Goal: Task Accomplishment & Management: Manage account settings

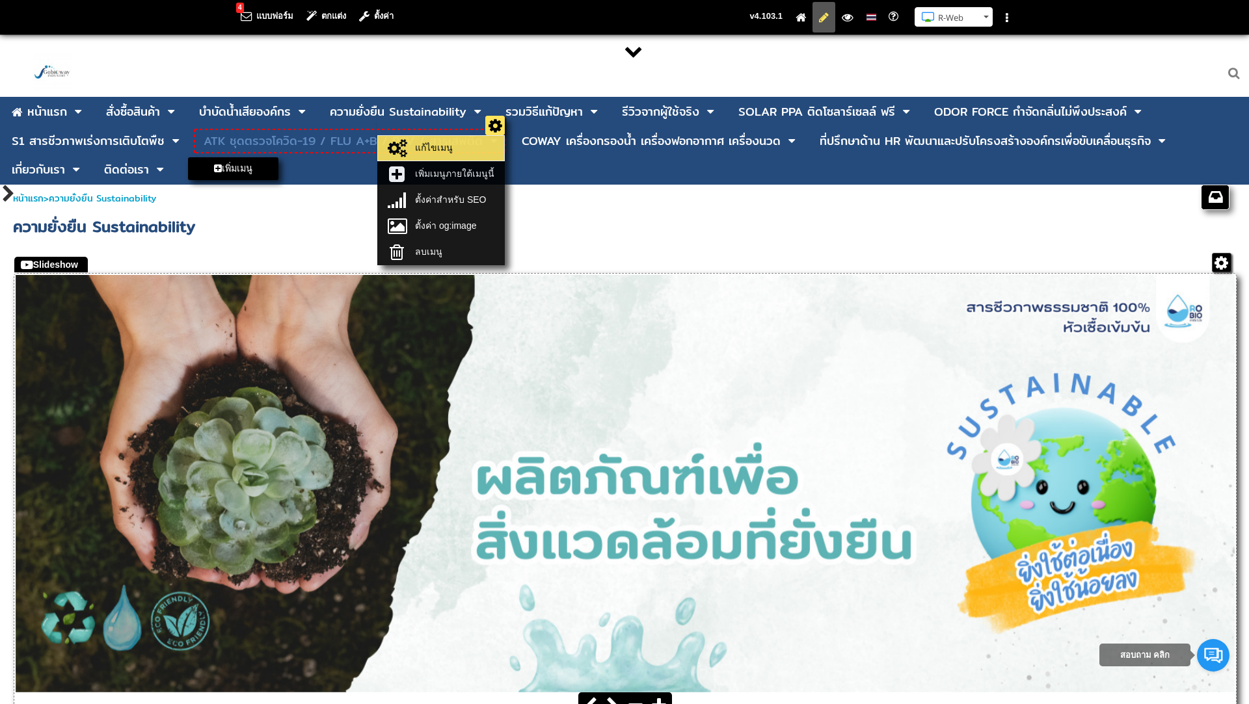
click at [453, 150] on link "แก้ไขเมนู" at bounding box center [441, 148] width 120 height 18
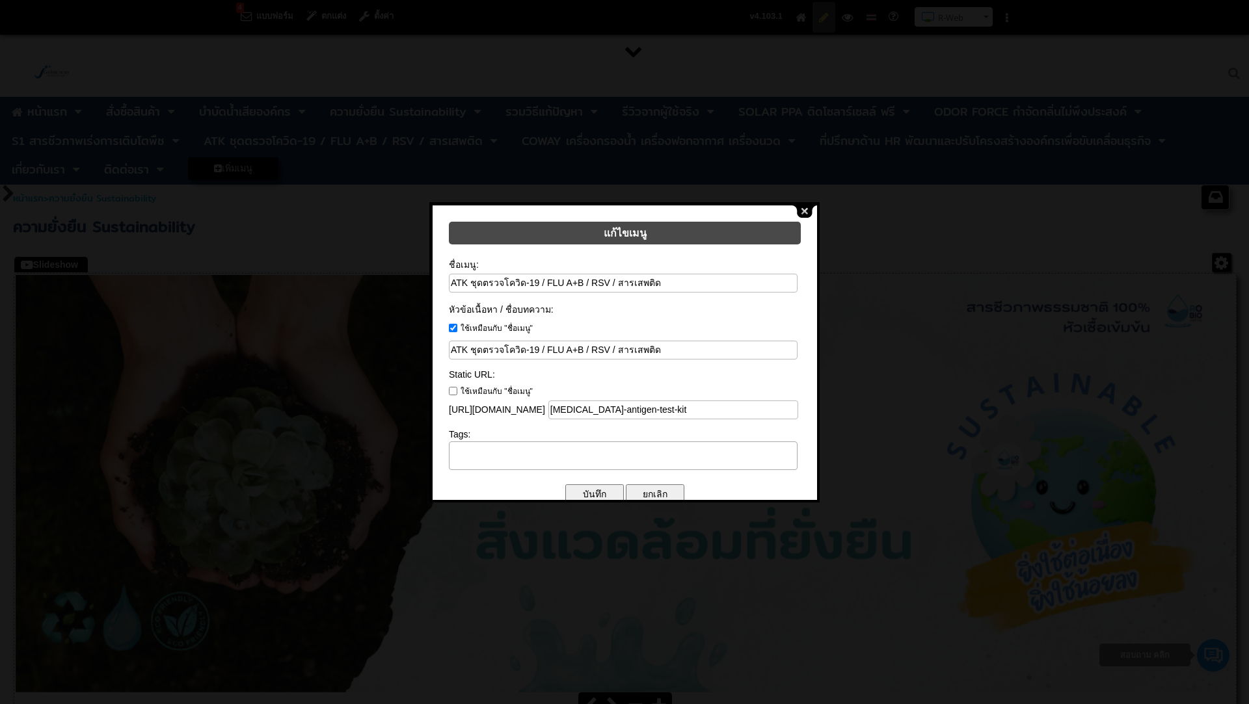
click at [803, 213] on button "close" at bounding box center [804, 212] width 25 height 12
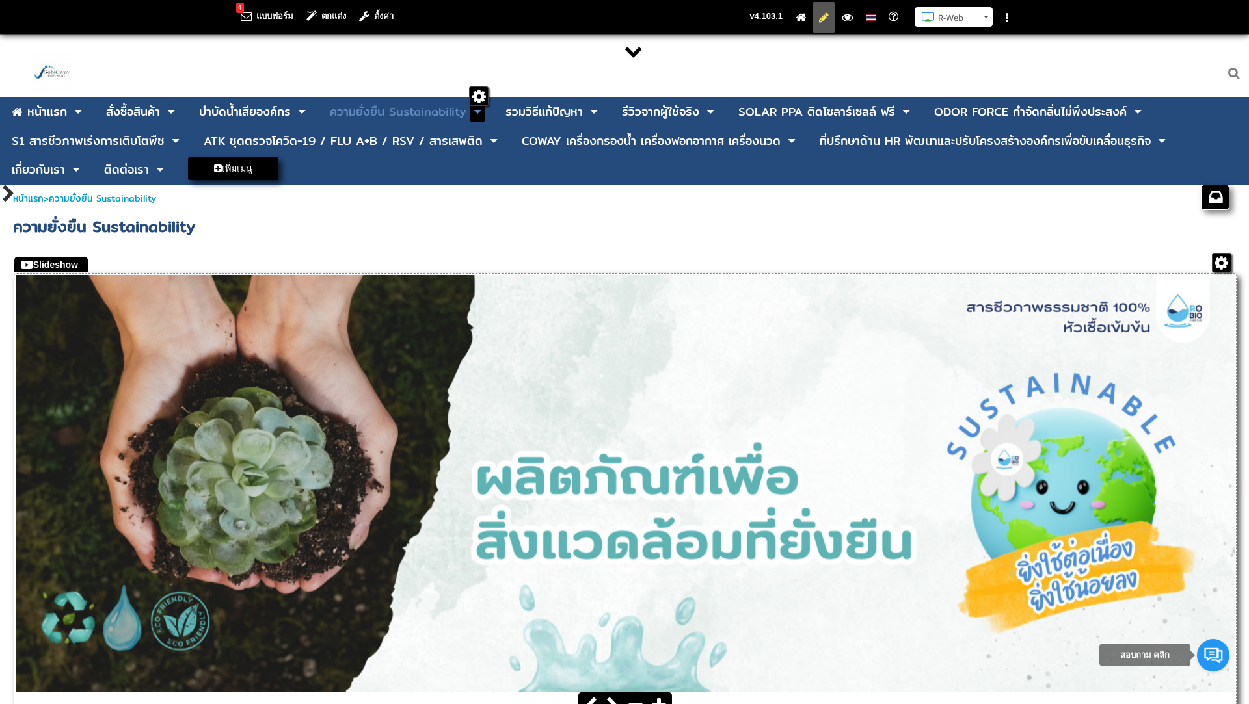
click at [475, 111] on icon at bounding box center [477, 112] width 7 height 12
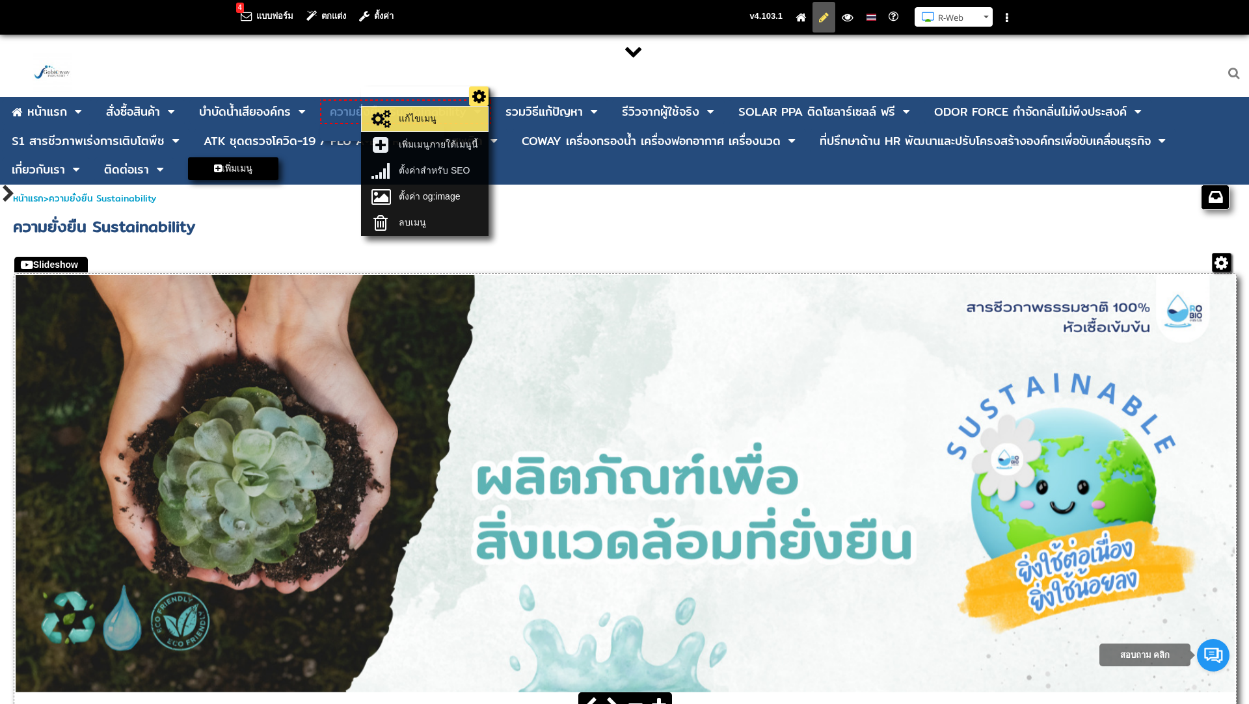
click at [436, 116] on link "แก้ไขเมนู" at bounding box center [425, 119] width 120 height 18
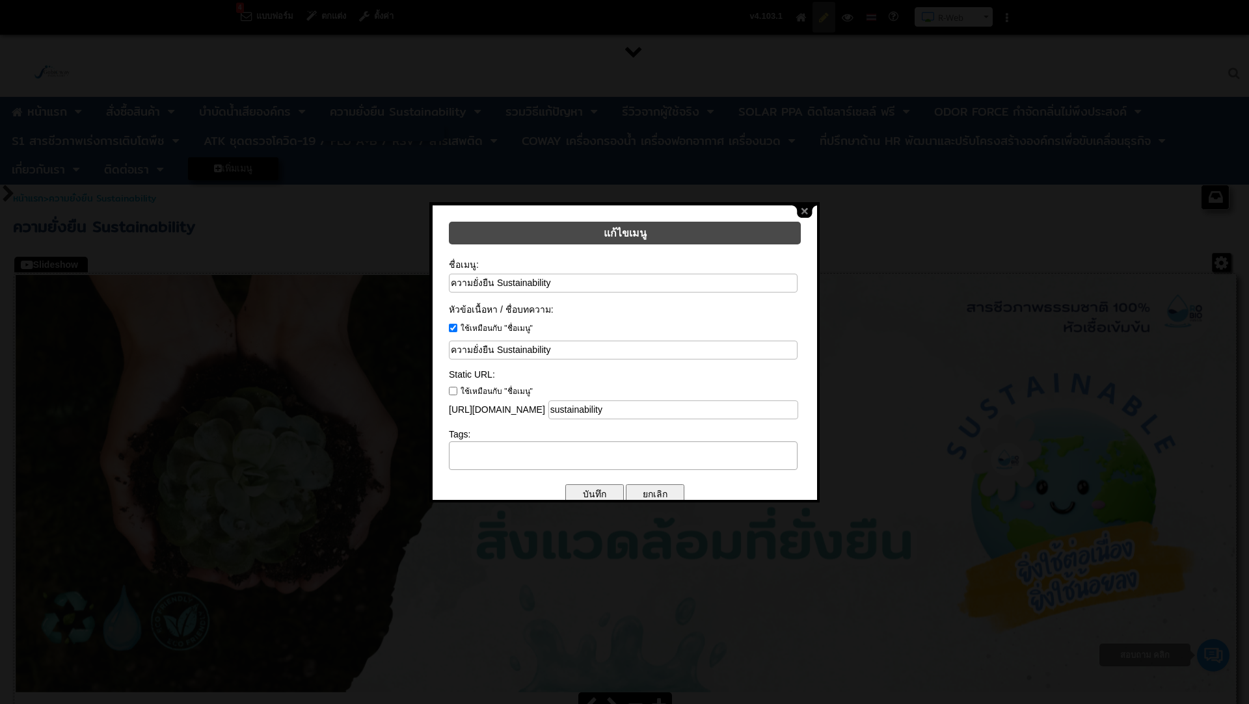
drag, startPoint x: 554, startPoint y: 278, endPoint x: 420, endPoint y: 263, distance: 135.5
click at [420, 263] on body "4 แบบฟอร์ม ตกแต่ง ตั้งค่า คู่มือการใช้งาน R-Web ติดต่อสอบถาม R-Web N Saranya" at bounding box center [624, 370] width 1249 height 740
paste input "ับผลิต ODM by Gobioway – แบรนด์สิ่งแวดล้อมในชื่อของคุณ"
type input "รับผลิต ODM by Gobioway – แบรนด์สิ่งแวดล้อมในชื่อของคุณ"
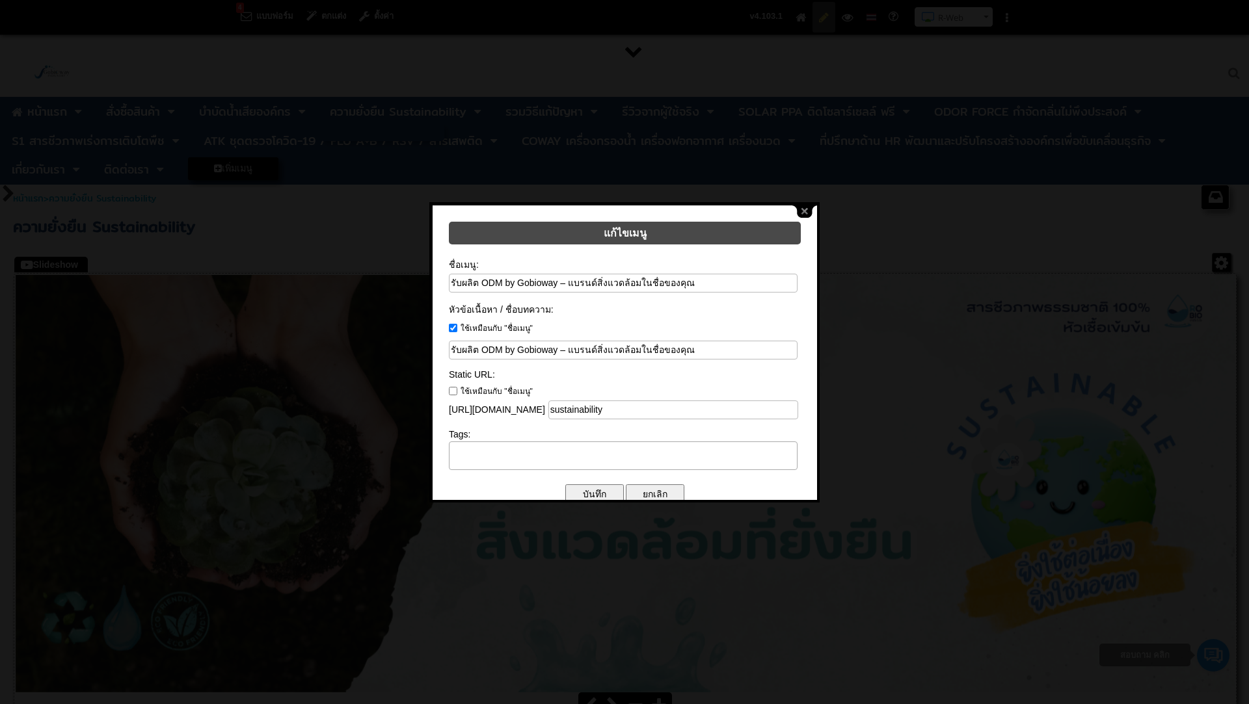
drag, startPoint x: 480, startPoint y: 274, endPoint x: 554, endPoint y: 281, distance: 73.8
click at [554, 281] on input "รับผลิต ODM by Gobioway – แบรนด์สิ่งแวดล้อมในชื่อของคุณ" at bounding box center [623, 283] width 349 height 19
type input "รับผลิต ODM by Gobioway – แบรนด์สิ่งแวดล้อมในชื่อของคุณ"
drag, startPoint x: 568, startPoint y: 395, endPoint x: 683, endPoint y: 412, distance: 115.7
click at [683, 412] on form "แก้ไขเมนู ชื่อเมนู: รับผลิต ODM by Gobioway – แบรนด์สิ่งแวดล้อมในชื่อของคุณ หัว…" at bounding box center [625, 362] width 384 height 312
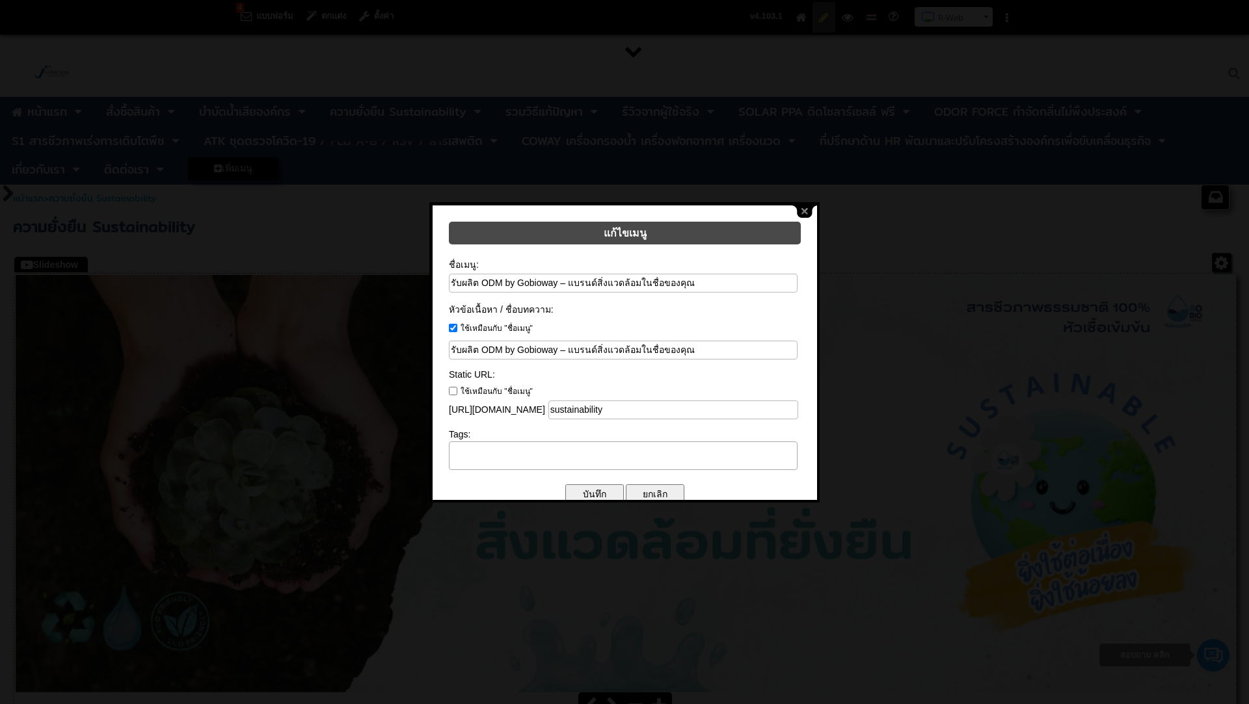
paste input "ODM by Gobioway – แบรนด์สิ่งแวดล้อมในชื่อของคุณ"
drag, startPoint x: 641, startPoint y: 391, endPoint x: 777, endPoint y: 398, distance: 136.1
click at [777, 401] on input "ODM-by-Gobioway-–-แบรนด์สิ่งแวดล้อมในชื่อของคุณ" at bounding box center [673, 410] width 250 height 19
type input "ODM-by-Gobioway"
click at [606, 485] on input "บันทึก" at bounding box center [594, 495] width 59 height 20
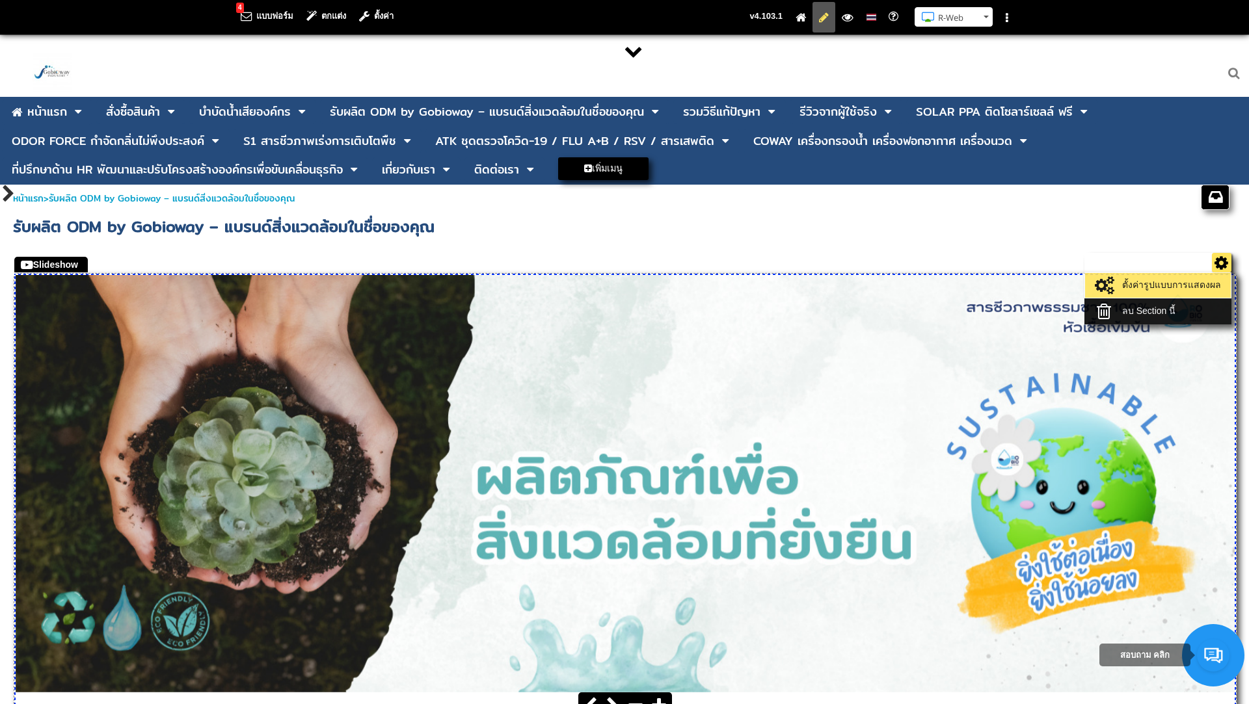
click at [1165, 282] on link "ตั้งค่ารูปแบบการแสดงผล" at bounding box center [1157, 285] width 139 height 18
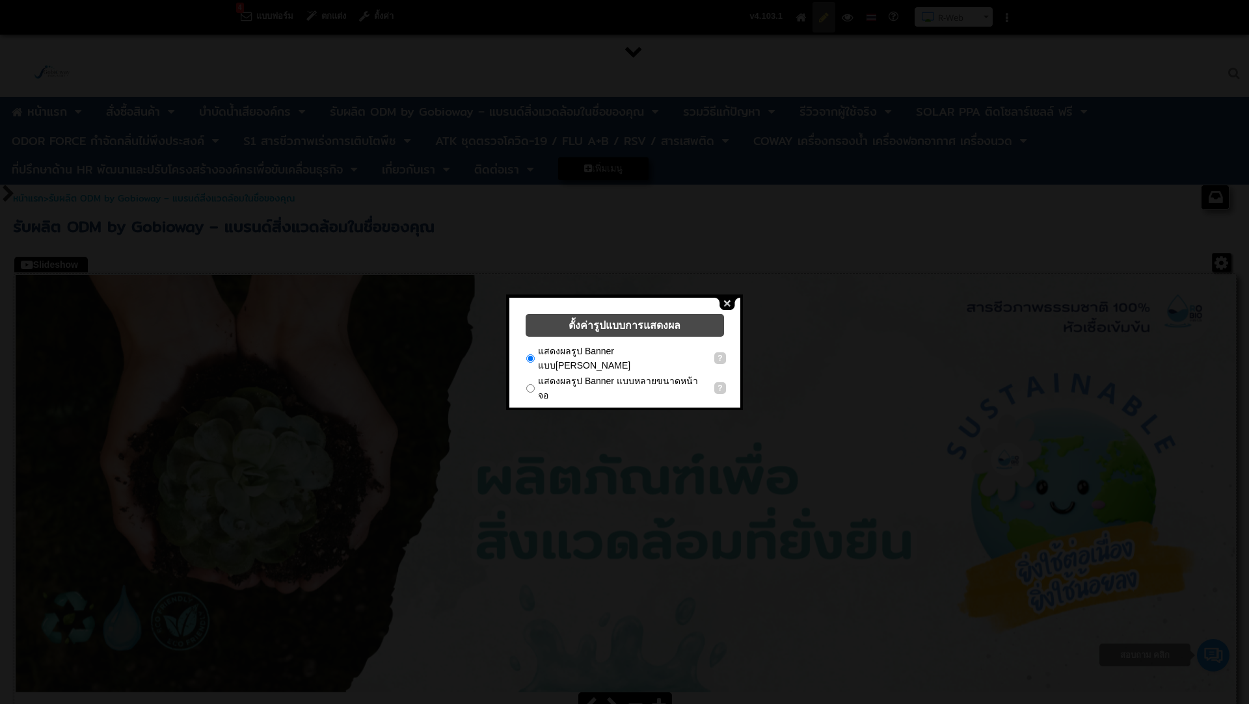
click at [727, 303] on button "close" at bounding box center [727, 304] width 25 height 12
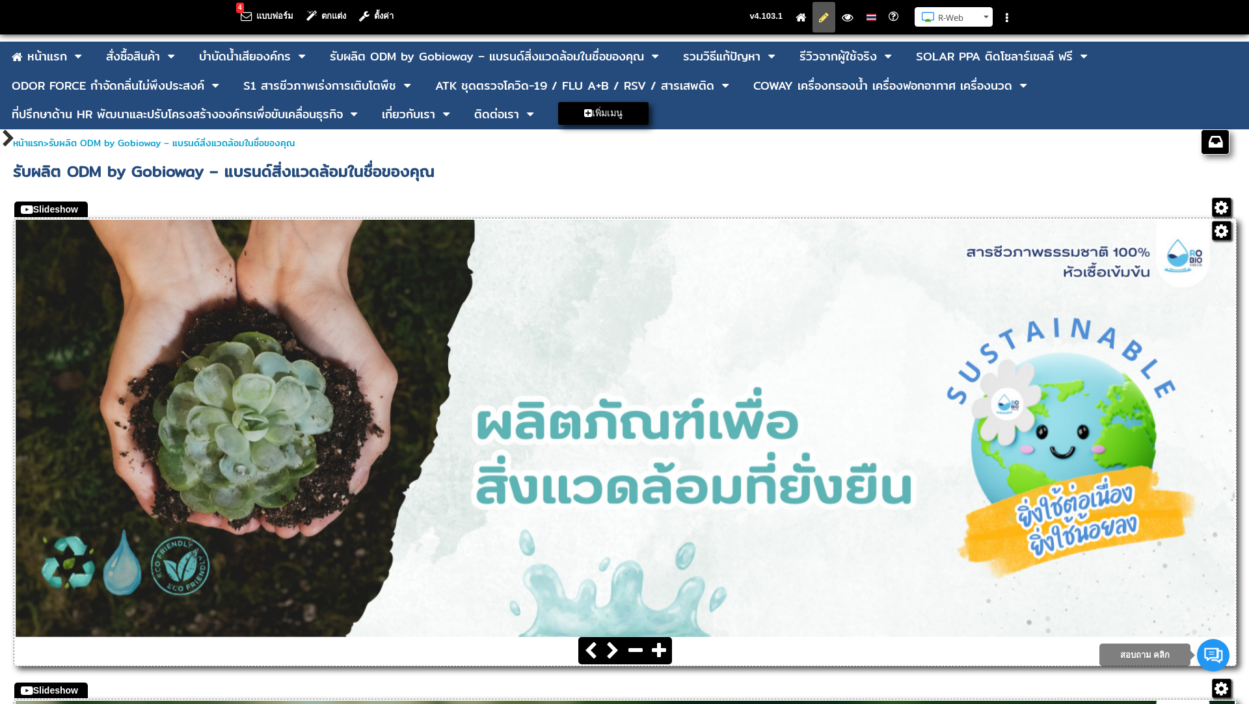
scroll to position [76, 0]
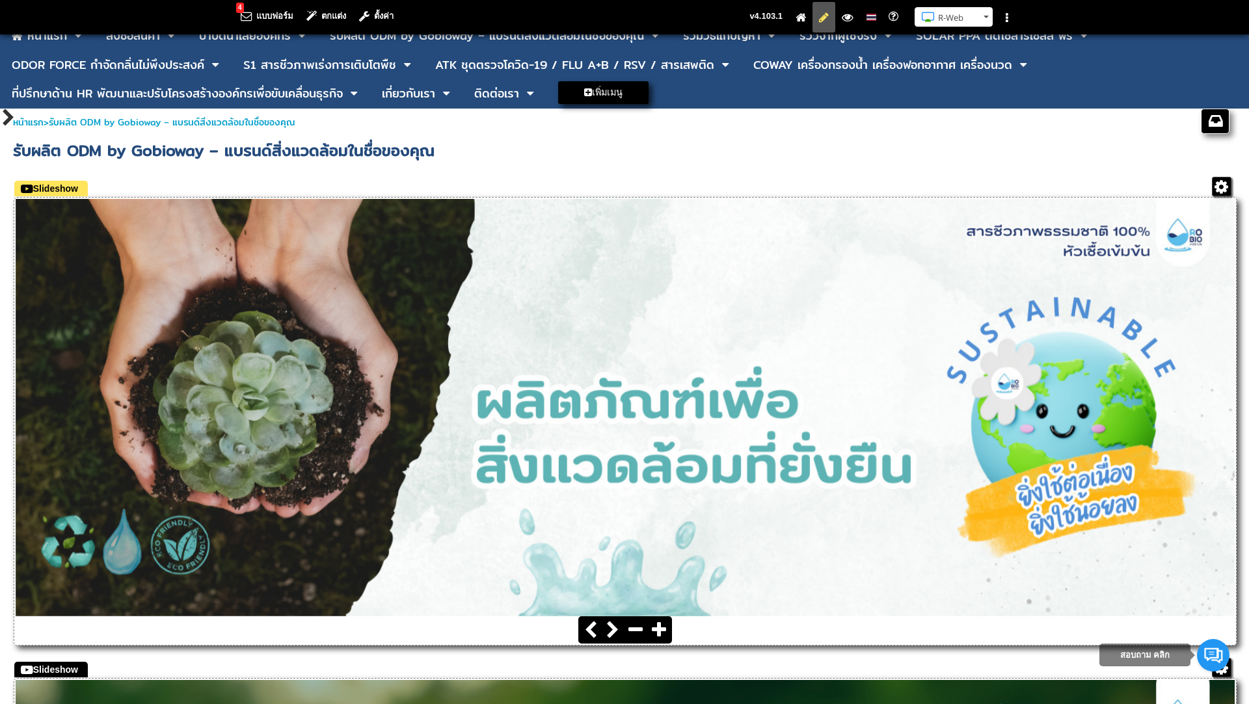
click at [70, 189] on div "Slideshow" at bounding box center [50, 189] width 73 height 16
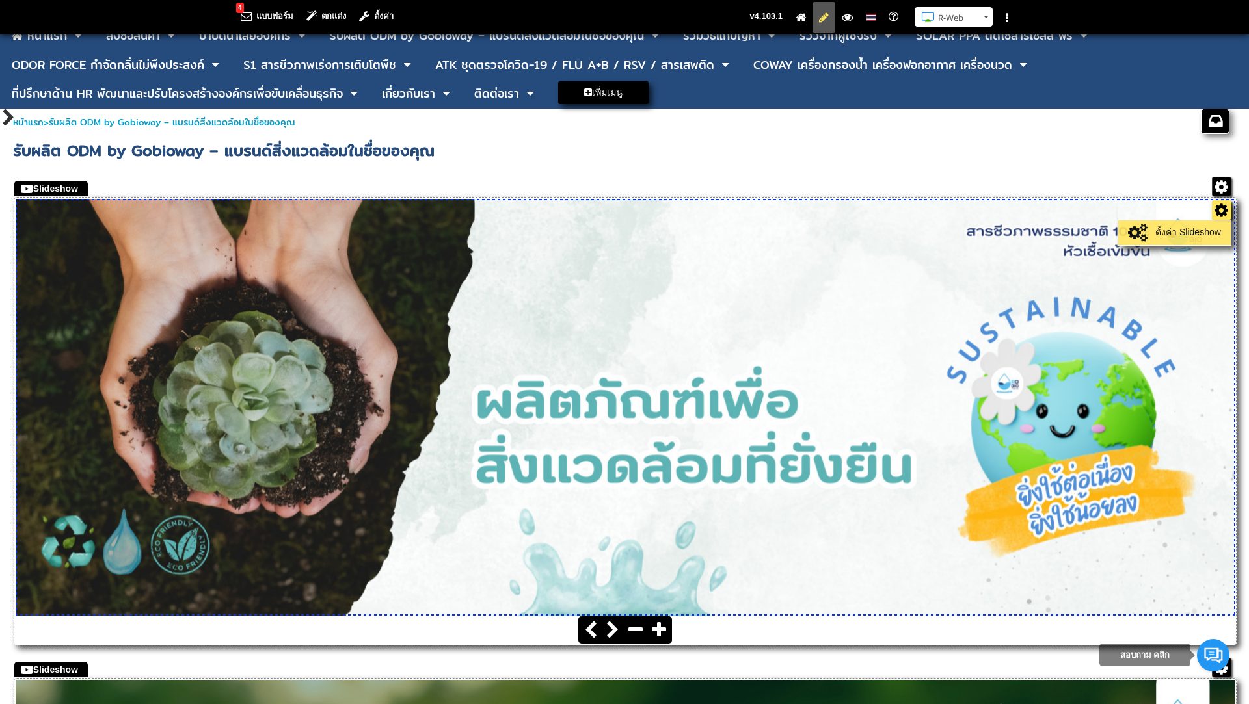
click at [1198, 231] on link "ตั้งค่า Slideshow" at bounding box center [1174, 233] width 106 height 18
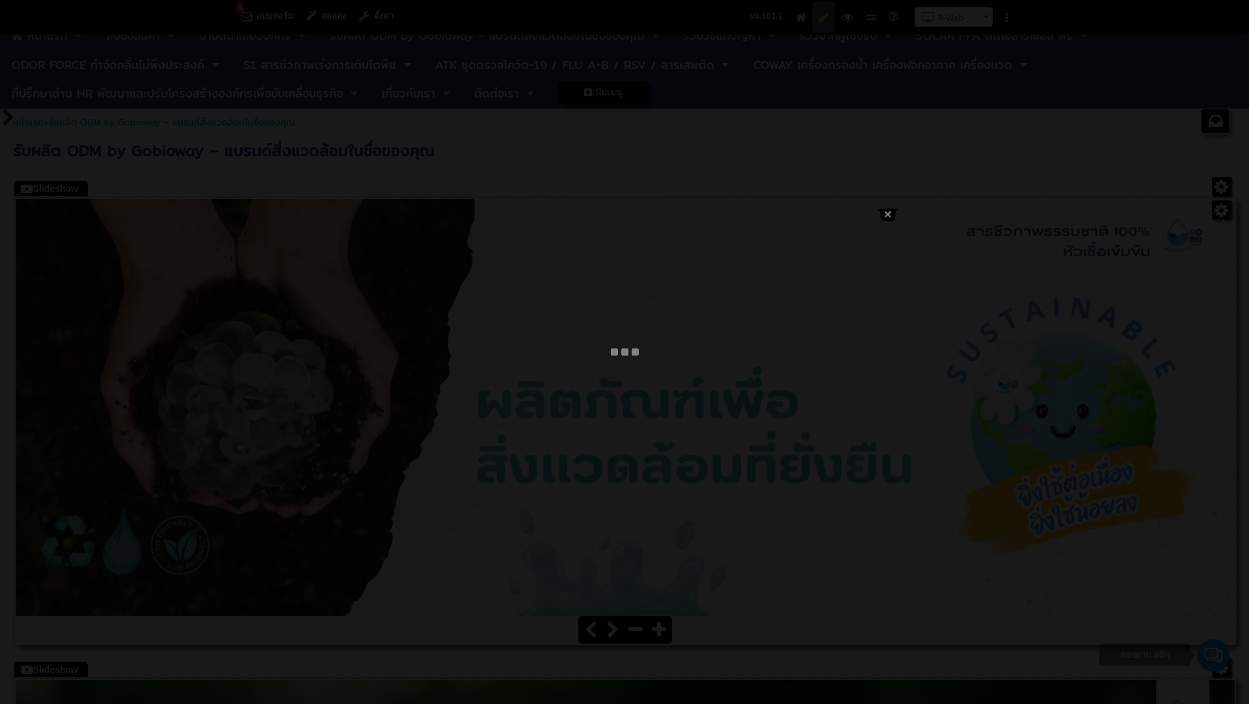
type input "ความยั่งยืน Sustainability"
select select "_self"
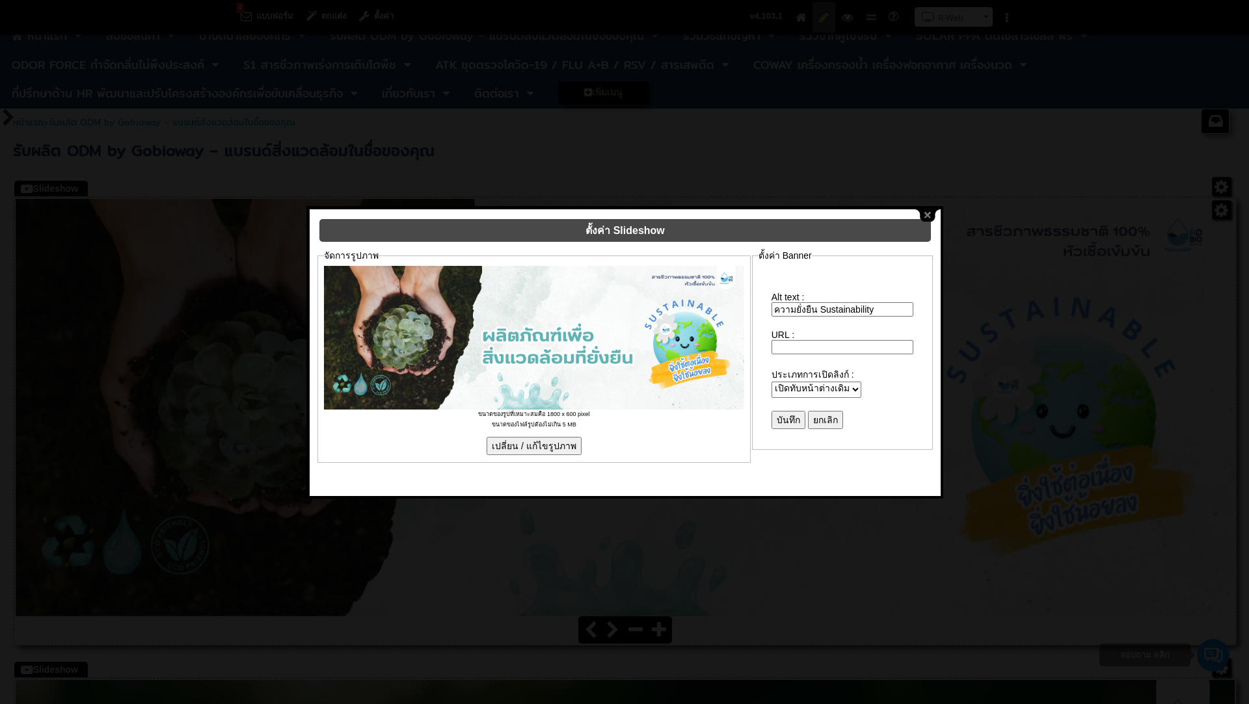
click at [535, 437] on input "เปลี่ยน / แก้ไขรูปภาพ" at bounding box center [534, 446] width 95 height 18
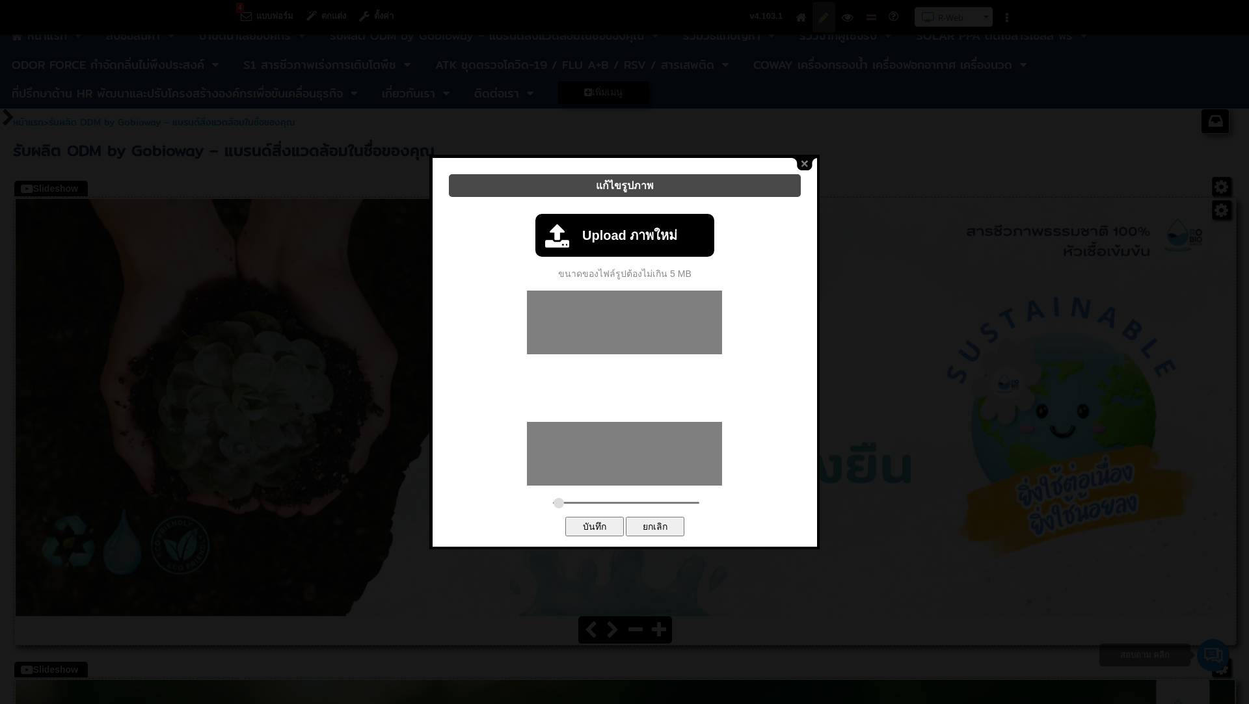
type input "0.1733"
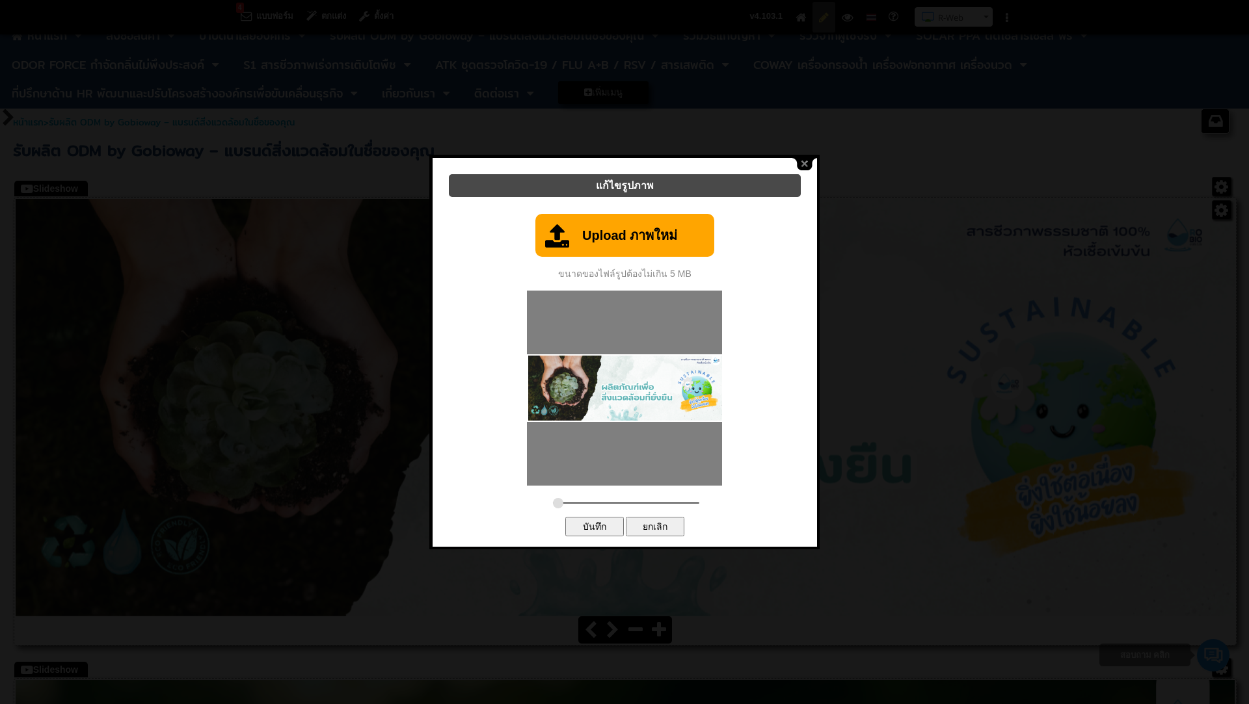
click at [612, 235] on link "Upload ภาพใหม่" at bounding box center [624, 235] width 179 height 43
type input "C:\fakepath\ODM Website Banner PC 1800 x 600.png"
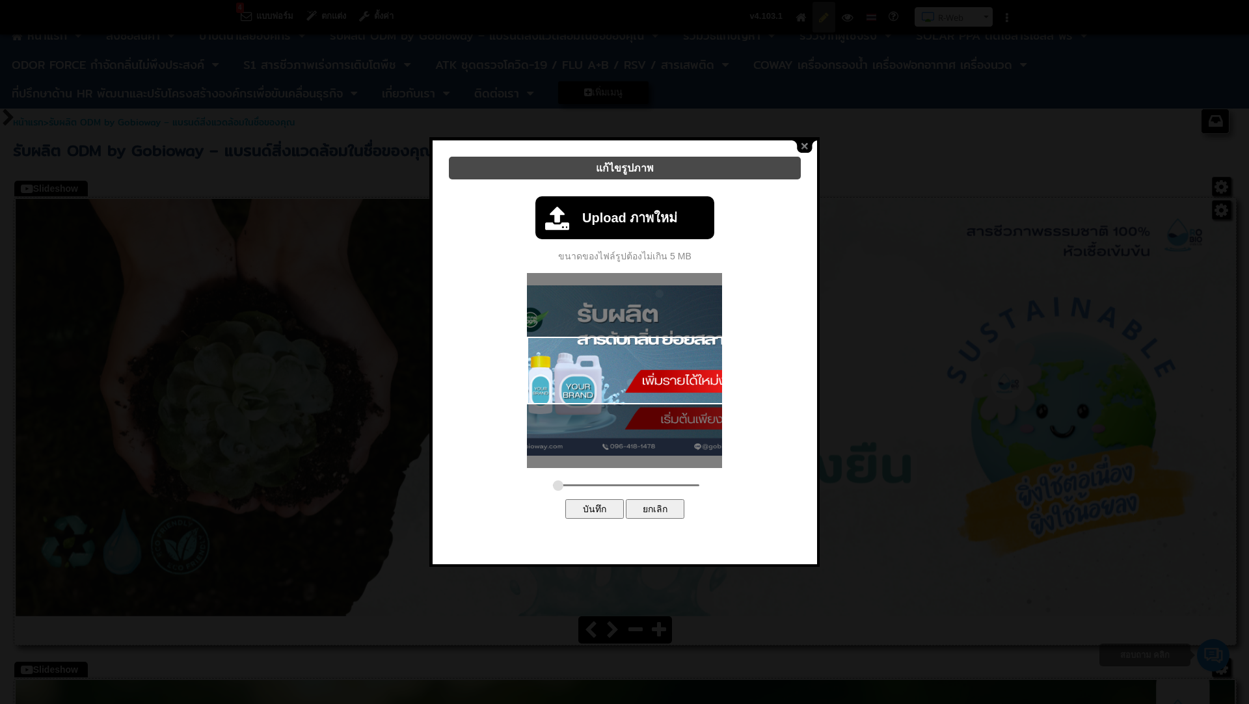
type input "0.1733"
drag, startPoint x: 587, startPoint y: 477, endPoint x: 534, endPoint y: 481, distance: 52.9
click at [534, 481] on div "Upload ภาพใหม่ 100% ขนาดของไฟล์รูปต้องไม่เกิน 5 MB ตัวเลือกขั้นสูง ประเภทของรูป…" at bounding box center [625, 354] width 358 height 336
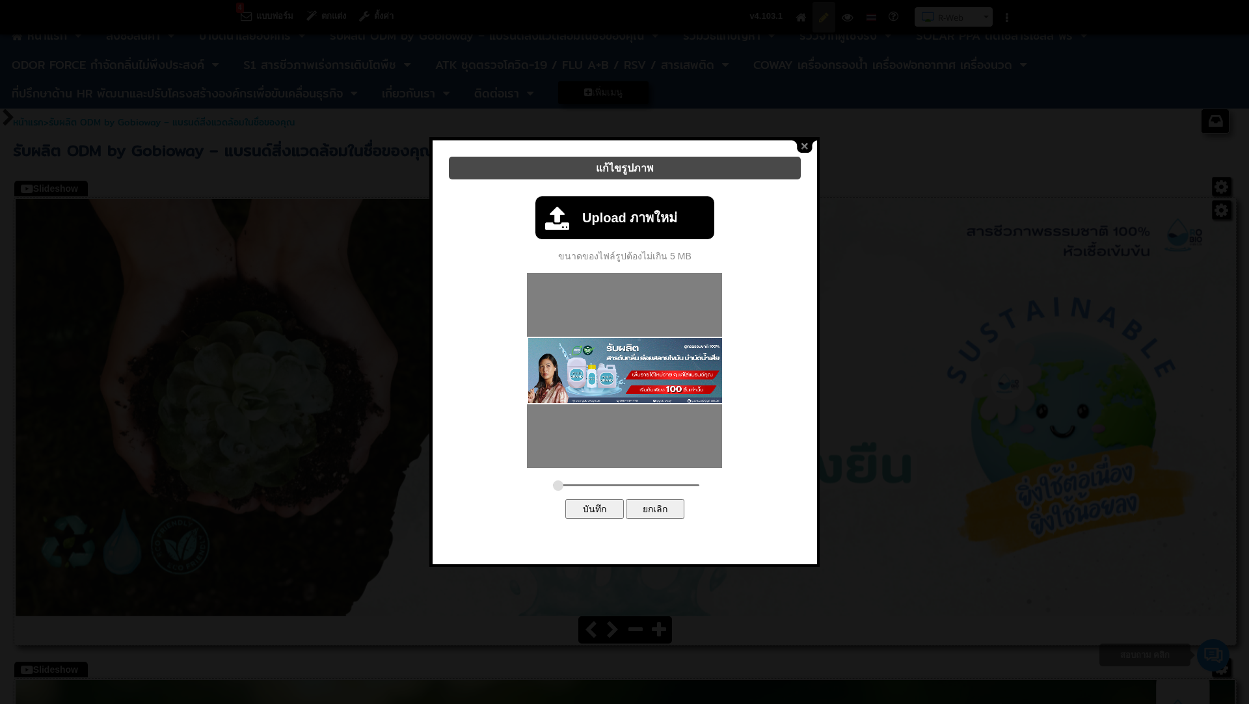
click at [600, 501] on input "บันทึก" at bounding box center [594, 510] width 59 height 20
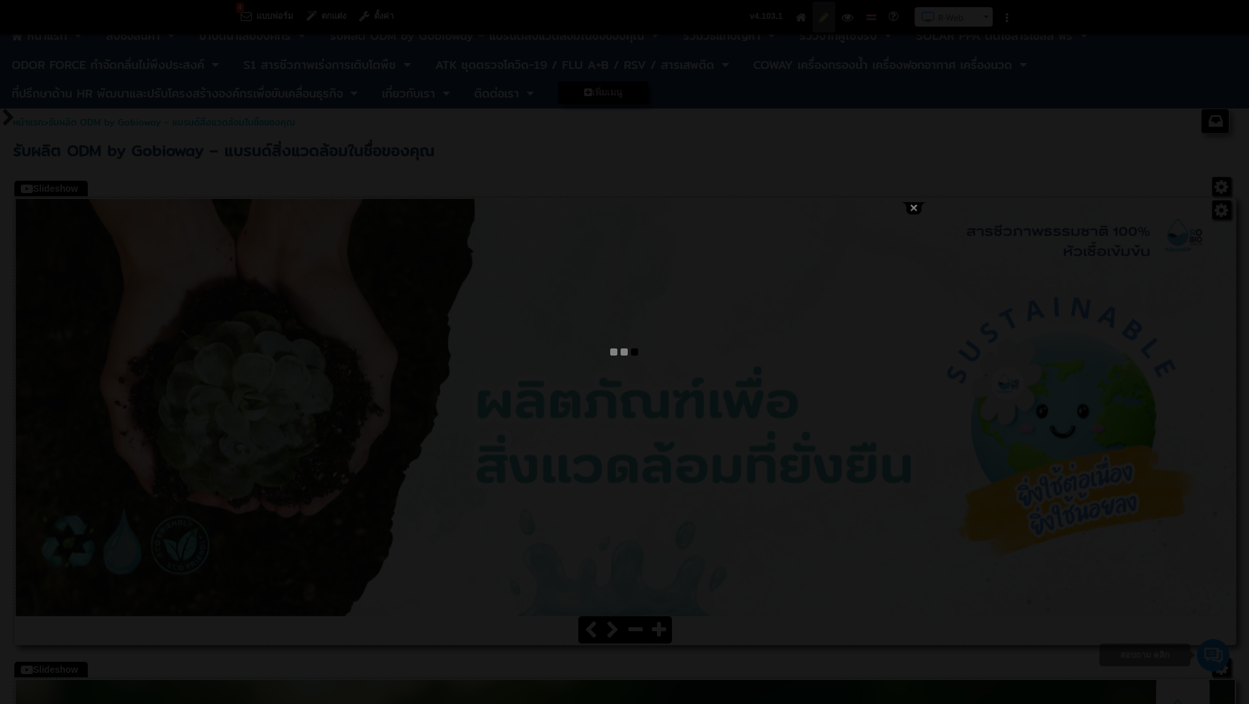
type input "ความยั่งยืน Sustainability"
select select "_self"
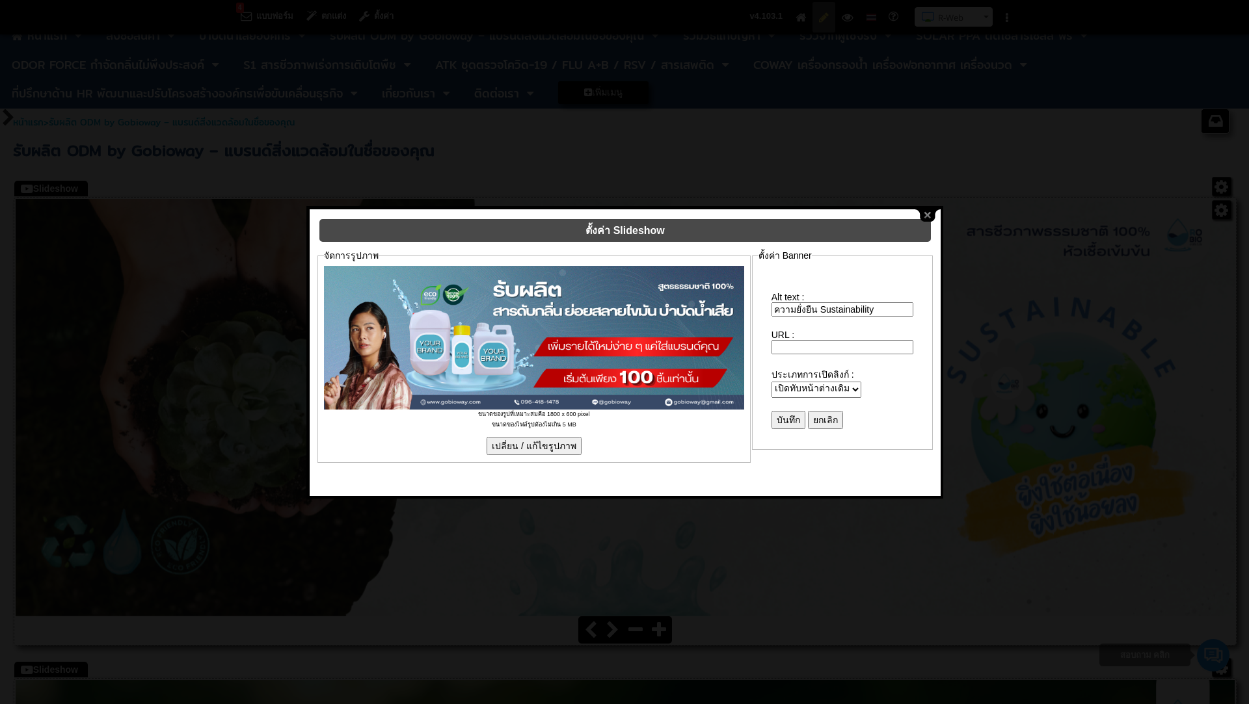
drag, startPoint x: 871, startPoint y: 303, endPoint x: 734, endPoint y: 295, distance: 137.5
click at [734, 295] on div "ตั้งค่า Slideshow จัดการรูปภาพ ขนาดของรูปที่เหมาะสมคือ 1800 x 600 pixel ขนาดของ…" at bounding box center [625, 349] width 631 height 280
paste input "ODM by Gobioway – แบรนด์สิ่งแวดล้อมในชื่อของคุณ"
type input "ODM by Gobioway – แบรนด์สิ่งแวดล้อมในชื่อของคุณ"
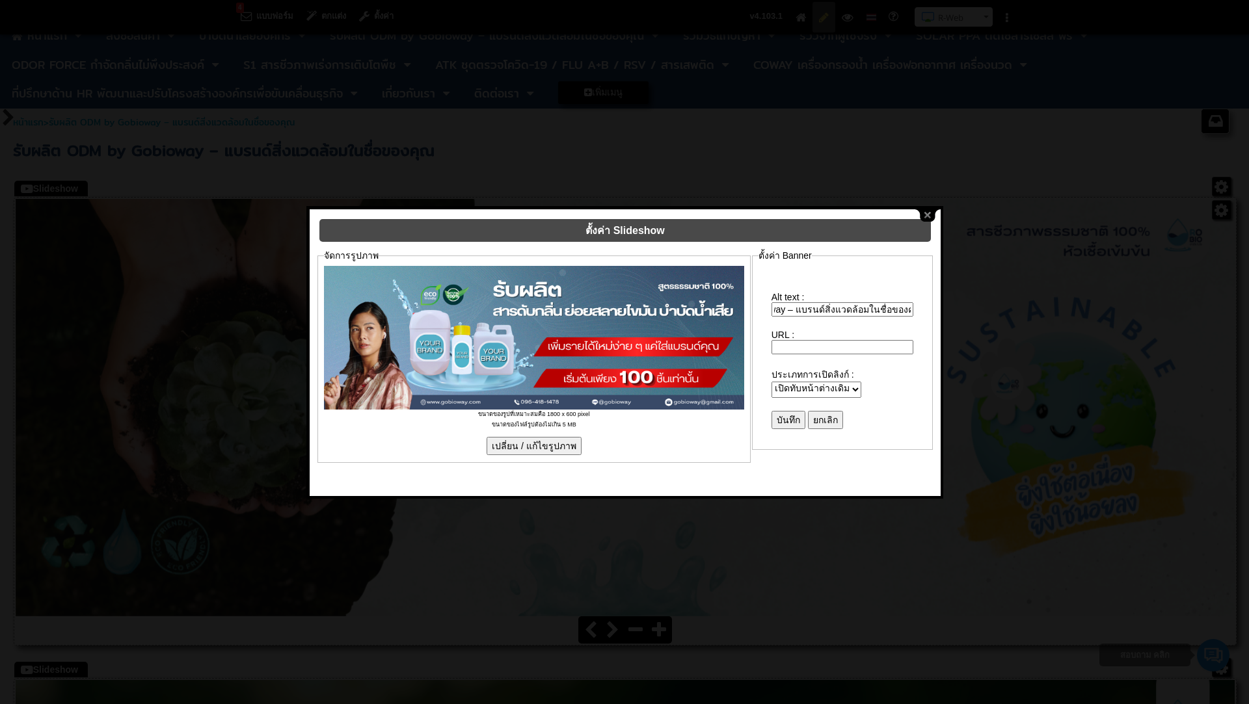
scroll to position [0, 0]
click at [790, 413] on input "บันทึก" at bounding box center [788, 420] width 34 height 18
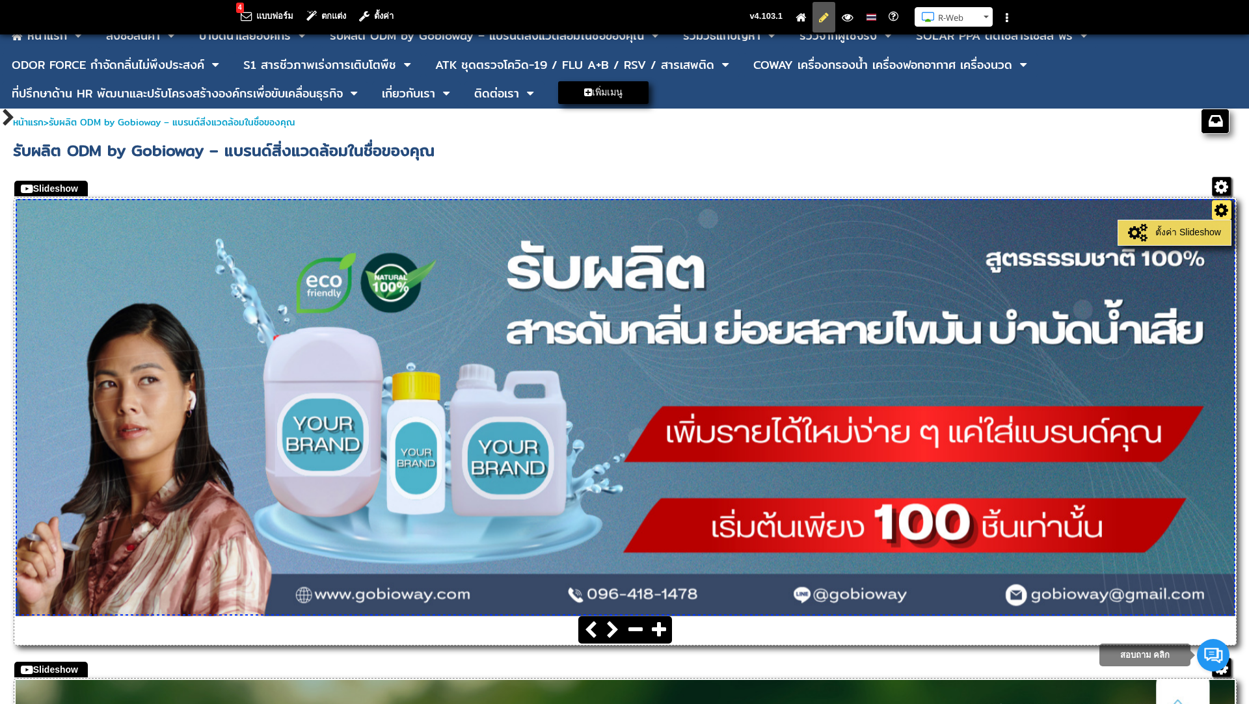
click at [1206, 232] on link "ตั้งค่า Slideshow" at bounding box center [1174, 233] width 106 height 18
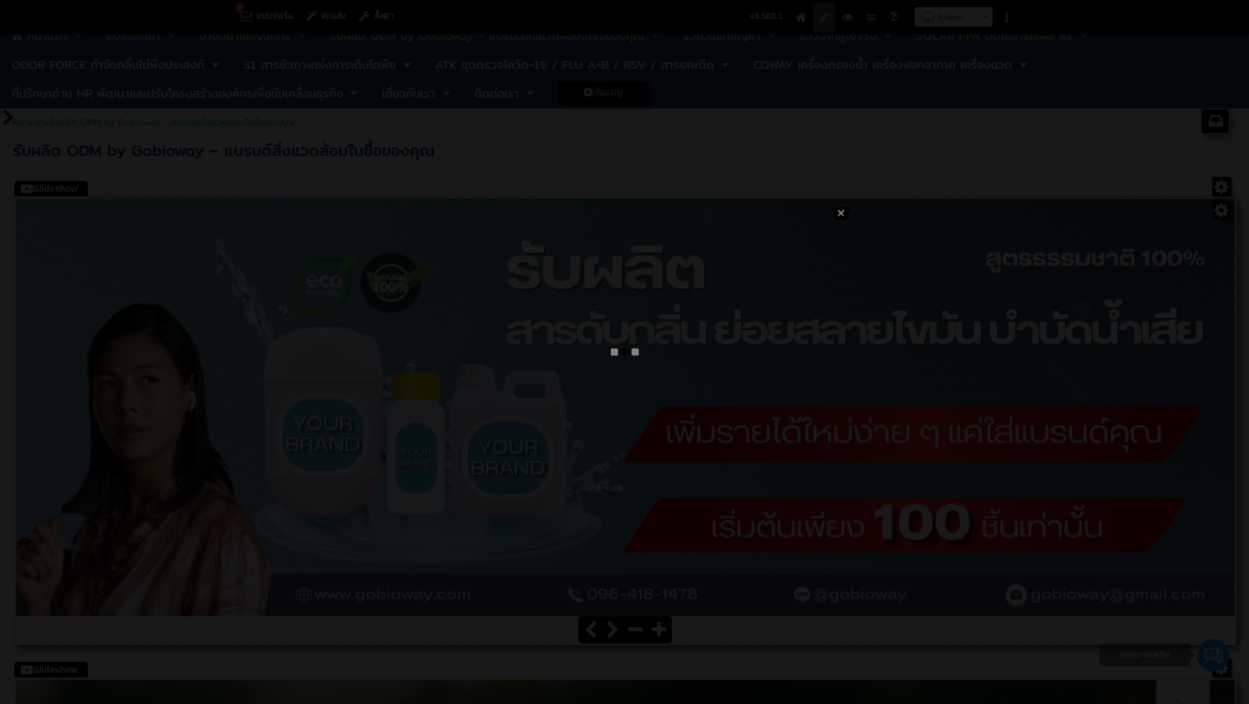
type input "ODM by Gobioway – แบรนด์สิ่งแวดล้อมในชื่อของคุณ"
select select "_self"
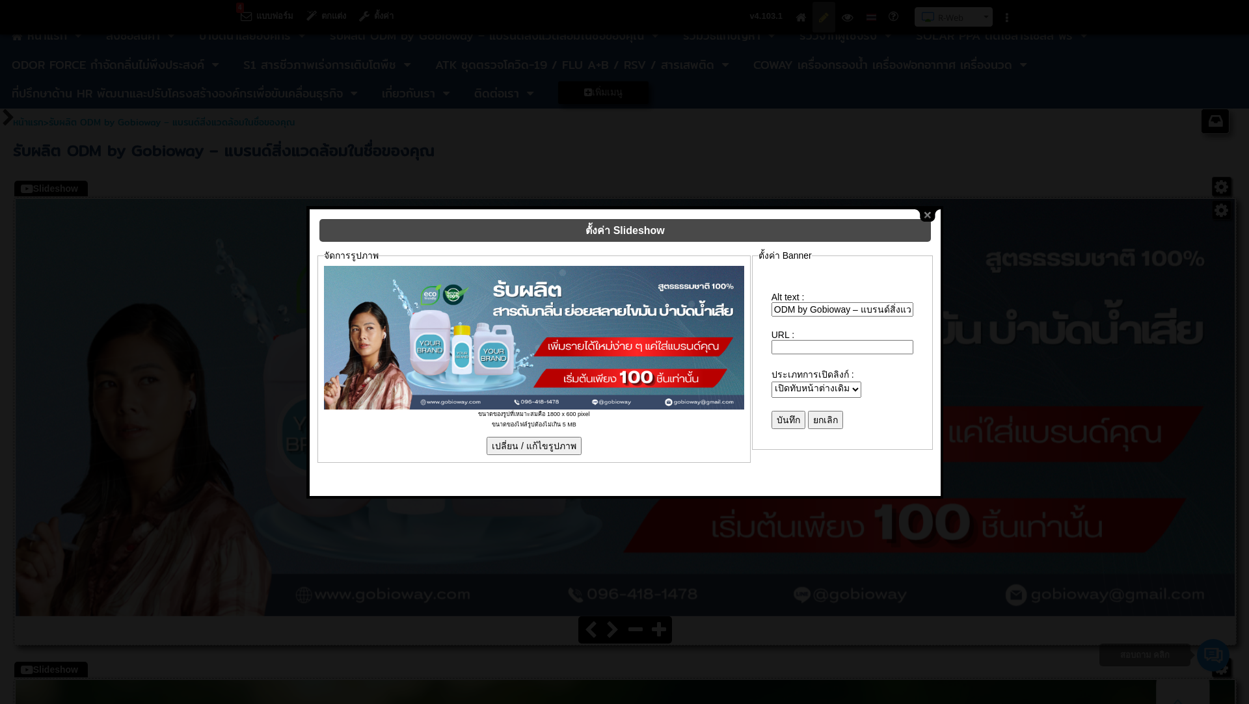
click at [554, 437] on input "เปลี่ยน / แก้ไขรูปภาพ" at bounding box center [534, 446] width 95 height 18
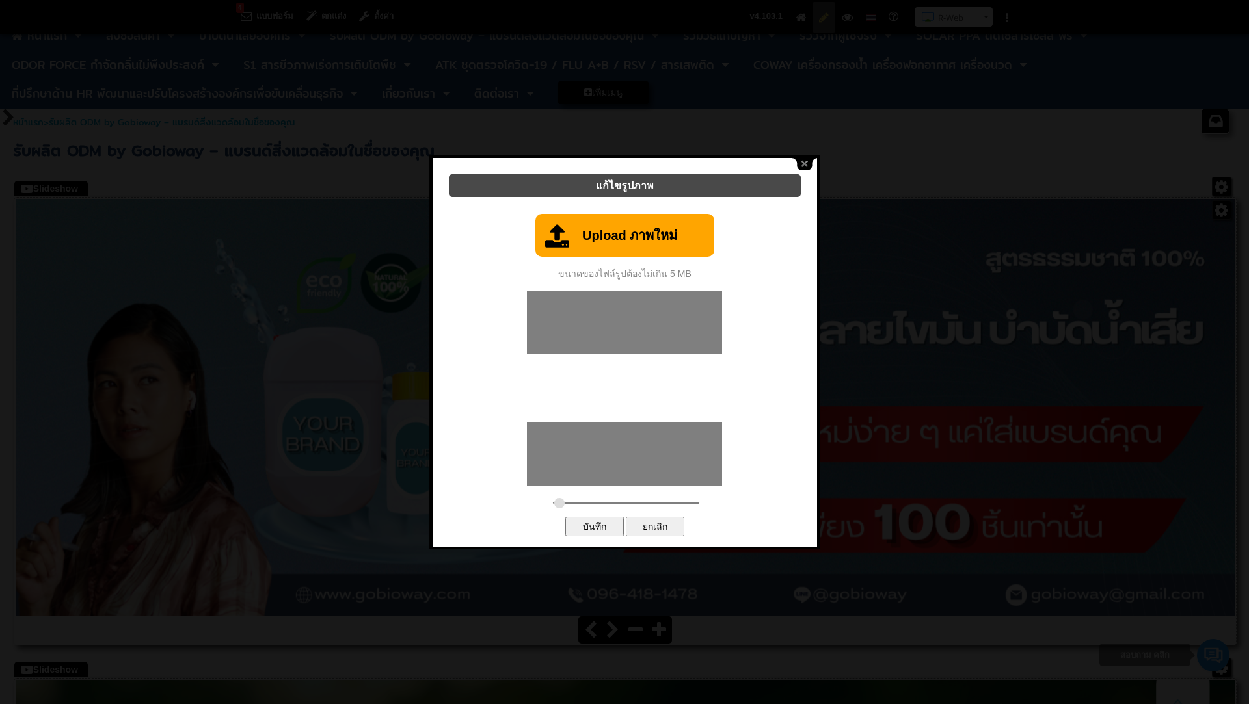
click at [600, 241] on link "Upload ภาพใหม่" at bounding box center [624, 235] width 179 height 43
type input "0.1733"
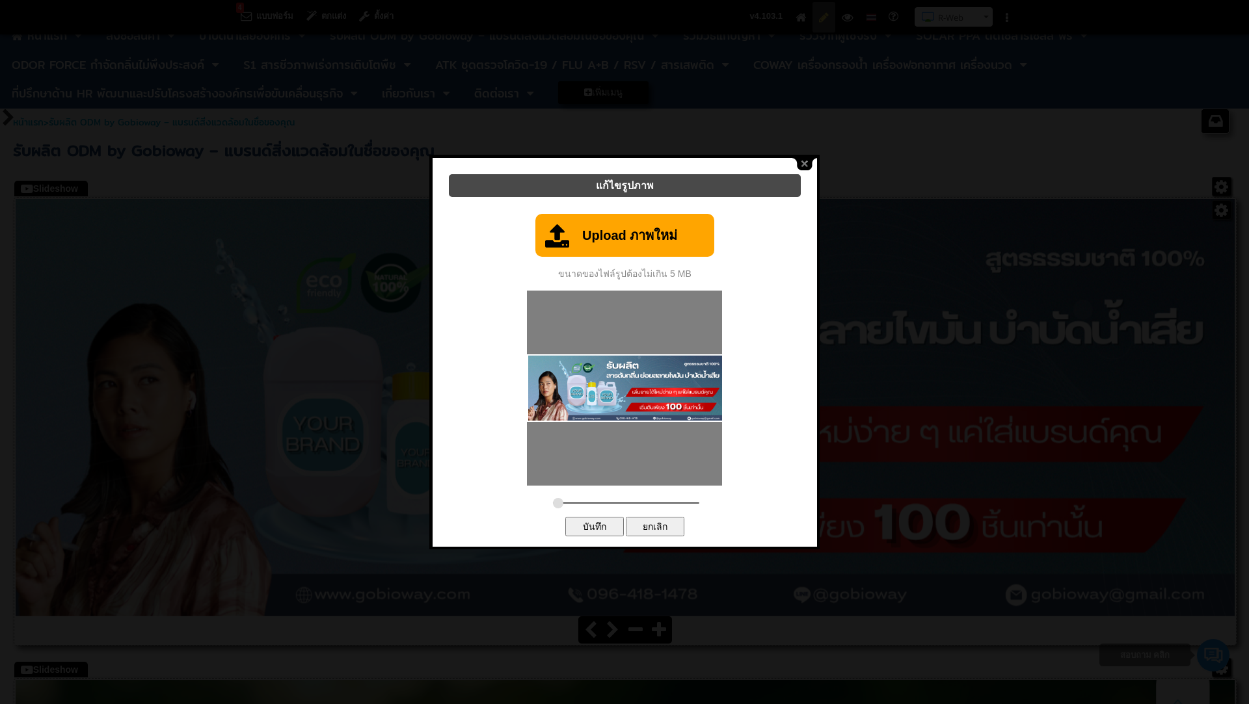
type input "C:\fakepath\ODM Website Banner PC 1800 x 600.png"
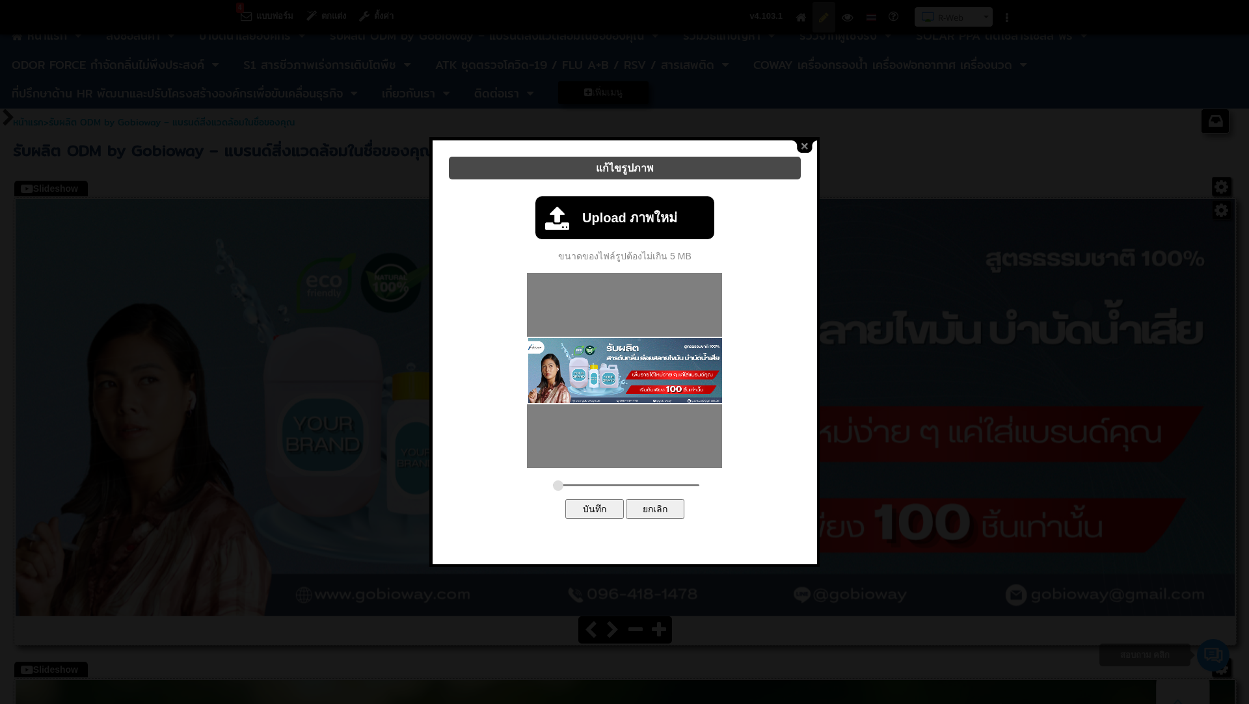
drag, startPoint x: 590, startPoint y: 475, endPoint x: 529, endPoint y: 475, distance: 61.1
type input "0.1733"
click at [553, 485] on input "range" at bounding box center [626, 486] width 146 height 2
click at [610, 507] on input "บันทึก" at bounding box center [594, 510] width 59 height 20
click at [601, 502] on input "บันทึก" at bounding box center [594, 510] width 59 height 20
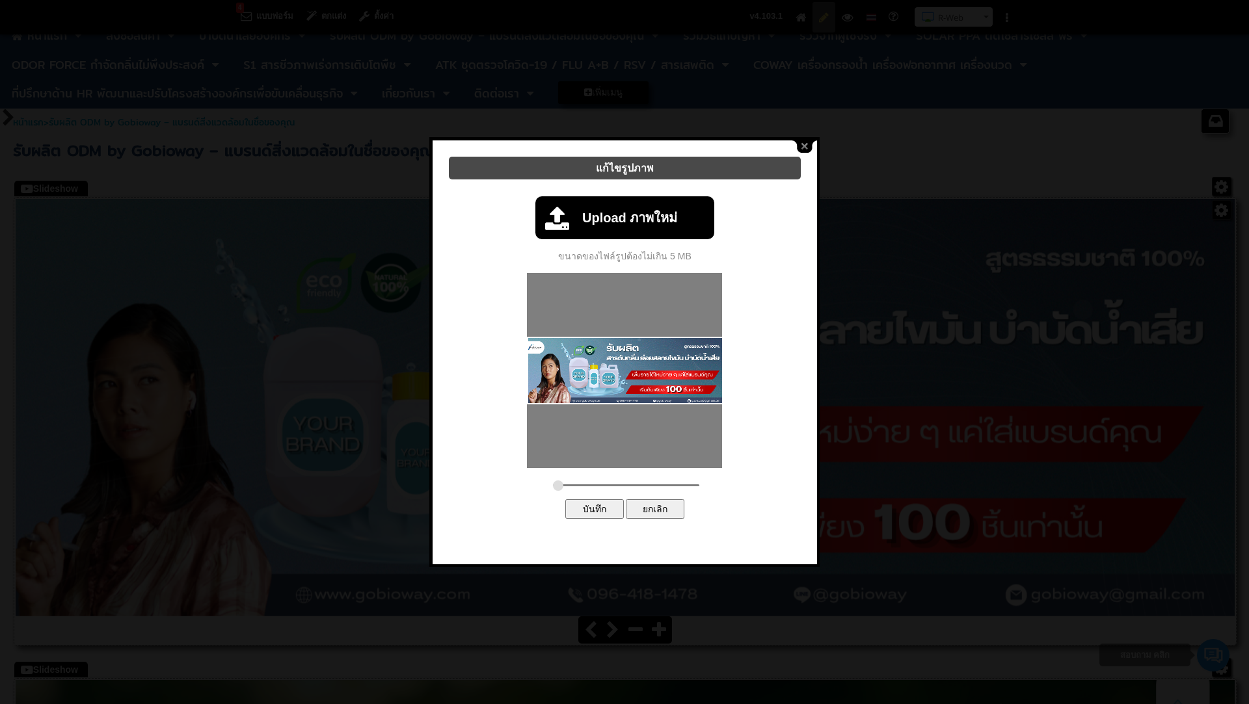
click at [0, 0] on div at bounding box center [0, 0] width 0 height 0
drag, startPoint x: 556, startPoint y: 474, endPoint x: 545, endPoint y: 474, distance: 11.1
click at [545, 474] on div at bounding box center [624, 351] width 390 height 429
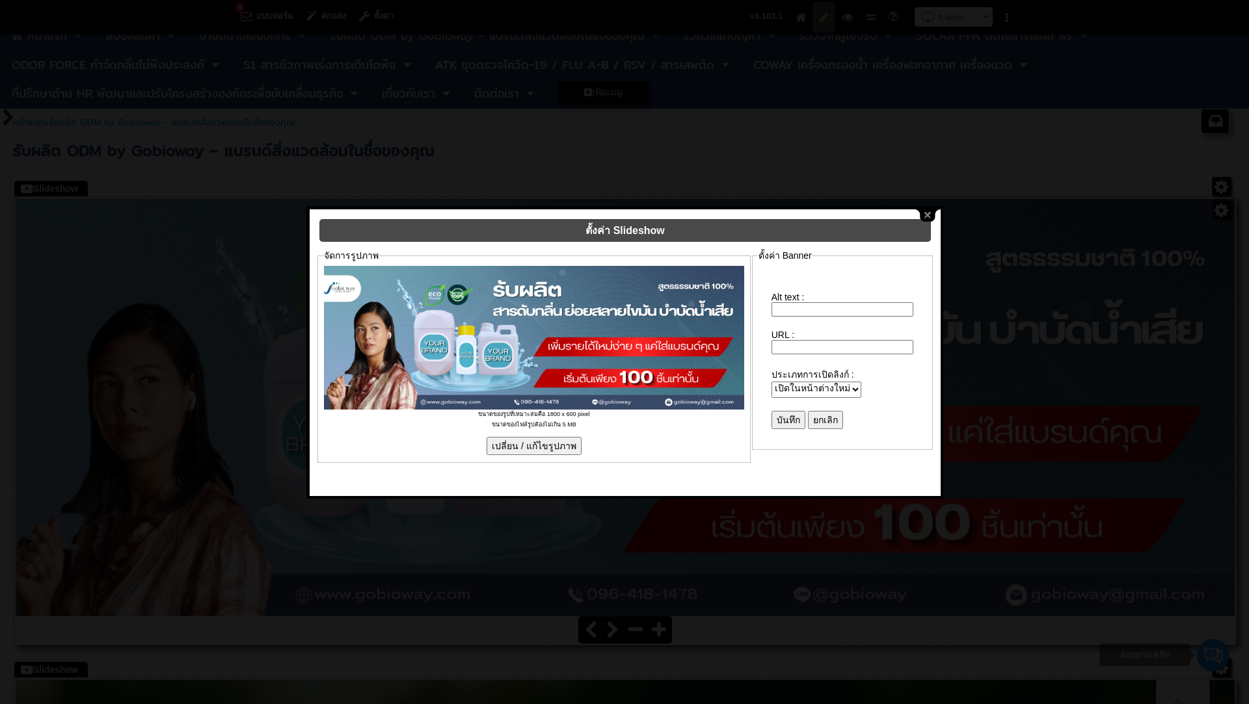
type input "ODM by Gobioway – แบรนด์สิ่งแวดล้อมในชื่อของคุณ"
select select "_self"
click at [788, 411] on input "บันทึก" at bounding box center [788, 420] width 34 height 18
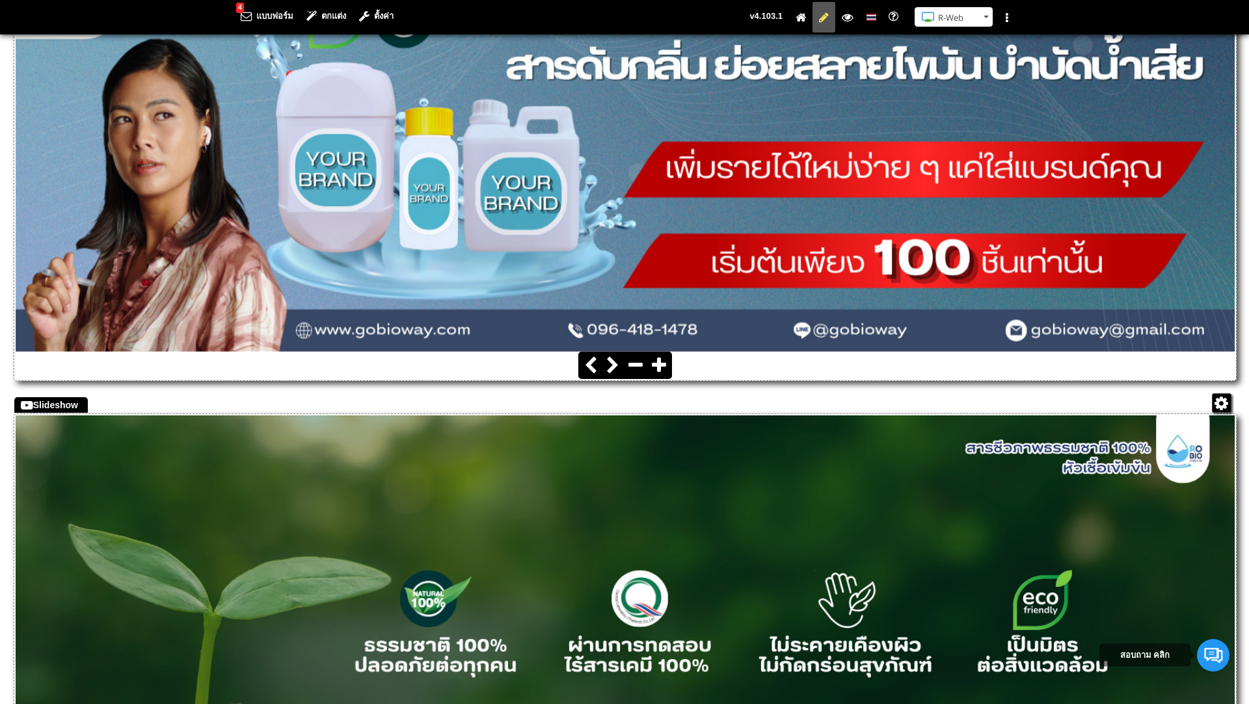
scroll to position [345, 0]
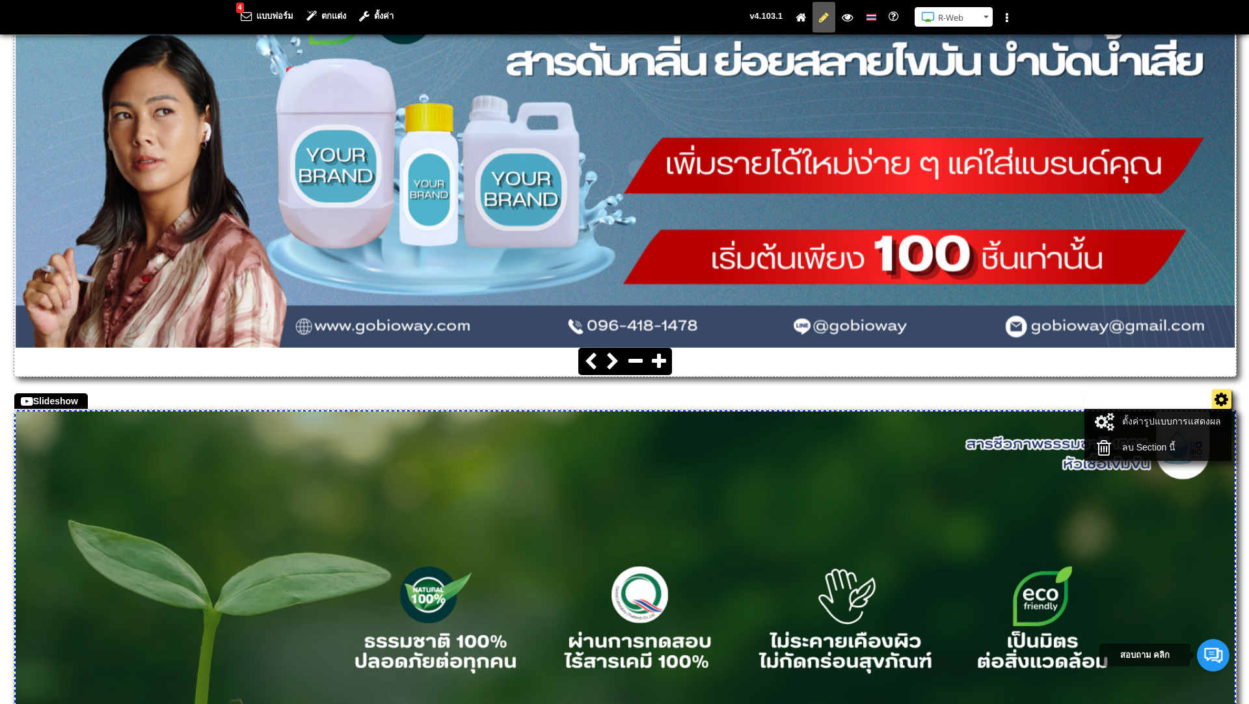
click at [1224, 395] on ul "ตั้งค่ารูปแบบการแสดงผล ลบ Section นี้" at bounding box center [1157, 426] width 147 height 72
click at [1160, 442] on link "ลบ Section นี้" at bounding box center [1157, 448] width 139 height 18
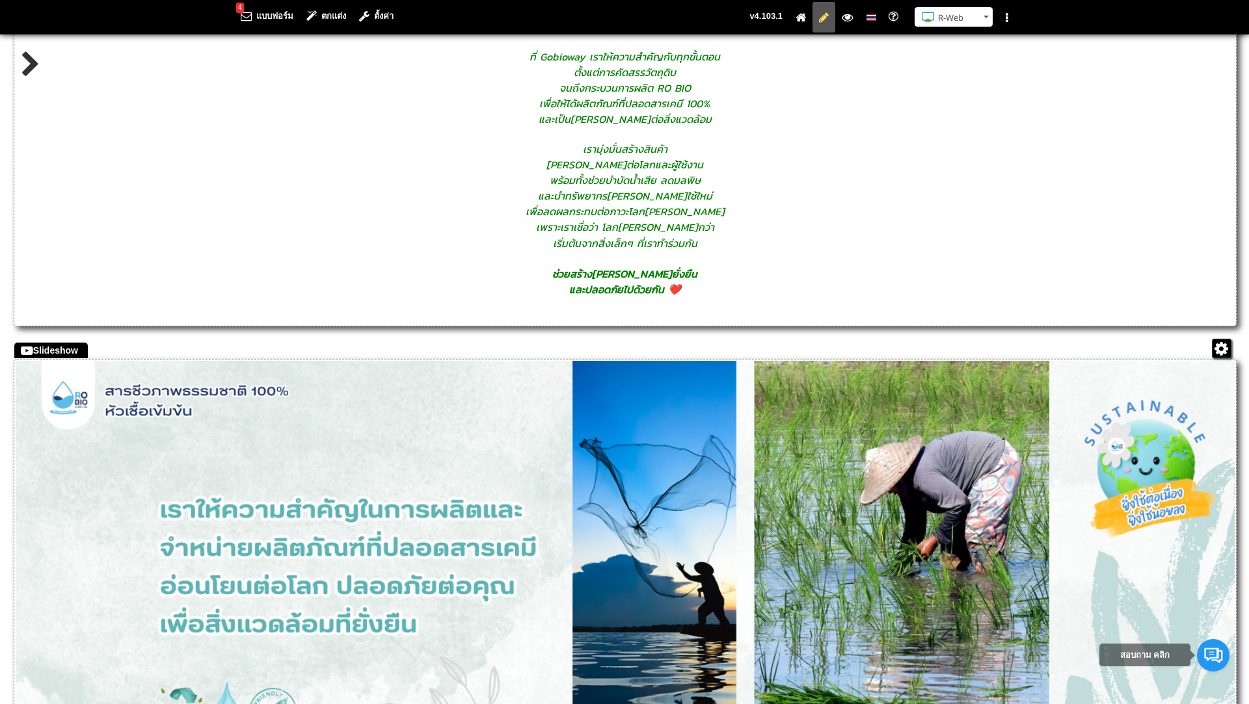
scroll to position [826, 0]
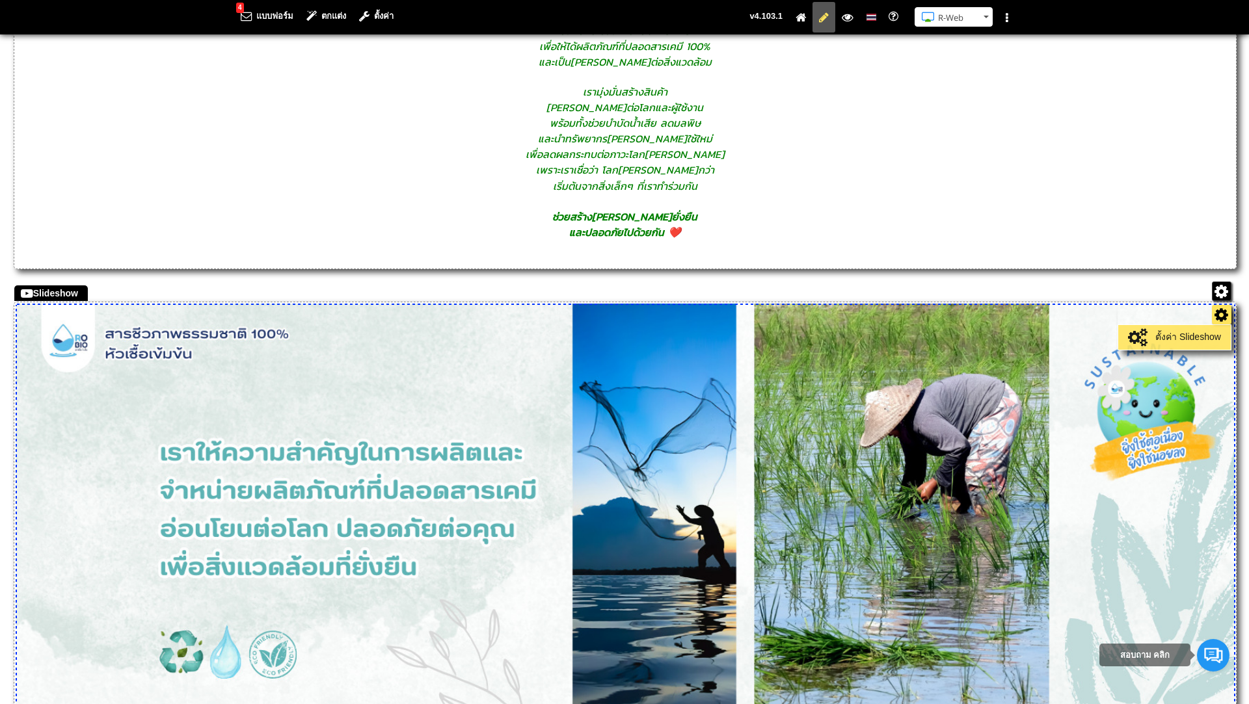
click at [1191, 330] on link "ตั้งค่า Slideshow" at bounding box center [1174, 337] width 106 height 18
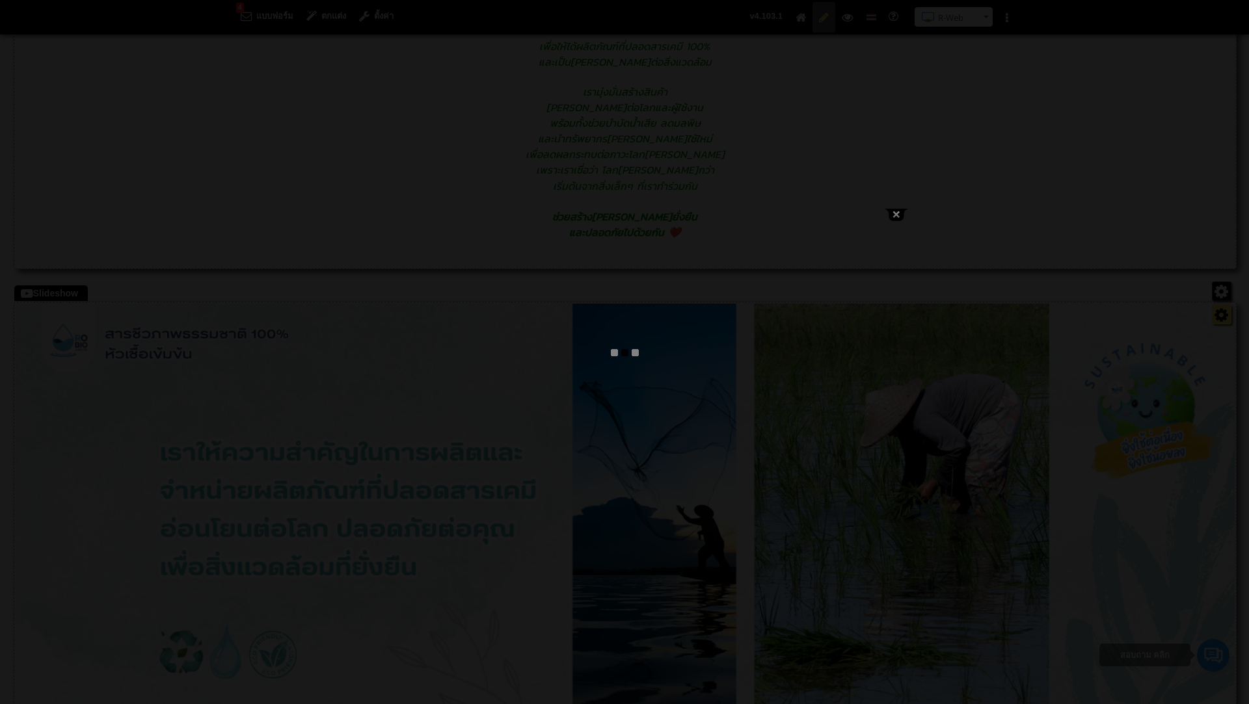
type input "ความยั่งยืน Sustainability"
select select "_self"
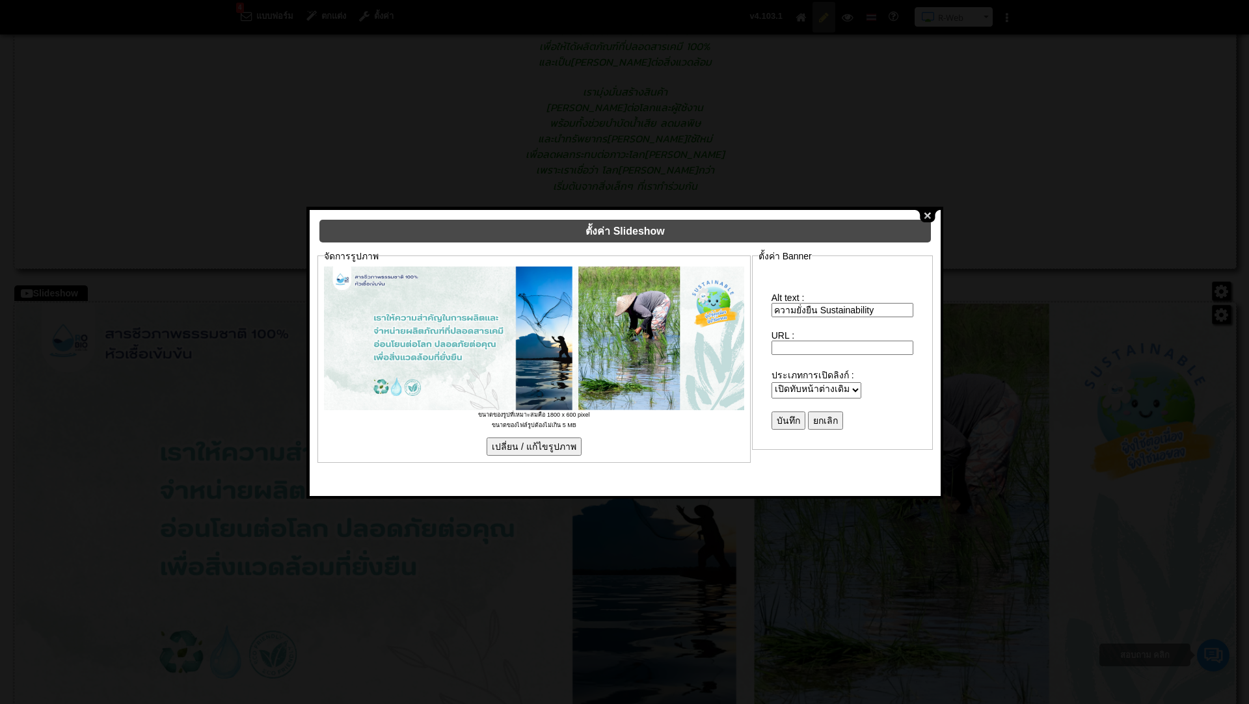
click at [931, 212] on button "close" at bounding box center [927, 216] width 25 height 12
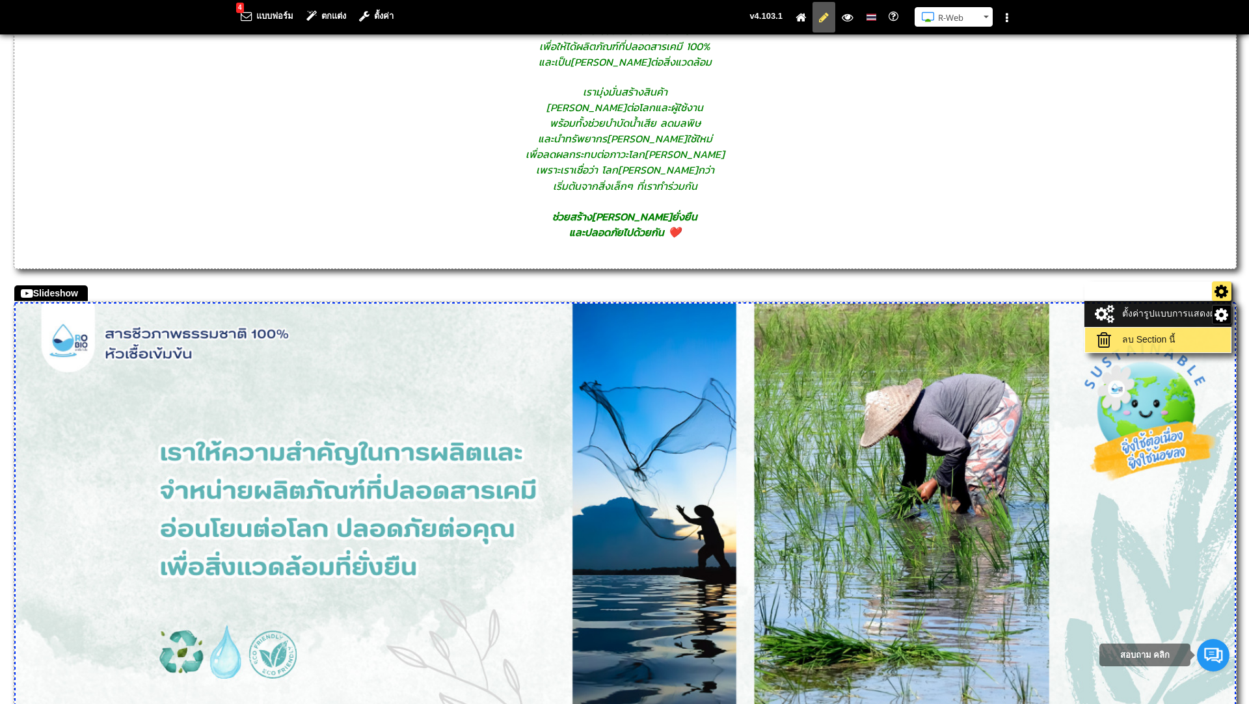
click at [1169, 337] on link "ลบ Section นี้" at bounding box center [1157, 340] width 139 height 18
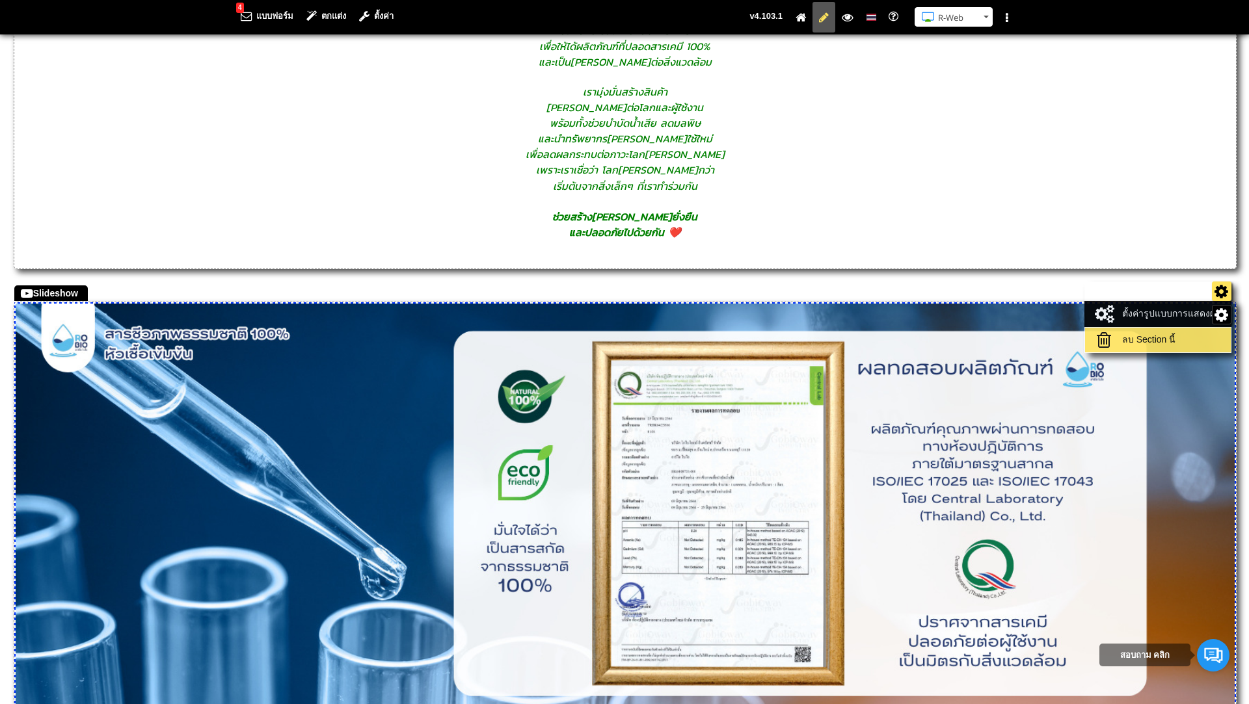
click at [1175, 334] on link "ลบ Section นี้" at bounding box center [1157, 340] width 139 height 18
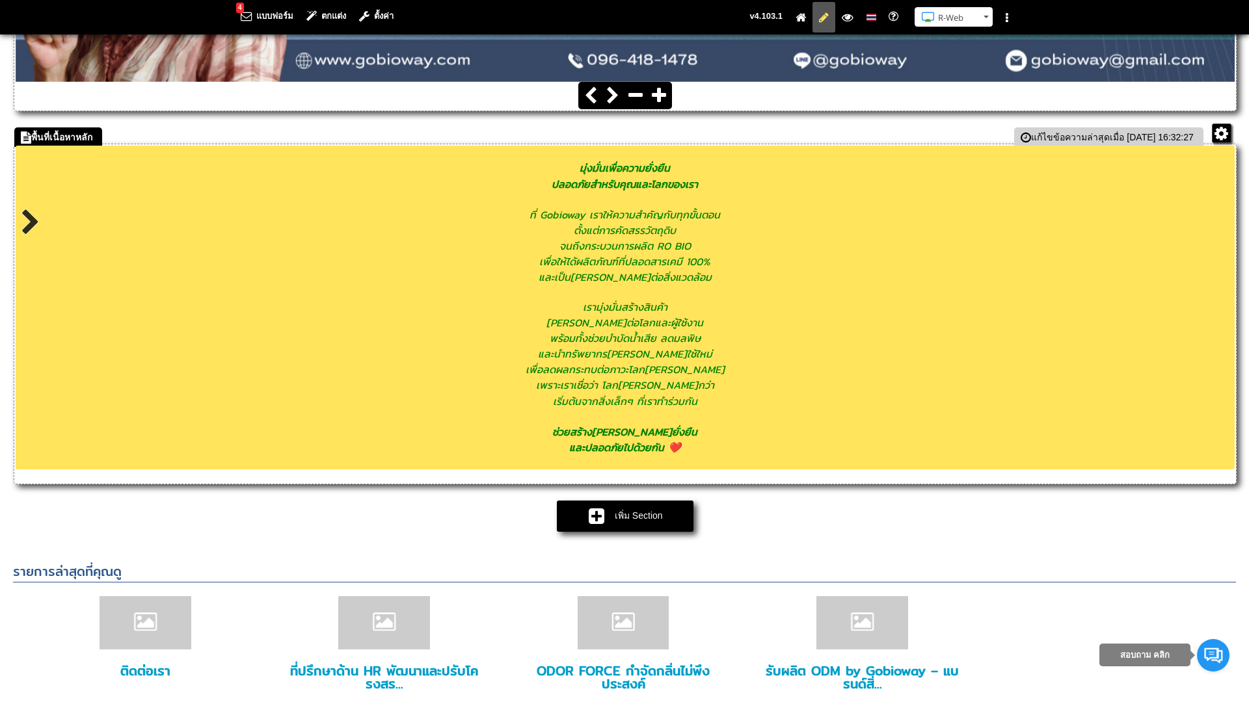
scroll to position [577, 0]
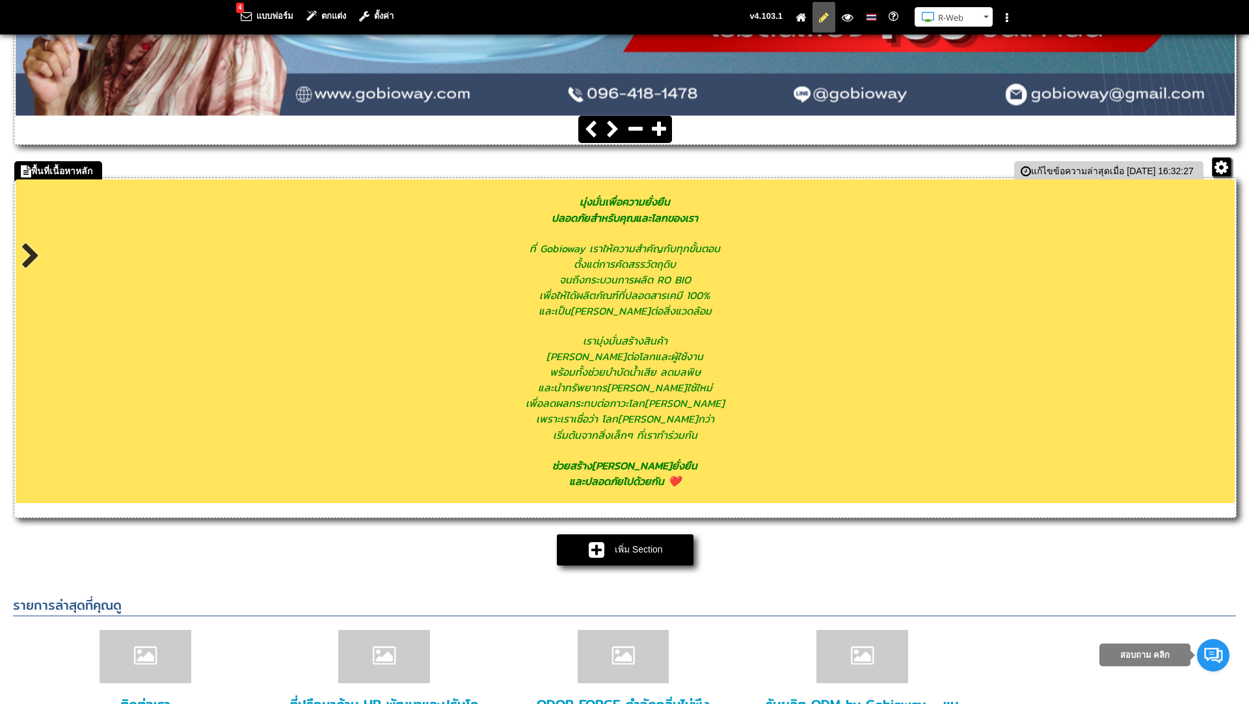
click at [614, 225] on span "ปลอดภัยสำหรับคุณและโลกของเรา" at bounding box center [625, 218] width 146 height 16
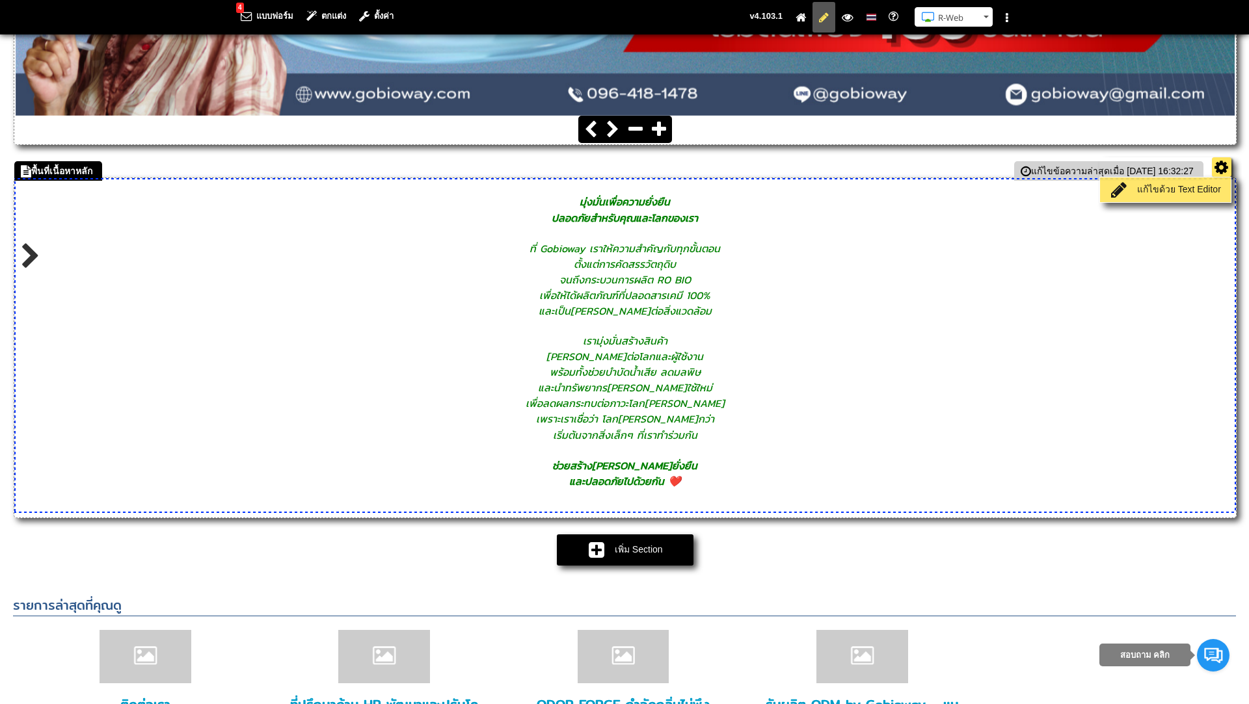
click at [1201, 185] on link "แก้ไขด้วย Text Editor" at bounding box center [1165, 190] width 124 height 18
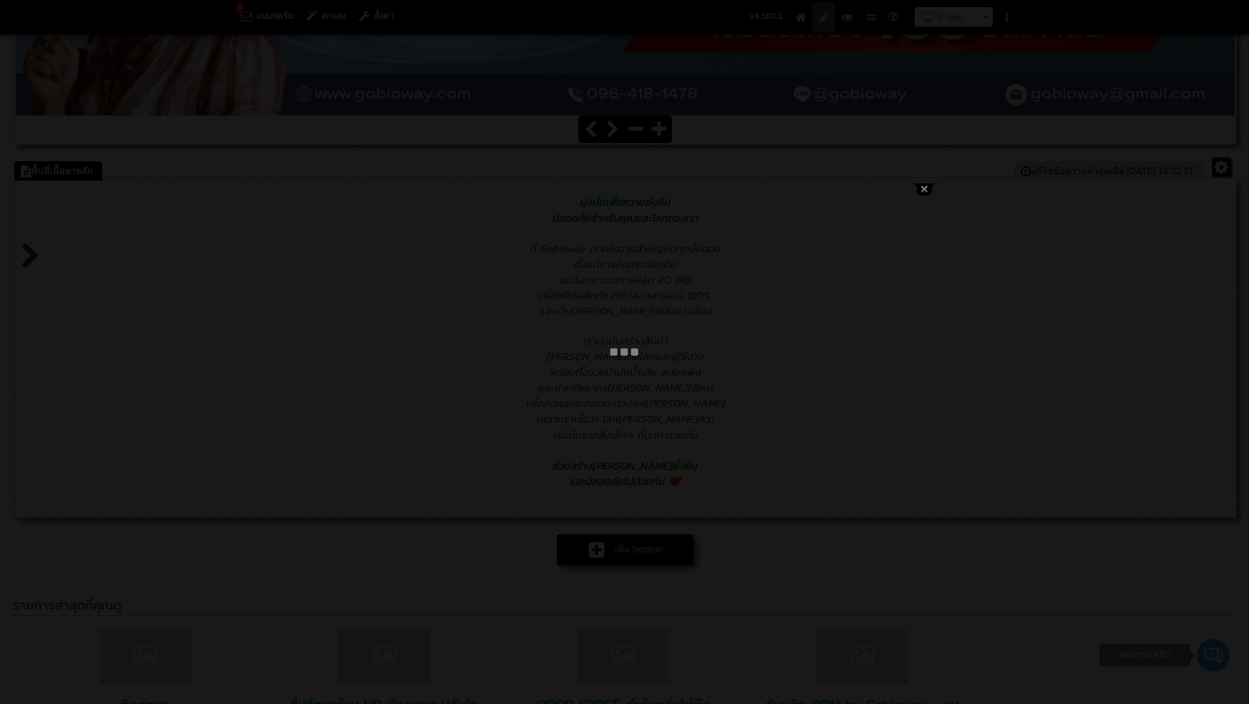
type textarea "<address style="text-align: center;">&nbsp;</address><address style="text-align…"
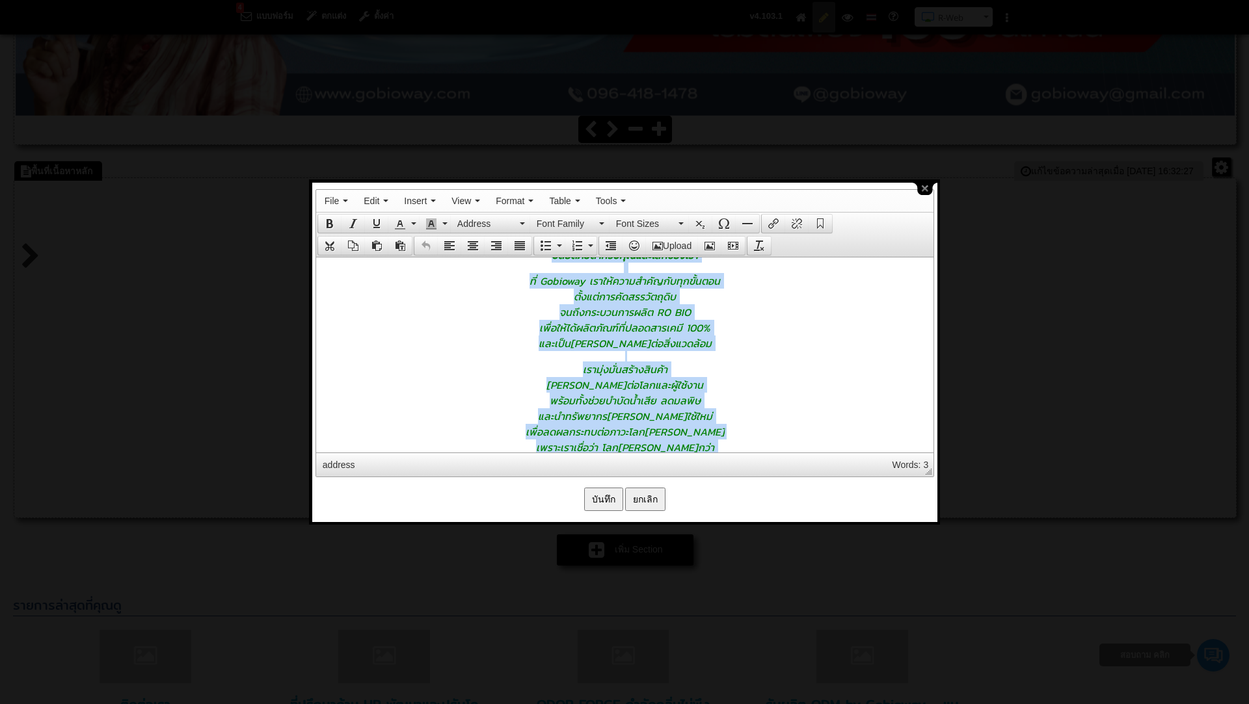
scroll to position [113, 0]
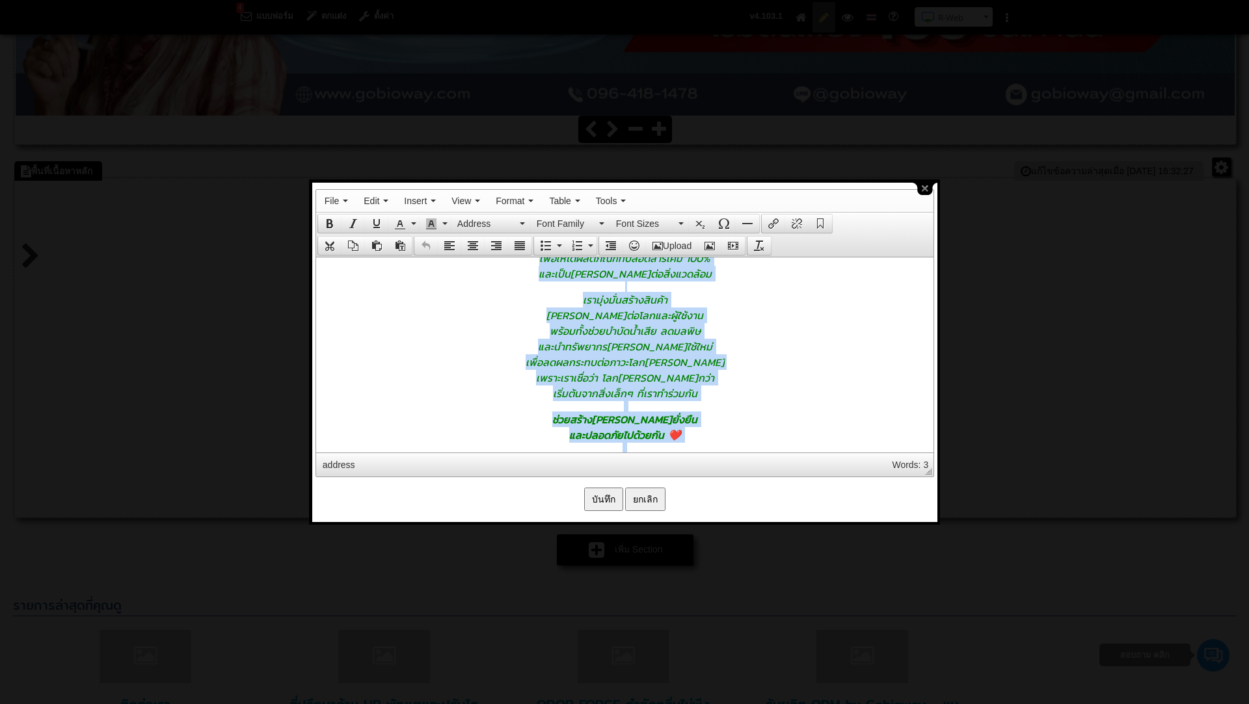
drag, startPoint x: 579, startPoint y: 276, endPoint x: 728, endPoint y: 464, distance: 239.7
click at [728, 459] on html "มุ่งมั่นเพื่อความยั่งยืน ปลอดภัยสำหรับคุณและโลกของเรา ที่ Gobioway เราให้ความสำ…" at bounding box center [623, 301] width 617 height 315
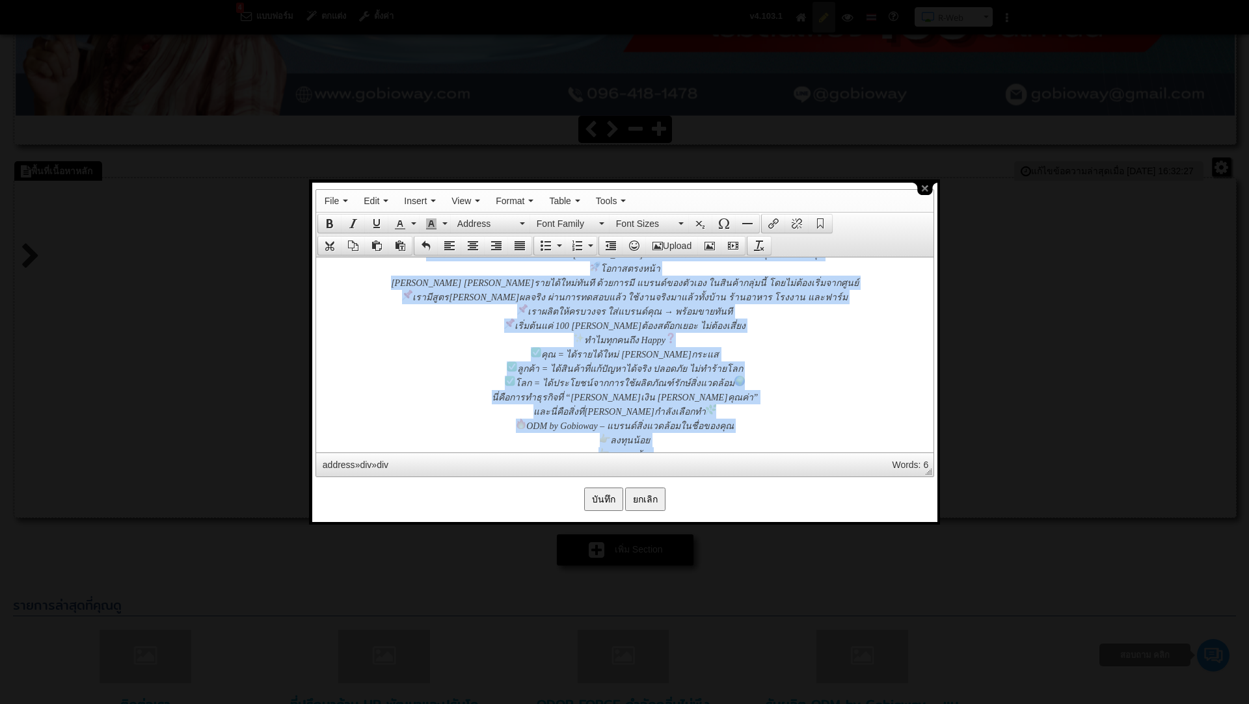
scroll to position [138, 0]
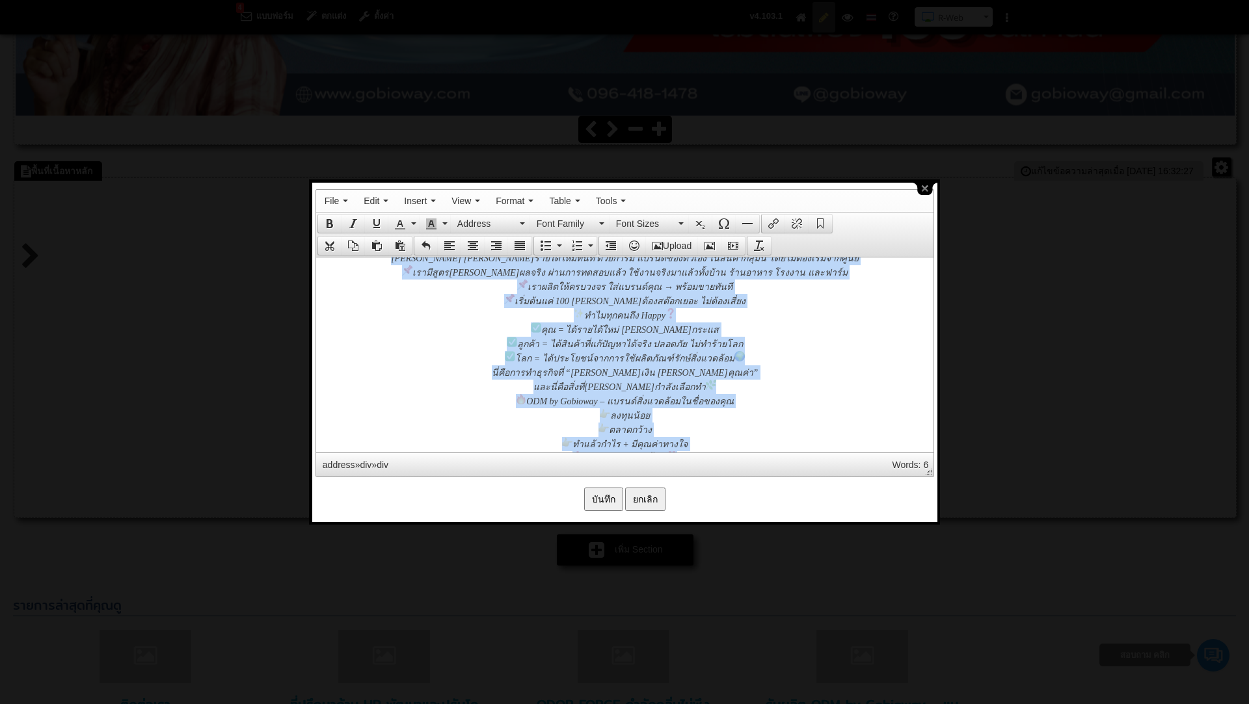
drag, startPoint x: 493, startPoint y: 274, endPoint x: 715, endPoint y: 494, distance: 311.8
click at [715, 486] on html "" ถ้าคุณมีฐานลูกค้าอยู่แล้ว… คุณกำลังพลาดรายได้อีกก้อนใหญ่ " ทุกวันนี้ลูกค้าของ…" at bounding box center [623, 302] width 617 height 367
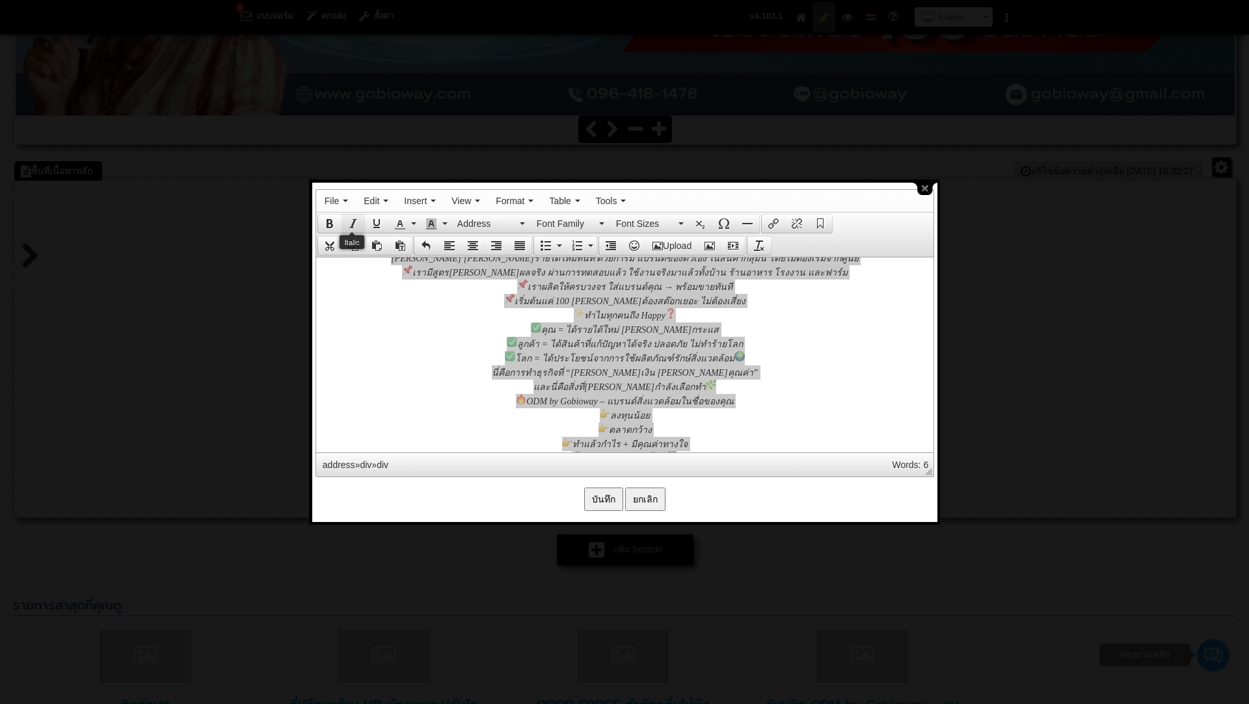
click at [352, 220] on icon "Italic" at bounding box center [353, 224] width 10 height 10
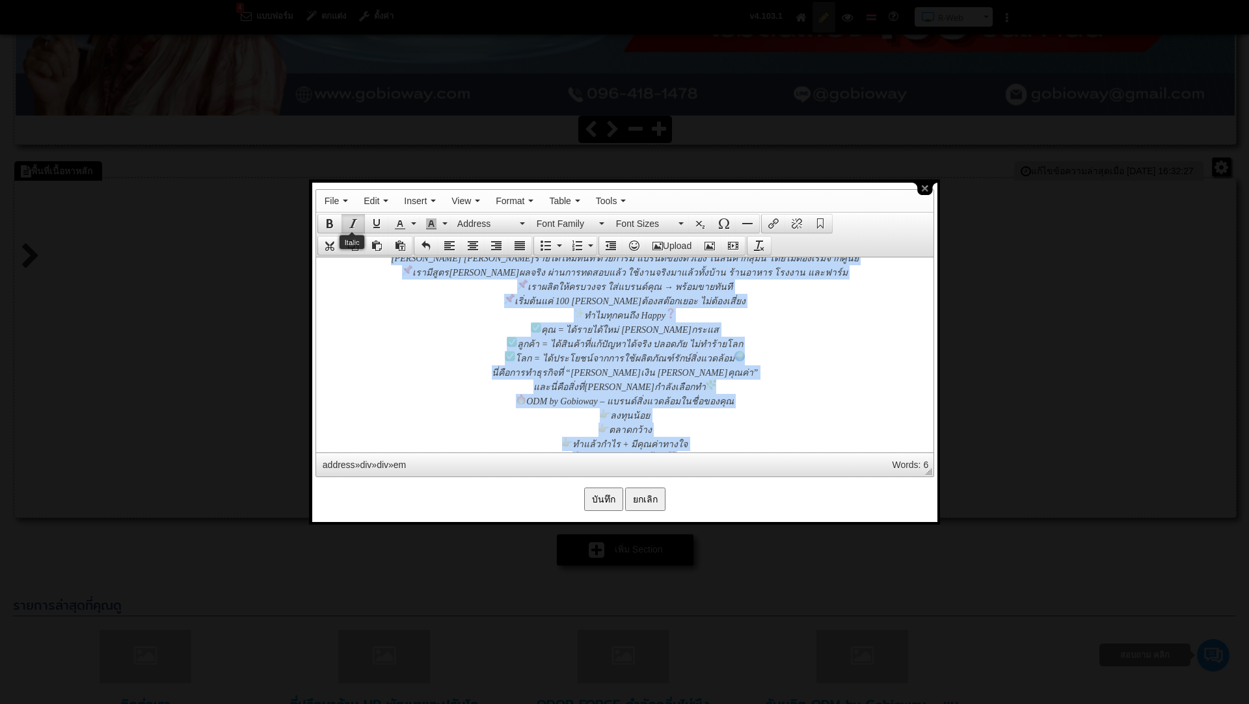
scroll to position [131, 0]
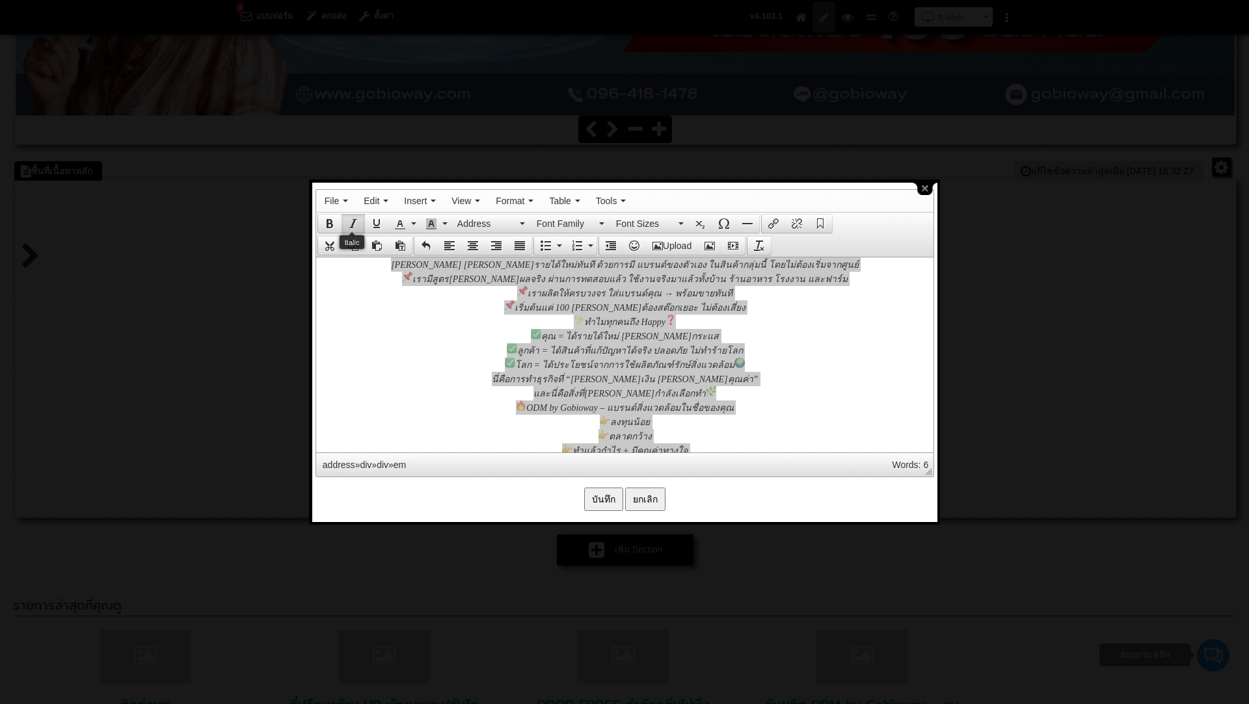
click at [352, 220] on icon "Italic" at bounding box center [353, 224] width 10 height 10
click at [600, 219] on button "Font Family" at bounding box center [569, 224] width 79 height 18
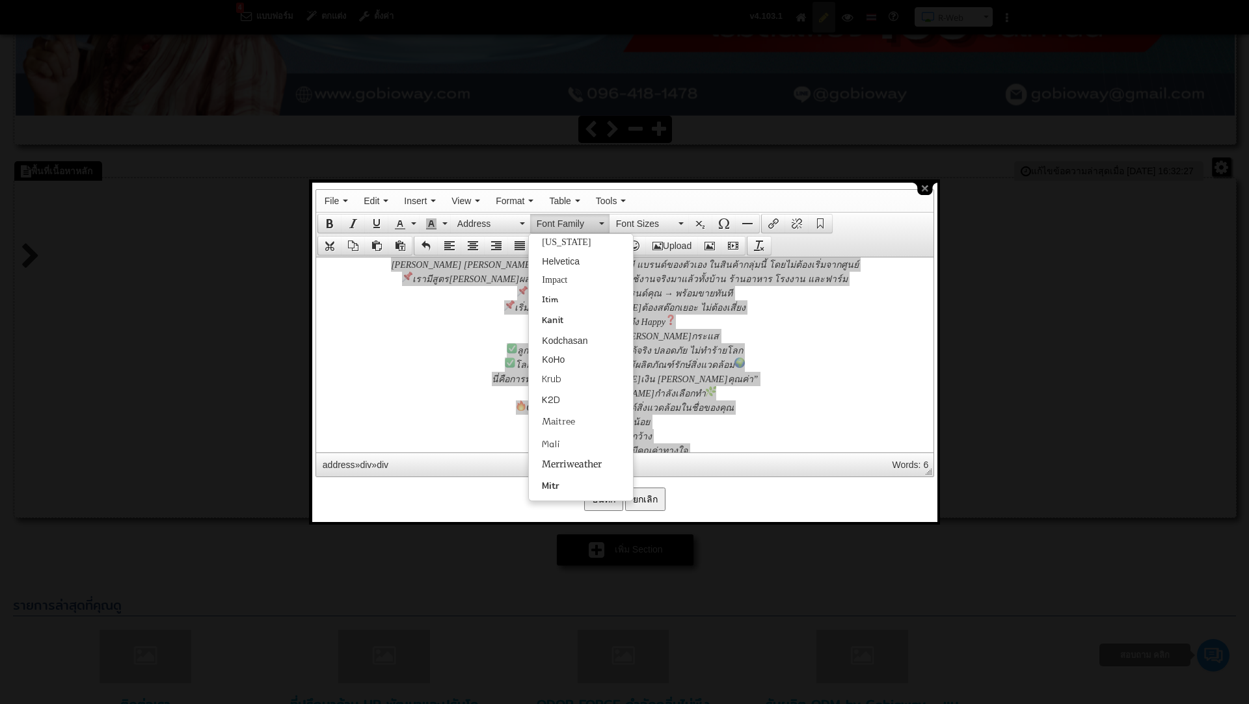
scroll to position [273, 0]
click at [554, 317] on span "Kanit" at bounding box center [552, 313] width 21 height 14
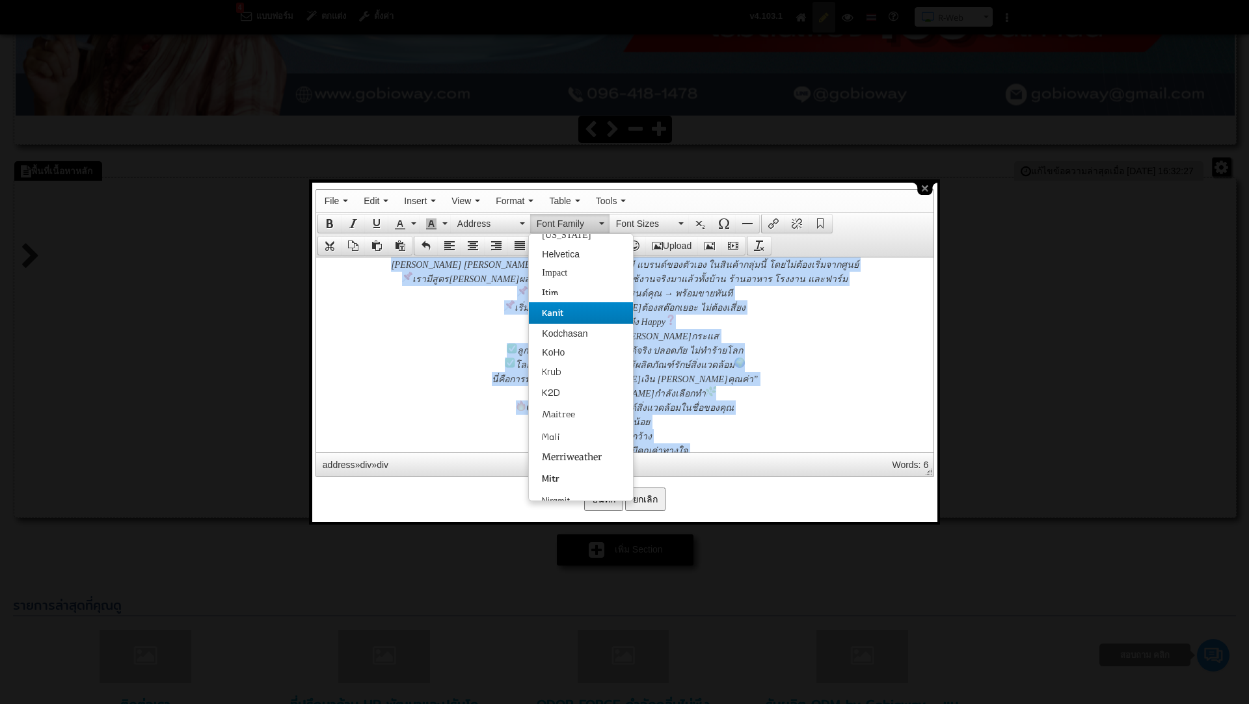
scroll to position [139, 0]
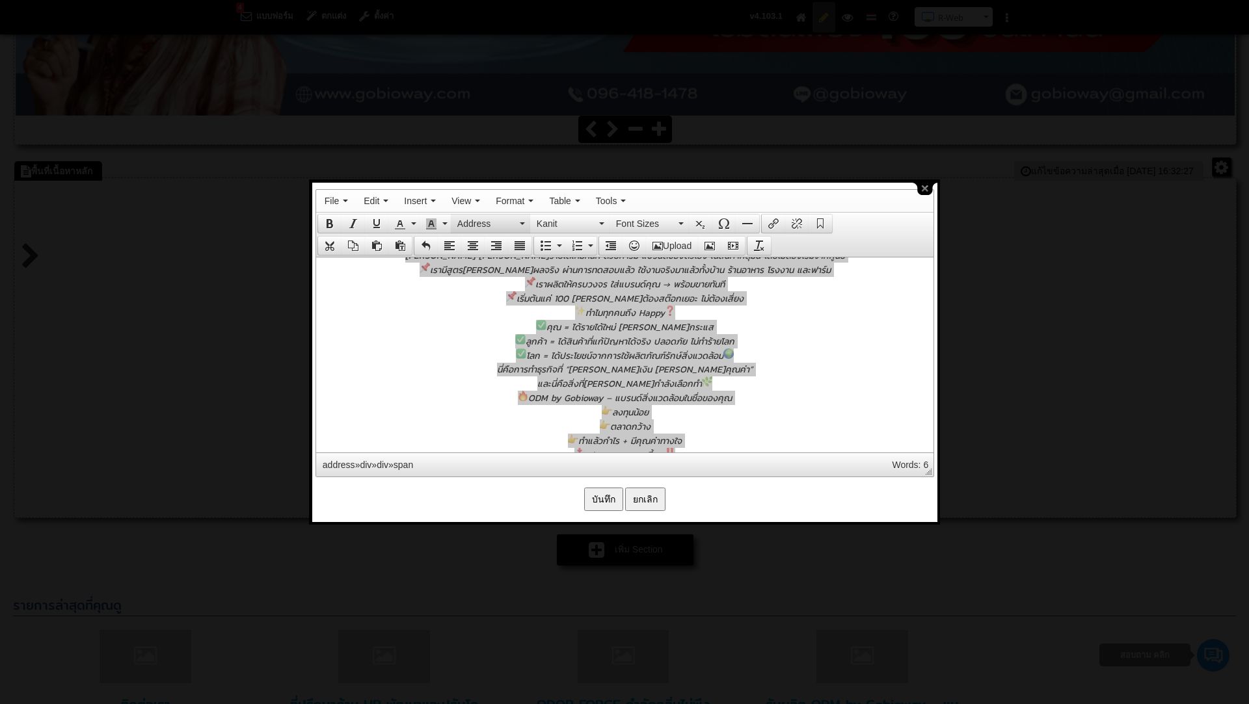
click at [520, 222] on icon "button" at bounding box center [522, 223] width 5 height 3
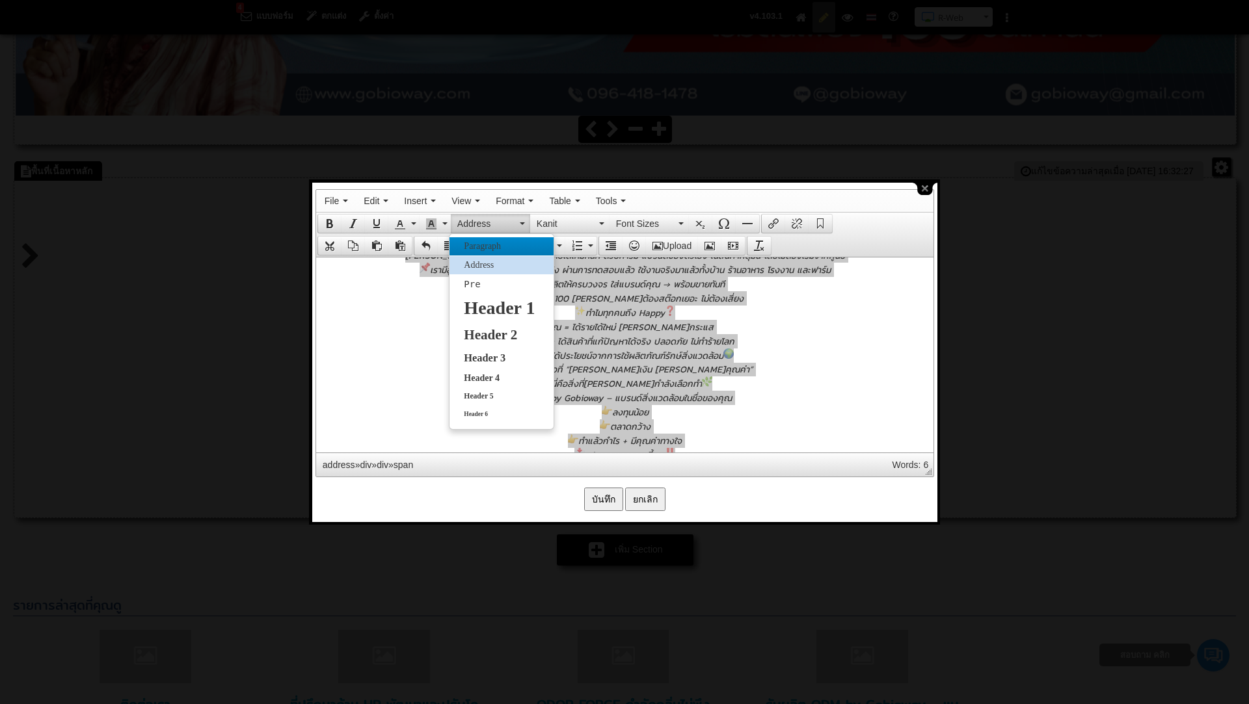
click at [479, 250] on span "Paragraph" at bounding box center [482, 246] width 40 height 10
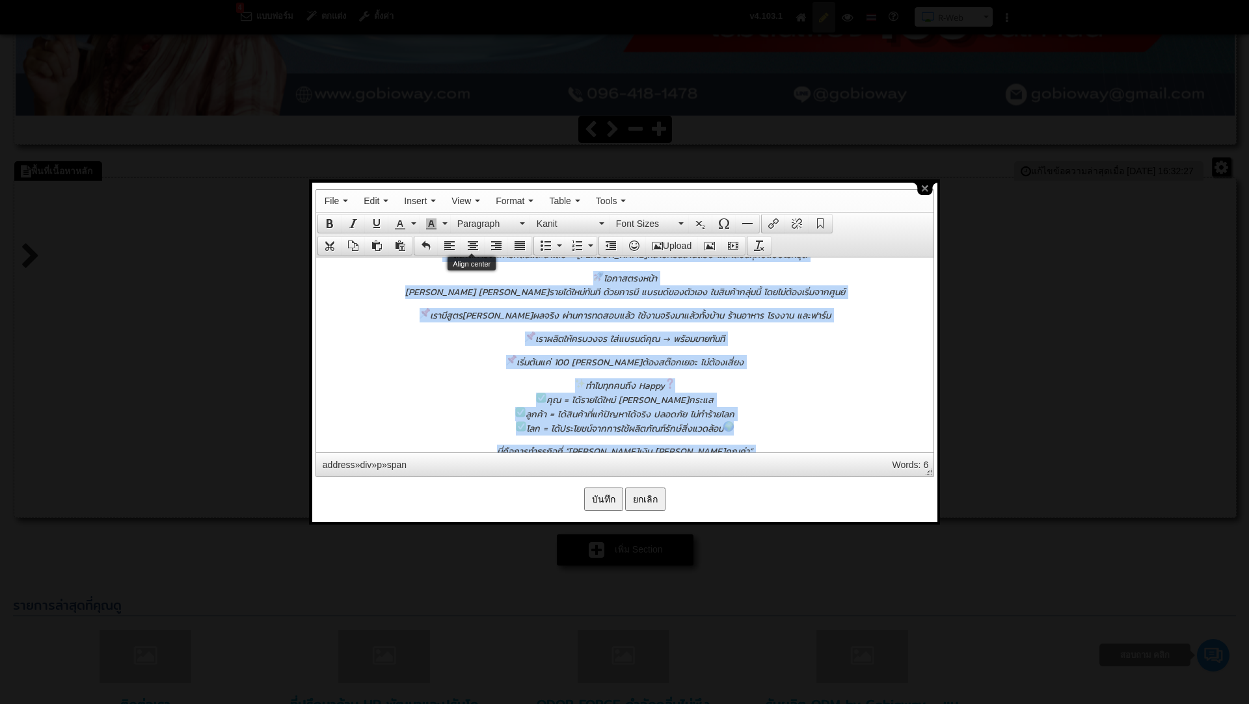
scroll to position [148, 0]
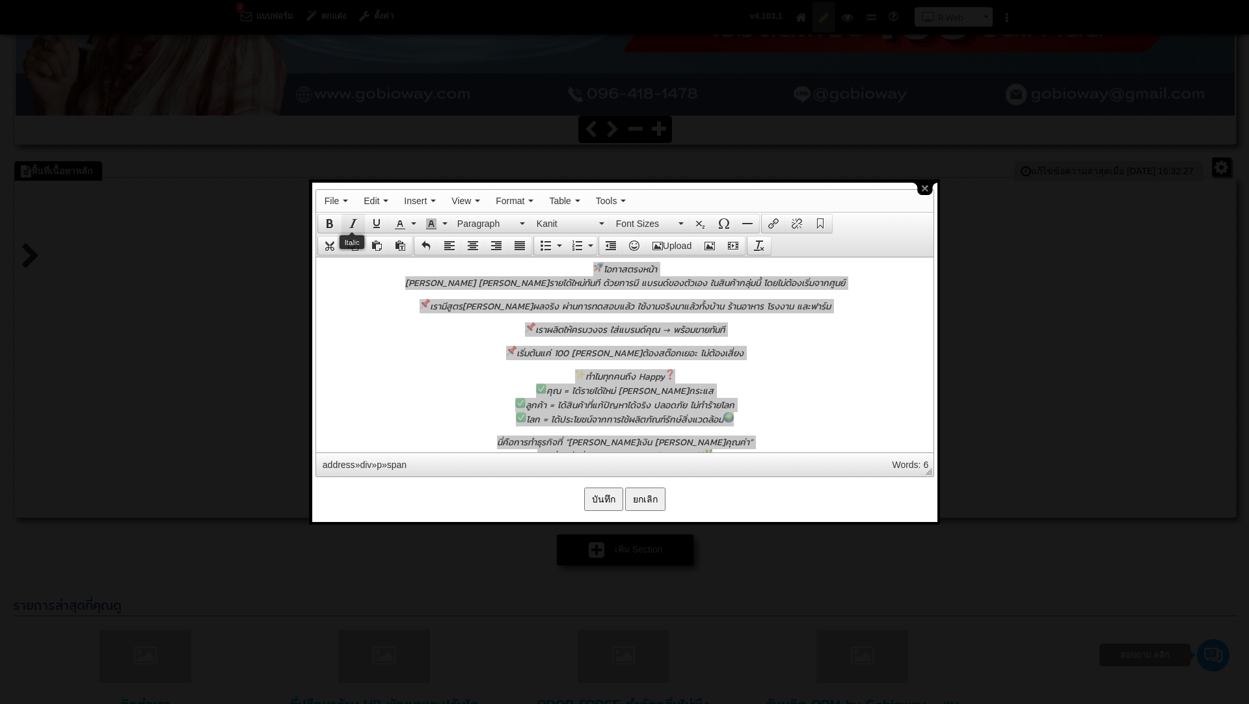
click at [355, 222] on icon "Italic" at bounding box center [353, 224] width 10 height 10
click at [678, 217] on button "Font Sizes" at bounding box center [648, 224] width 79 height 18
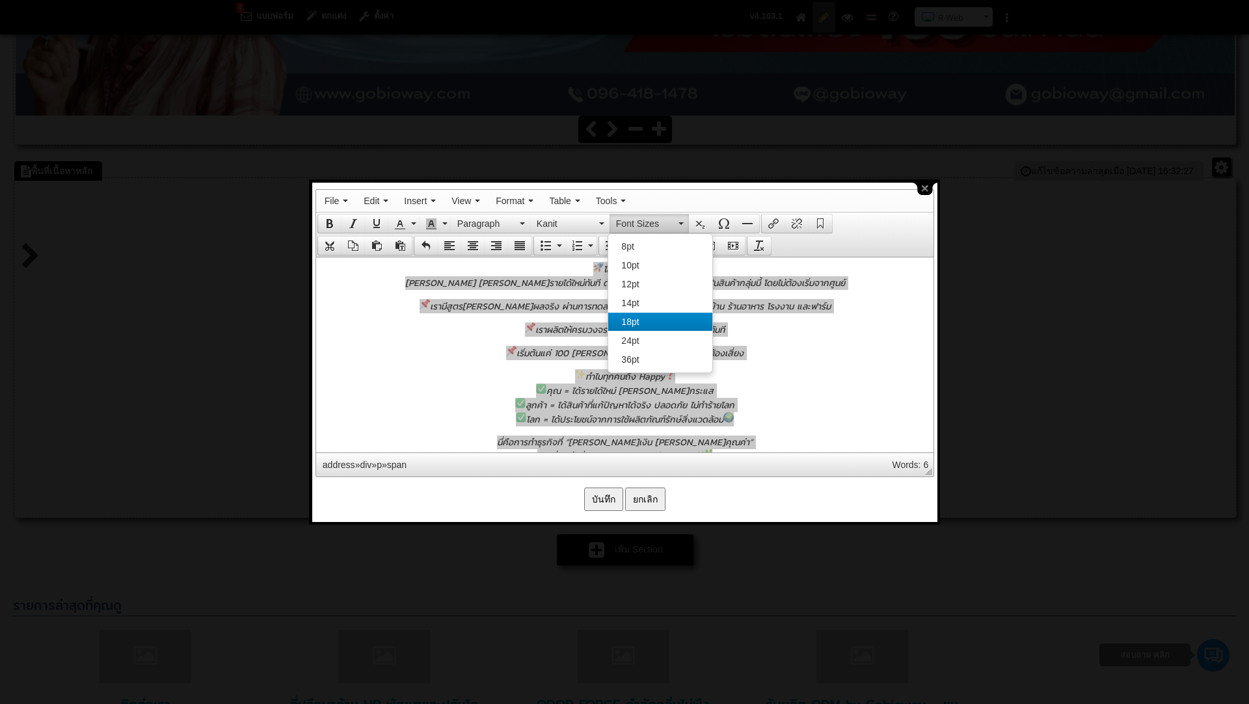
click at [632, 320] on span "18pt" at bounding box center [630, 322] width 18 height 10
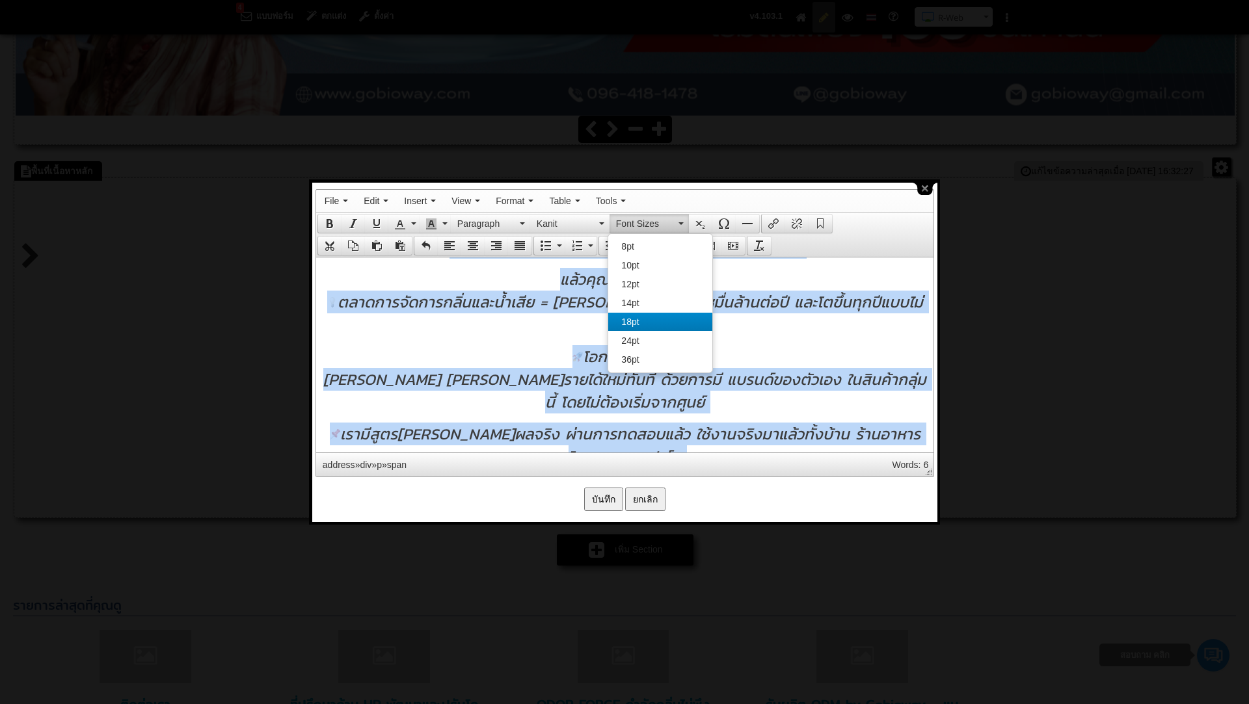
scroll to position [215, 0]
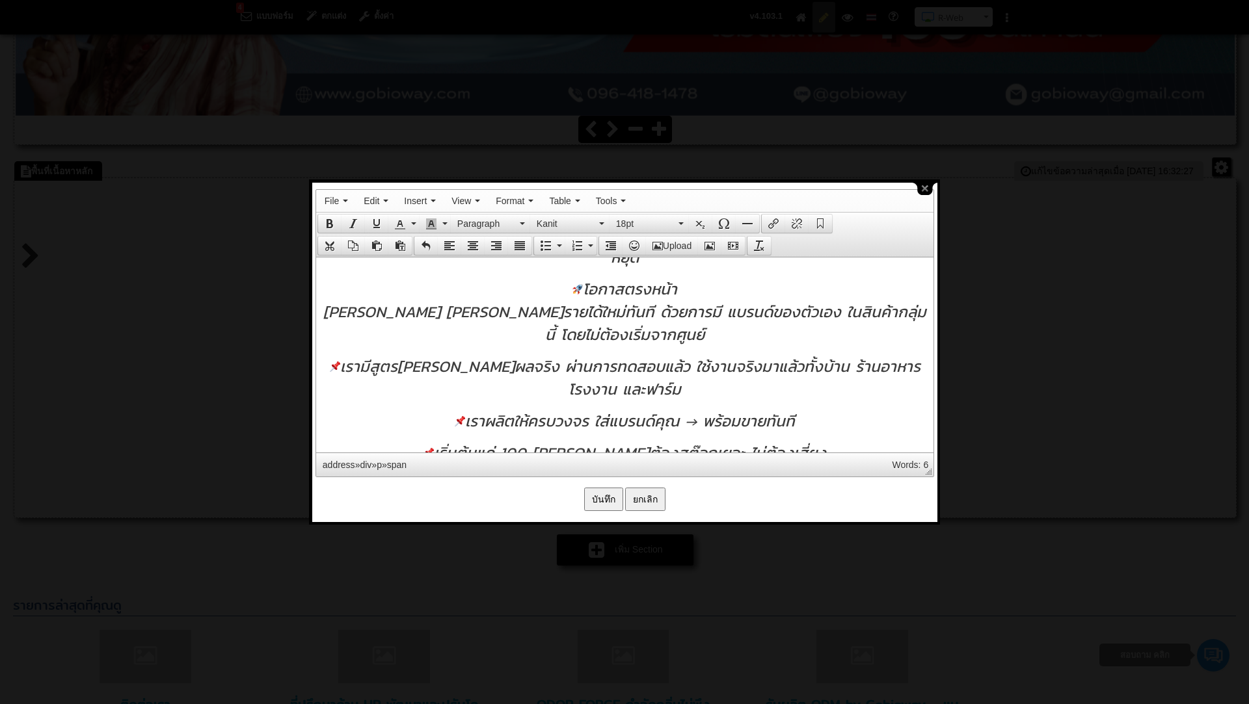
click at [663, 379] on div "เรามีสูตรที่ได้ผลจริง ผ่านการทดสอบแล้ว ใช้งานจริงมาแล้วทั้งบ้าน ร้านอาหาร โรงงา…" at bounding box center [624, 377] width 604 height 46
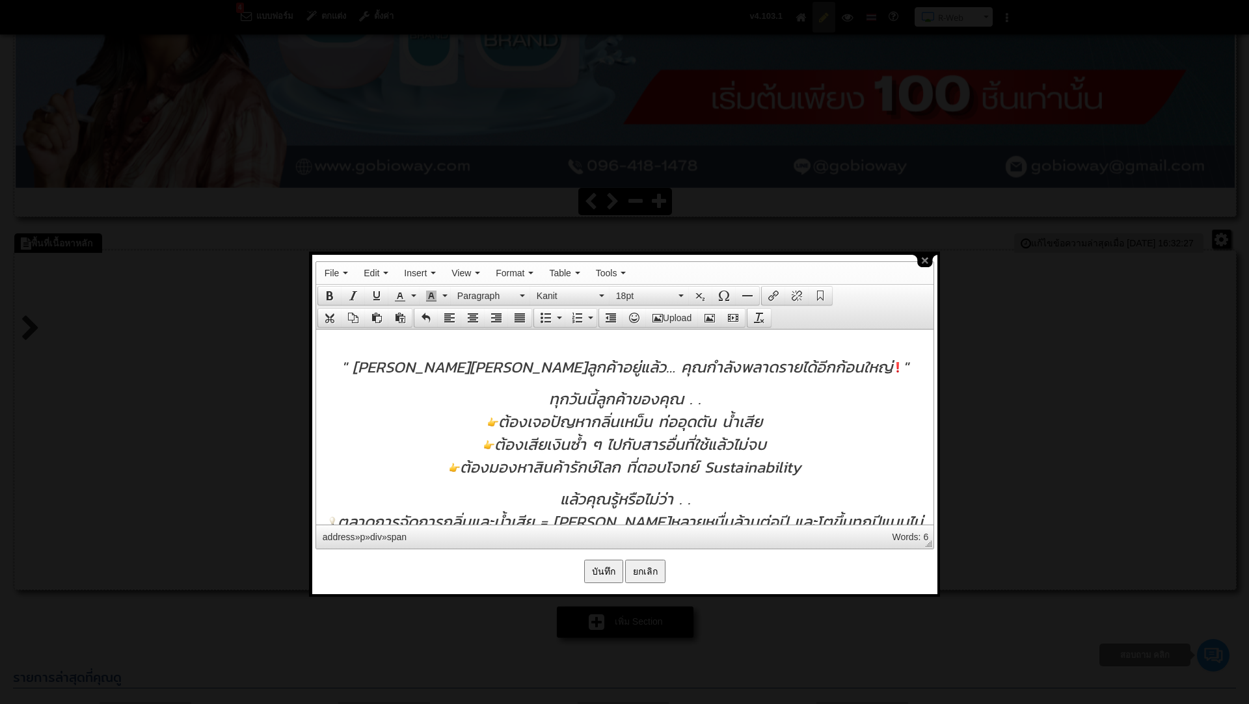
scroll to position [501, 0]
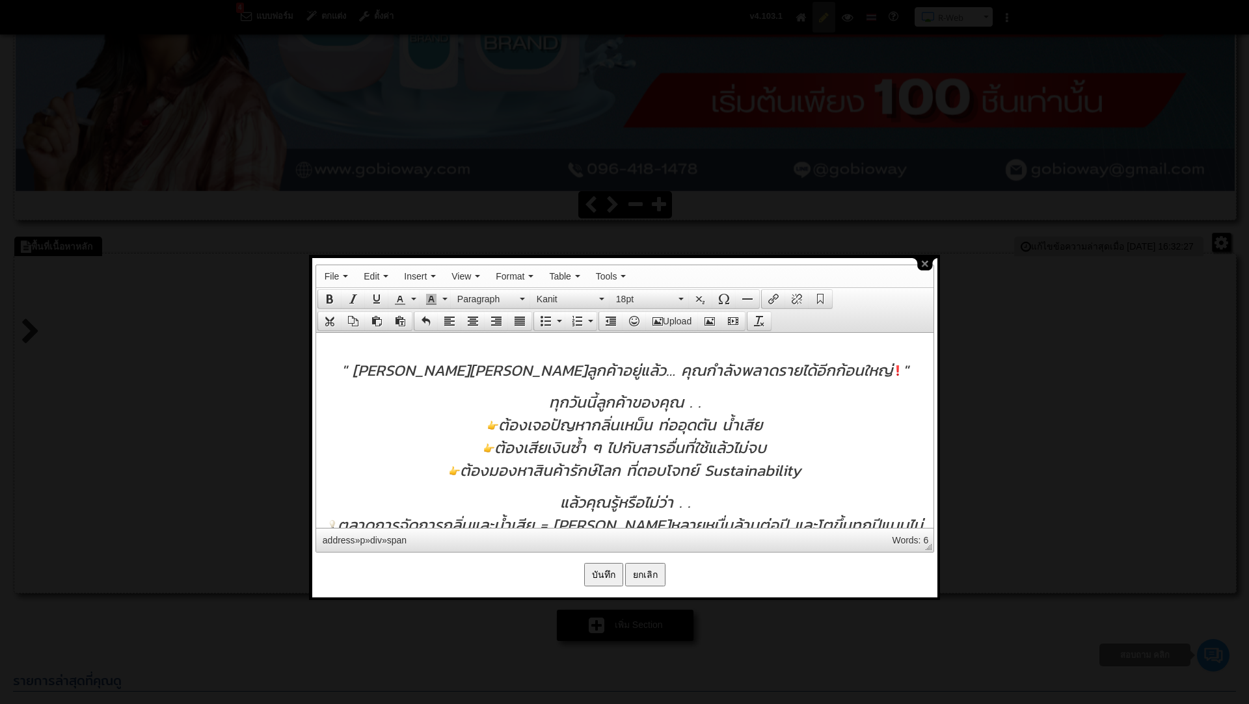
click at [605, 575] on input "บันทึก" at bounding box center [603, 574] width 39 height 23
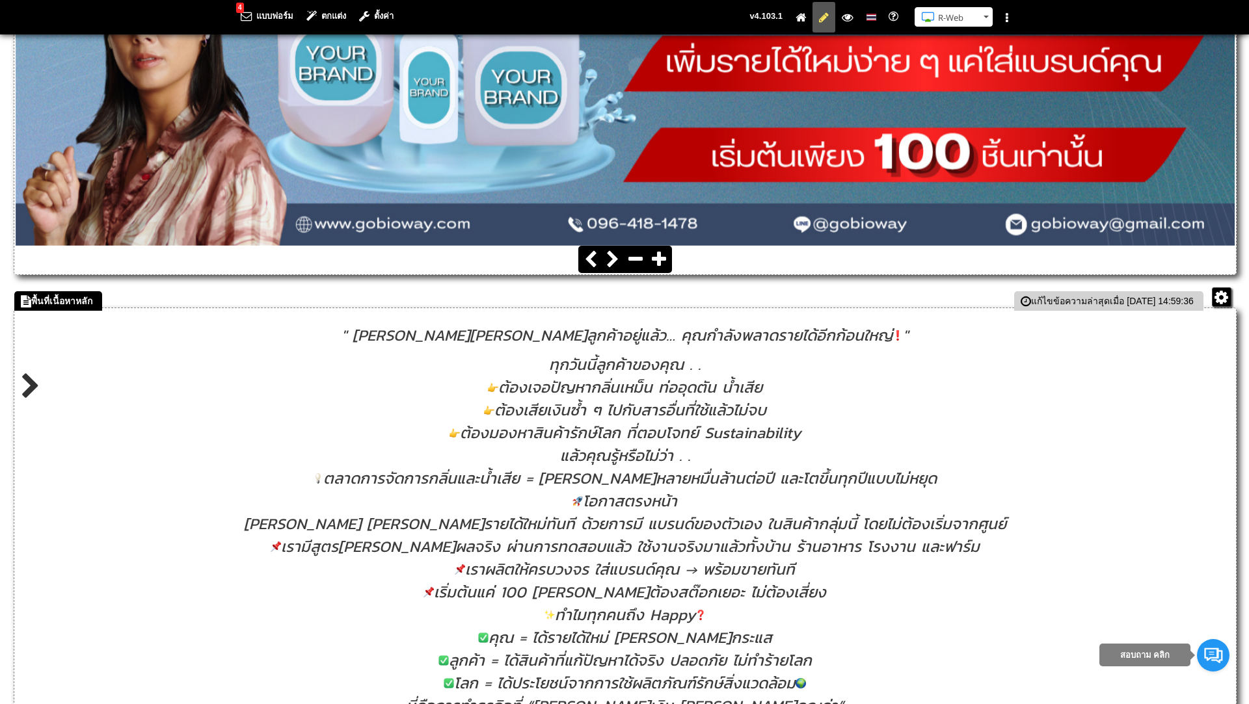
scroll to position [358, 0]
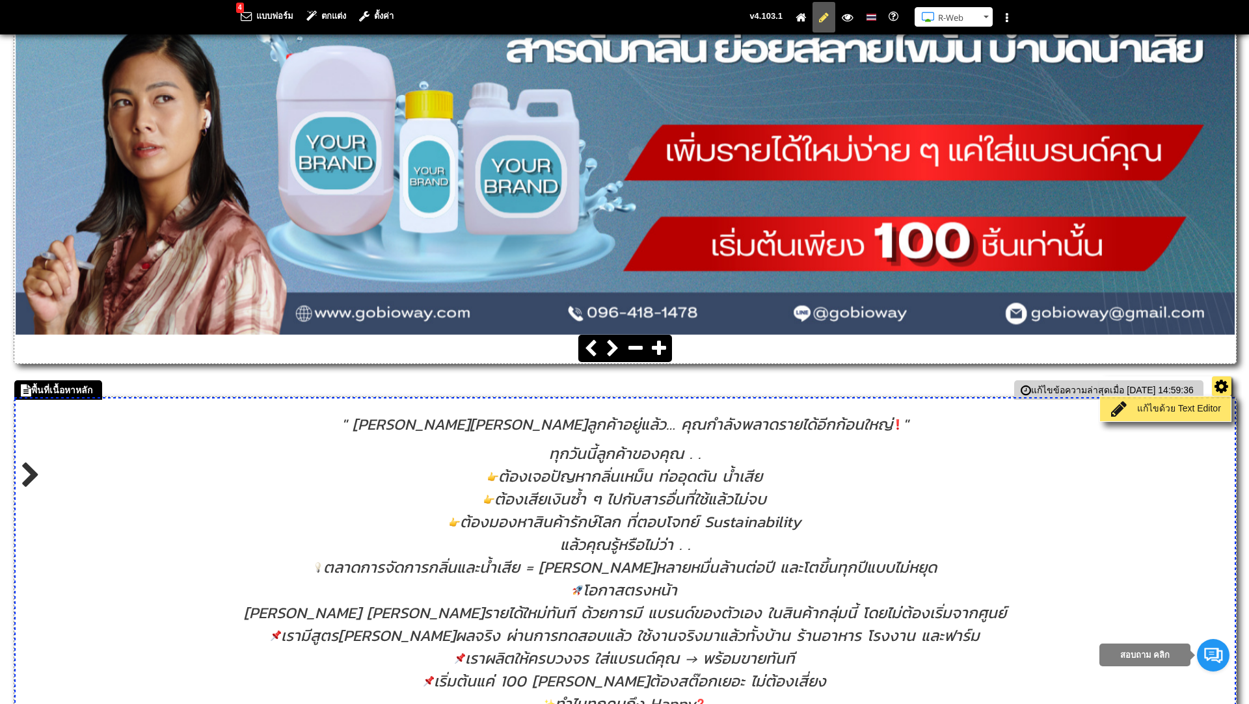
click at [1193, 407] on link "แก้ไขด้วย Text Editor" at bounding box center [1165, 409] width 124 height 18
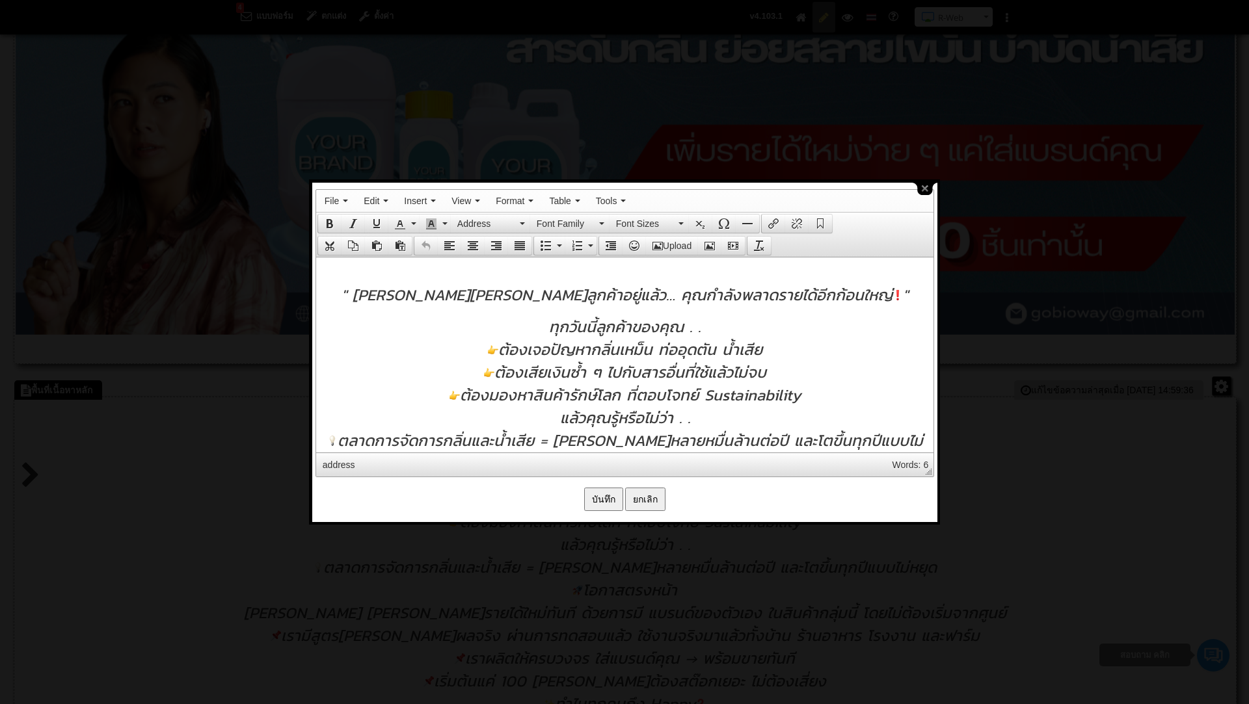
scroll to position [0, 0]
click at [504, 349] on span "ต้องเจอปัญหากลิ่นเหม็น ท่ออุดตัน น้ำเสีย" at bounding box center [624, 349] width 274 height 23
click at [892, 297] on img at bounding box center [897, 294] width 10 height 10
click at [892, 293] on img at bounding box center [897, 294] width 10 height 10
click at [892, 295] on img at bounding box center [897, 294] width 10 height 10
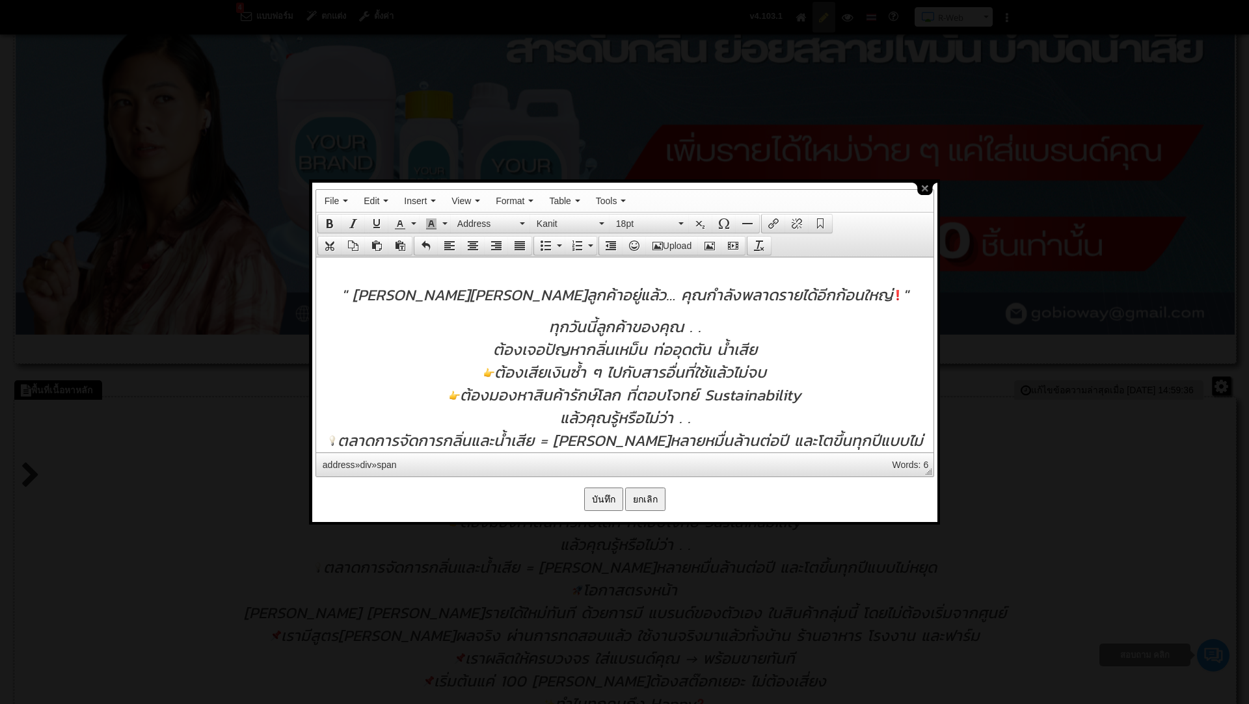
click at [841, 297] on p "" ถ้าคุณมีฐานลูกค้าอยู่แล้ว… คุณกำลังพลาดรายได้อีกก้อนใหญ่ "" at bounding box center [624, 294] width 604 height 23
click at [845, 289] on p "" ถ้าคุณมีฐานลูกค้าอยู่แล้ว… คุณกำลังพลาดรายได้อีกก้อนใหญ่ !! "" at bounding box center [624, 294] width 604 height 23
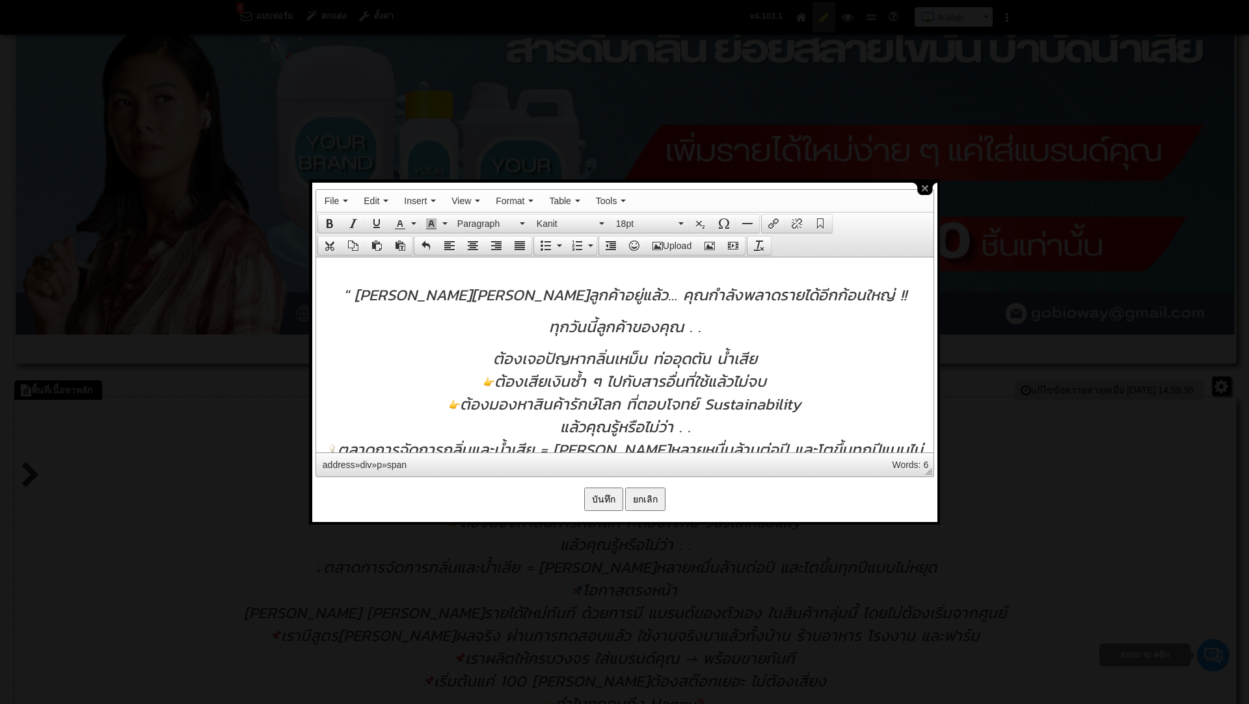
click at [434, 299] on span "" ถ้าคุณมีฐานลูกค้าอยู่แล้ว… คุณกำลังพลาดรายได้อีกก้อนใหญ่ !!" at bounding box center [624, 294] width 563 height 23
click at [502, 382] on span "ต้องเสียเงินซ้ำ ๆ ไปกับสารอื่นที่ใช้แล้วไม่จบ" at bounding box center [624, 380] width 282 height 23
click at [465, 403] on span "ต้องมองหาสินค้ารักษ์โลก ที่ตอบโจทย์ Sustainability" at bounding box center [624, 403] width 351 height 23
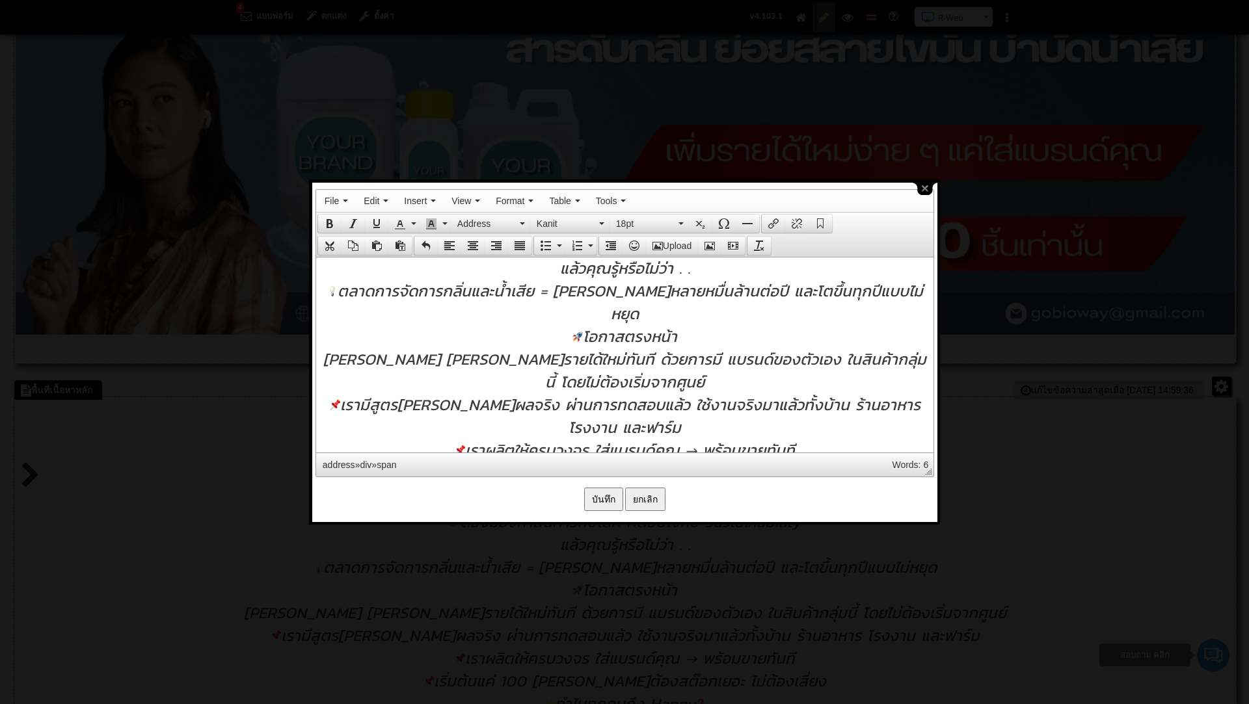
scroll to position [160, 0]
click at [370, 296] on span "ตลาดการจัดการกลิ่นและน้ำเสีย = มูลค่าหลายหมื่นล้านต่อปี และโตขึ้นทุกปีแบบไม่หยุด" at bounding box center [625, 301] width 596 height 46
click at [586, 323] on span "โอกาสตรงหน้า" at bounding box center [624, 334] width 105 height 23
click at [351, 392] on span "เรามีสูตรที่ได้ผลจริง ผ่านการทดสอบแล้ว ใช้งานจริงมาแล้วทั้งบ้าน ร้านอาหาร โรงงา…" at bounding box center [624, 415] width 591 height 46
click at [470, 437] on span "เราผลิตให้ครบวงจร ใส่แบรนด์คุณ → พร้อมขายทันที" at bounding box center [624, 448] width 340 height 23
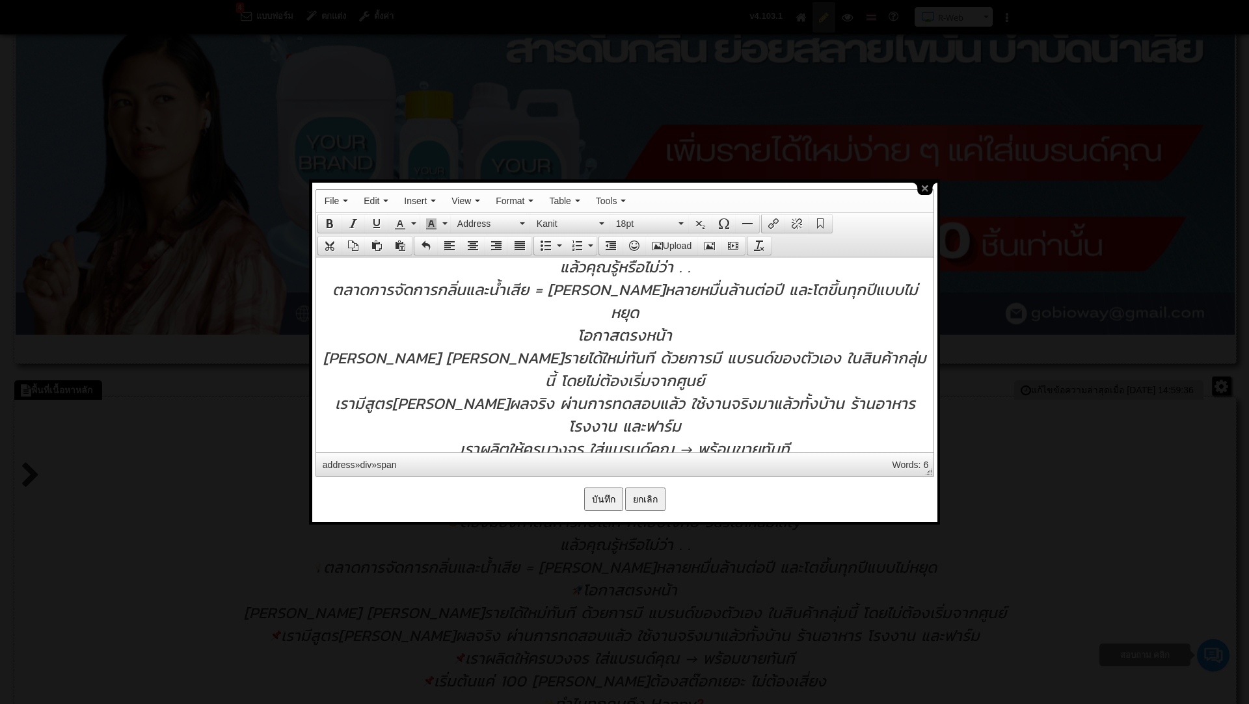
click at [481, 460] on span "เริ่มต้นแค่ 100 ชิ้น ไม่ต้องสต๊อกเยอะ ไม่ต้องเสี่ยง" at bounding box center [624, 471] width 403 height 23
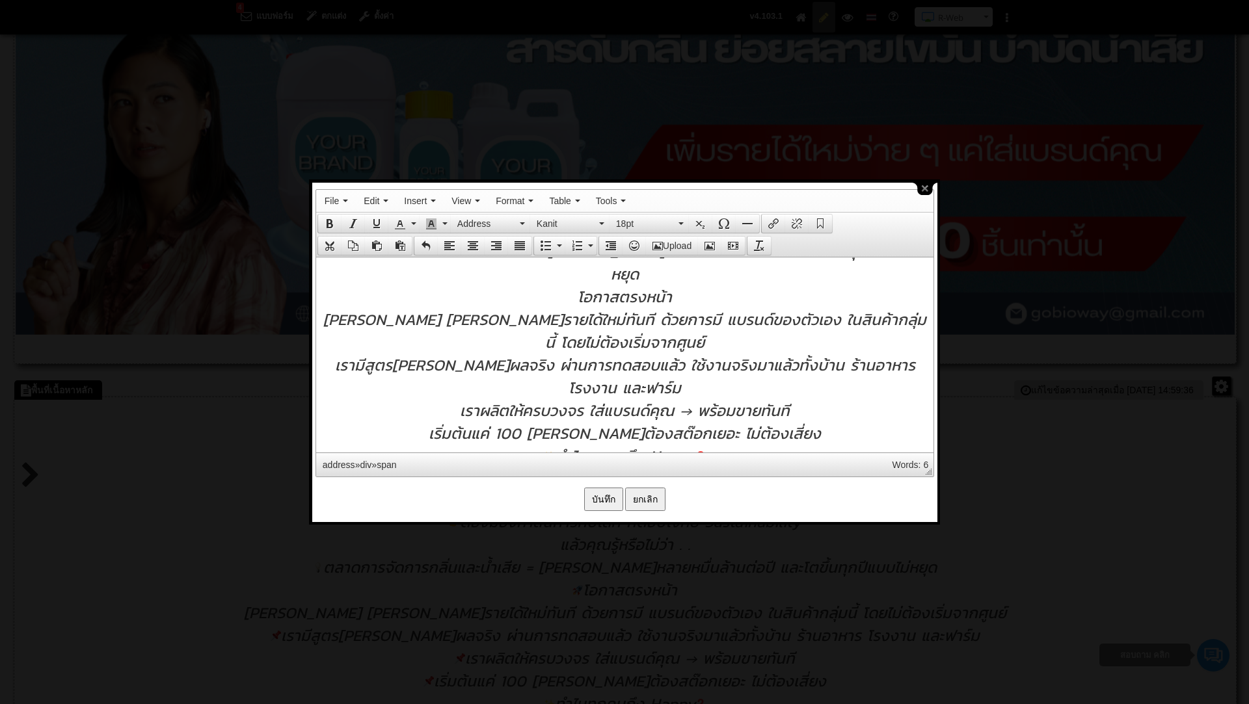
scroll to position [227, 0]
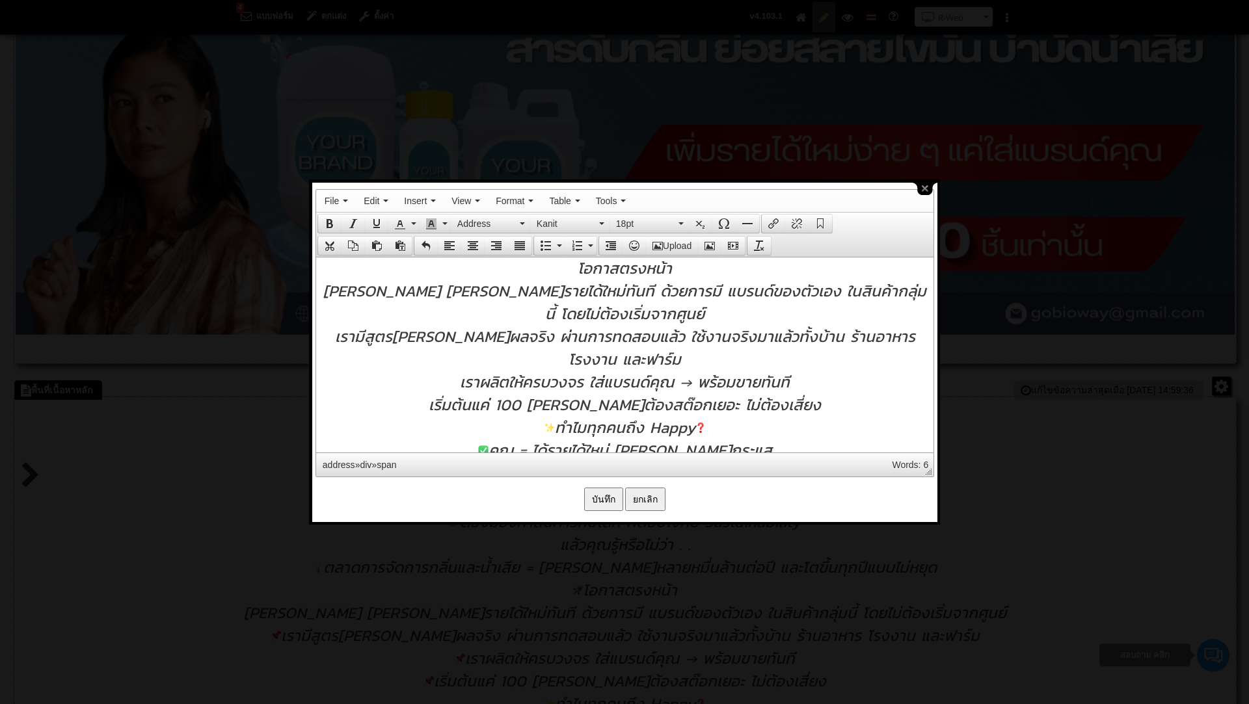
click at [560, 416] on span "ทำไมทุกคนถึง Happy" at bounding box center [624, 427] width 161 height 23
click at [702, 416] on div "ทำไมทุกคนถึง Happy" at bounding box center [624, 427] width 604 height 23
click at [715, 416] on div "ทำไมทุกคนถึง Happyฦ" at bounding box center [624, 427] width 604 height 23
click at [531, 438] on span "คุณ = ได้รายได้ใหม่ โตสวนกระแส" at bounding box center [624, 449] width 294 height 23
click at [457, 461] on span "ลูกค้า = ได้สินค้าที่แก้ปัญหาได้จริง ปลอดภัย ไม่ทำร้ายโลก" at bounding box center [624, 472] width 373 height 23
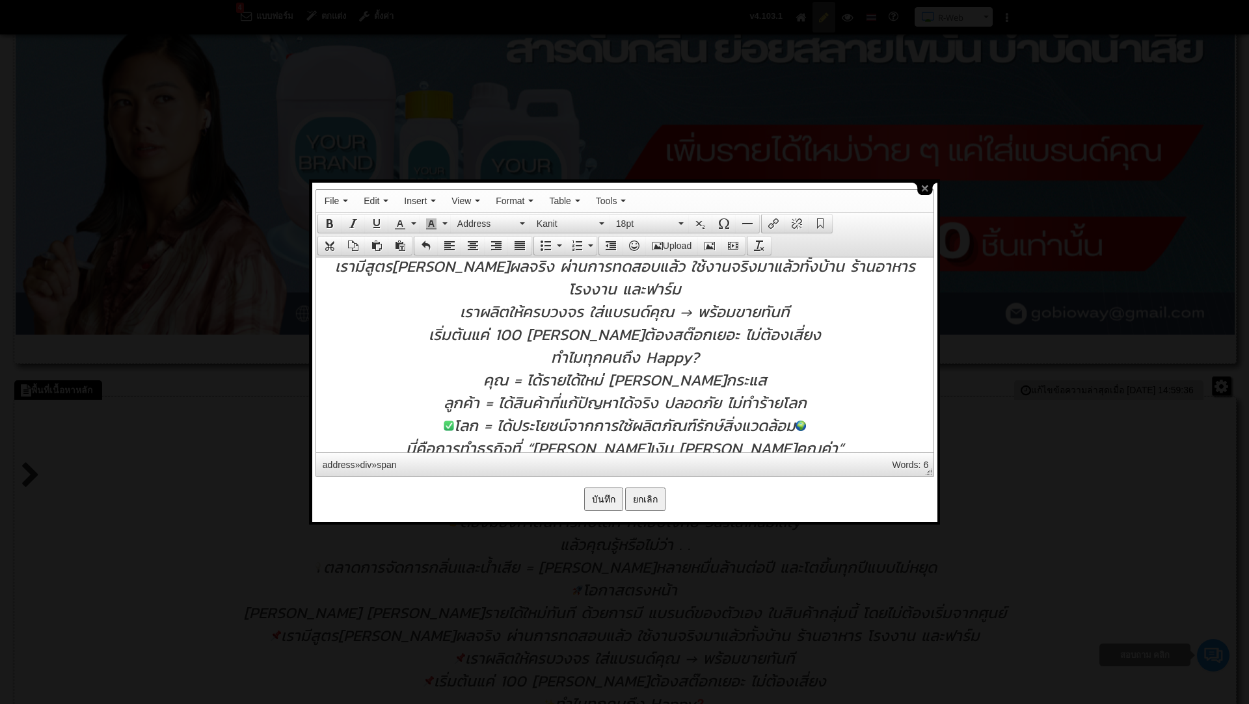
scroll to position [305, 0]
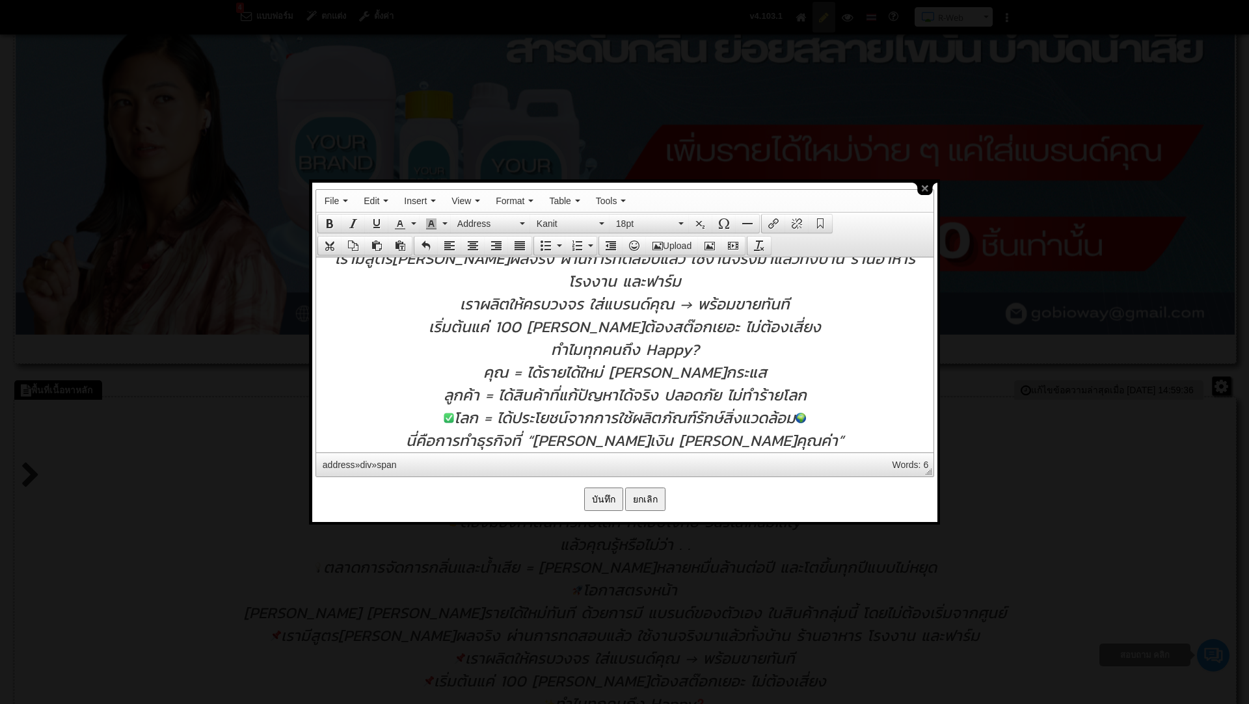
click at [455, 406] on span "โลก = ได้ประโยชน์จากการใช้ผลิตภัณฑ์รักษ์สิ่งแวดล้อม" at bounding box center [624, 417] width 362 height 23
drag, startPoint x: 811, startPoint y: 386, endPoint x: 811, endPoint y: 379, distance: 7.2
click at [811, 406] on div "โลก = ได้ประโยชน์จากการใช้ผลิตภัณฑ์รักษ์สิ่งแวดล้อม" at bounding box center [624, 417] width 604 height 23
click at [773, 451] on div "และนี่คือสิ่งที่แบรนด์รุ่นใหม่กำลังเลือกทำ" at bounding box center [624, 462] width 604 height 23
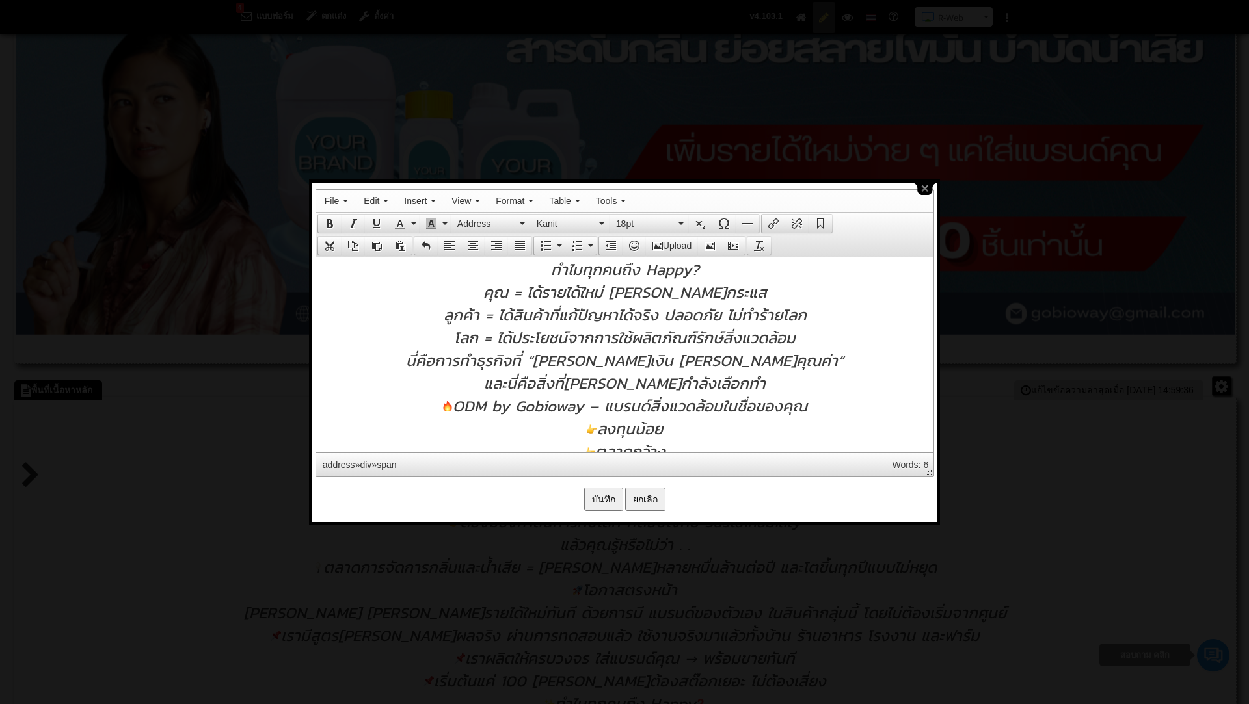
scroll to position [389, 0]
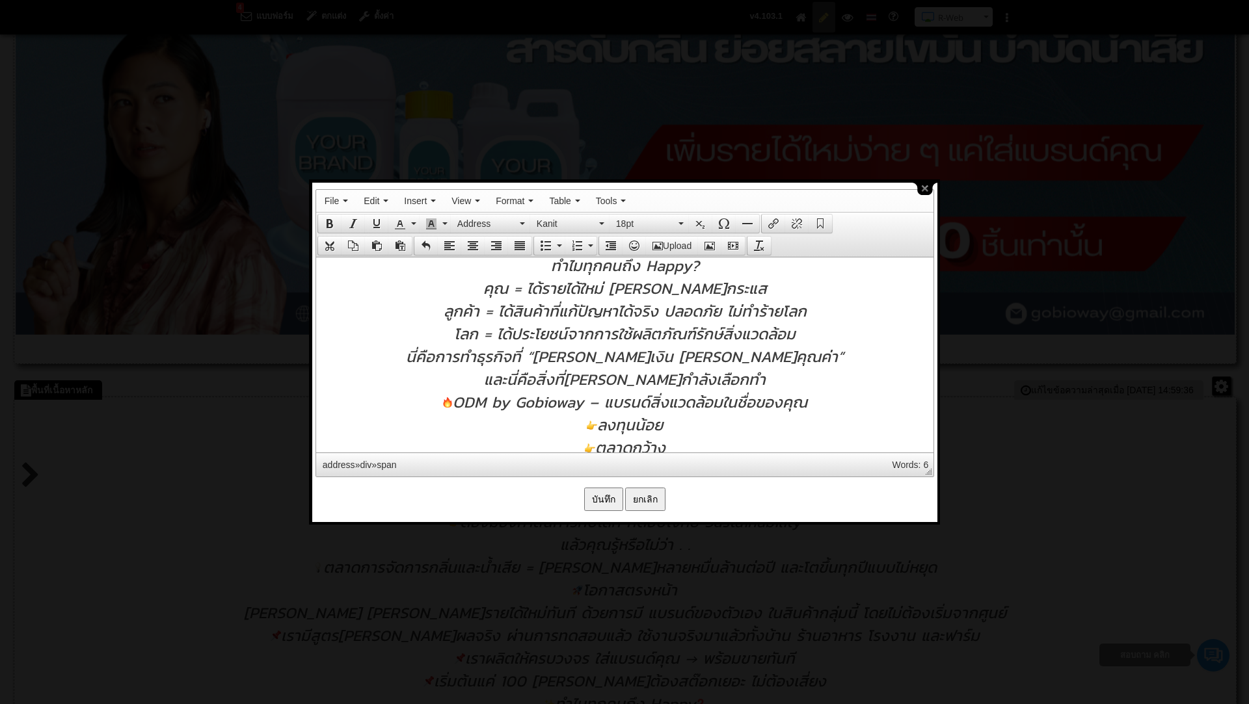
click at [455, 390] on span "ODM by Gobioway – แบรนด์สิ่งแวดล้อมในชื่อของคุณ" at bounding box center [624, 401] width 365 height 23
click at [602, 413] on span "ลงทุนน้อย" at bounding box center [624, 424] width 76 height 23
click at [598, 436] on span "ตลาดกว้าง" at bounding box center [624, 447] width 81 height 23
click at [546, 459] on span "ทำแล้วกำไร + มีคุณค่าทางใจ" at bounding box center [624, 470] width 192 height 23
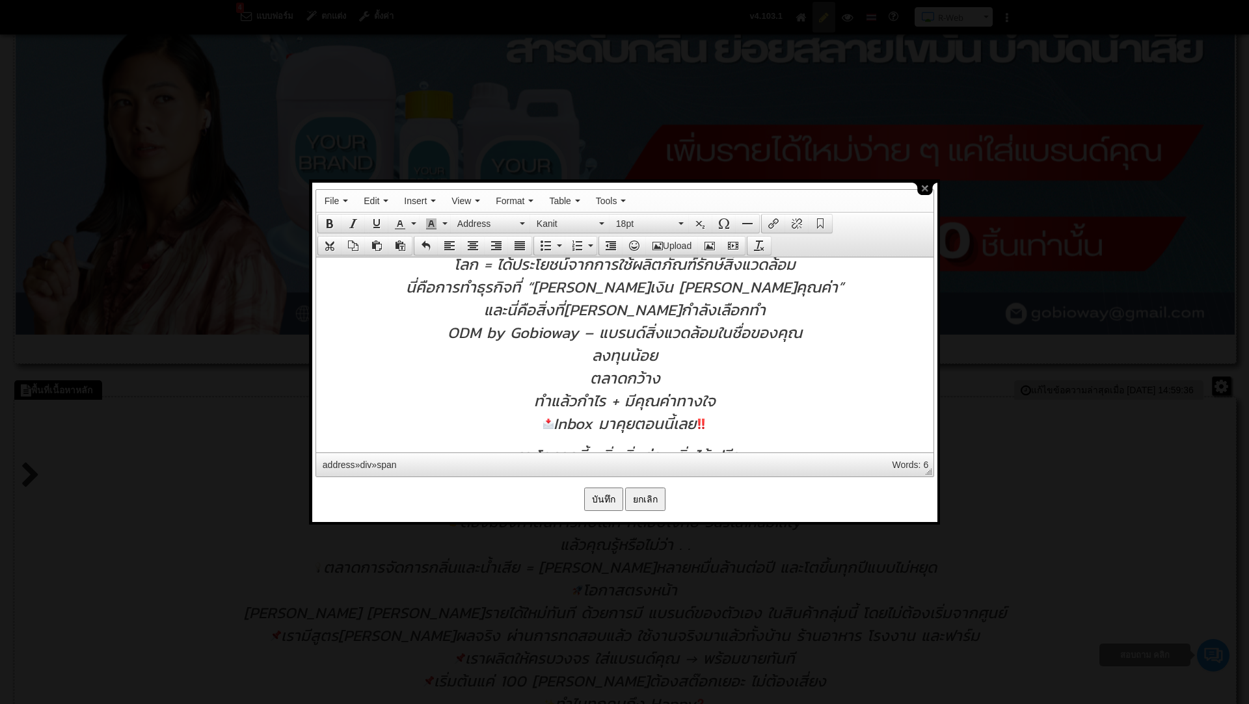
scroll to position [459, 0]
click at [557, 411] on span "Inbox มาคุยตอนนี้เลย" at bounding box center [623, 422] width 163 height 23
click at [705, 411] on div "Inbox มาคุยตอนนี้เลย" at bounding box center [624, 422] width 604 height 23
click at [719, 411] on div "Inbox มาคุยตอนนี้เลย +" at bounding box center [624, 422] width 604 height 23
click at [690, 411] on span "Inbox มาคุยตอนนี้เลย !!" at bounding box center [624, 422] width 155 height 23
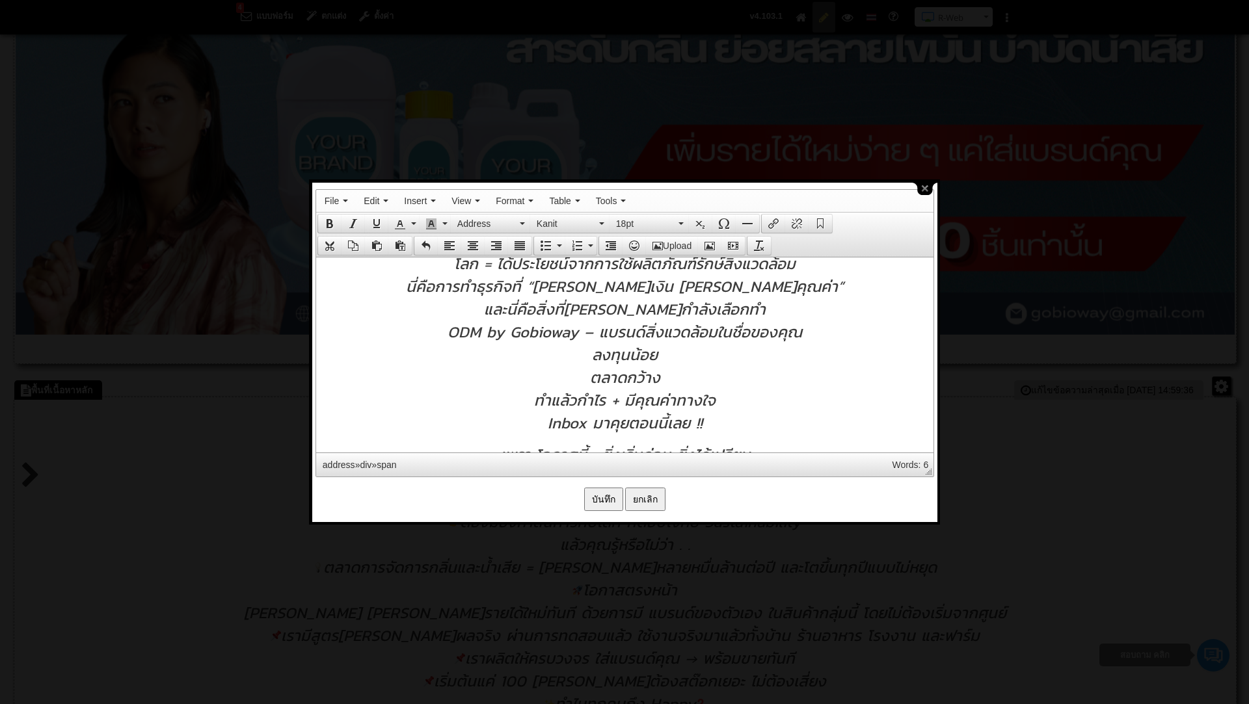
click at [781, 443] on p "เพราะโอกาสนี้… ยิ่งเริ่มก่อน ยิ่งได้เปรียบ" at bounding box center [624, 454] width 604 height 23
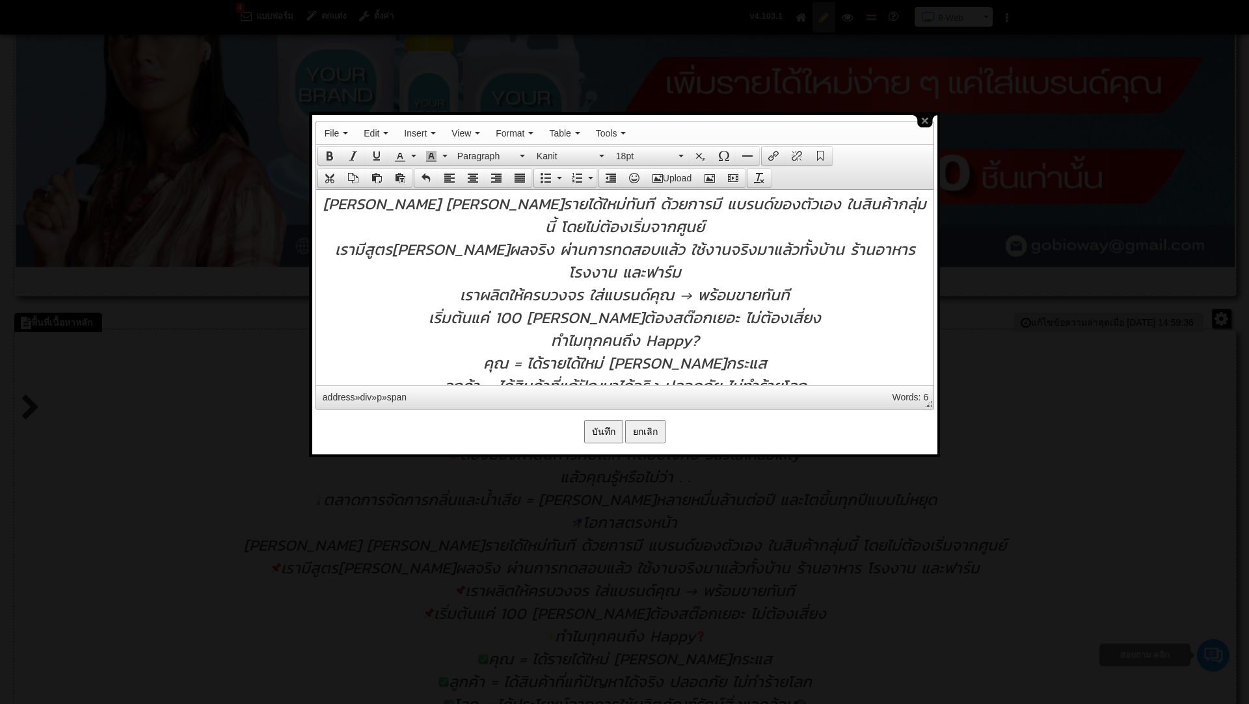
scroll to position [0, 0]
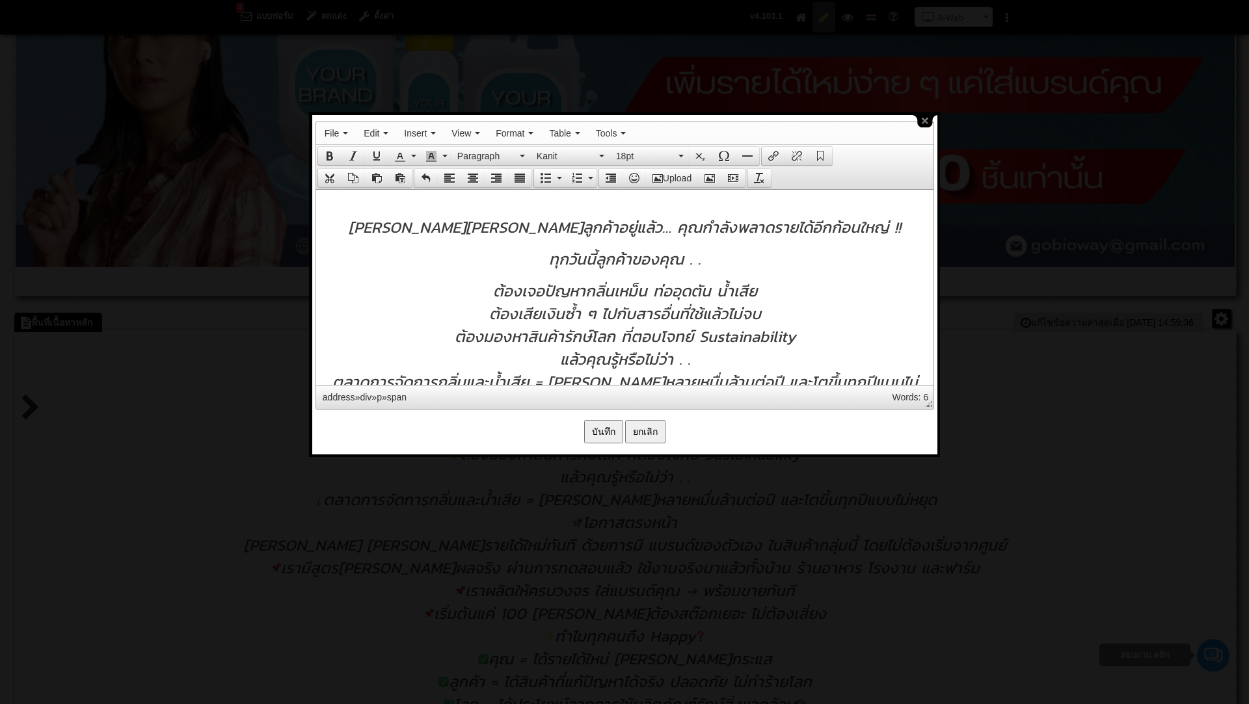
click at [600, 225] on span "ถ้าคุณมีฐานลูกค้าอยู่แล้ว… คุณกำลังพลาดรายได้อีกก้อนใหญ่ !!" at bounding box center [624, 226] width 552 height 23
click at [581, 225] on span "ถ้าคุณมีฐานลูกค้าอยู่แล้ว… คุณกำลังพลาดรายได้อีกก้อนใหญ่ !!" at bounding box center [624, 226] width 552 height 23
click at [604, 226] on span "ถ้าคุณมีฐานลูกค้าอยู่แล้ว … คุณกำลังพลาดรายได้อีกก้อนใหญ่ !!" at bounding box center [624, 226] width 558 height 23
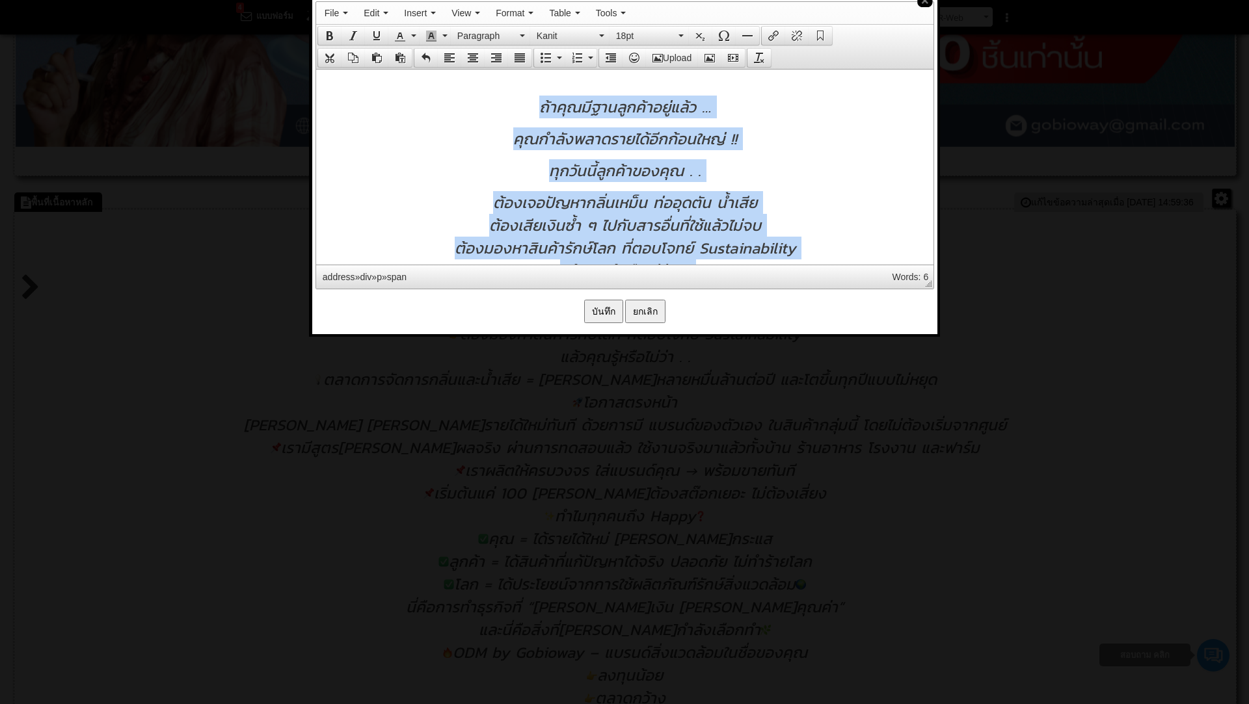
drag, startPoint x: 752, startPoint y: 235, endPoint x: 538, endPoint y: 111, distance: 247.4
click at [538, 111] on address "ถ้าคุณมีฐานลูกค้าอยู่แล้ว … คุณกำลังพลาดรายได้อีกก้อนใหญ่ !! ทุกวันนี้ลูกค้าของ…" at bounding box center [624, 432] width 604 height 674
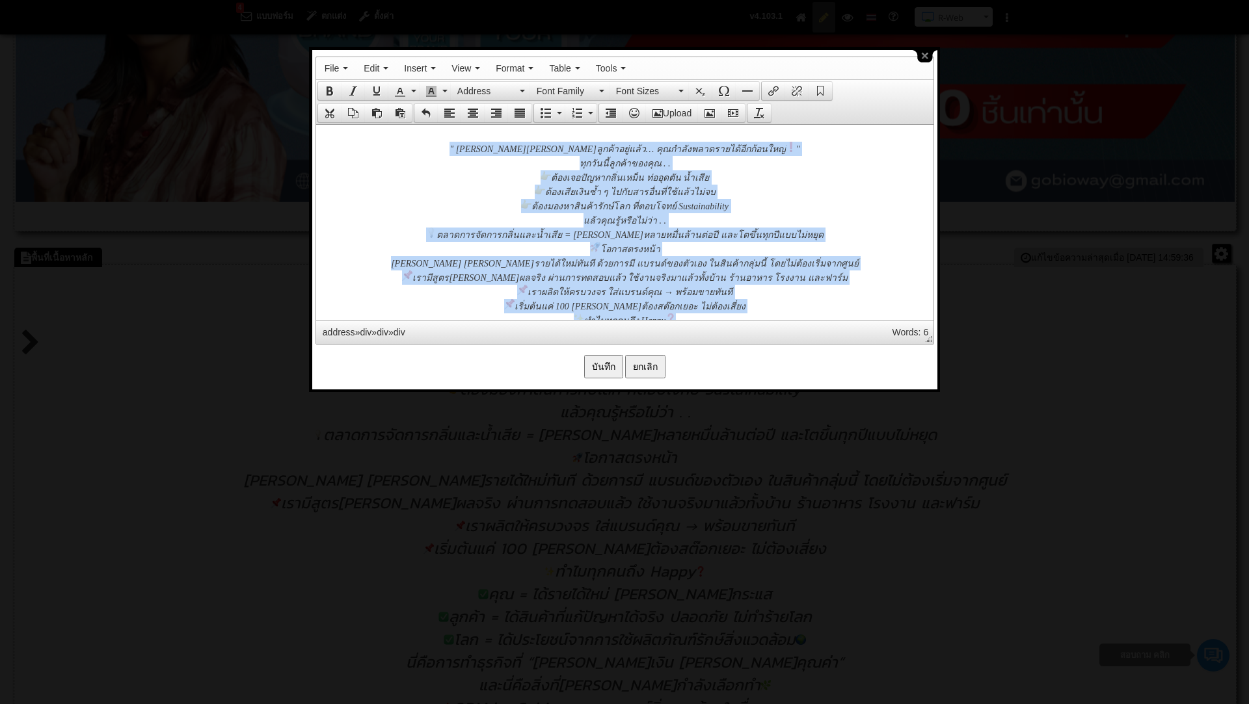
drag, startPoint x: 700, startPoint y: 307, endPoint x: 493, endPoint y: 146, distance: 262.8
click at [493, 146] on div "" ถ้าคุณมีฐานลูกค้าอยู่แล้ว… คุณกำลังพลาดรายได้อีกก้อนใหญ่ " ทุกวันนี้ลูกค้าของ…" at bounding box center [624, 312] width 604 height 343
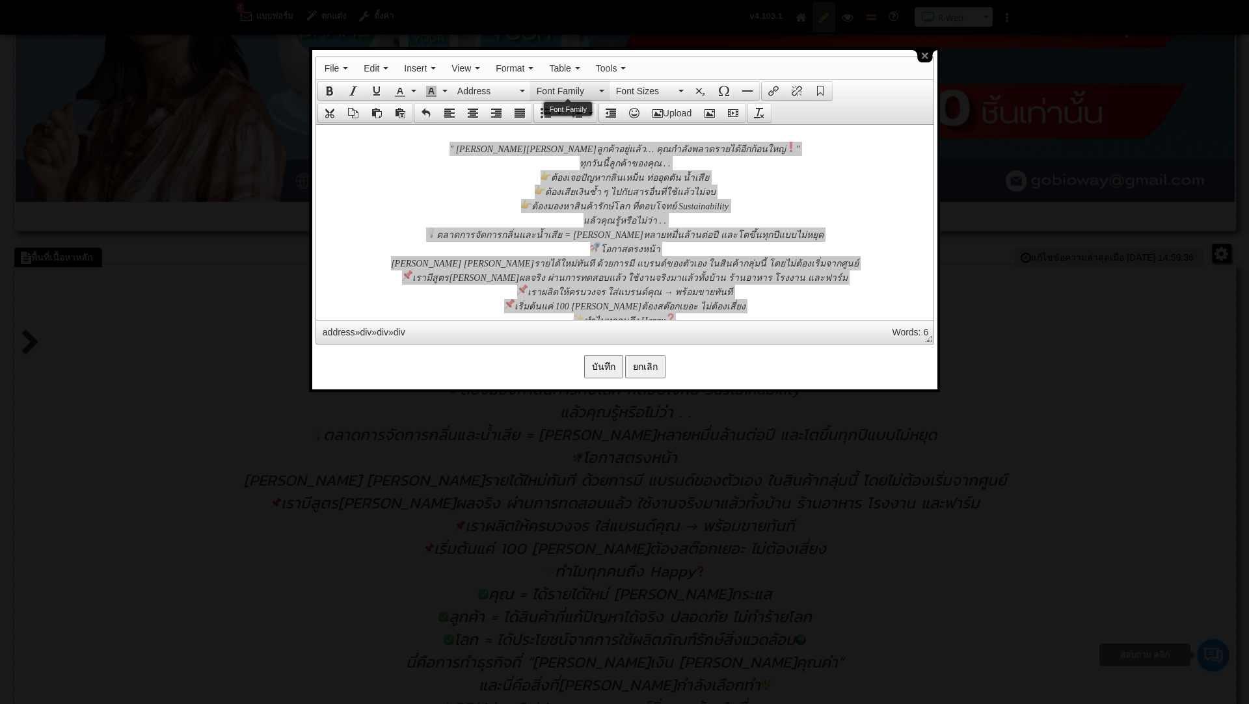
click at [599, 90] on icon "Font Family" at bounding box center [601, 91] width 5 height 3
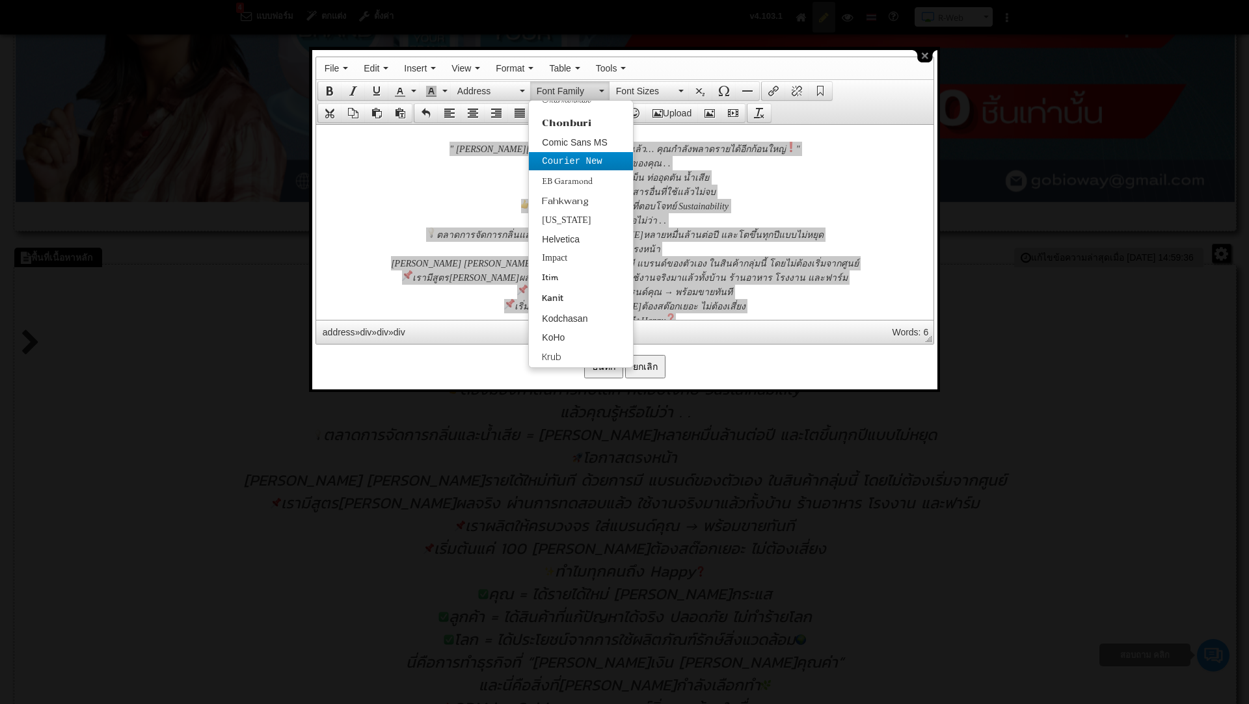
scroll to position [260, 0]
click at [557, 200] on span "Kanit" at bounding box center [552, 193] width 21 height 14
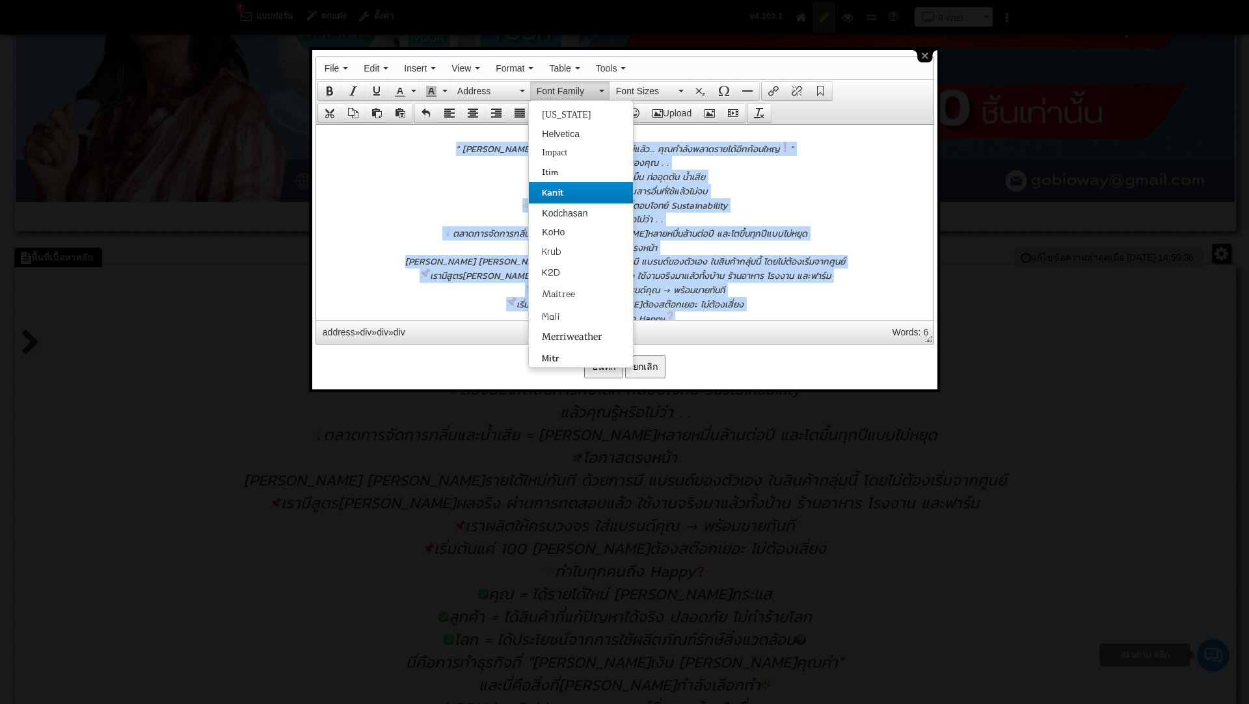
scroll to position [17, 0]
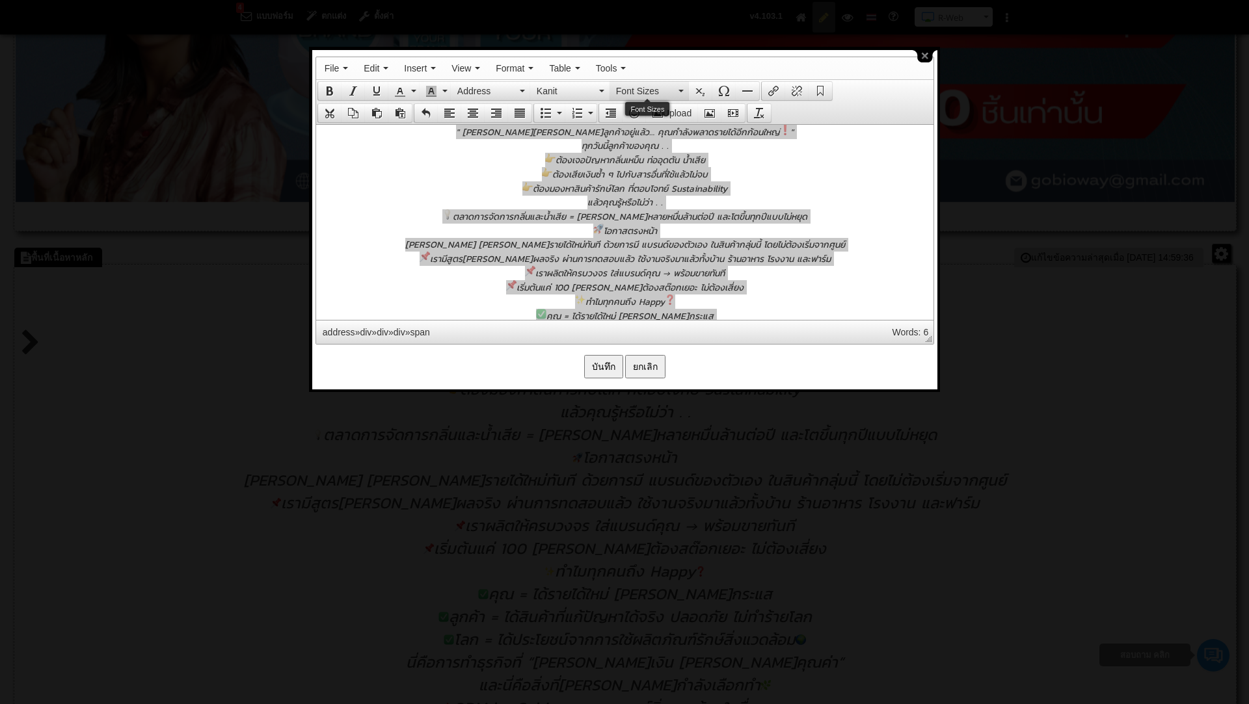
click at [679, 87] on button "Font Sizes" at bounding box center [648, 91] width 79 height 18
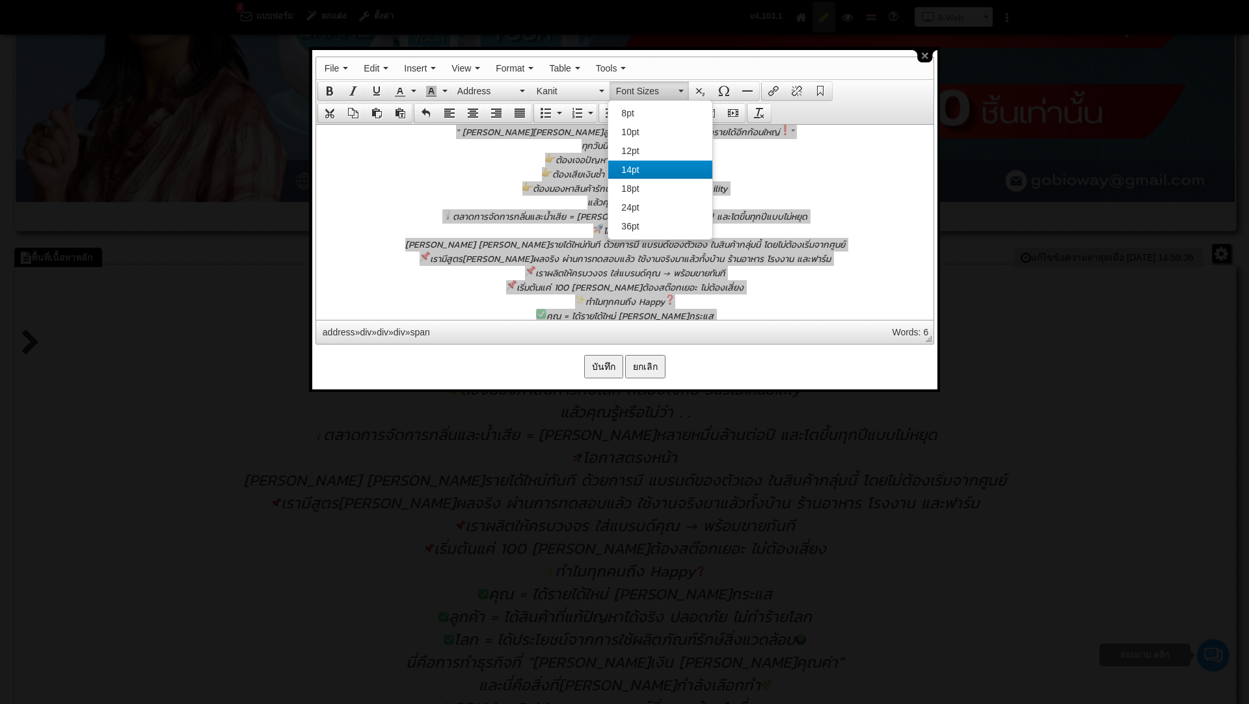
click at [639, 177] on div "14pt" at bounding box center [659, 170] width 103 height 18
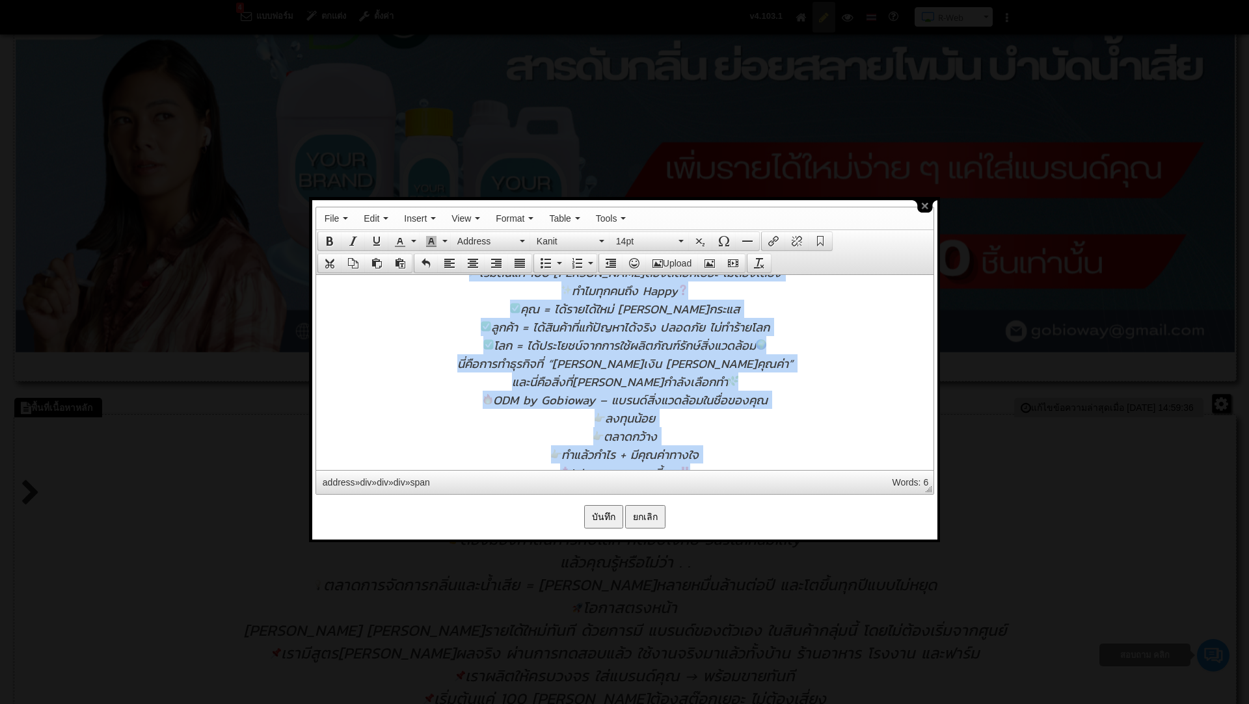
scroll to position [238, 0]
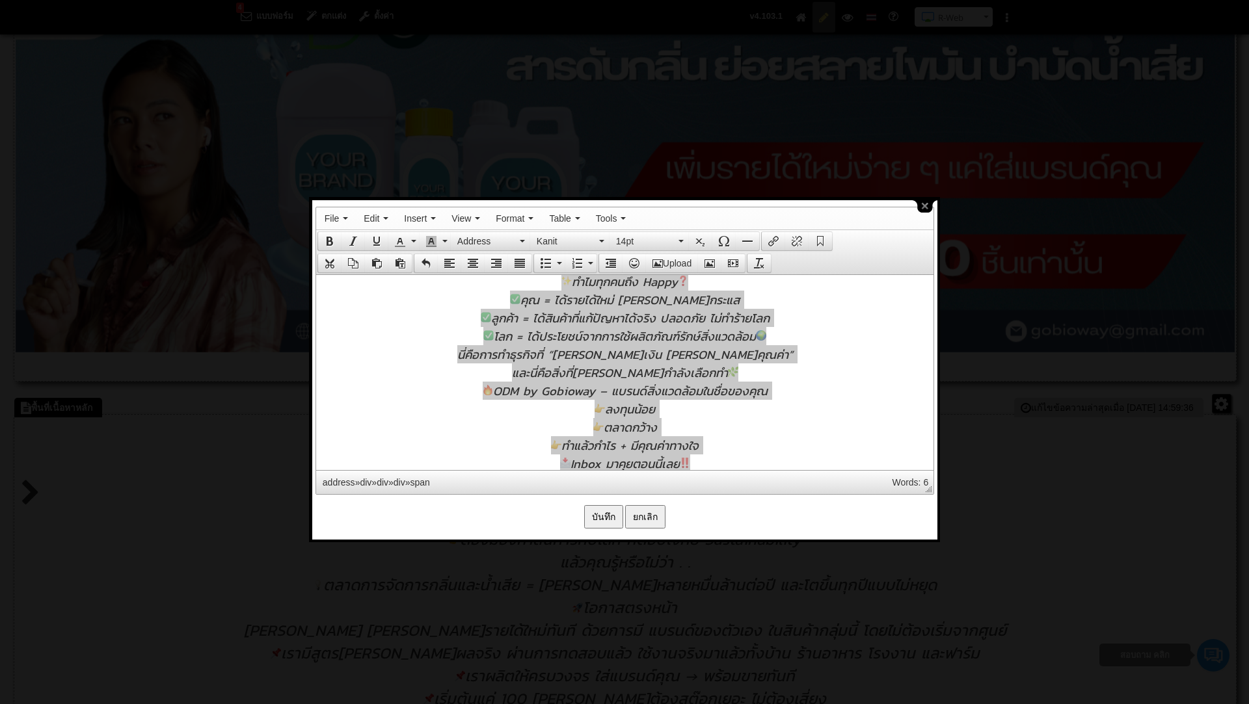
click at [606, 510] on input "บันทึก" at bounding box center [603, 516] width 39 height 23
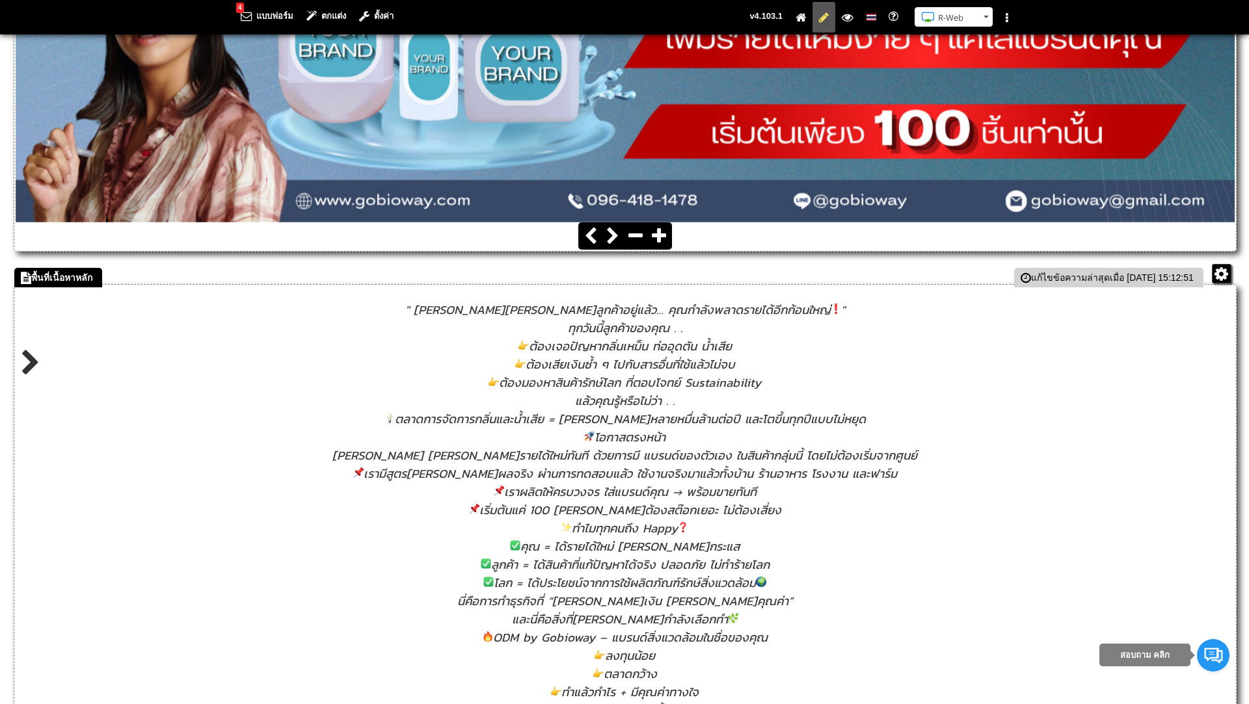
scroll to position [425, 0]
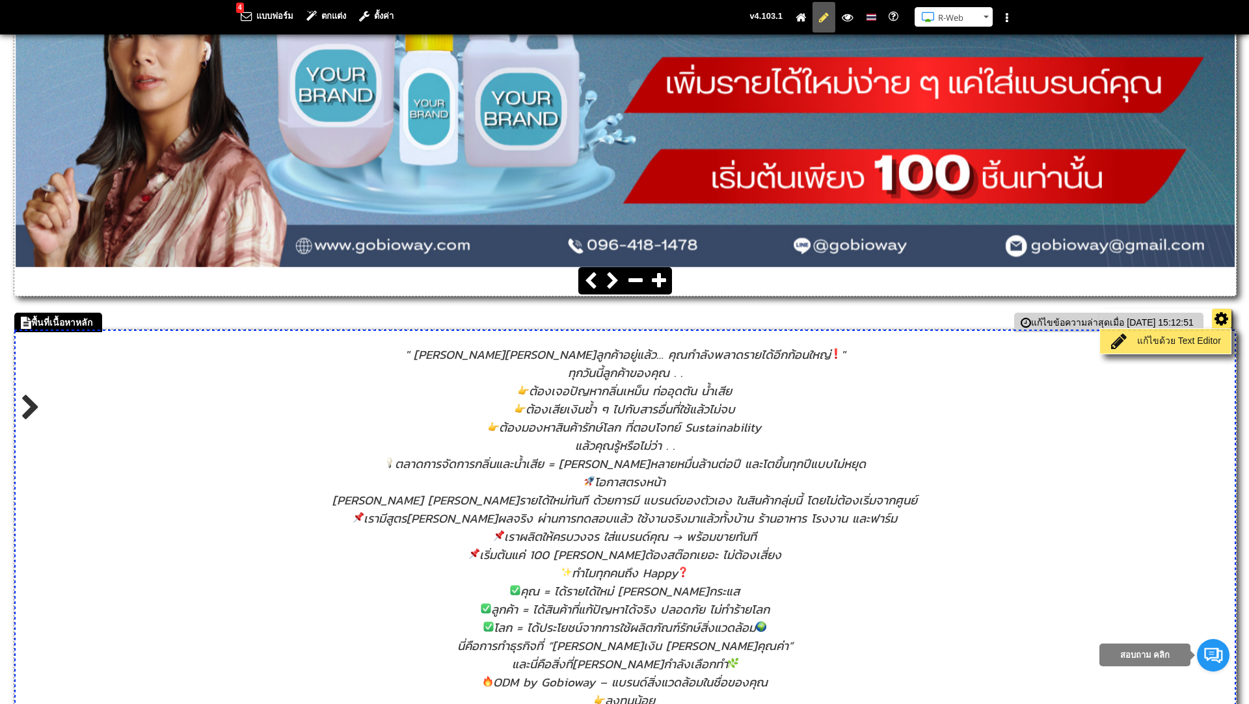
click at [1199, 345] on link "แก้ไขด้วย Text Editor" at bounding box center [1165, 341] width 124 height 18
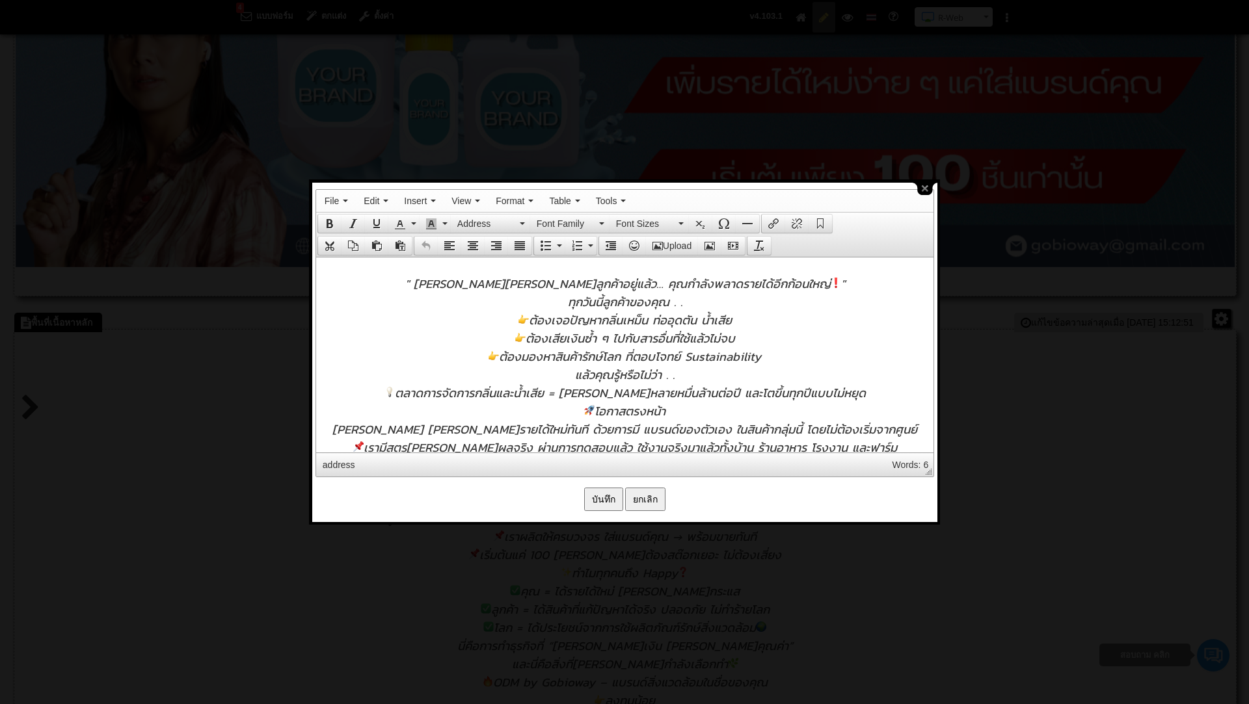
scroll to position [0, 0]
click at [475, 281] on span "" ถ้าคุณมีฐานลูกค้าอยู่แล้ว… คุณกำลังพลาดรายได้อีกก้อนใหญ่ "" at bounding box center [625, 283] width 440 height 18
click at [825, 280] on img at bounding box center [830, 282] width 10 height 10
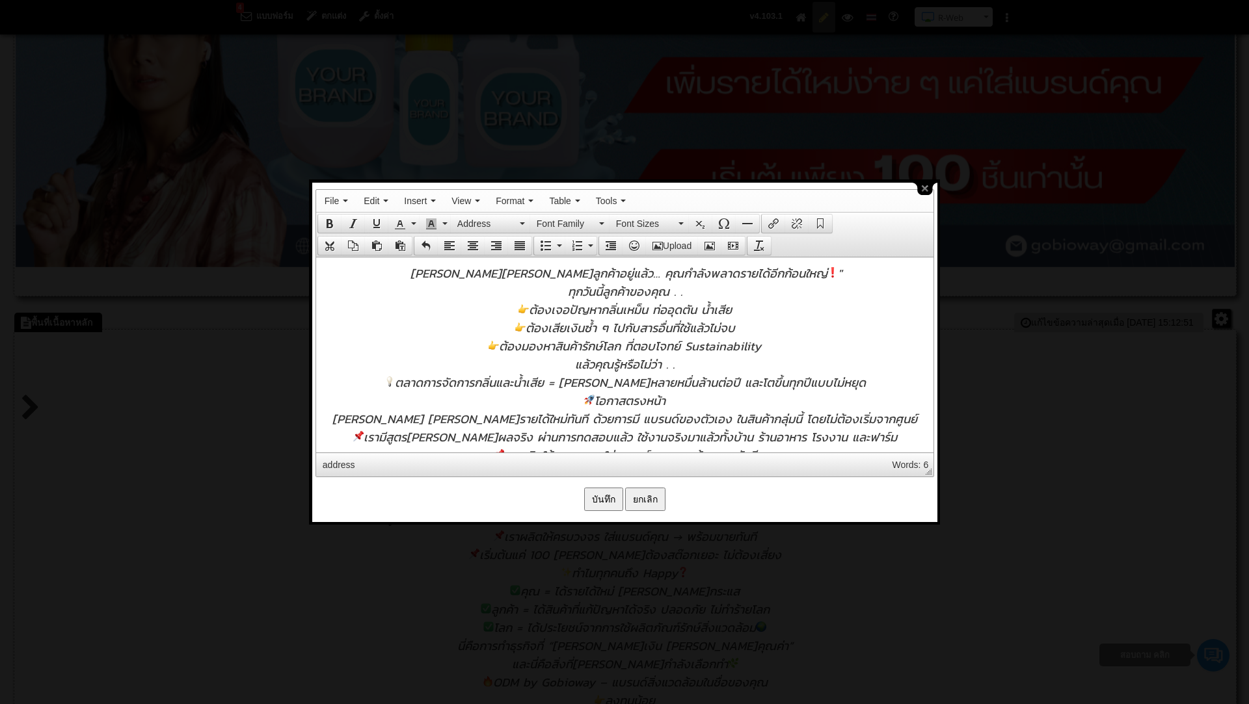
click at [591, 274] on span "ถ้าคุณมีฐานลูกค้าอยู่แล้ว… คุณกำลังพลาดรายได้อีกก้อนใหญ่ "" at bounding box center [625, 272] width 431 height 18
click at [606, 274] on span "ถ้าคุณมีฐานลูกค้าอยู่แล้ว … คุณกำลังพลาดรายได้อีกก้อนใหญ่ "" at bounding box center [625, 272] width 436 height 18
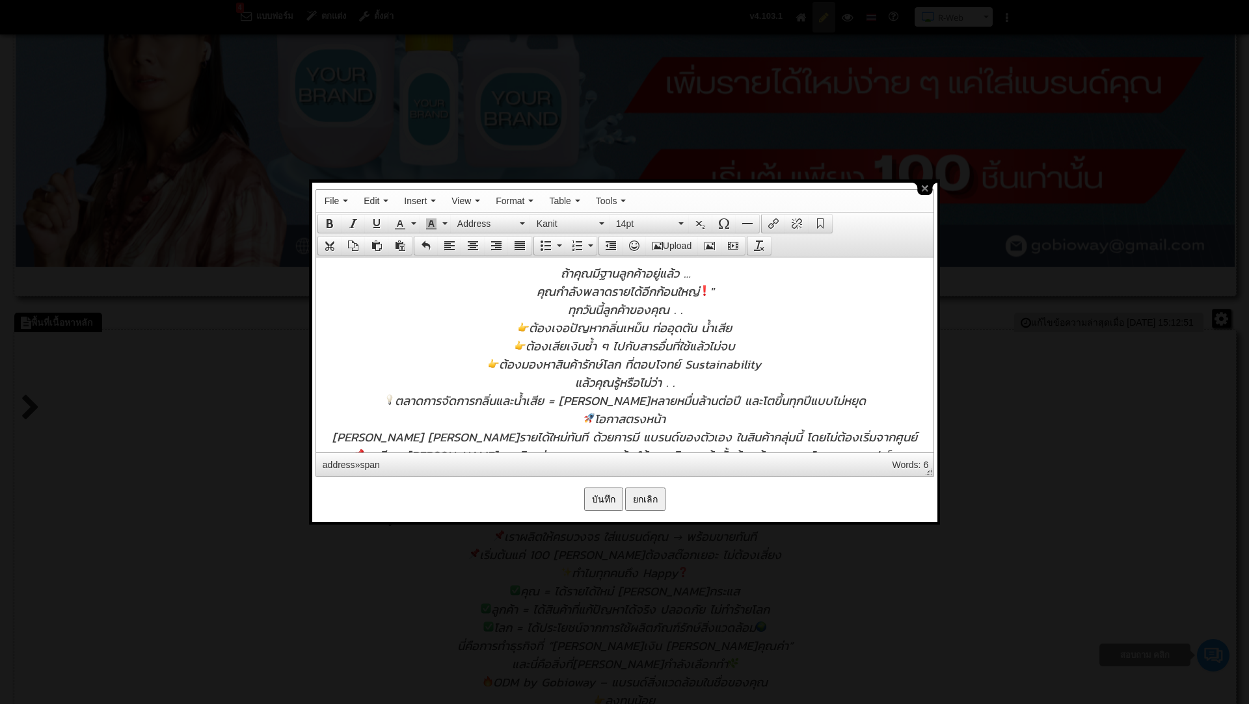
click at [720, 288] on address "คุณกำลังพลาดรายได้อีกก้อนใหญ่ "" at bounding box center [624, 291] width 604 height 18
click at [531, 333] on span "ต้องเจอปัญหากลิ่นเหม็น ท่ออุดตัน น้ำเสีย" at bounding box center [624, 327] width 213 height 18
click at [527, 347] on span "ต้องเสียเงินซ้ำ ๆ ไปกับสารอื่นที่ใช้แล้วไม่จบ" at bounding box center [624, 345] width 220 height 18
click at [518, 328] on span "> ต้องเจอปัญหากลิ่นเหม็น ท่ออุดตัน น้ำเสีย" at bounding box center [624, 327] width 214 height 18
click at [502, 364] on span "ต้องมองหาสินค้ารักษ์โลก ที่ตอบโจทย์ Sustainability" at bounding box center [624, 363] width 273 height 18
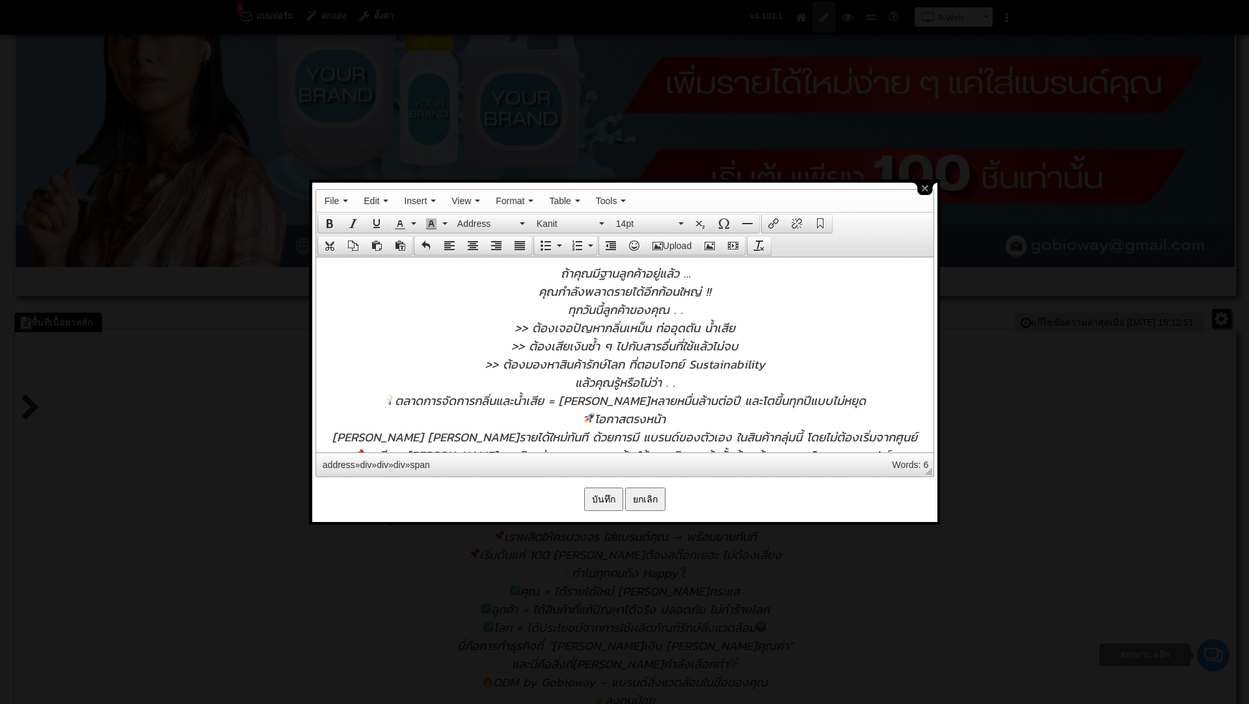
click at [631, 365] on span ">> ต้องมองหาสินค้ารักษ์โลก ที่ตอบโจทย์ Sustainability" at bounding box center [625, 363] width 280 height 18
click at [658, 330] on span ">> ต้องเจอปัญหากลิ่นเหม็น ท่ออุดตัน น้ำเสีย" at bounding box center [624, 327] width 220 height 18
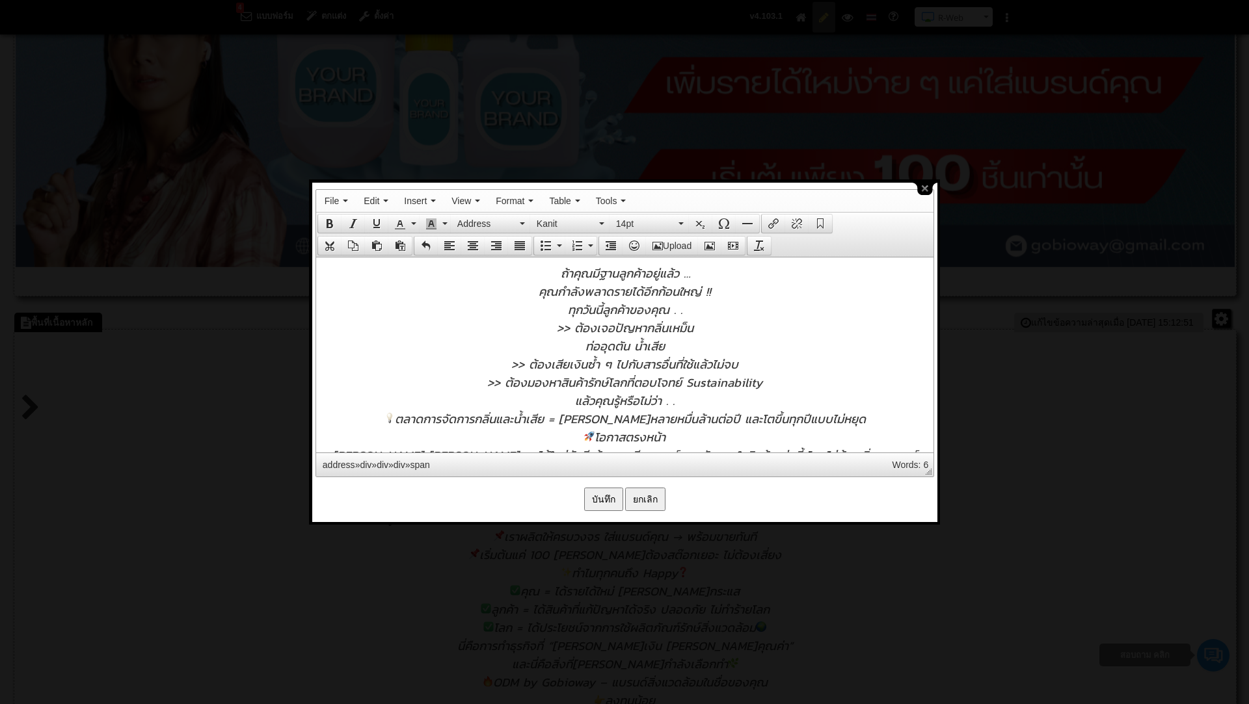
click at [617, 364] on span ">> ต้องเสียเงินซ้ำ ๆ ไปกับสารอื่นที่ใช้แล้วไม่จบ" at bounding box center [624, 363] width 227 height 18
click at [619, 361] on span ">> ต้องเสียเงินซ้ำ ๆ ไปกับสารอื่นที่ใช้แล้วไม่จบ" at bounding box center [624, 363] width 227 height 18
click at [644, 361] on span ">> ต้องเสียเงินซ้ำ ๆ ไปกับสารอื่นที่ใช้แล้วไม่จบ" at bounding box center [624, 363] width 227 height 18
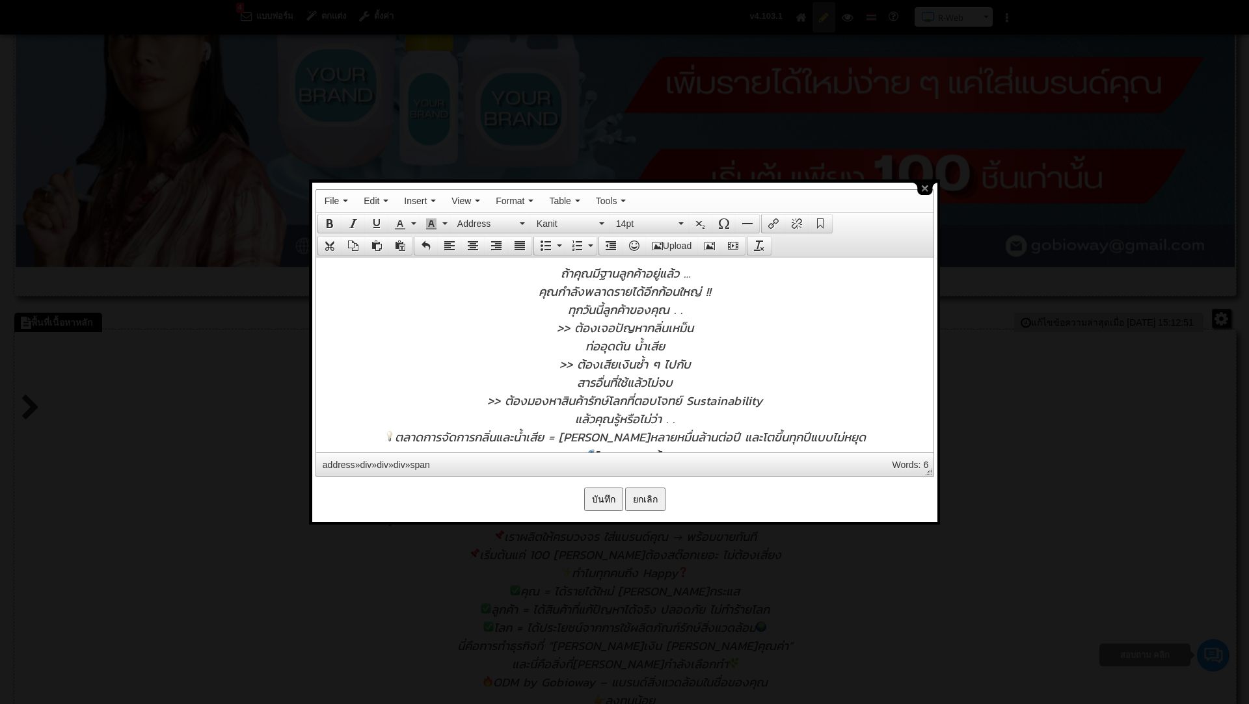
click at [629, 401] on span ">> ต้องมองหาสินค้ารักษ์โลกที่ตอบโจทย์ Sustainability" at bounding box center [624, 400] width 275 height 18
click at [574, 438] on span "แล้วคุณรู้หรือไม่ว่า . ." at bounding box center [624, 436] width 100 height 18
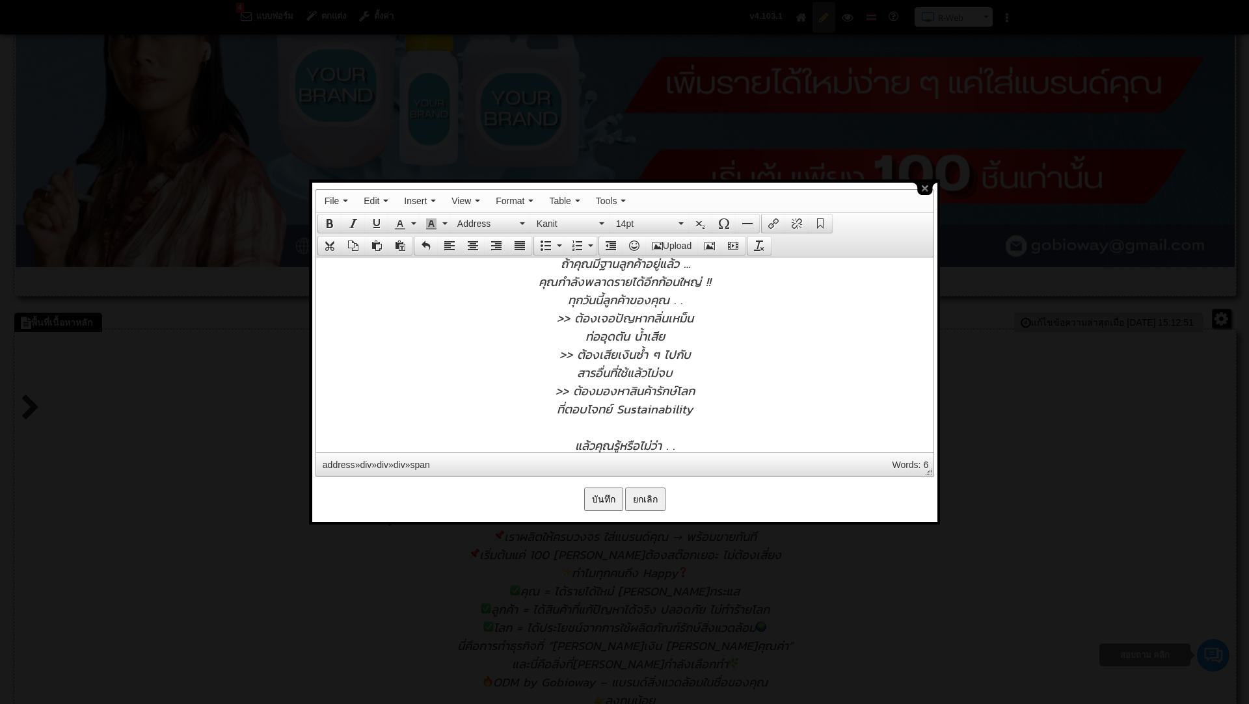
click at [567, 297] on span "ทุกวันนี้ลูกค้าของคุณ . ." at bounding box center [624, 299] width 114 height 18
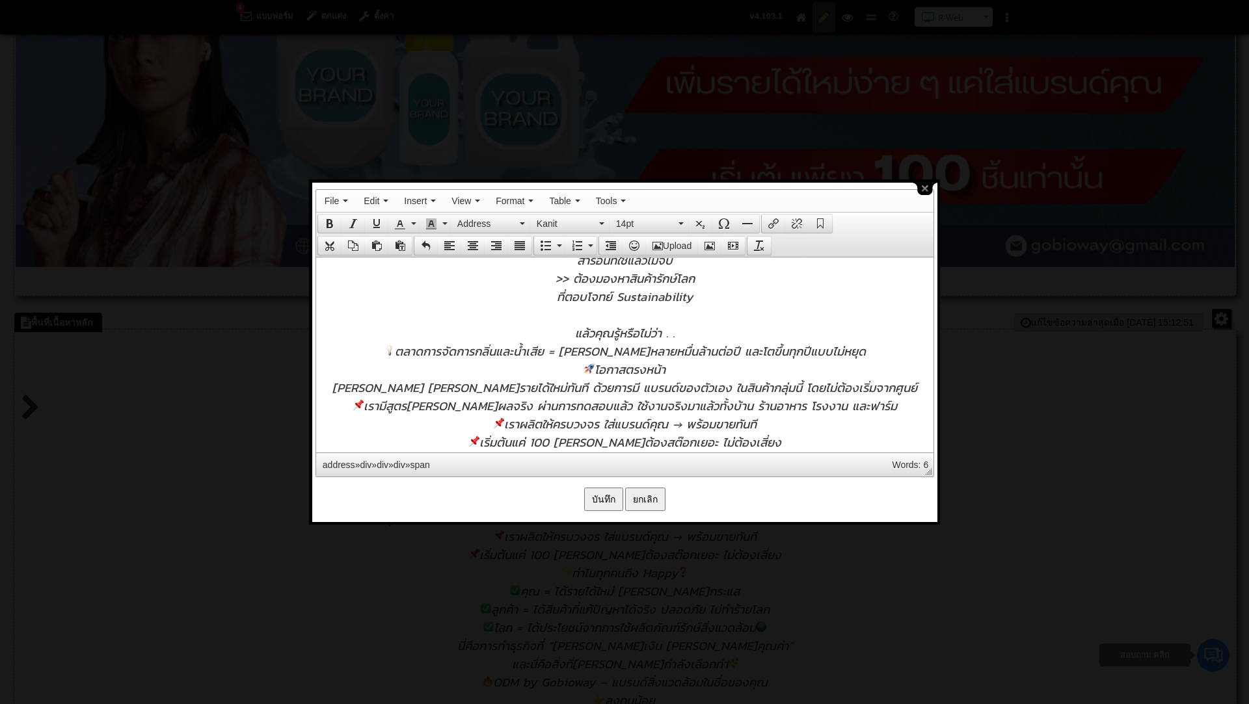
scroll to position [165, 0]
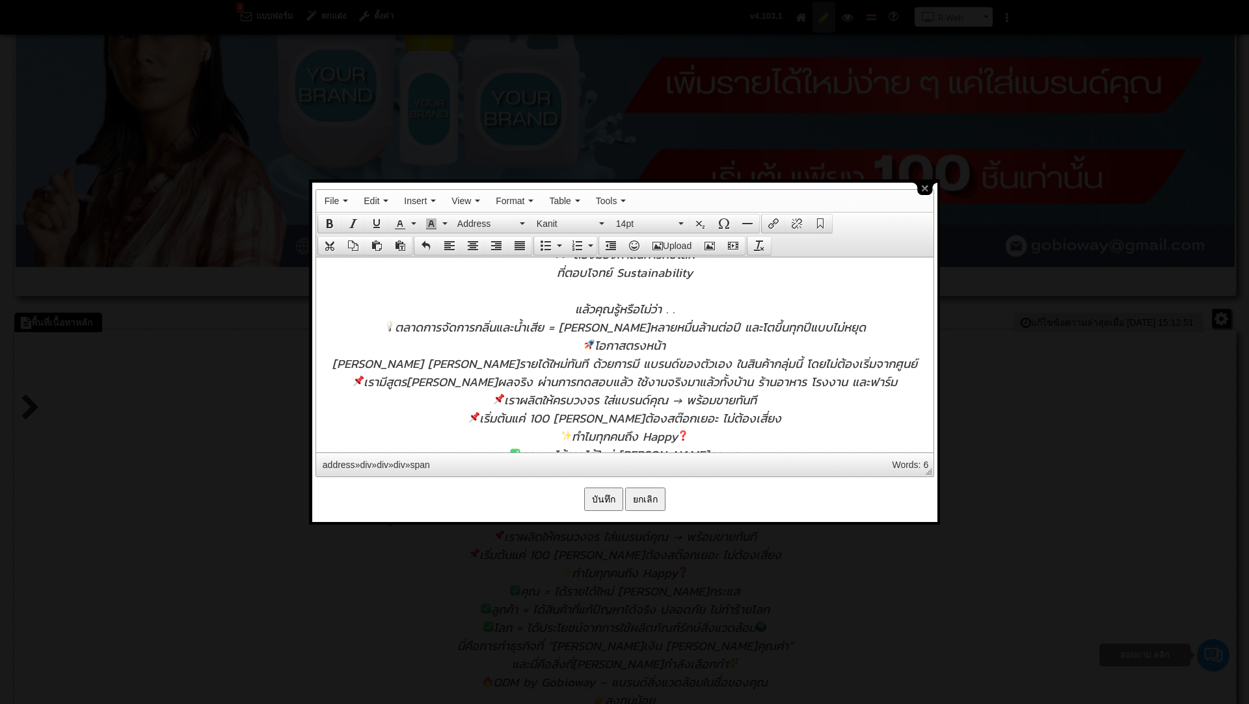
click at [427, 325] on span "ตลาดการจัดการกลิ่นและน้ำเสีย = มูลค่าหลายหมื่นล้านต่อปี และโตขึ้นทุกปีแบบไม่หยุด" at bounding box center [624, 326] width 481 height 18
click at [577, 325] on span "ตลาดการจัดการกลิ่นและน้ำเสีย = มูลค่าหลายหมื่นล้านต่อปี และโตขึ้นทุกปีแบบไม่หยุด" at bounding box center [624, 326] width 471 height 18
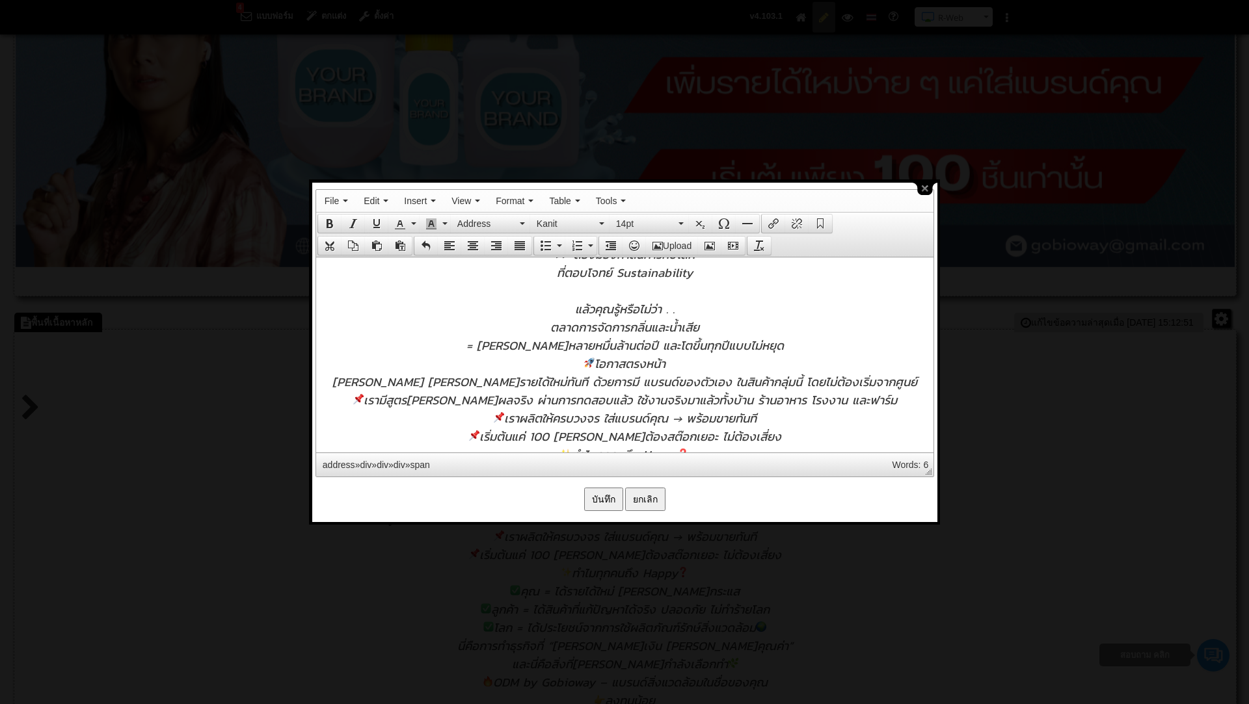
click at [630, 344] on span "= มูลค่าหลายหมื่นล้านต่อปี และโตขึ้นทุกปีแบบไม่หยุด" at bounding box center [624, 345] width 317 height 18
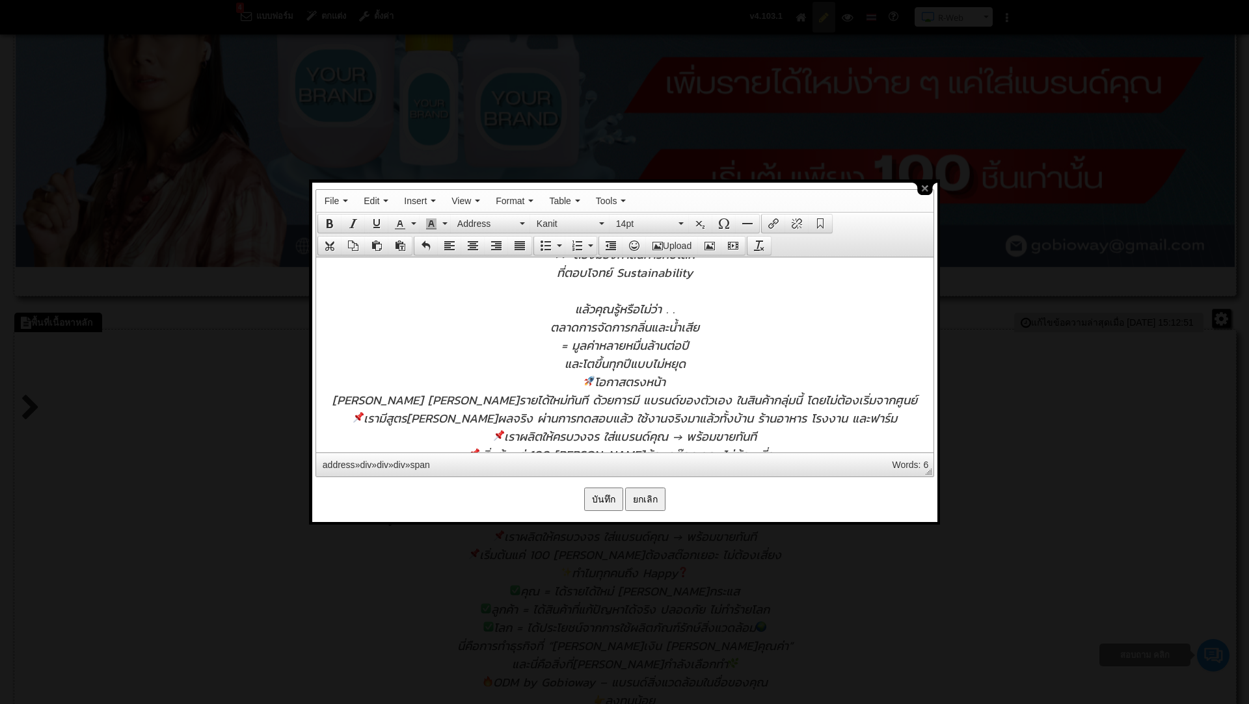
click at [712, 367] on div "และโตขึ้นทุกปีแบบไม่หยุด" at bounding box center [624, 363] width 604 height 18
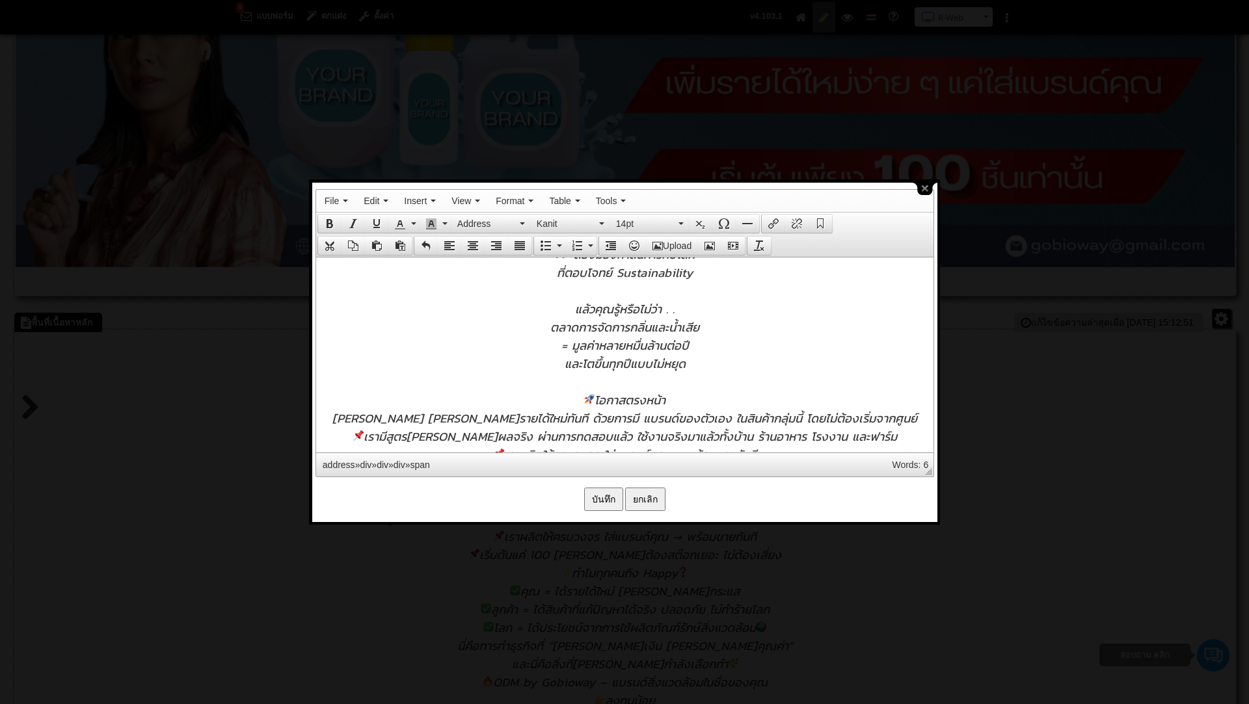
click at [598, 401] on span "โอกาสตรงหน้า" at bounding box center [623, 399] width 81 height 18
click at [595, 394] on span "โอกาสตรงหน้า" at bounding box center [623, 399] width 81 height 18
click at [676, 399] on div "โอกาสตรงหน้า" at bounding box center [624, 399] width 604 height 18
click at [539, 417] on span "คุณสามารถ เพิ่มรายได้ใหม่ทันที ด้วยการมี แบรนด์ของตัวเอง ในสินค้ากลุ่มนี้ โดยไม…" at bounding box center [624, 417] width 585 height 18
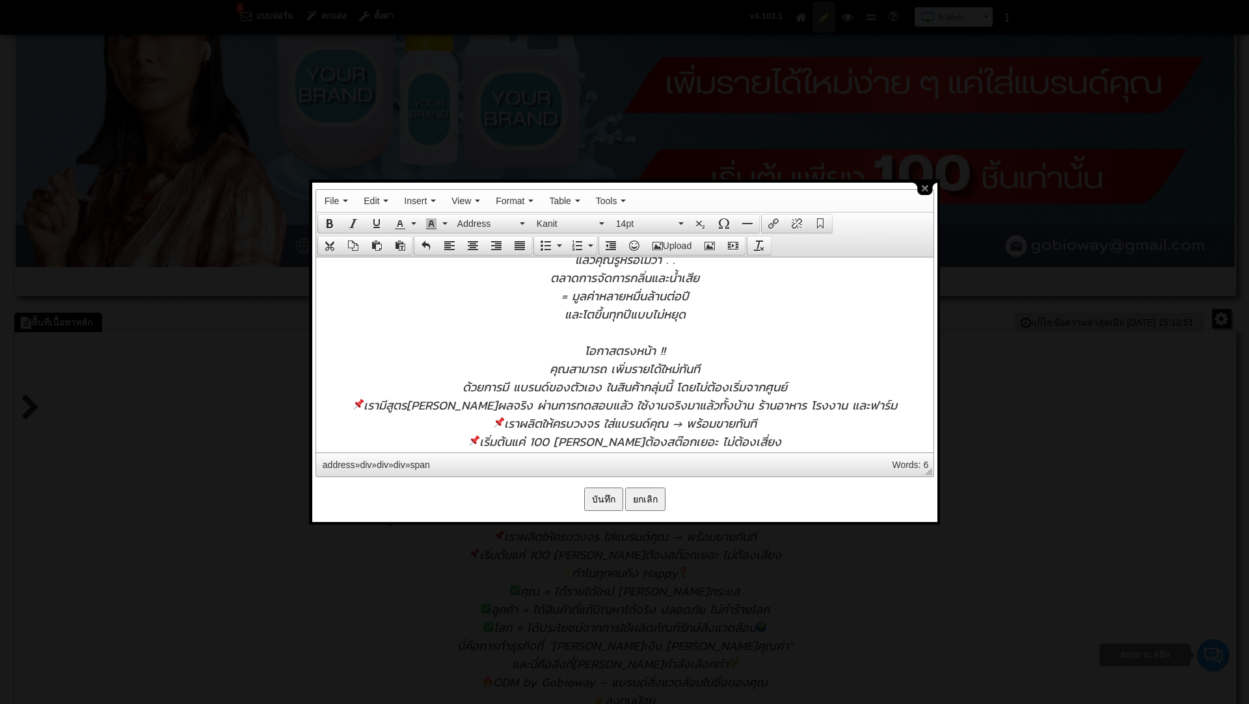
scroll to position [237, 0]
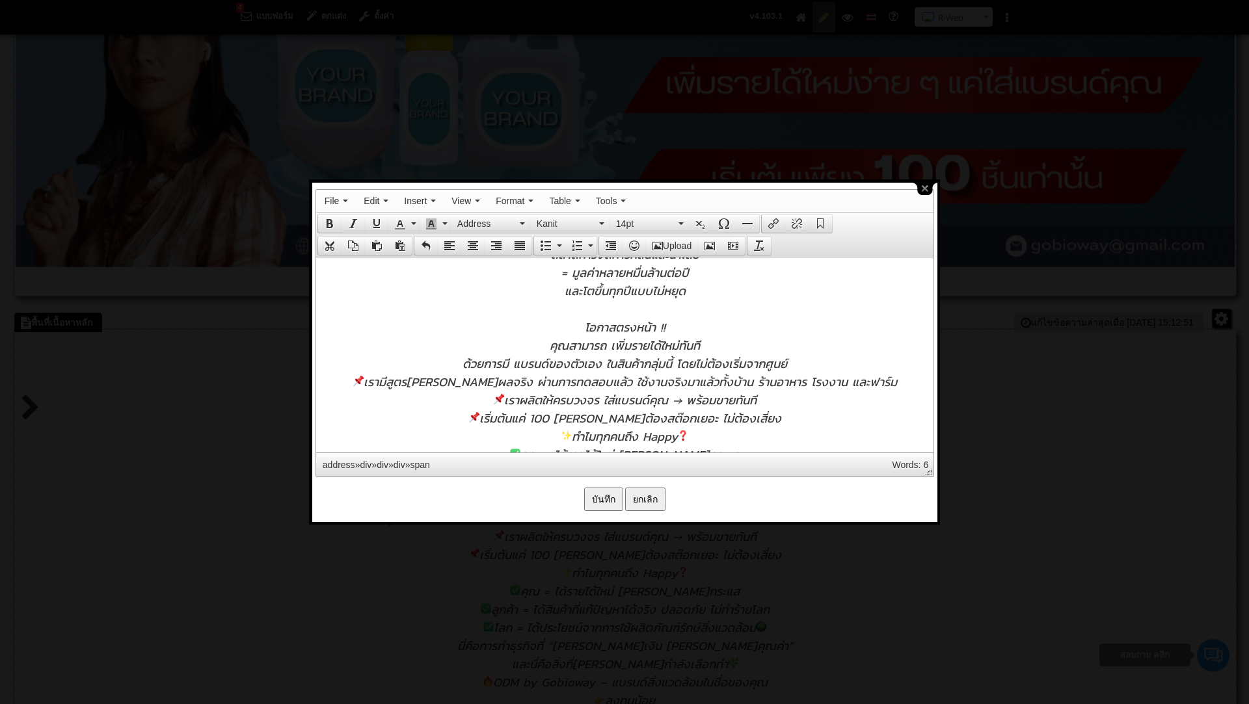
click at [605, 362] on span "ด้วยการมี แบรนด์ของตัวเอง ในสินค้ากลุ่มนี้ โดยไม่ต้องเริ่มจากศูนย์" at bounding box center [624, 363] width 325 height 18
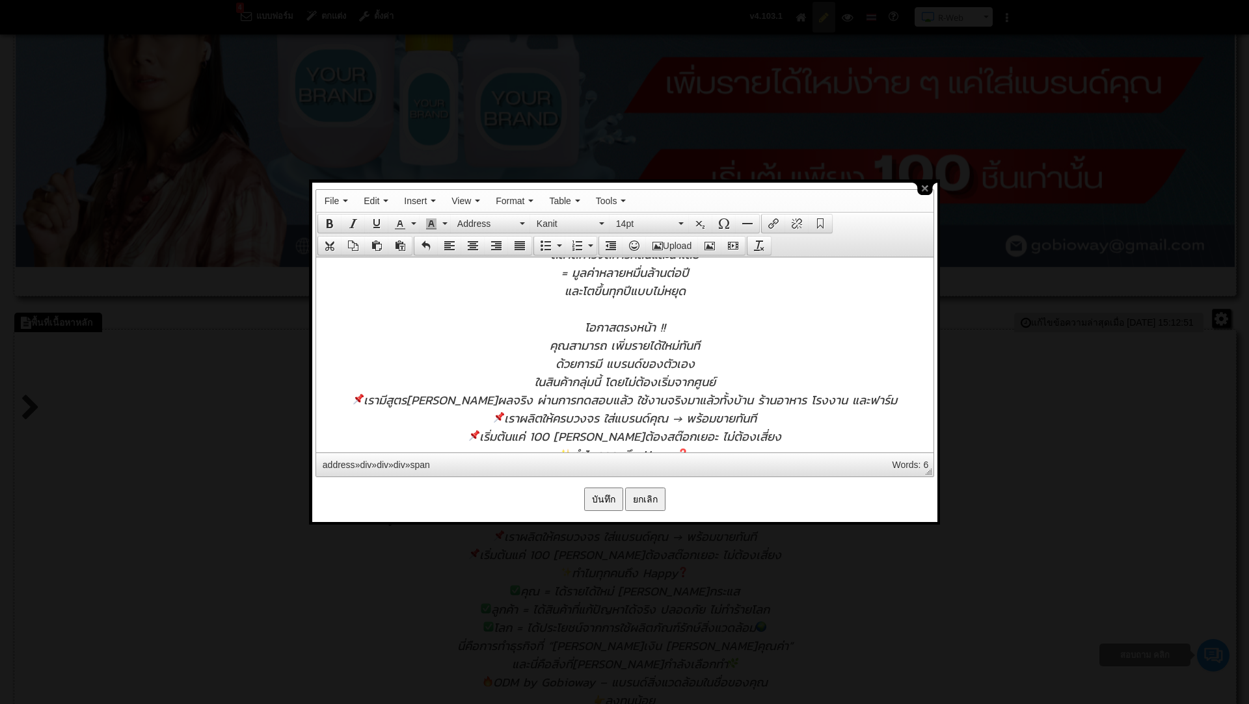
click at [757, 385] on div "ในสินค้ากลุ่มนี้ โดยไม่ต้องเริ่มจากศูนย์" at bounding box center [624, 381] width 604 height 18
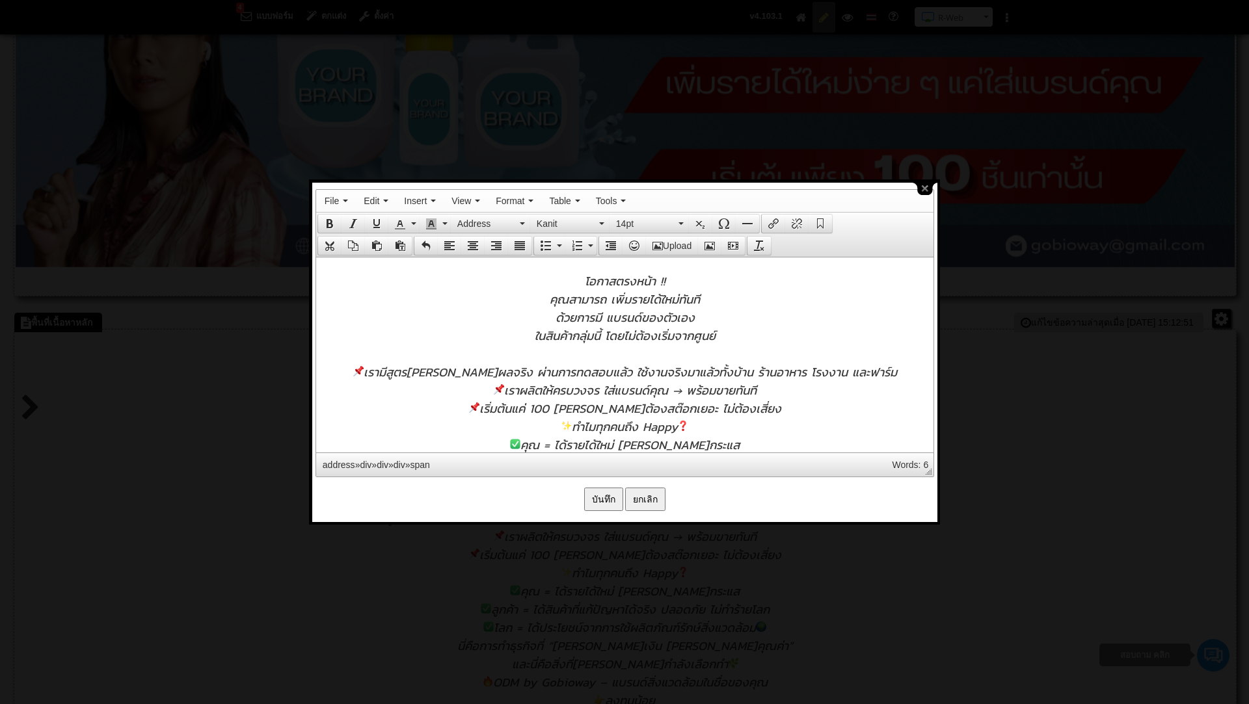
scroll to position [286, 0]
click at [399, 372] on span "เรามีสูตรที่ได้ผลจริง ผ่านการทดสอบแล้ว ใช้งานจริงมาแล้วทั้งบ้าน ร้านอาหาร โรงงา…" at bounding box center [625, 369] width 544 height 18
click at [604, 365] on span ">> เรามีสูตรที่ได้ผลจริง ผ่านการทดสอบแล้ว ใช้งานจริงมาแล้วทั้งบ้าน ร้านอาหาร โร…" at bounding box center [624, 369] width 551 height 18
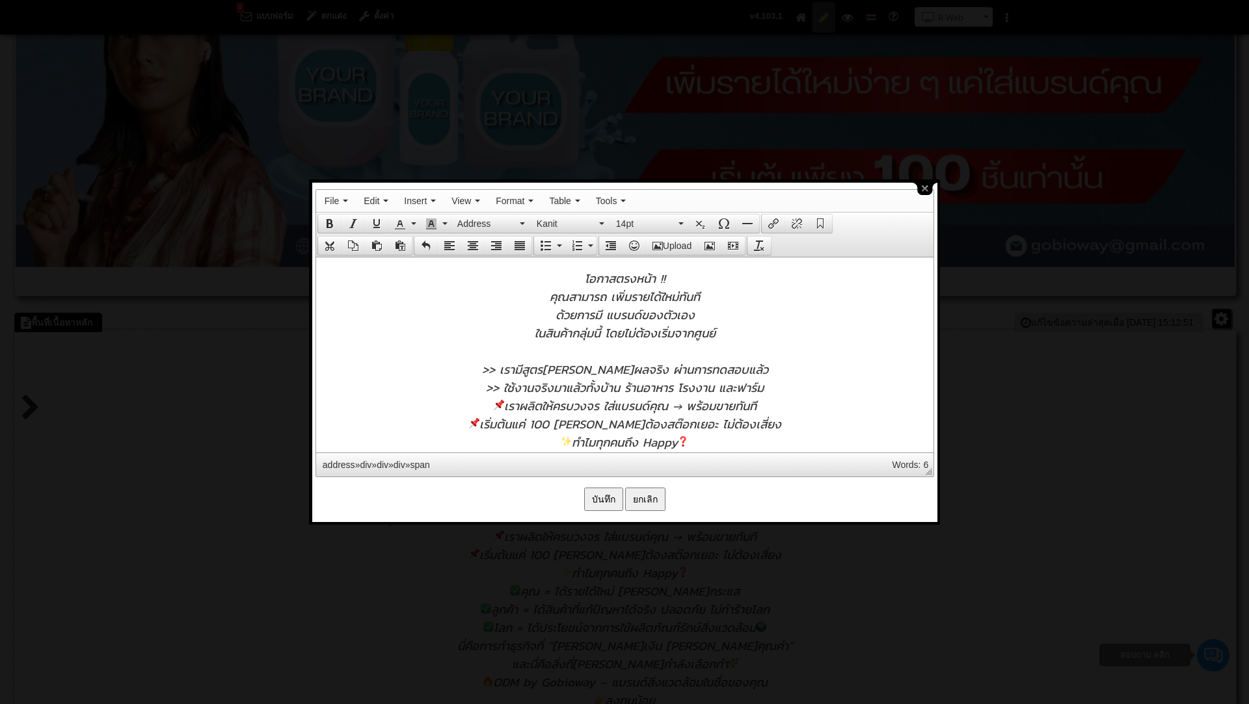
click at [625, 390] on span ">> ใช้งานจริงมาแล้วทั้งบ้าน ร้านอาหาร โรงงาน และฟาร์ม" at bounding box center [624, 387] width 278 height 18
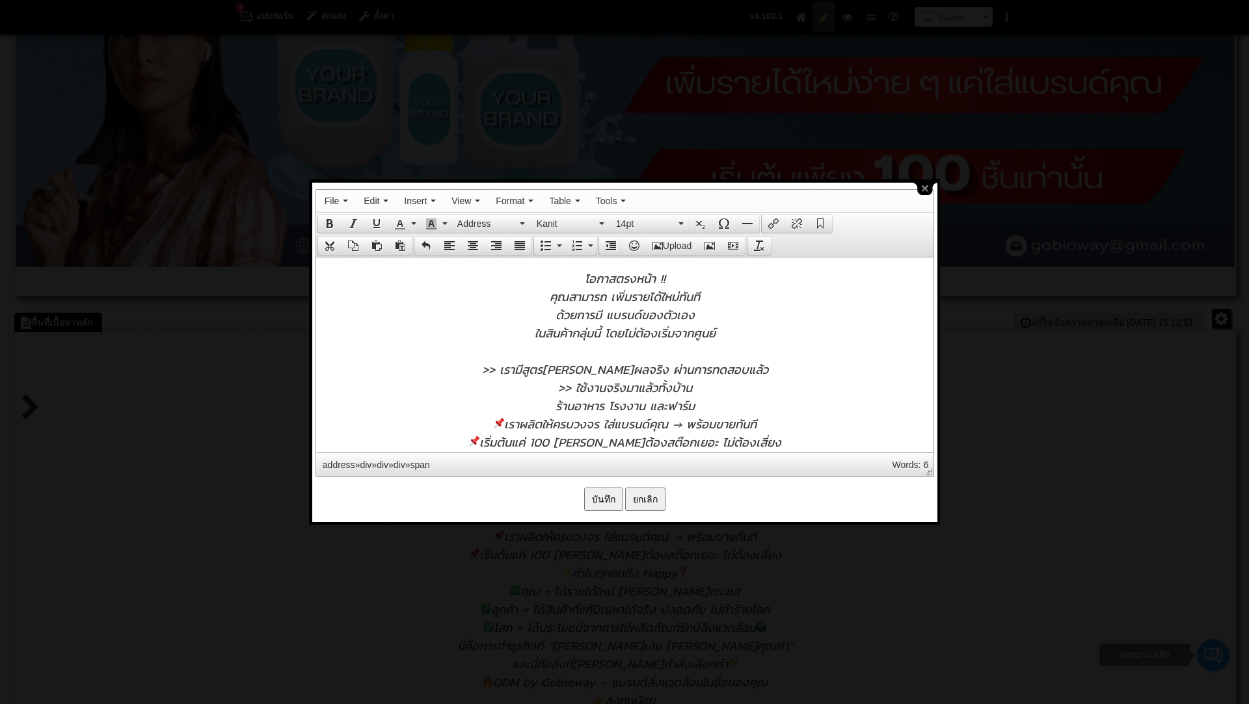
click at [503, 424] on span "เราผลิตให้ครบวงจร ใส่แบรนด์คุณ → พร้อมขายทันที" at bounding box center [624, 423] width 263 height 18
click at [574, 386] on span ">> ใช้งานจริงมาแล้วทั้งบ้าน" at bounding box center [624, 387] width 134 height 18
click at [638, 370] on span ">> เรามีสูตรที่ได้ผลจริง ผ่านการทดสอบแล้ว" at bounding box center [624, 369] width 286 height 18
click at [576, 405] on span ">> ใช้งานจริงมาแล้วทั้งบ้าน" at bounding box center [624, 405] width 134 height 18
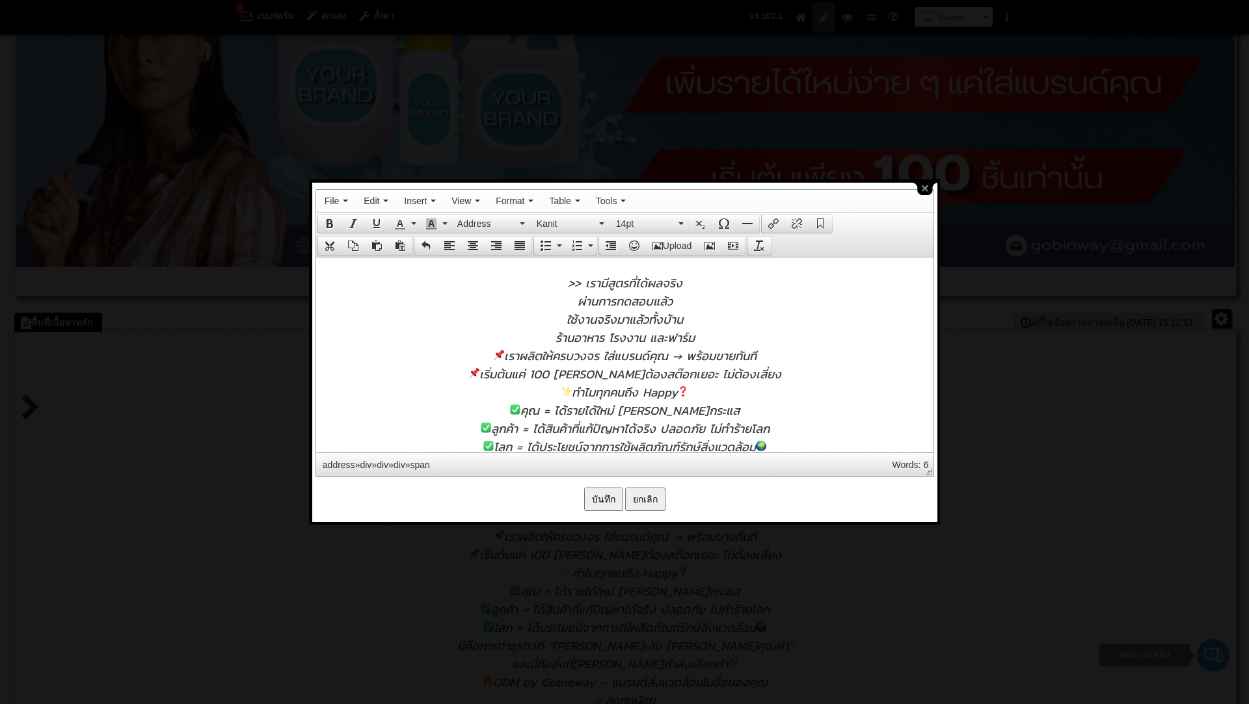
scroll to position [362, 0]
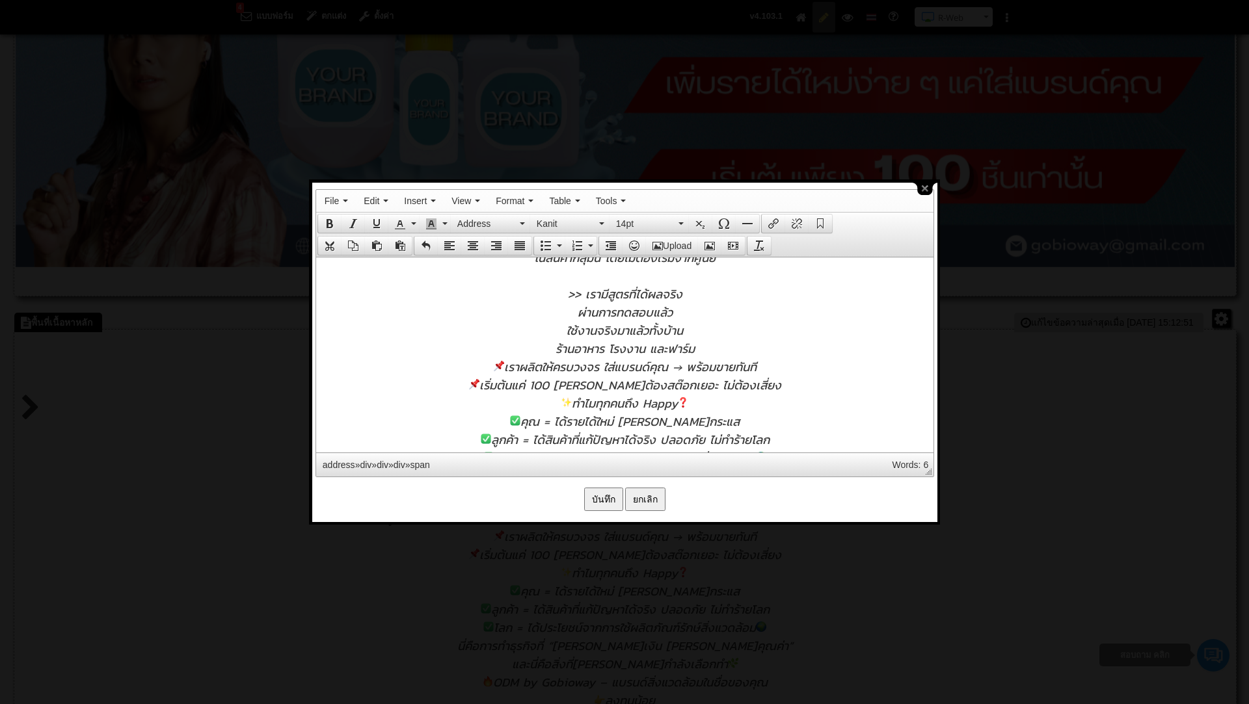
click at [712, 344] on div "ร้านอาหาร โรงงาน และฟาร์ม" at bounding box center [624, 348] width 604 height 18
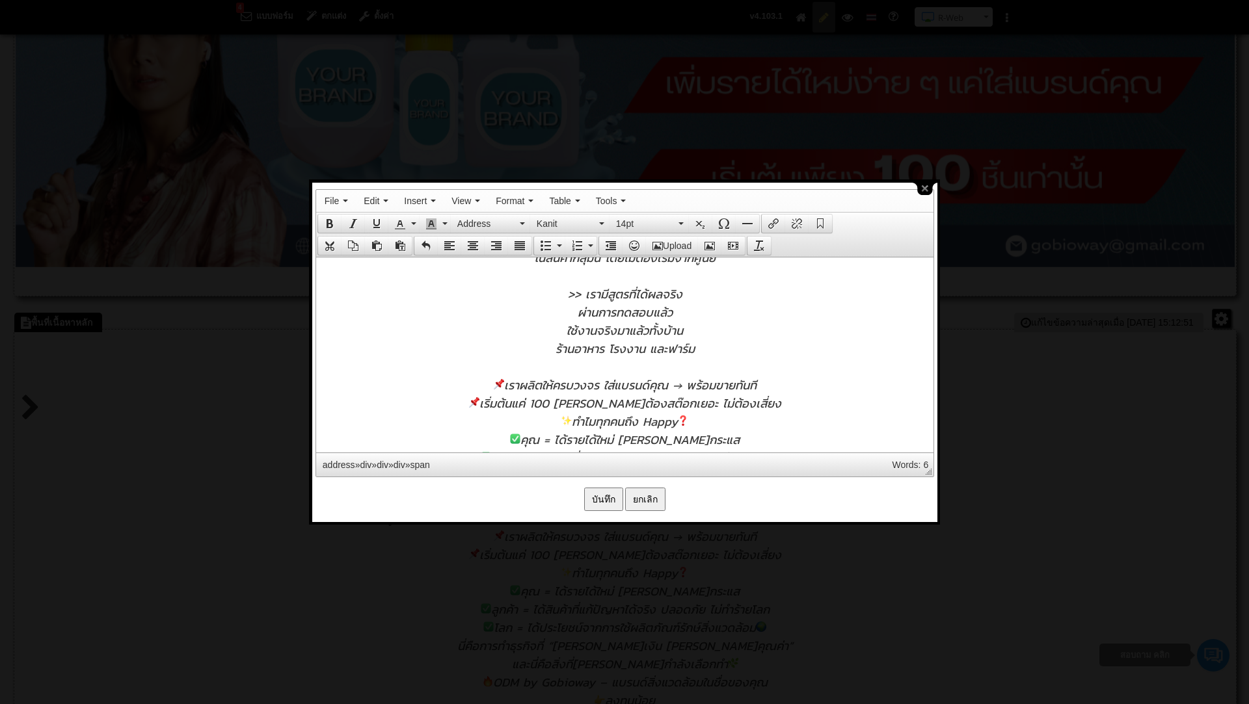
click at [503, 388] on span "เราผลิตให้ครบวงจร ใส่แบรนด์คุณ → พร้อมขายทันที" at bounding box center [624, 384] width 263 height 18
click at [607, 386] on span ">> เราผลิตให้ครบวงจร ใส่แบรนด์คุณ → พร้อมขายทันที" at bounding box center [624, 384] width 270 height 18
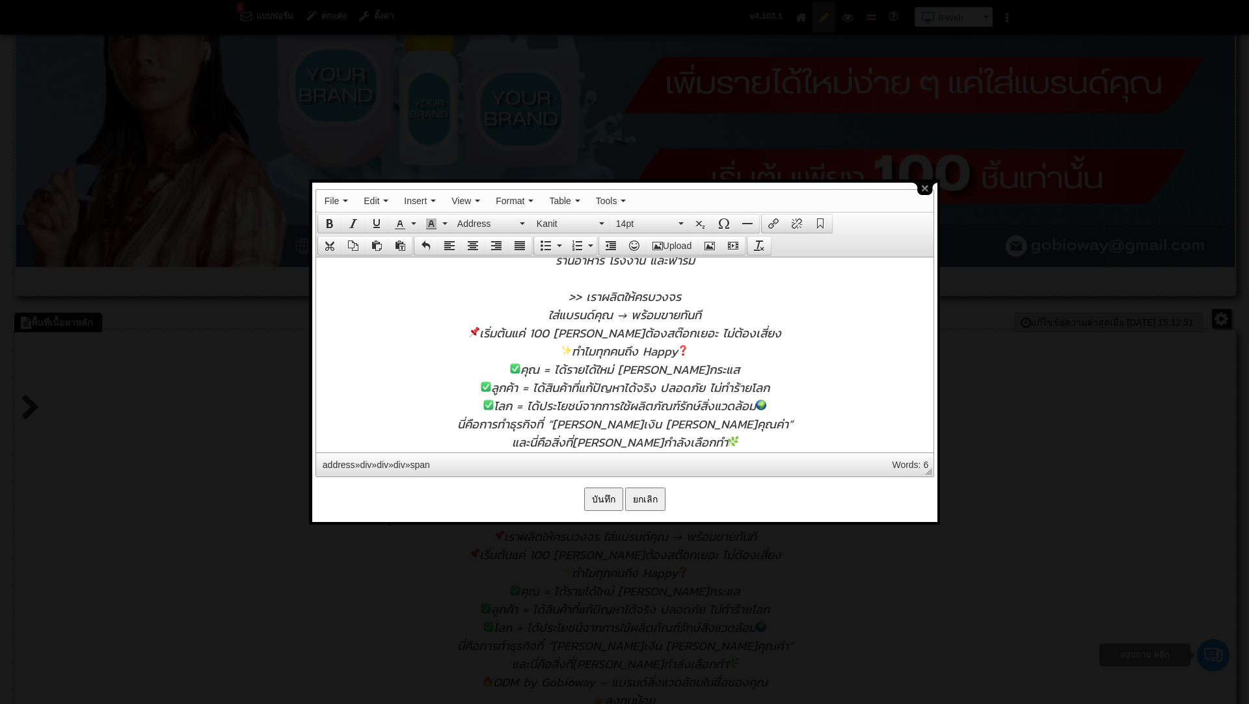
scroll to position [475, 0]
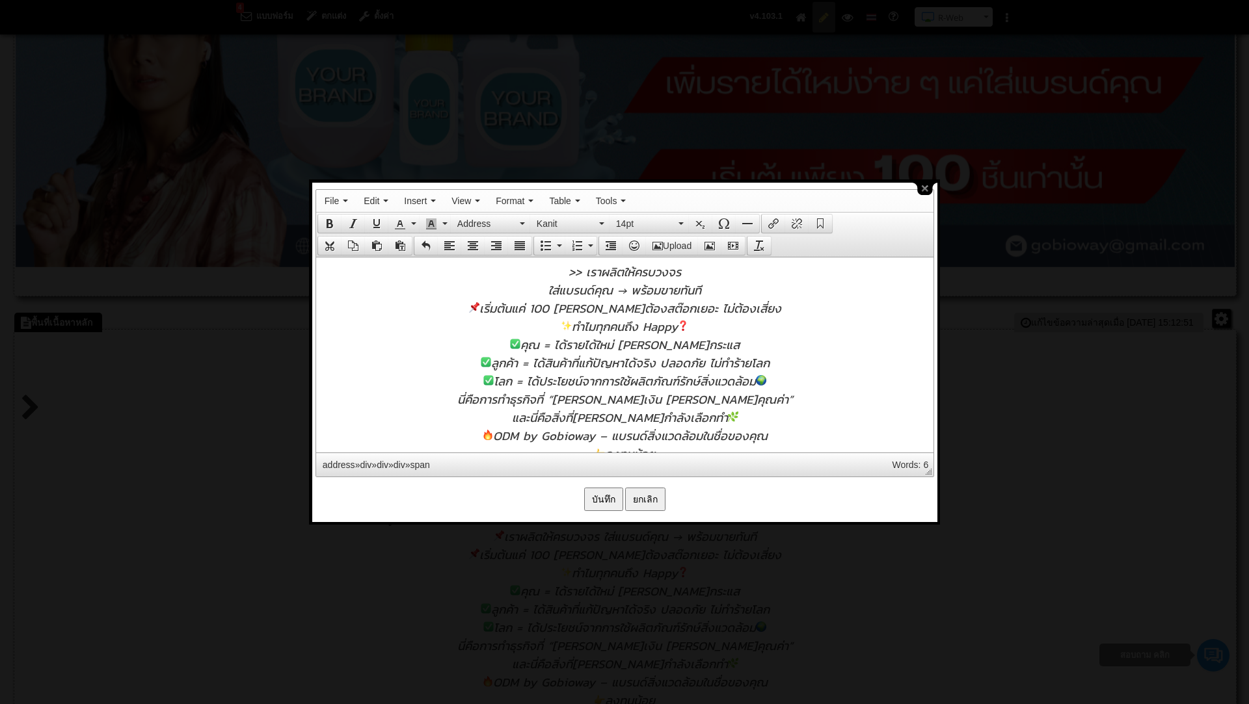
click at [512, 307] on span "เริ่มต้นแค่ 100 ชิ้น ไม่ต้องสต๊อกเยอะ ไม่ต้องเสี่ยง" at bounding box center [624, 308] width 312 height 18
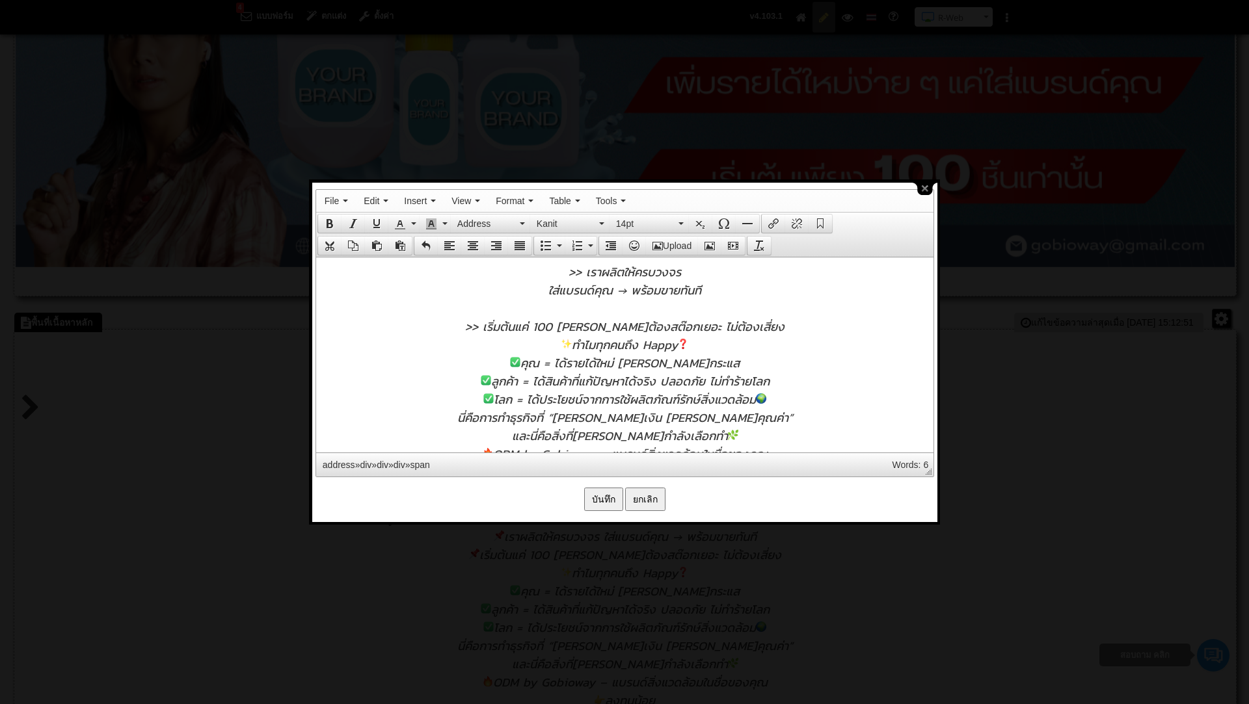
click at [607, 324] on span ">> เริ่มต้นแค่ 100 ชิ้น ไม่ต้องสต๊อกเยอะ ไม่ต้องเสี่ยง" at bounding box center [623, 326] width 319 height 18
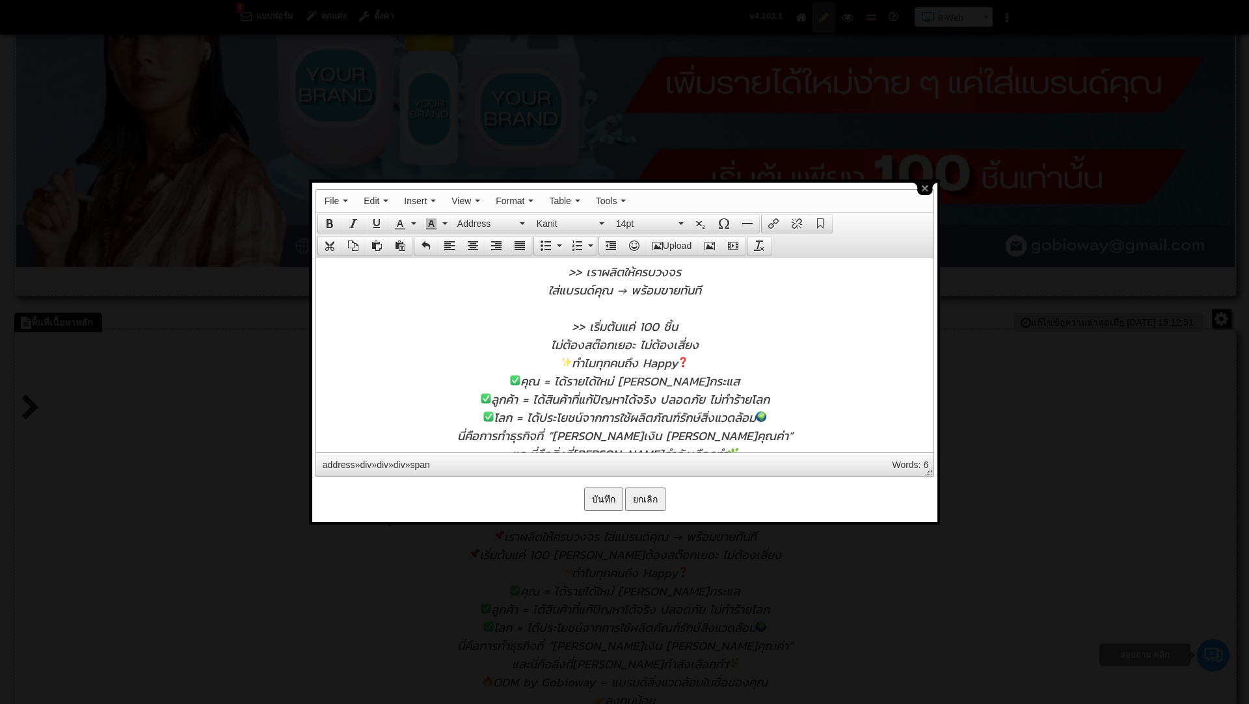
click at [575, 362] on span "ทำไมทุกคนถึง Happy" at bounding box center [624, 362] width 127 height 18
click at [686, 378] on div "ทำไมทุกคนถึง Happy" at bounding box center [624, 380] width 604 height 18
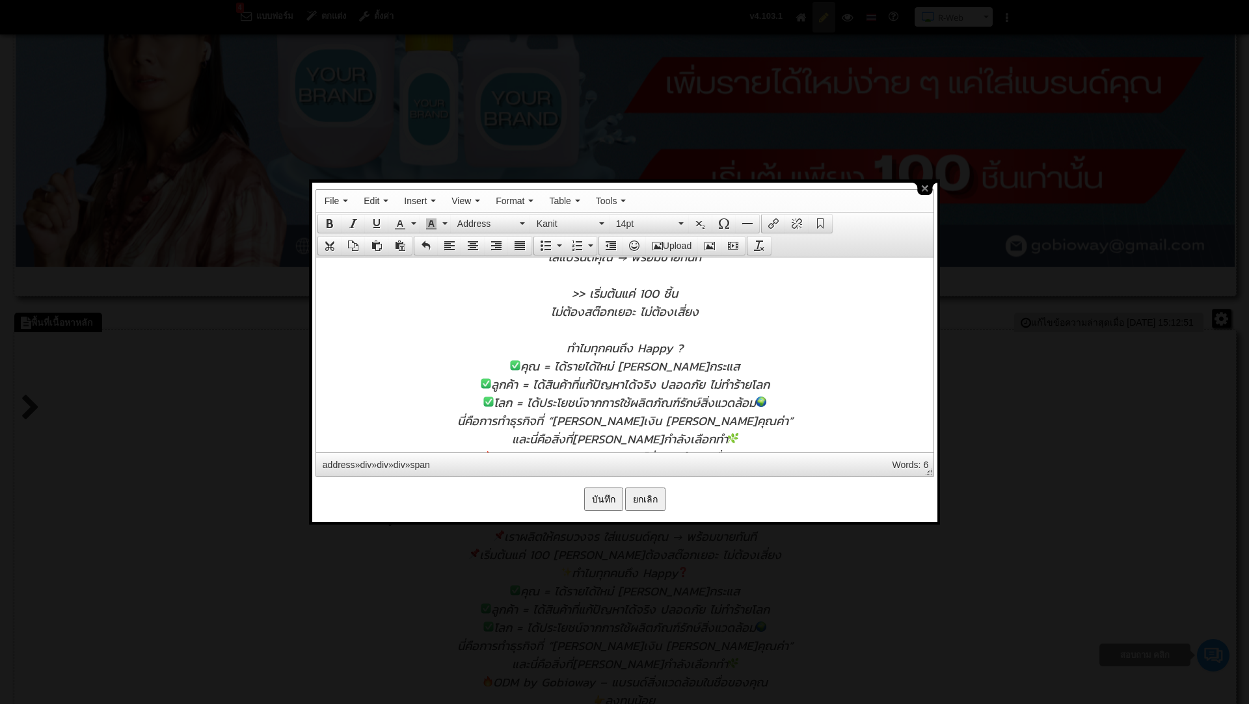
scroll to position [519, 0]
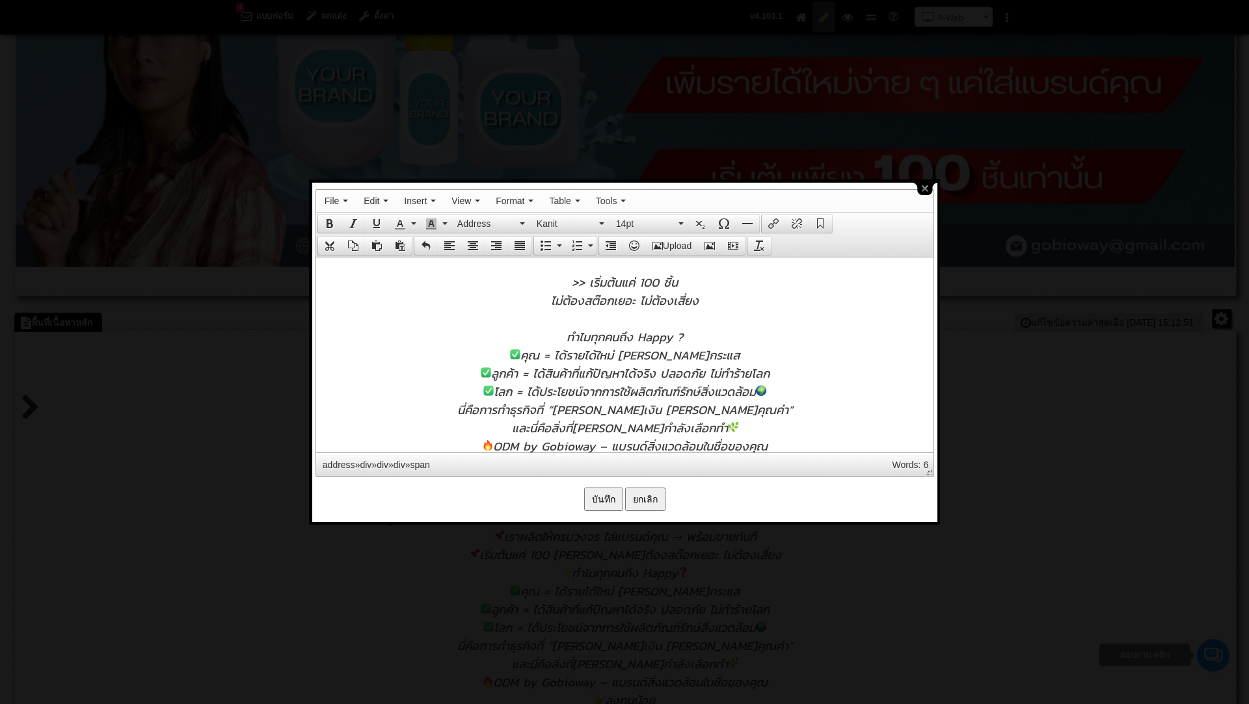
click at [641, 302] on span "ไม่ต้องสต๊อกเยอะ ไม่ต้องเสี่ยง" at bounding box center [624, 300] width 148 height 18
click at [554, 354] on span "คุณ = ได้รายได้ใหม่ โตสวนกระแส" at bounding box center [624, 354] width 230 height 18
click at [493, 377] on span "ลูกค้า = ได้สินค้าที่แก้ปัญหาได้จริง ปลอดภัย ไม่ทำร้ายโลก" at bounding box center [624, 373] width 289 height 18
click at [657, 375] on span "ลูกค้า = ได้สินค้าที่แก้ปัญหาได้จริง ปลอดภัย ไม่ทำร้ายโลก" at bounding box center [624, 373] width 278 height 18
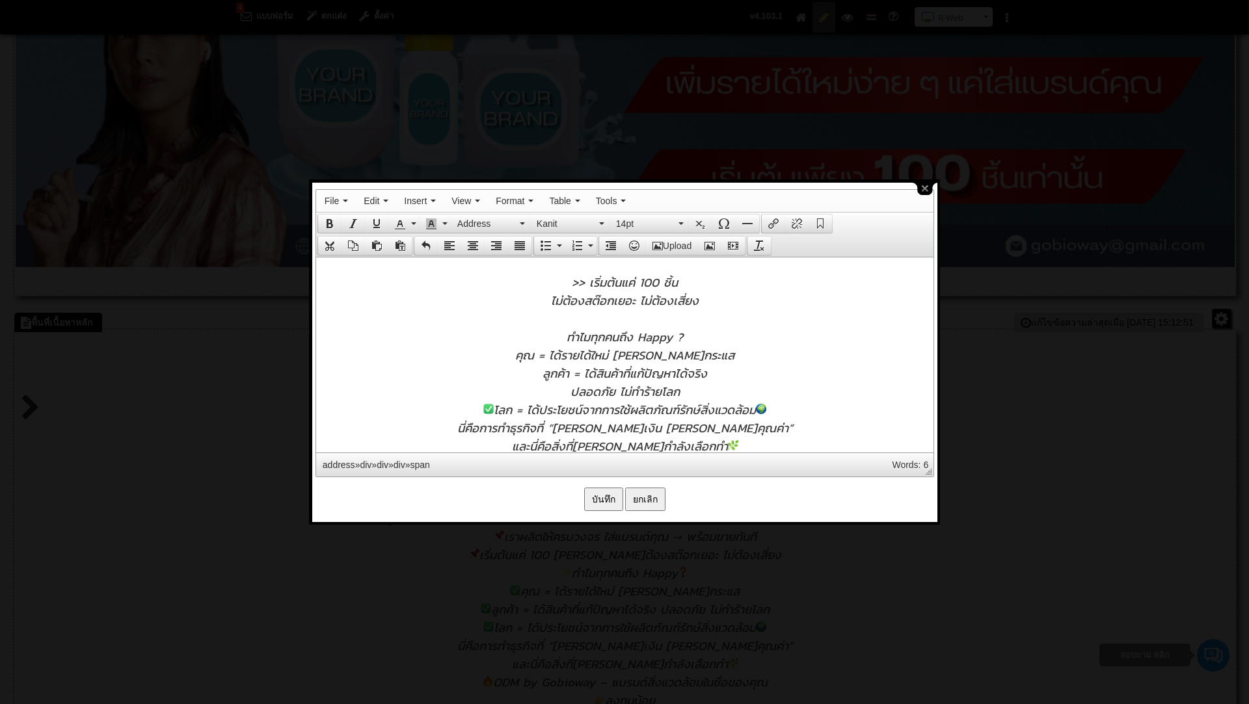
click at [695, 336] on div "ทำไมทุกคนถึง Happy​ ?" at bounding box center [624, 336] width 604 height 18
click at [492, 408] on span "โลก = ได้ประโยชน์จากการใช้ผลิตภัณฑ์รักษ์สิ่งแวดล้อม" at bounding box center [624, 409] width 283 height 18
click at [669, 411] on span "โลก = ได้ประโยชน์จากการใช้ผลิตภัณฑ์รักษ์สิ่งแวดล้อม" at bounding box center [624, 409] width 273 height 18
click at [625, 409] on span "โลก = ได้ประโยชน์จากการใช้ผลิตภัณฑ์รักษ์สิ่งแวดล้อม" at bounding box center [624, 409] width 273 height 18
click at [705, 422] on div "ผลิตภัณฑ์รักษ์สิ่งแวดล้อม" at bounding box center [624, 427] width 604 height 18
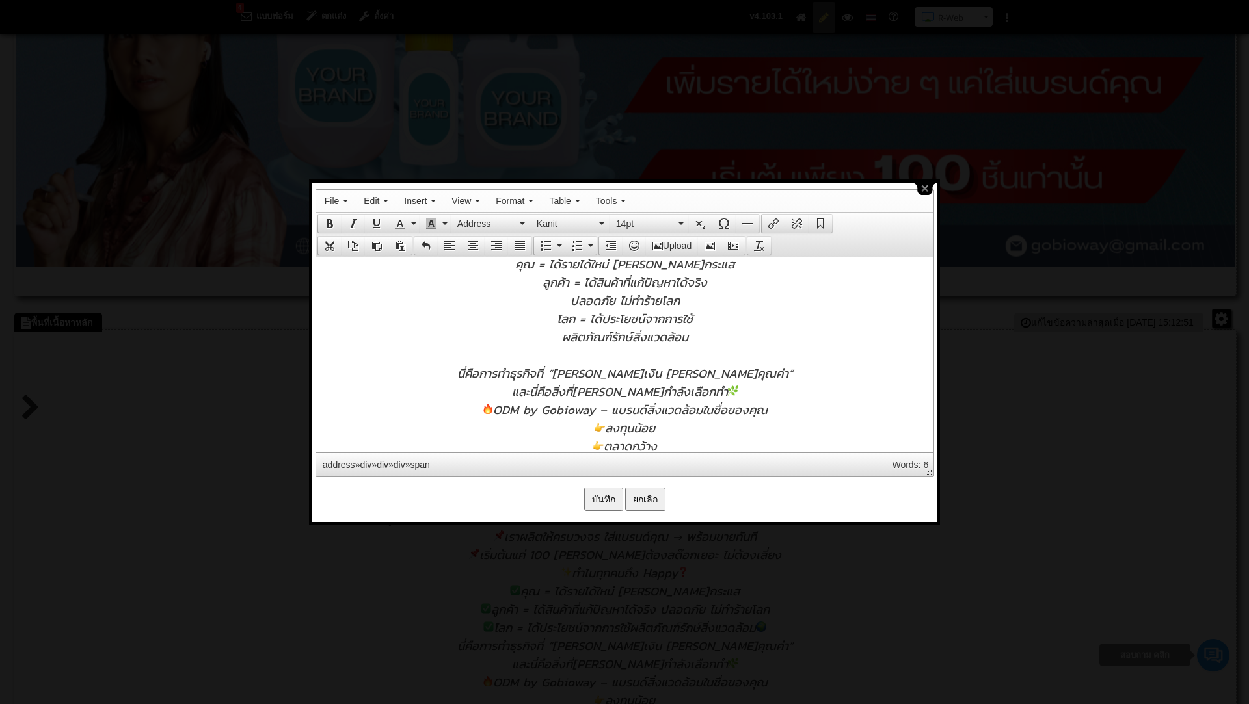
scroll to position [613, 0]
click at [615, 369] on span "นี่คือการทำธุรกิจที่ “ได้ทั้งเงิน ได้ทั้งคุณค่า”" at bounding box center [625, 370] width 336 height 18
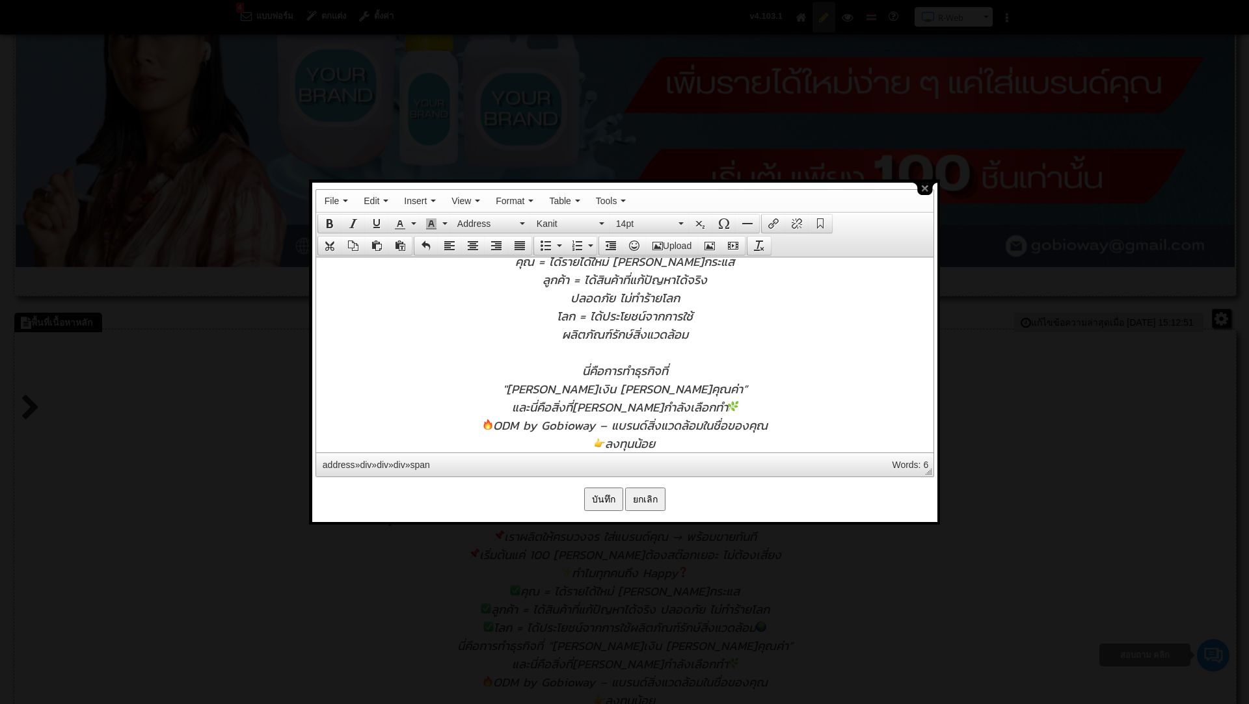
click at [732, 407] on div "และนี่คือสิ่งที่แบรนด์รุ่นใหม่กำลังเลือกทำ" at bounding box center [624, 406] width 604 height 18
click at [657, 409] on span "และนี่คือสิ่งที่แบรนด์รุ่นใหม่กำลังเลือกทำ" at bounding box center [624, 406] width 216 height 18
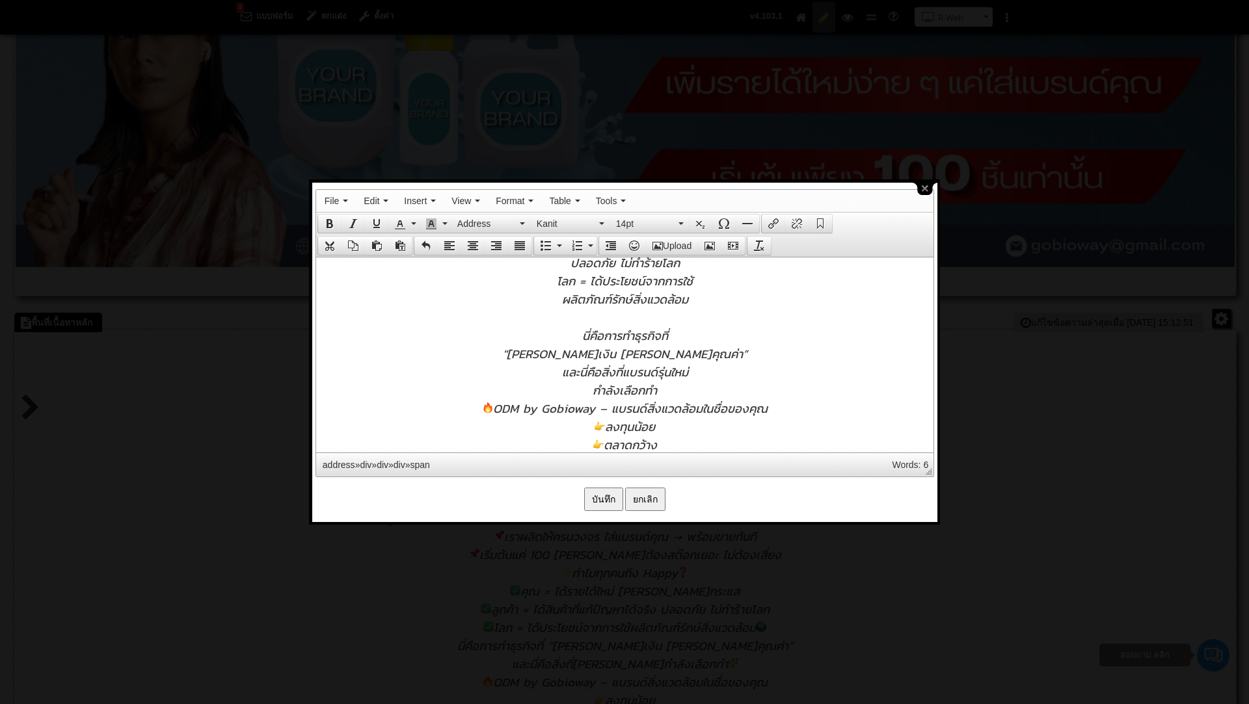
scroll to position [655, 0]
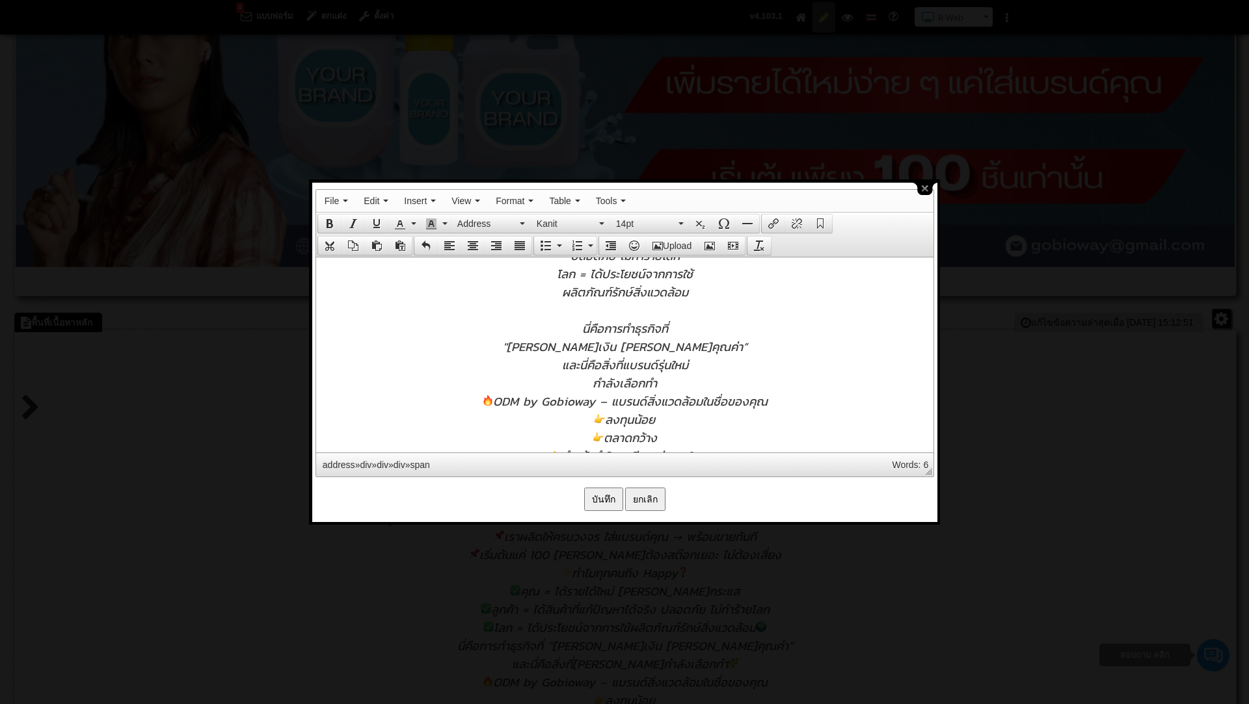
click at [684, 382] on div "กำลังเลือกทำ" at bounding box center [624, 382] width 604 height 18
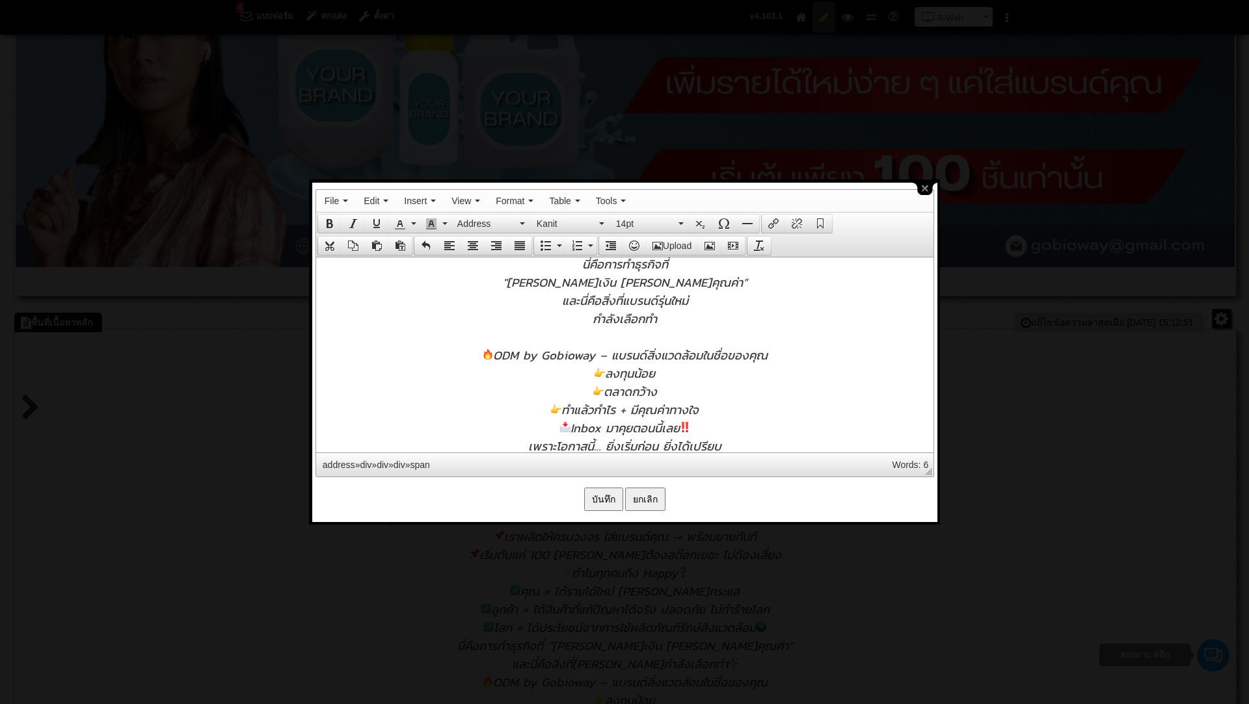
scroll to position [728, 0]
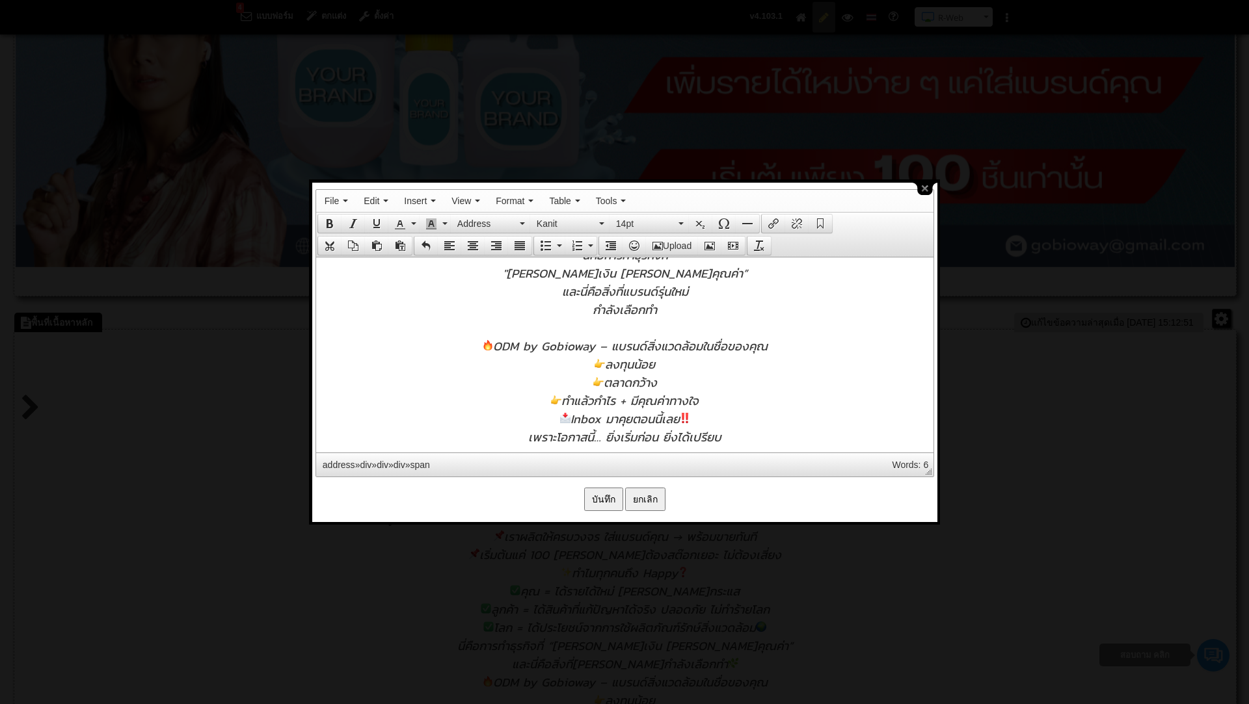
click at [497, 348] on span "ODM by Gobioway – แบรนด์สิ่งแวดล้อมในชื่อของคุณ" at bounding box center [624, 345] width 285 height 18
click at [606, 346] on span "ODM by Gobioway – แบรนด์สิ่งแวดล้อมในชื่อของคุณ" at bounding box center [624, 345] width 274 height 18
click at [607, 382] on span "ลงทุนน้อย" at bounding box center [624, 382] width 60 height 18
click at [609, 401] on span "ตลาดกว้าง" at bounding box center [625, 400] width 64 height 18
click at [607, 402] on span "ตลาดกว้าง" at bounding box center [625, 400] width 64 height 18
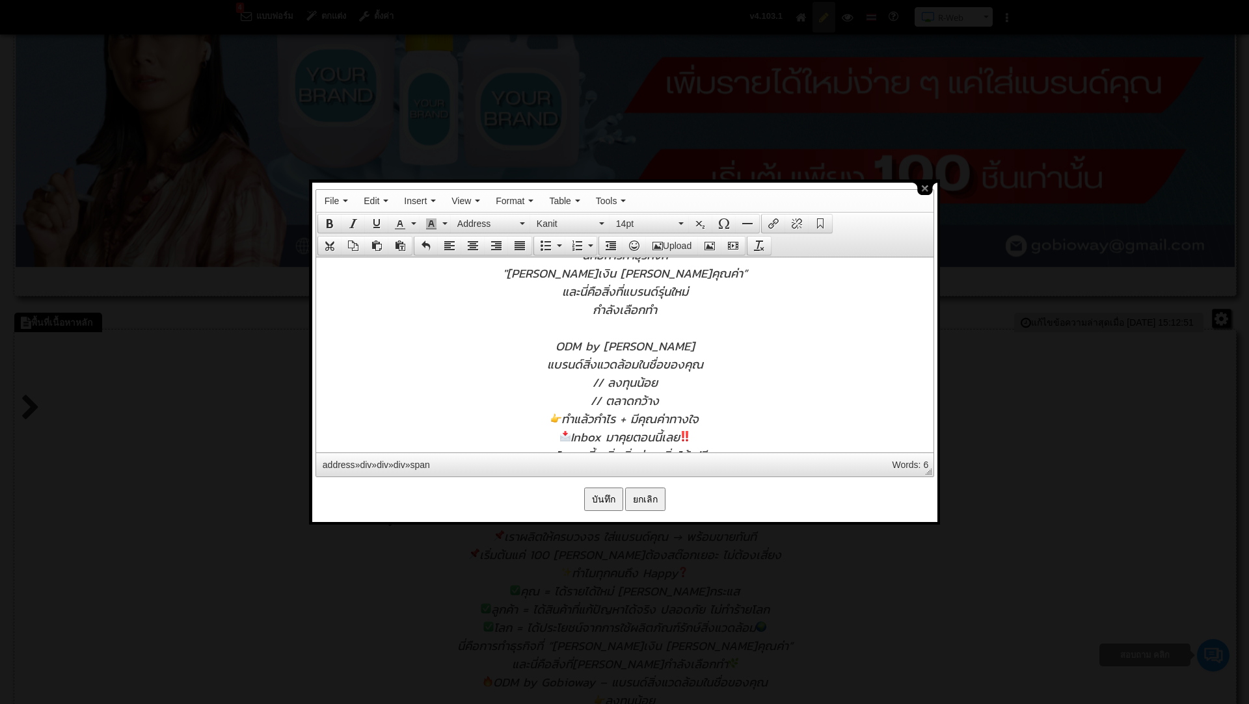
click at [565, 423] on span "ทำแล้วกำไร + มีคุณค่าทางใจ" at bounding box center [624, 418] width 148 height 18
click at [571, 438] on span "Inbox มาคุยตอนนี้เลย" at bounding box center [624, 436] width 130 height 18
click at [601, 381] on span "// ลงทุนน้อย" at bounding box center [624, 382] width 65 height 18
click at [682, 380] on div "[ ลงทุนน้อย" at bounding box center [624, 382] width 604 height 18
click at [607, 401] on span "// ตลาดกว้าง" at bounding box center [624, 400] width 68 height 18
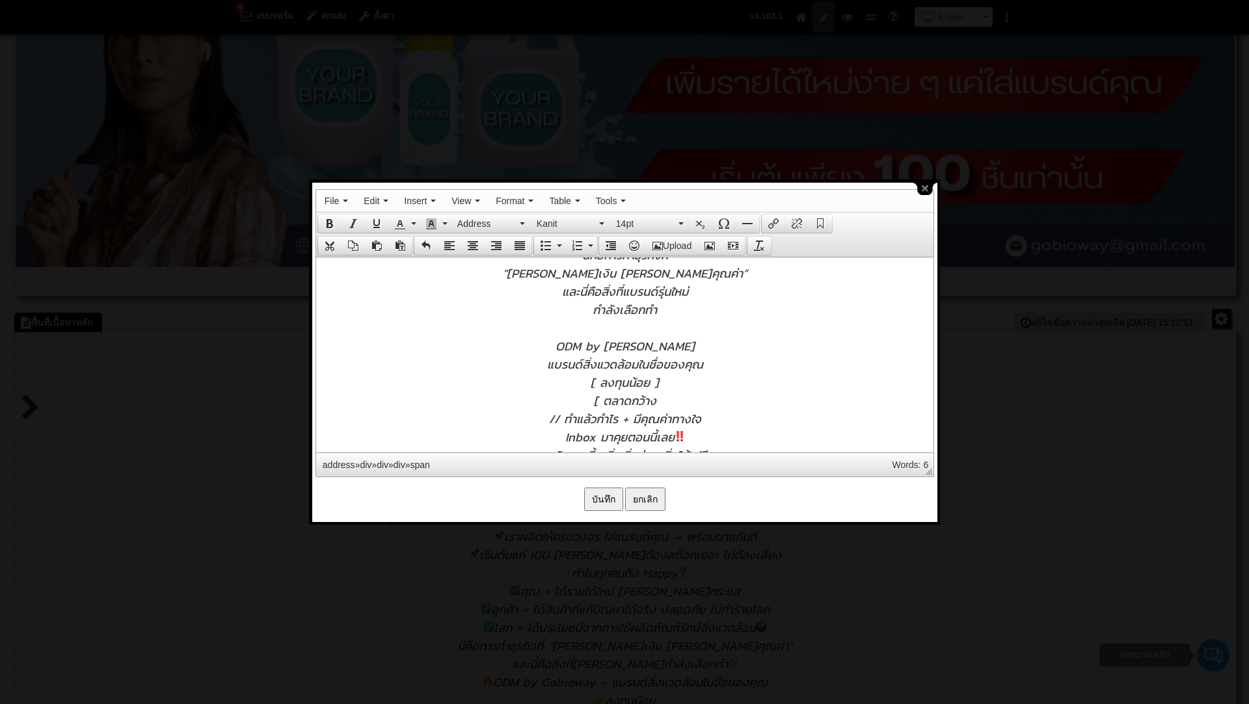
click at [674, 381] on div "[ ลงทุนน้อย ]" at bounding box center [624, 382] width 604 height 18
click at [676, 395] on div "[ ตลาดกว้าง" at bounding box center [624, 400] width 604 height 18
click at [561, 419] on span "// ทำแล้วกำไร + มีคุณค่าทางใจ" at bounding box center [624, 418] width 152 height 18
click at [721, 413] on div "[ ทำแล้วกำไร + มีคุณค่าทางใจ" at bounding box center [624, 418] width 604 height 18
click at [562, 440] on div "Inbox มาคุยตอนนี้เลย" at bounding box center [624, 436] width 604 height 18
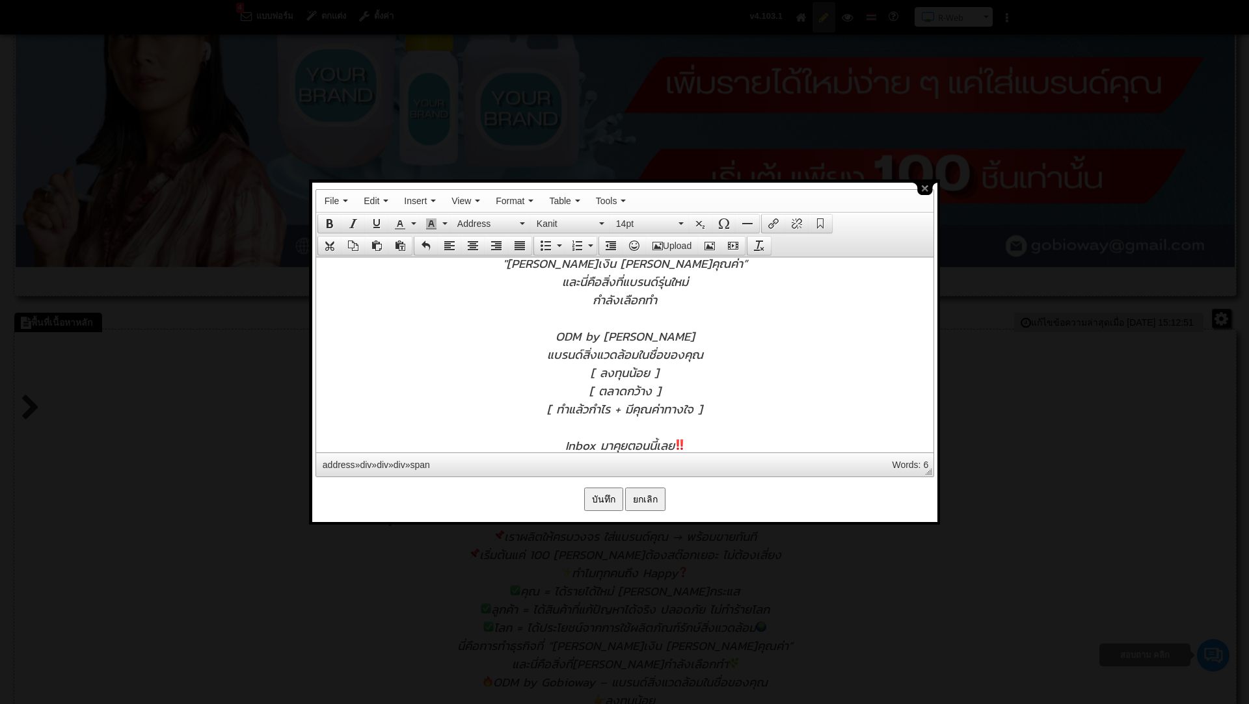
scroll to position [765, 0]
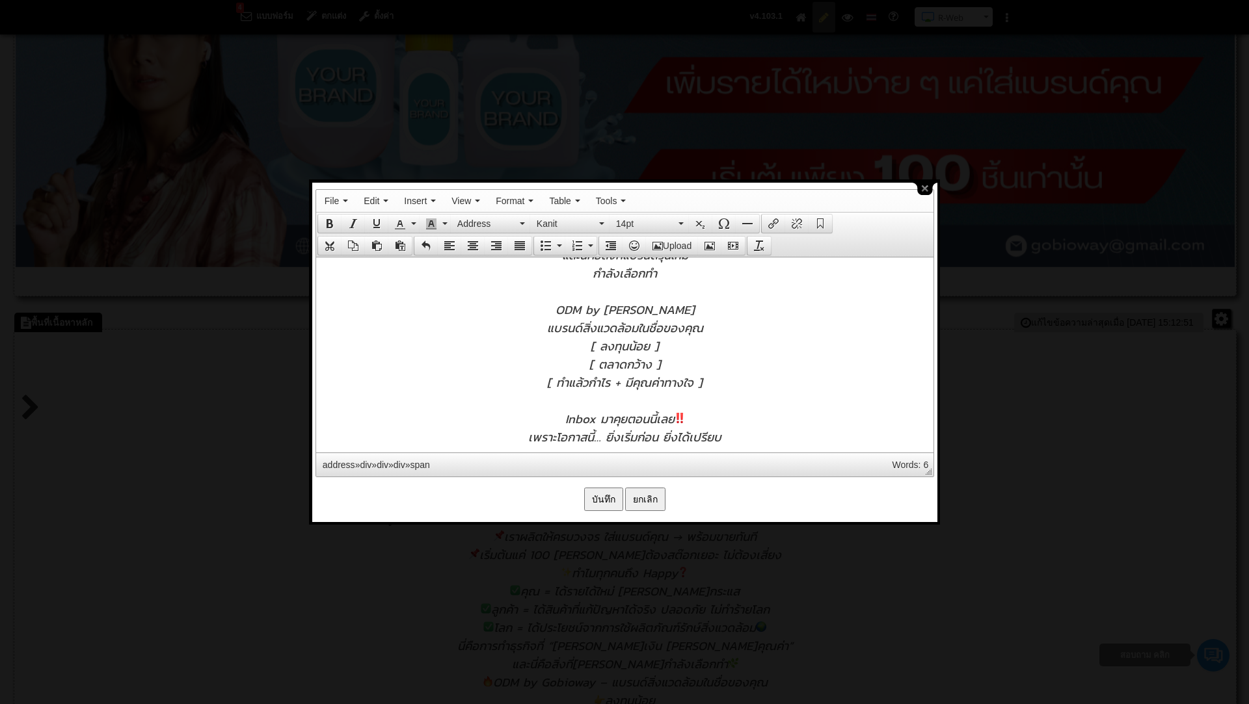
click at [608, 436] on span "เพราะโอกาสนี้… ยิ่งเริ่มก่อน ยิ่งได้เปรียบ" at bounding box center [623, 436] width 193 height 18
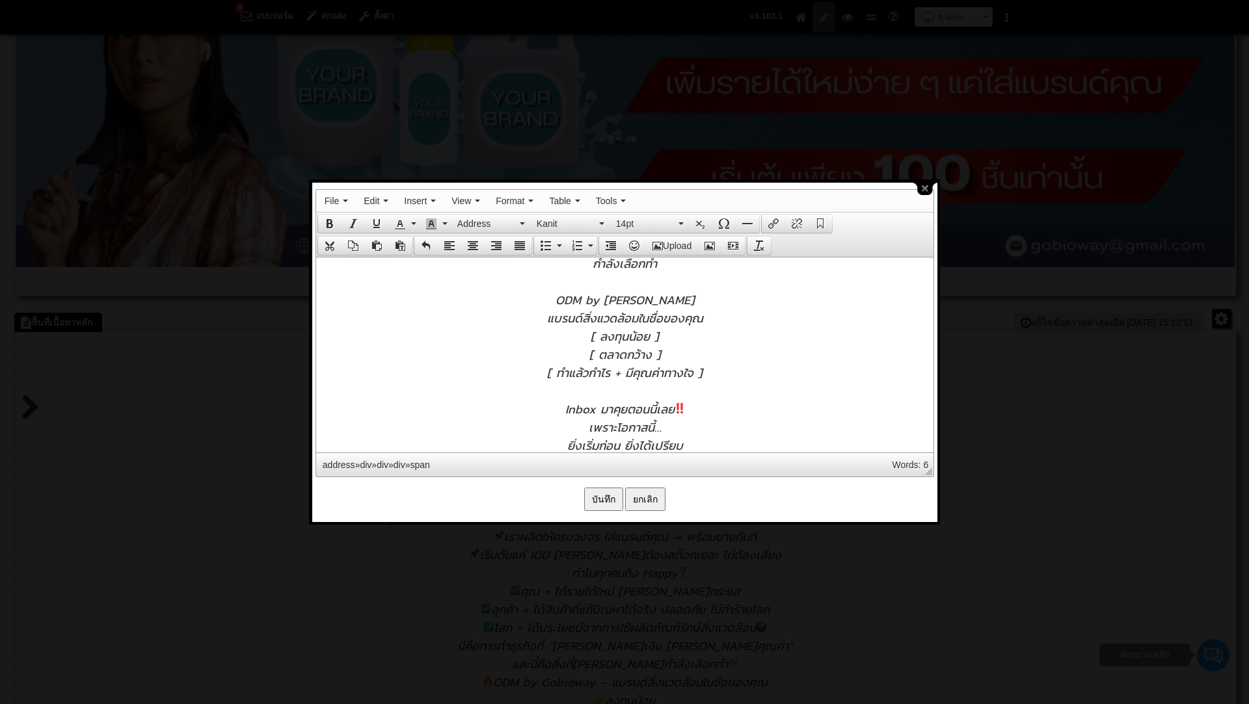
scroll to position [783, 0]
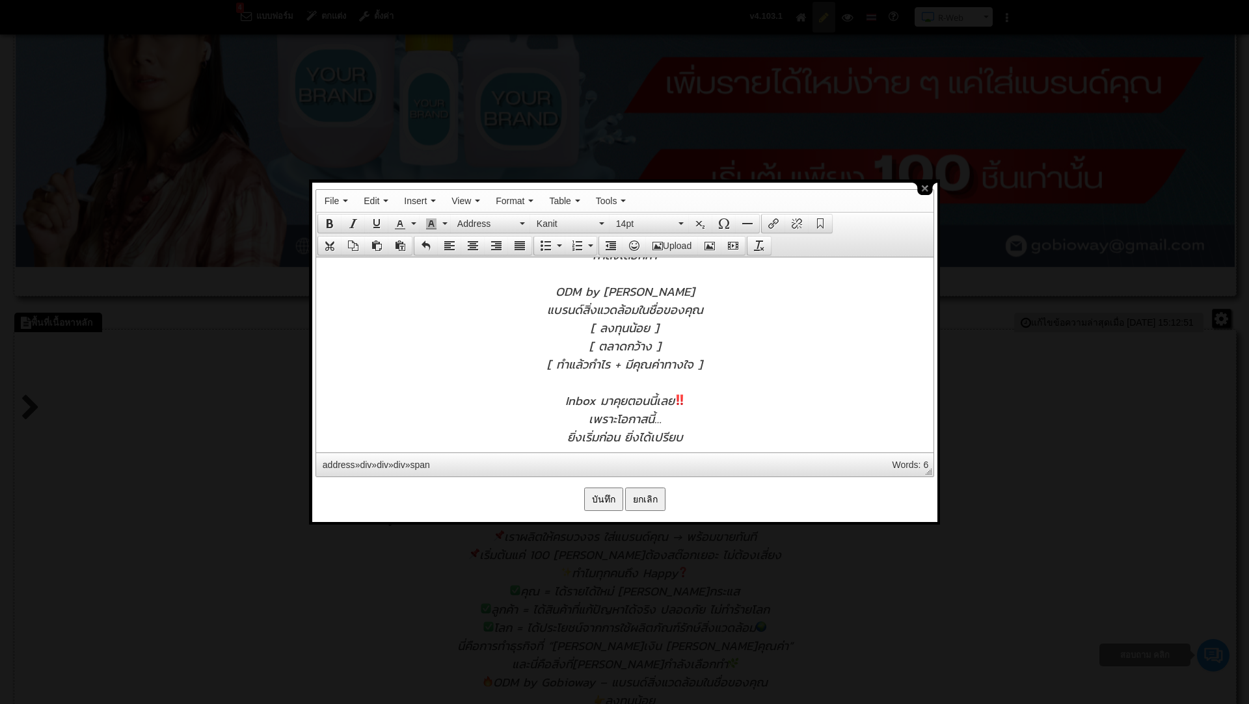
click at [699, 437] on div "ยิ่งเริ่มก่อน ยิ่งได้เปรียบ" at bounding box center [624, 436] width 604 height 18
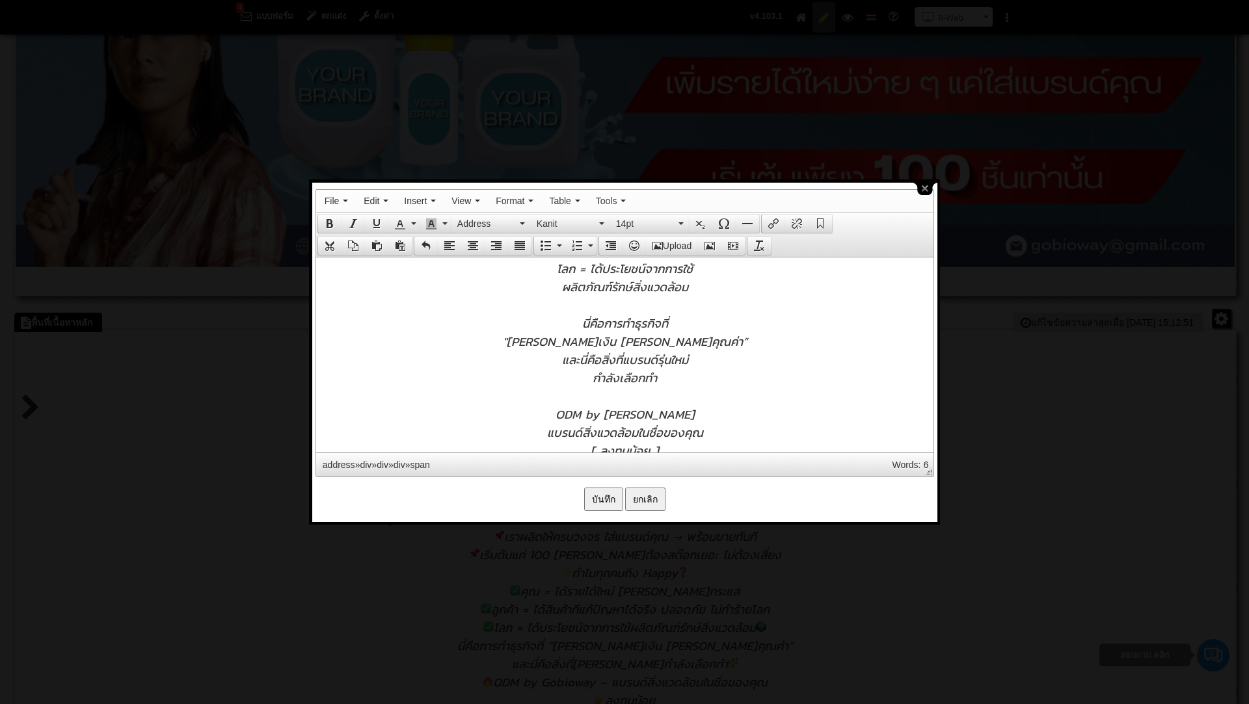
scroll to position [647, 0]
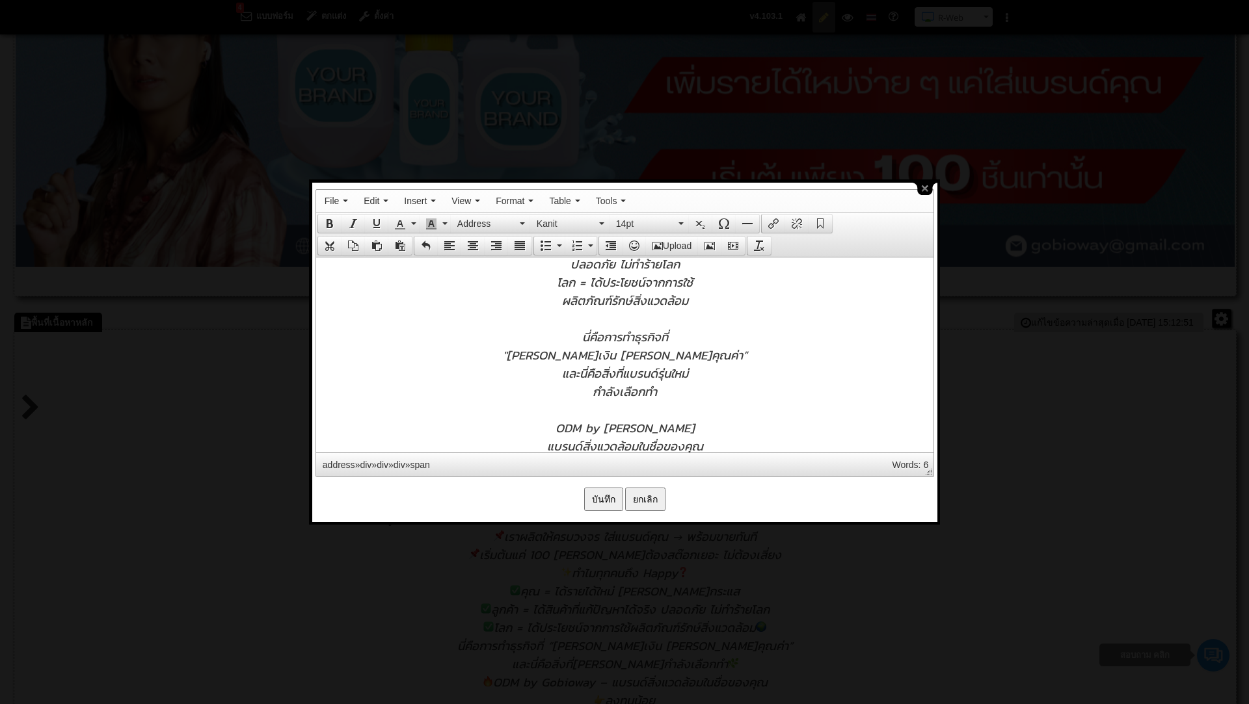
click at [571, 354] on span ""ได้ทั้งเงิน ได้ทั้งคุณค่า”" at bounding box center [624, 354] width 245 height 18
click at [708, 354] on div "[ ได้ทั้งเงิน ได้ทั้งคุณค่า”" at bounding box center [624, 354] width 604 height 18
click at [746, 392] on div "กำลังเลือกทำ" at bounding box center [624, 391] width 604 height 18
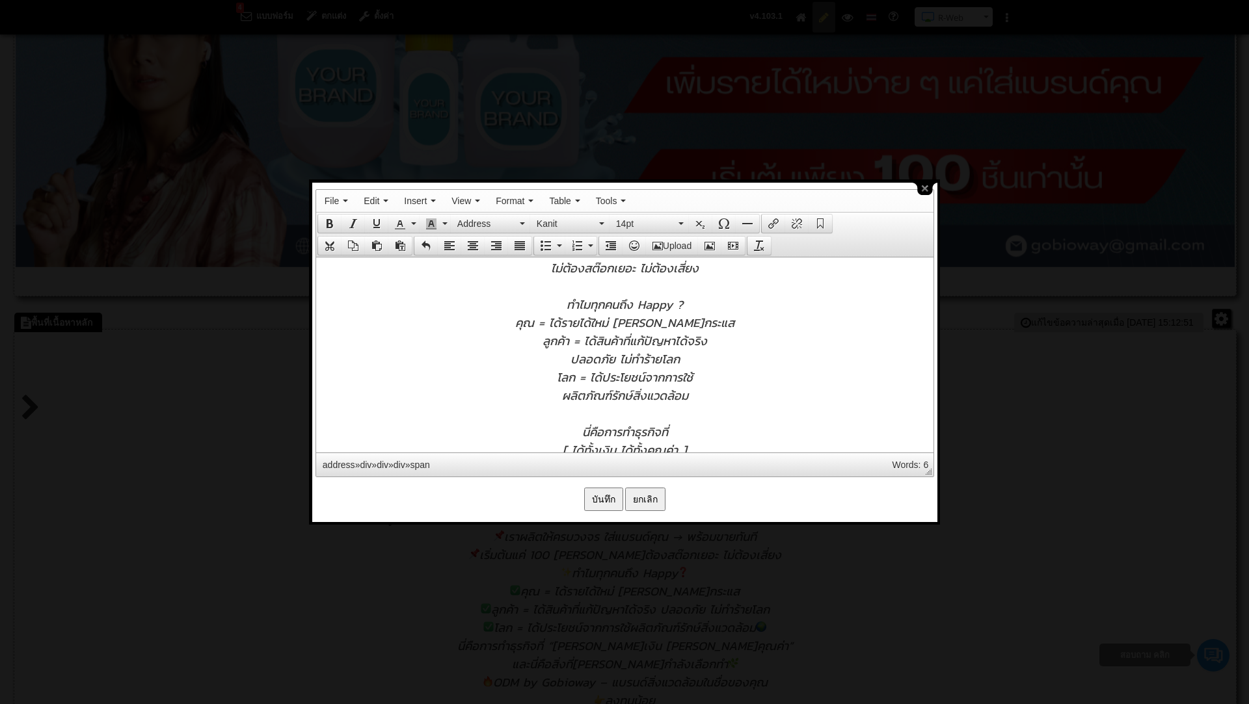
scroll to position [533, 0]
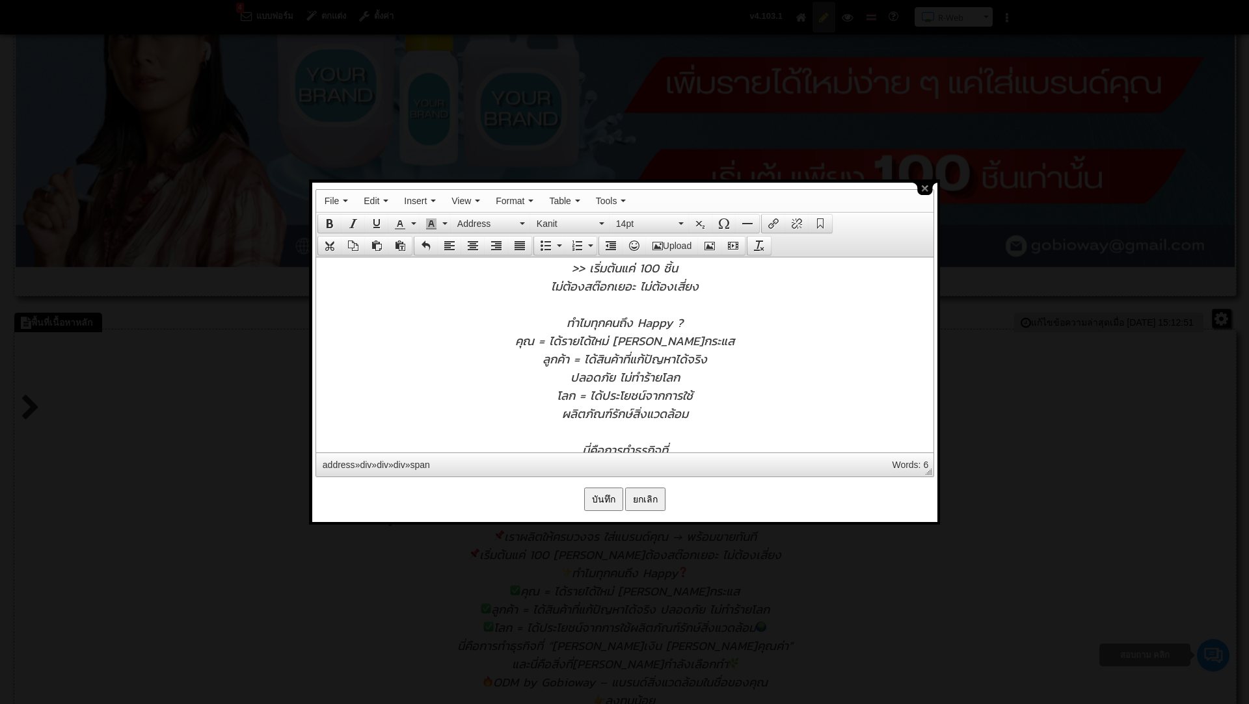
click at [577, 338] on span "คุณ = ได้รายได้ใหม่ โตสวนกระแส" at bounding box center [623, 340] width 219 height 18
click at [727, 338] on div "คุณ [ ได้รายได้ใหม่ โตสวนกระแส" at bounding box center [624, 340] width 604 height 18
click at [585, 363] on span "ลูกค้า = ได้สินค้าที่แก้ปัญหาได้จริง" at bounding box center [624, 358] width 165 height 18
click at [728, 360] on div "ลูกค้า [ ได้สินค้าที่แก้ปัญหาได้จริง" at bounding box center [624, 358] width 604 height 18
click at [684, 379] on div "ปลอดภัย ไม่ทำร้ายโลก" at bounding box center [624, 376] width 604 height 18
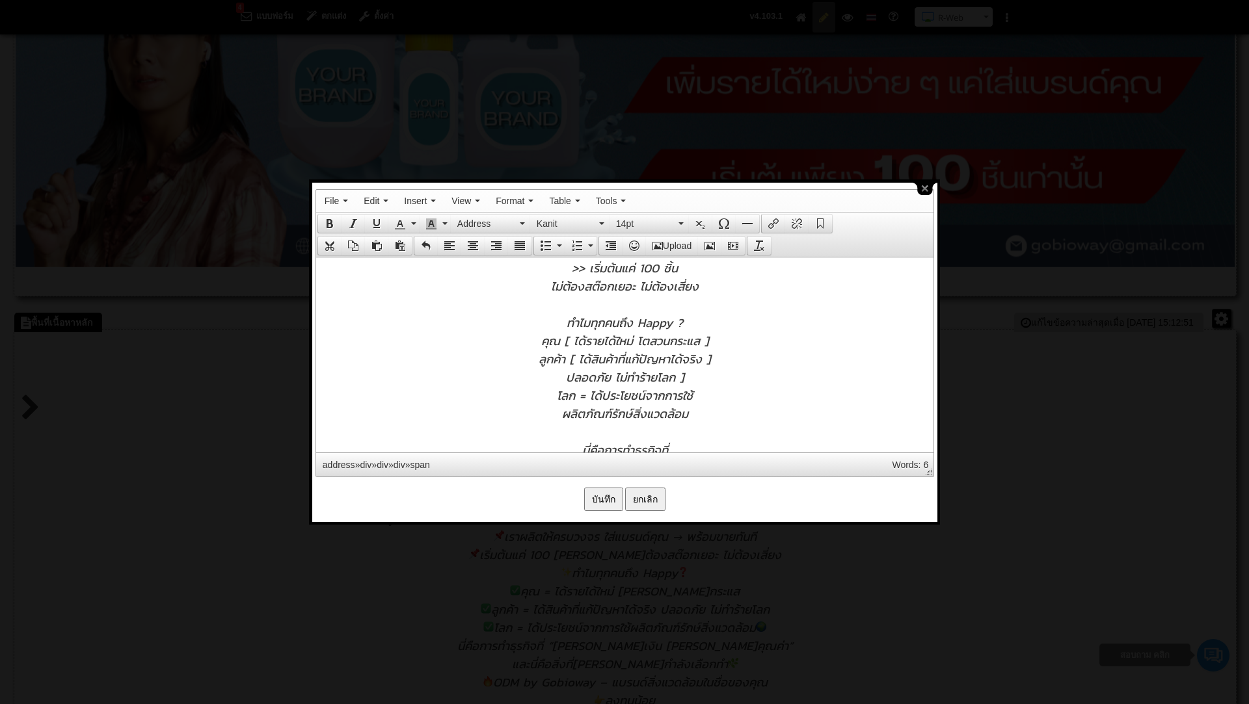
click at [725, 354] on div "ลูกค้า [ ได้สินค้าที่แก้ปัญหาได้จริง ]" at bounding box center [624, 358] width 604 height 18
click at [591, 391] on span "โลก = ได้ประโยชน์จากการใช้" at bounding box center [624, 395] width 136 height 18
click at [700, 412] on div "ผลิตภัณฑ์รักษ์สิ่งแวดล้อม" at bounding box center [624, 413] width 604 height 18
click at [732, 409] on div "ผลิตภัณฑ์รักษ์สิ่งแวดล้อม ]" at bounding box center [624, 413] width 604 height 18
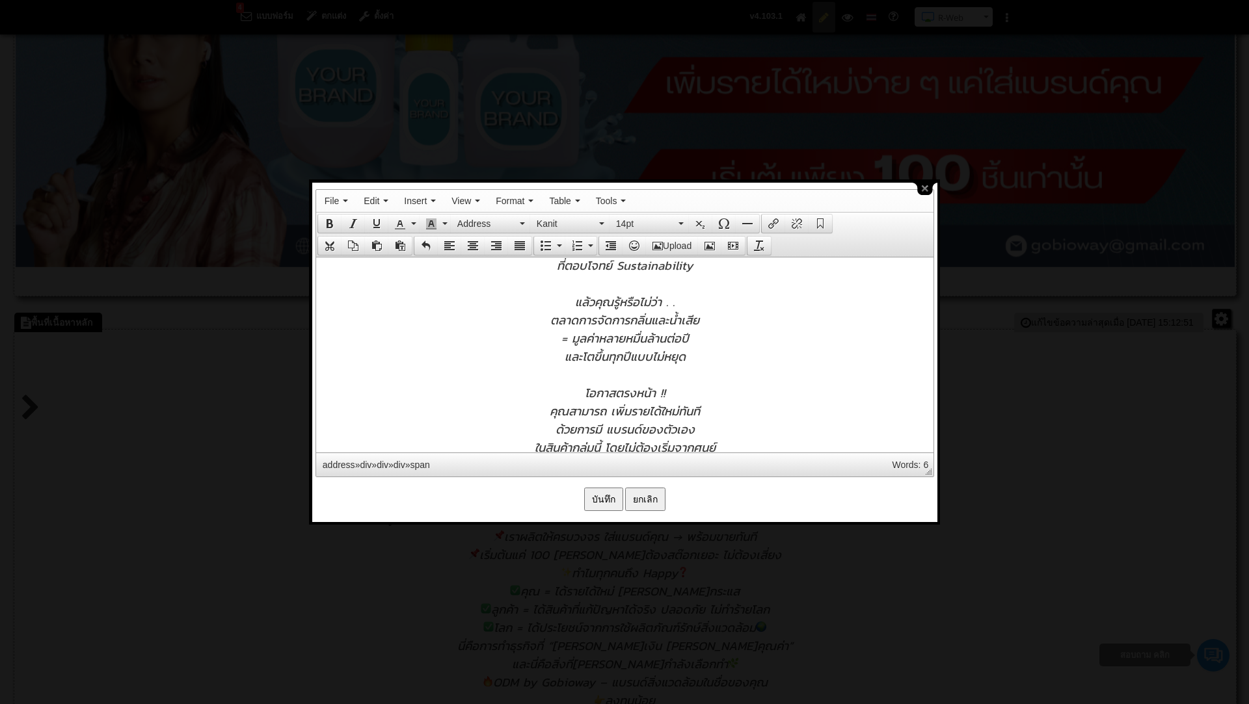
scroll to position [161, 0]
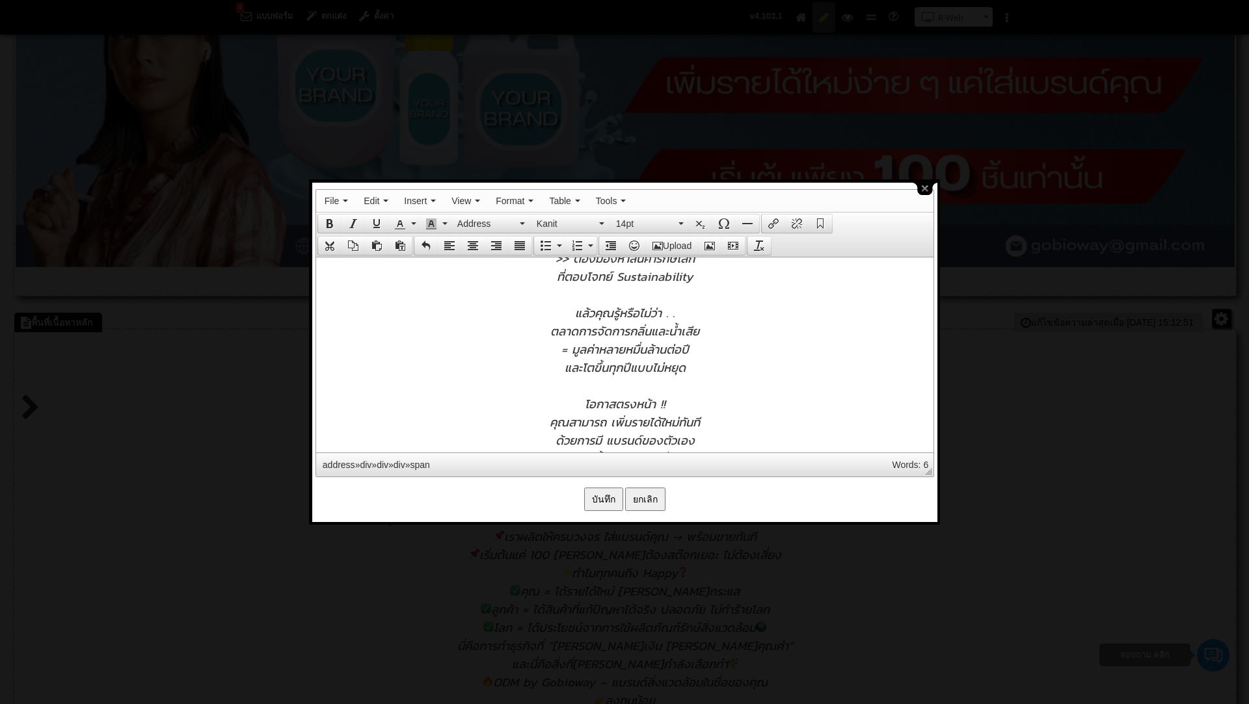
click at [569, 348] on span "= มูลค่าหลายหมื่นล้านต่อปี" at bounding box center [624, 349] width 127 height 18
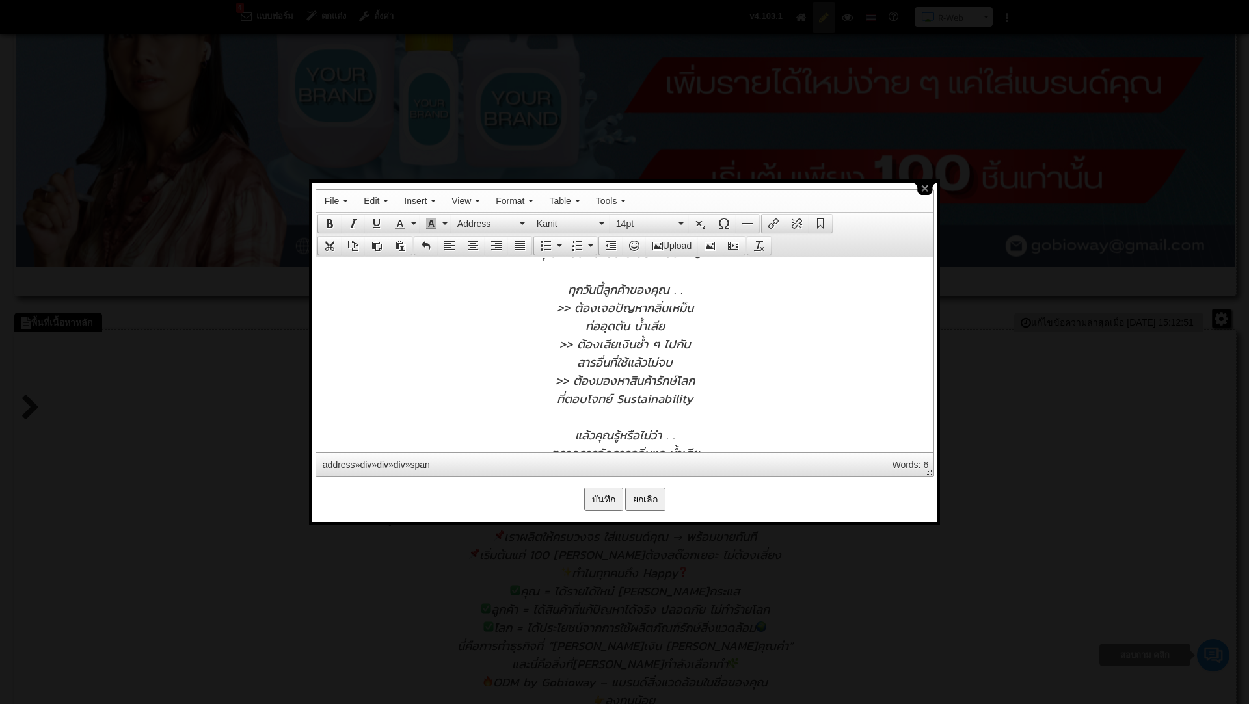
scroll to position [0, 0]
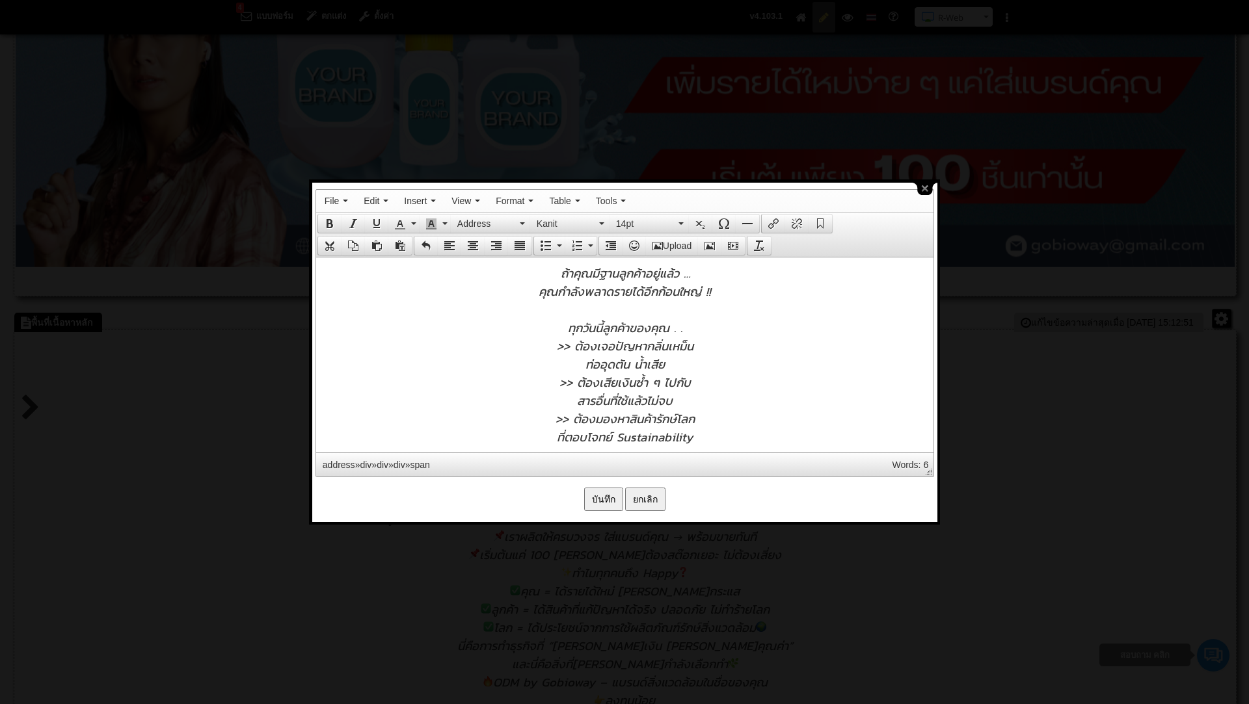
click at [596, 498] on input "บันทึก" at bounding box center [603, 499] width 39 height 23
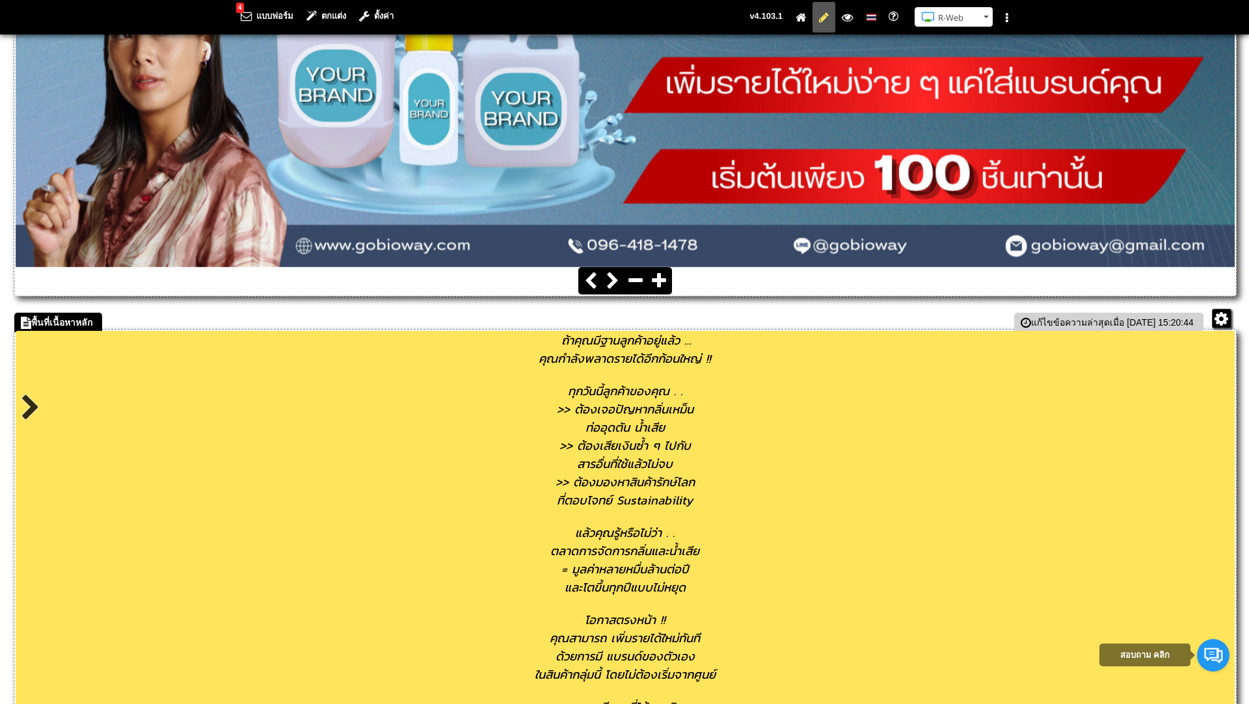
click at [749, 395] on div "ทุกวันนี้ลูกค้าของคุณ . ." at bounding box center [625, 391] width 1219 height 18
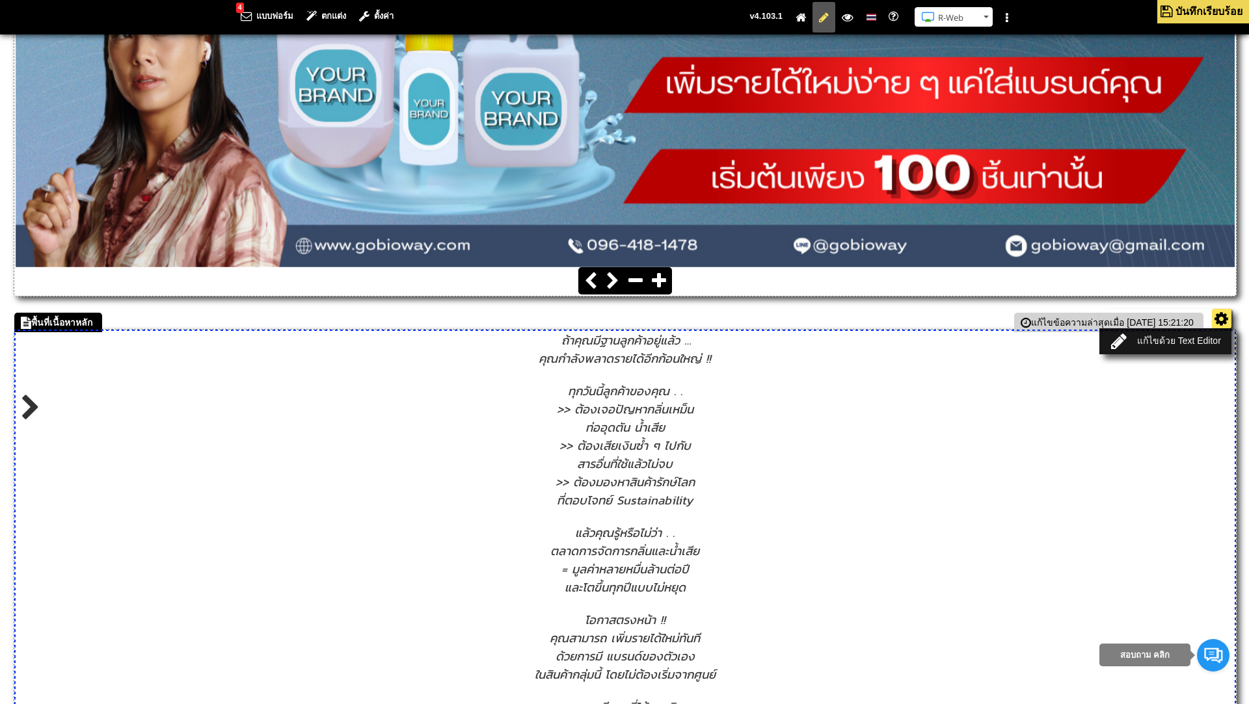
click at [1221, 317] on ul "แก้ไขด้วย Text Editor" at bounding box center [1165, 332] width 132 height 46
click at [1167, 341] on link "แก้ไขด้วย Text Editor" at bounding box center [1165, 341] width 124 height 18
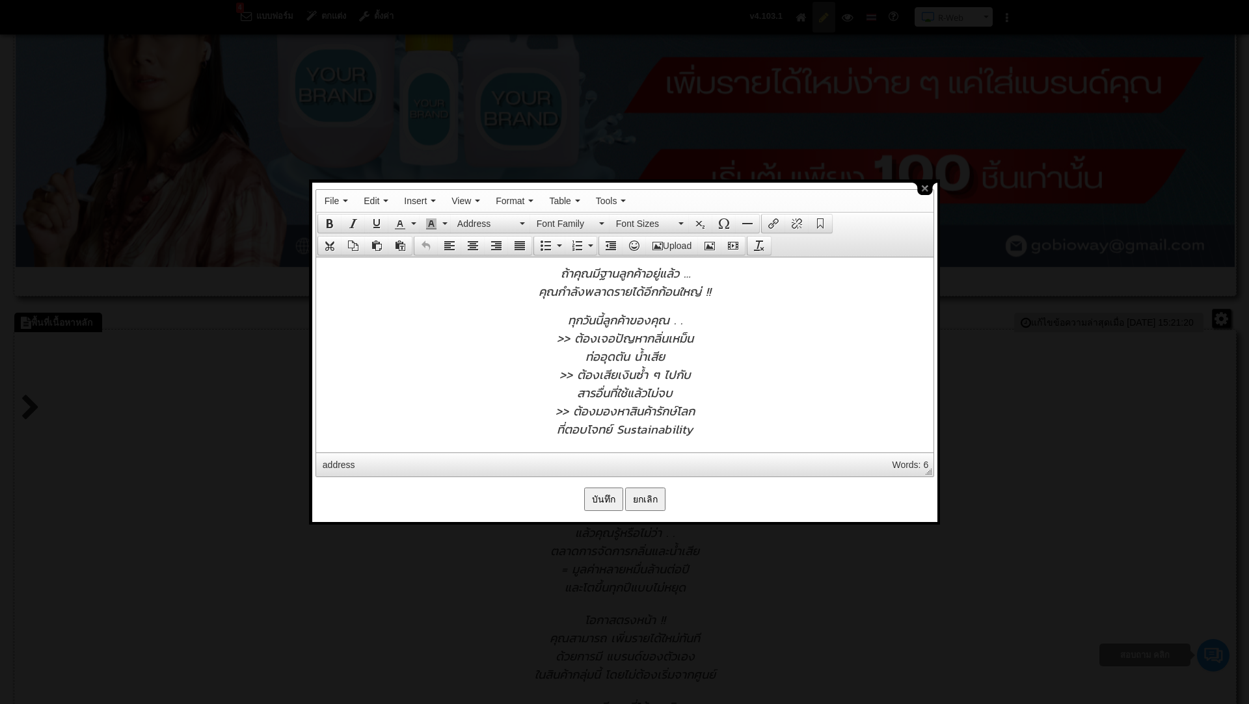
click at [586, 357] on span "ท่ออุดตัน น้ำเสีย" at bounding box center [624, 356] width 79 height 18
click at [680, 349] on div "ท่ออุดตัน น้ำเสีย" at bounding box center [624, 356] width 604 height 18
click at [686, 391] on div "สารอื่นที่ใช้แล้วไม่จบ" at bounding box center [624, 392] width 604 height 18
click at [717, 377] on div ">> ต้องเสียเงินซ้ำ ๆ ไปกับ" at bounding box center [624, 374] width 604 height 18
click at [691, 395] on div "สารอื่นที่ใช้แล้วไม่จบ" at bounding box center [624, 392] width 604 height 18
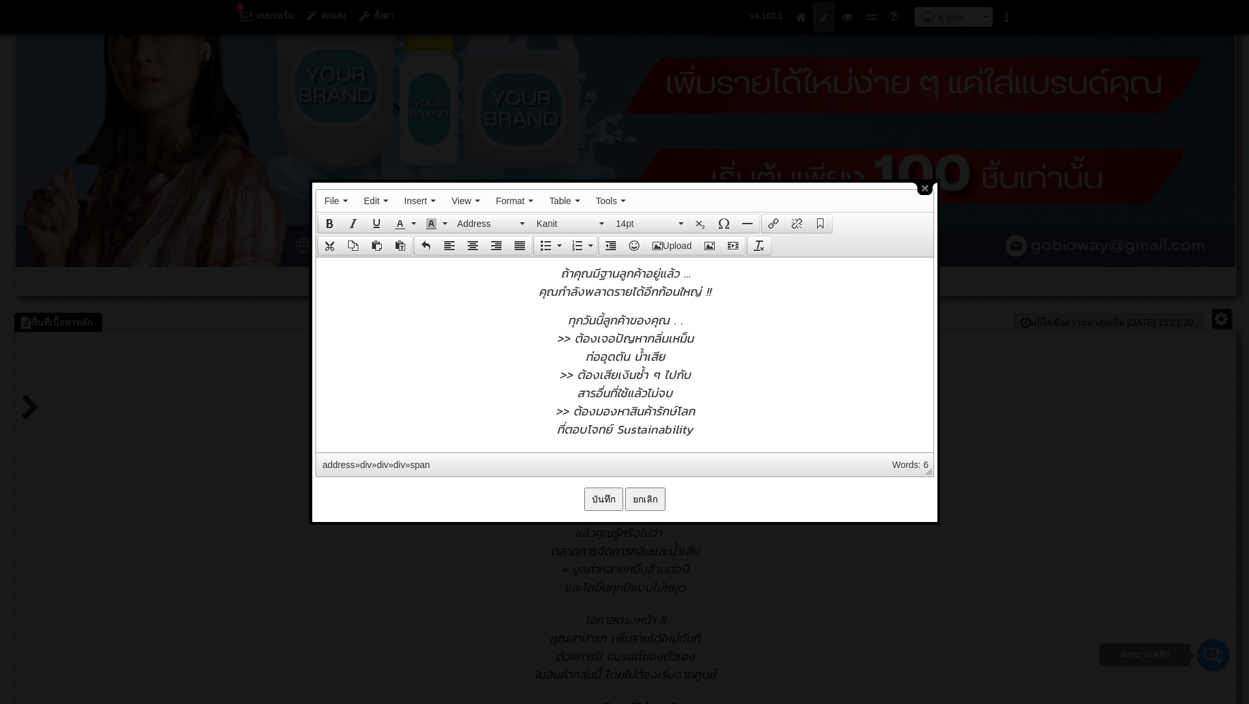
click at [709, 411] on div ">> ต้องมองหาสินค้ารักษ์โลก" at bounding box center [624, 410] width 604 height 18
click at [732, 439] on div at bounding box center [624, 443] width 604 height 10
click at [555, 431] on div "ที่ตอบโจทย์ Sustainability" at bounding box center [624, 429] width 604 height 18
click at [595, 498] on input "บันทึก" at bounding box center [603, 499] width 39 height 23
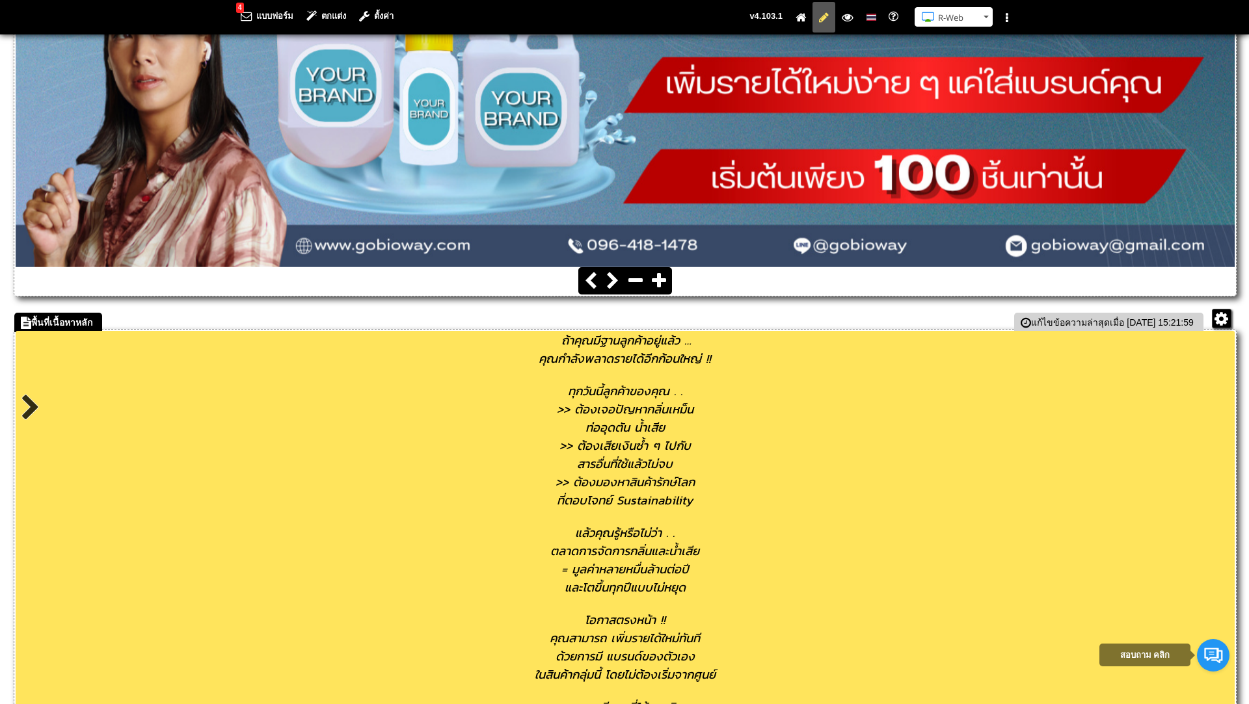
click at [568, 388] on span "ทุกวันนี้ลูกค้าของคุณ . ." at bounding box center [625, 391] width 114 height 18
click at [719, 386] on div "ทุกวันนี้ลูกค้าของคุณ . ." at bounding box center [625, 391] width 1219 height 18
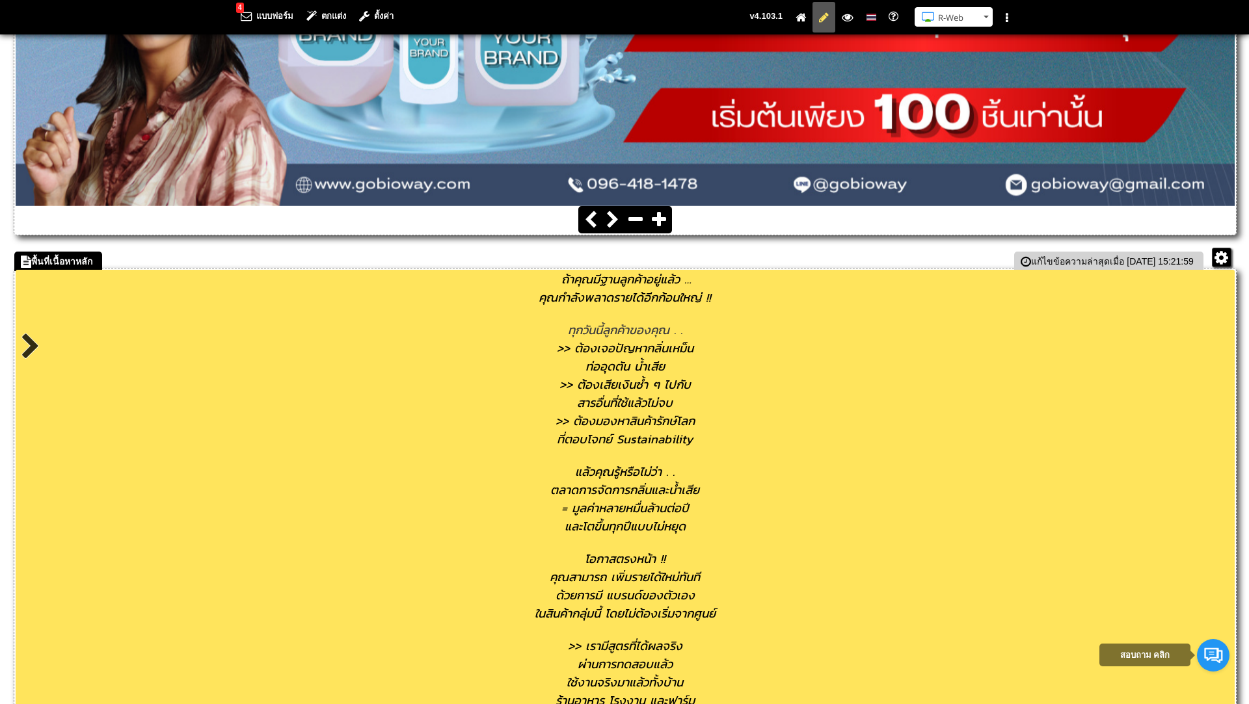
scroll to position [489, 0]
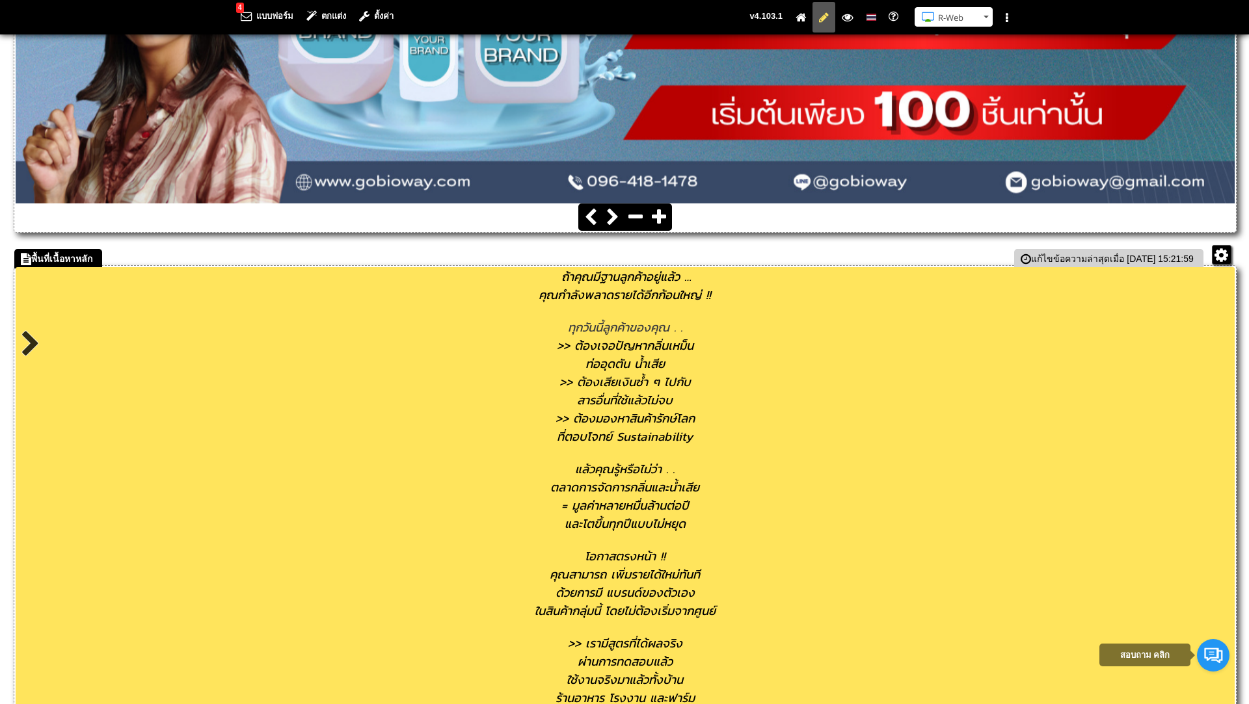
click at [683, 470] on div "แล้วคุณรู้หรือไม่ว่า . ." at bounding box center [625, 469] width 1219 height 18
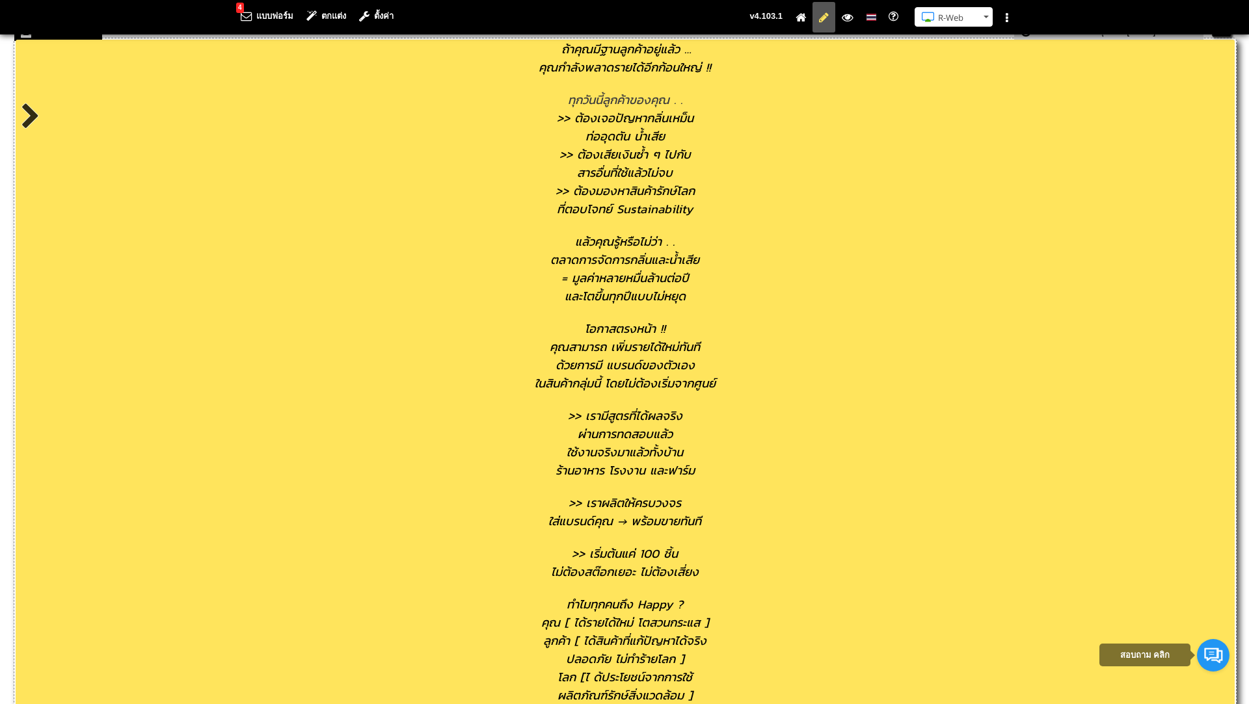
scroll to position [720, 0]
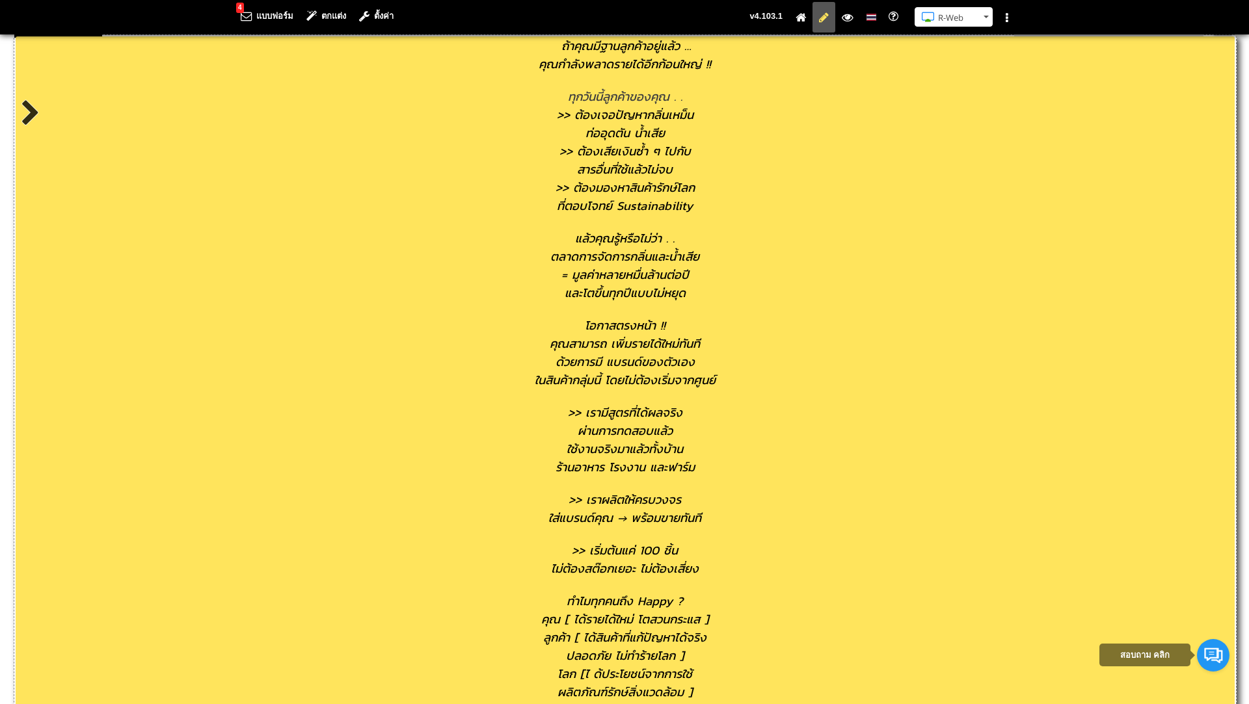
click at [593, 673] on span "โลก [ไ ด้ประโยชน์จากการใช้" at bounding box center [624, 674] width 135 height 18
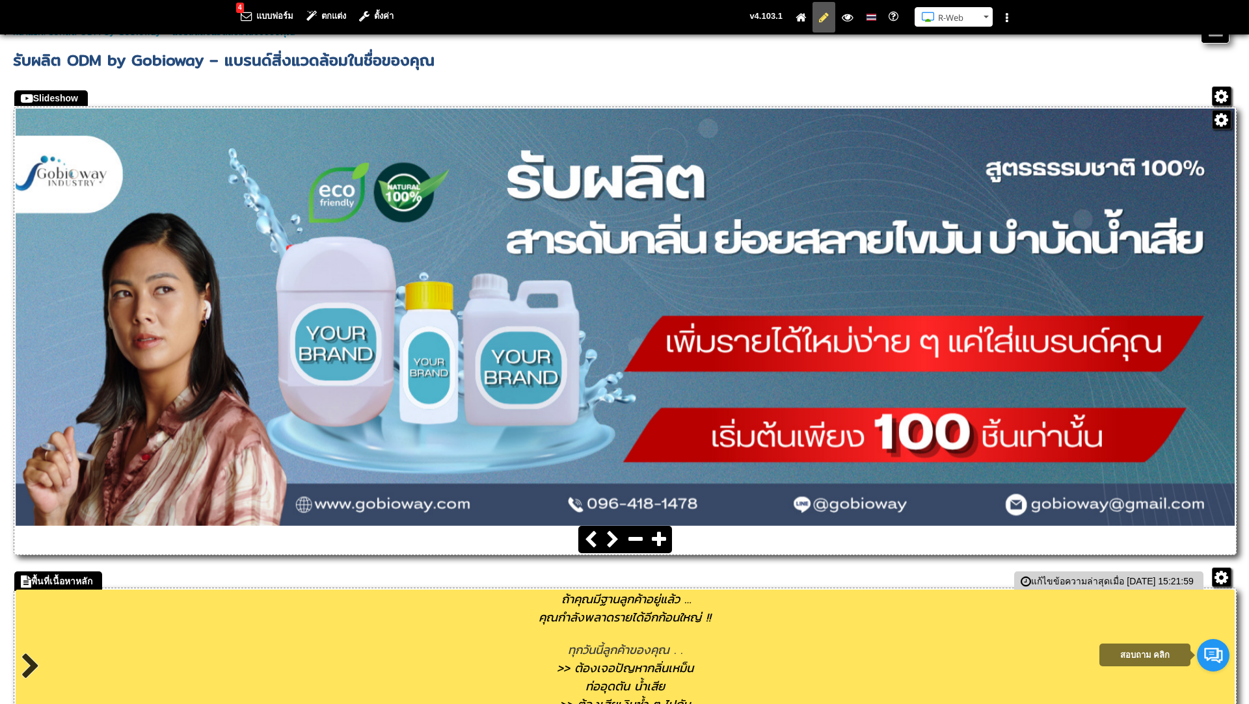
scroll to position [168, 0]
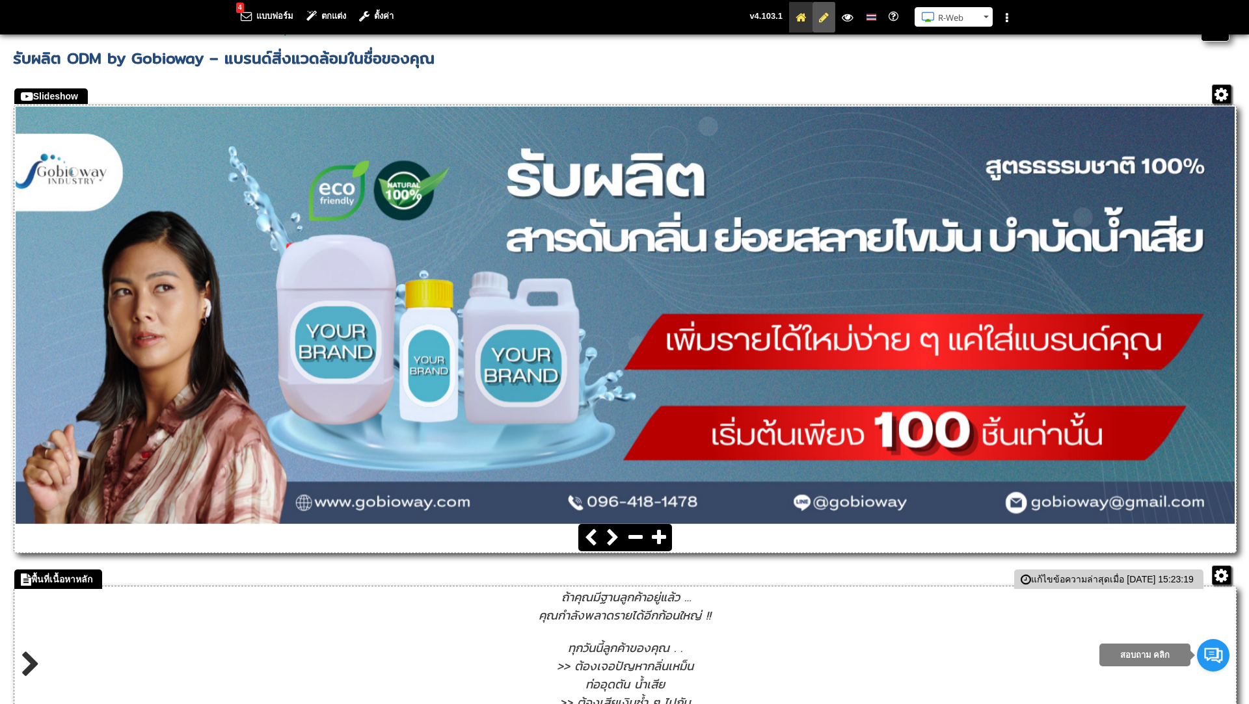
click at [800, 16] on icon at bounding box center [800, 17] width 10 height 8
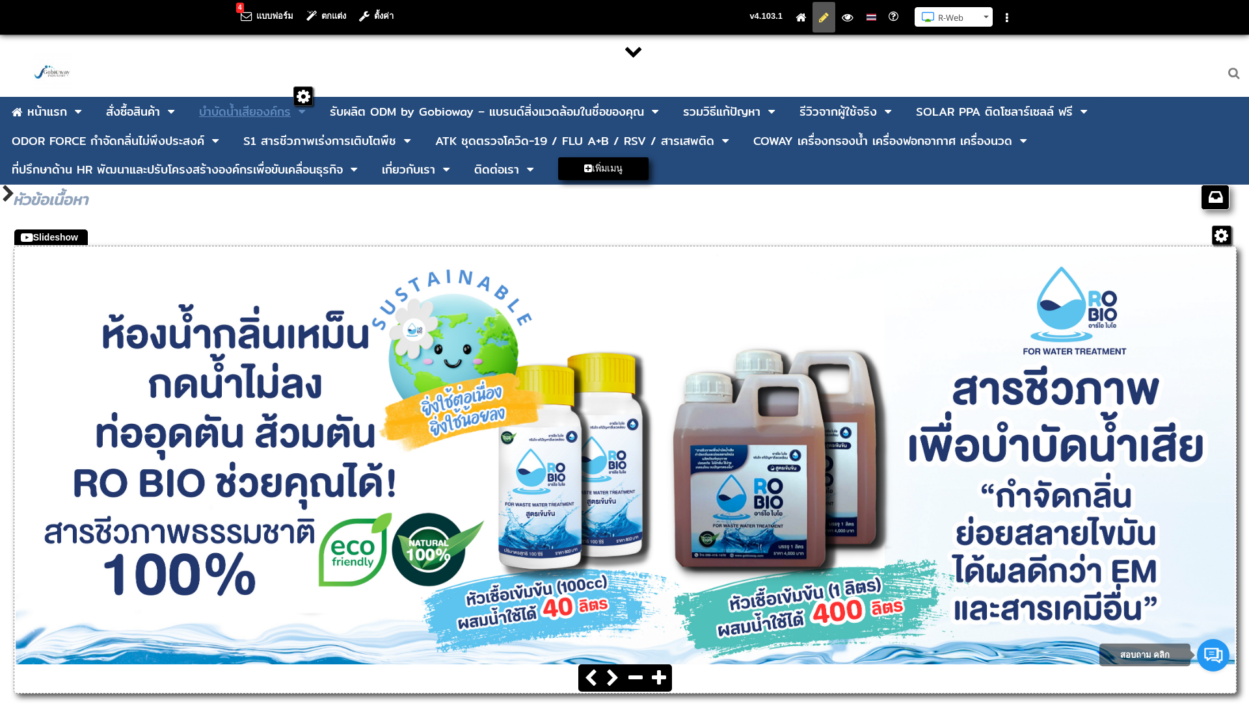
click at [272, 115] on div "บําบัดน้ำเสียองค์กร" at bounding box center [245, 112] width 92 height 12
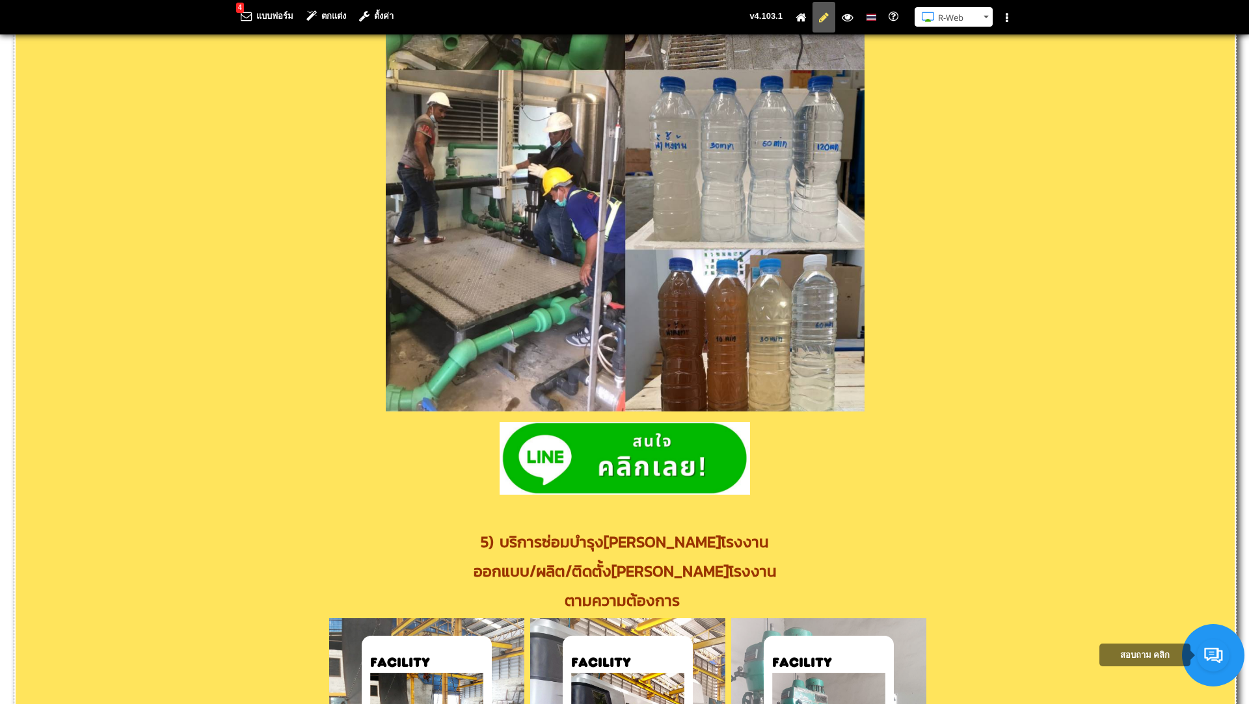
scroll to position [1108, 0]
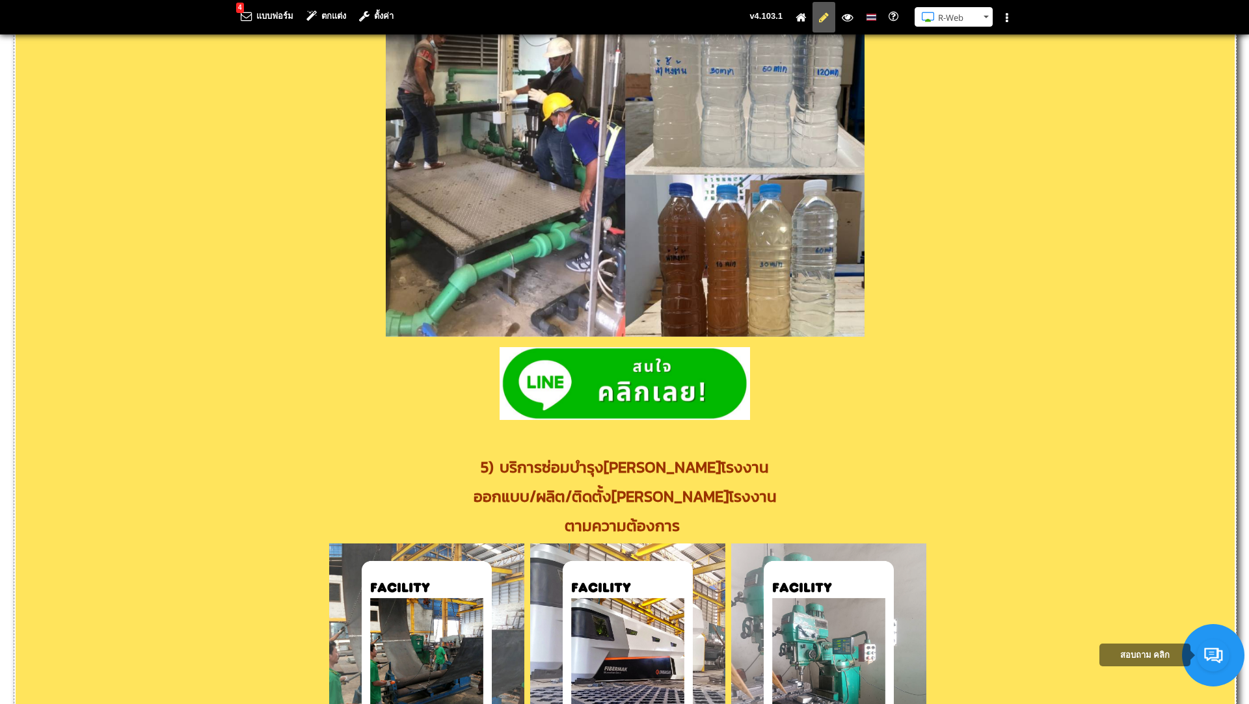
drag, startPoint x: 808, startPoint y: 380, endPoint x: 555, endPoint y: 402, distance: 254.0
click at [555, 402] on link at bounding box center [625, 383] width 1219 height 73
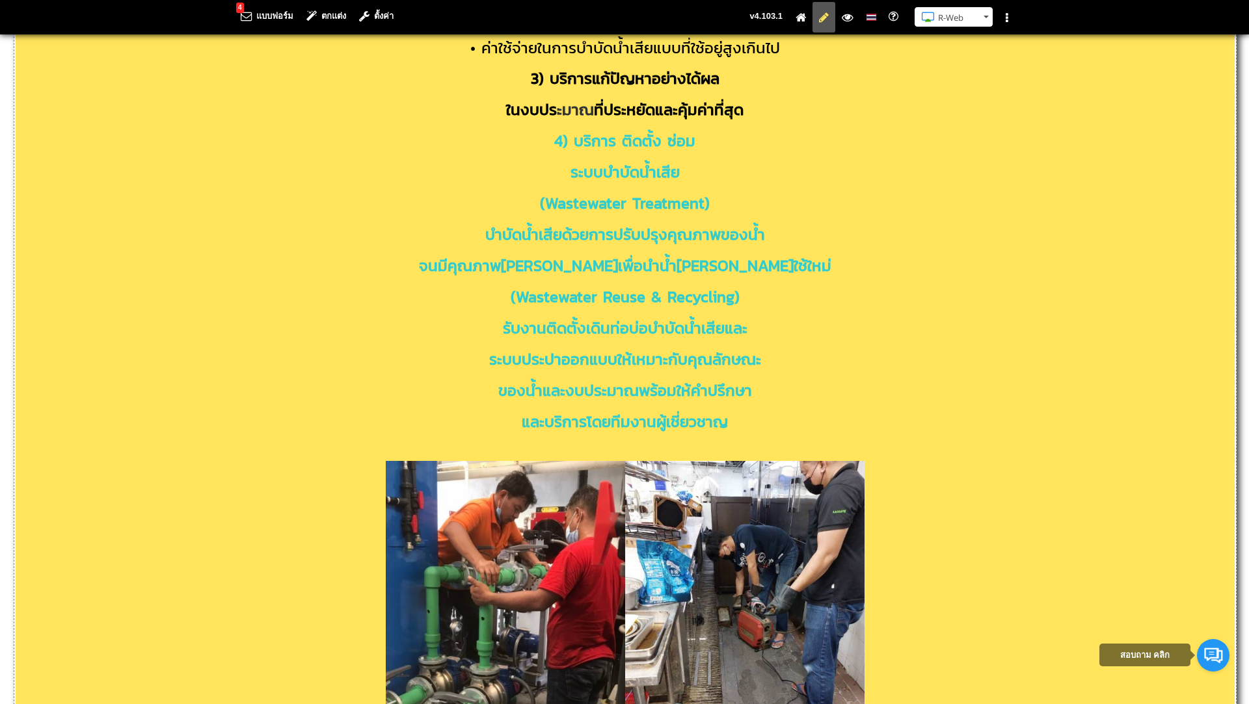
scroll to position [0, 0]
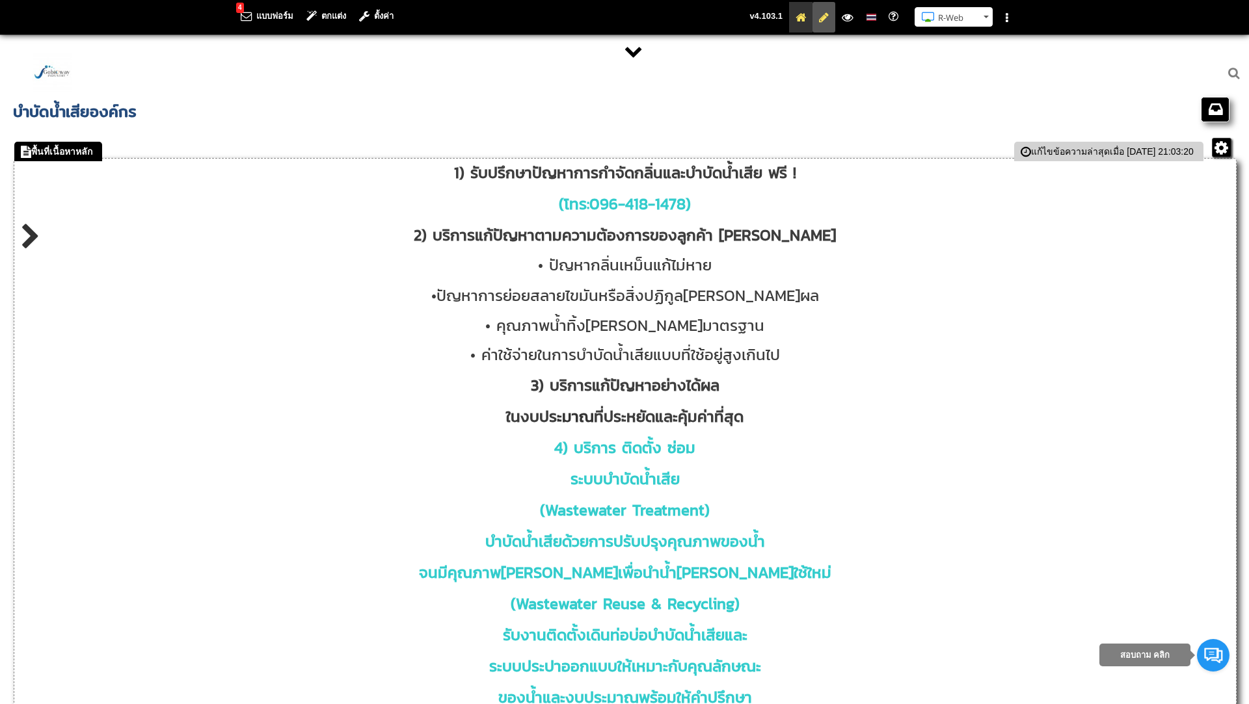
click at [803, 20] on icon at bounding box center [800, 17] width 10 height 8
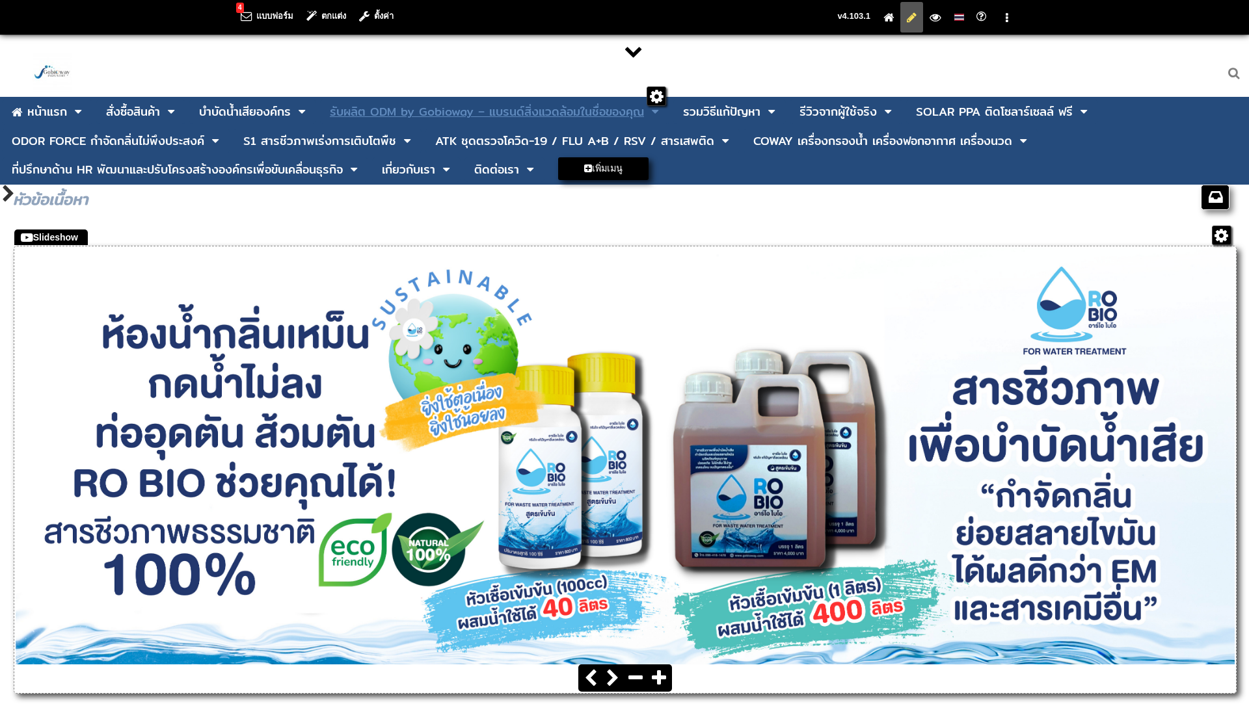
click at [429, 109] on div "รับผลิต ODM by Gobioway – แบรนด์สิ่งแวดล้อมในชื่อของคุณ" at bounding box center [487, 112] width 314 height 12
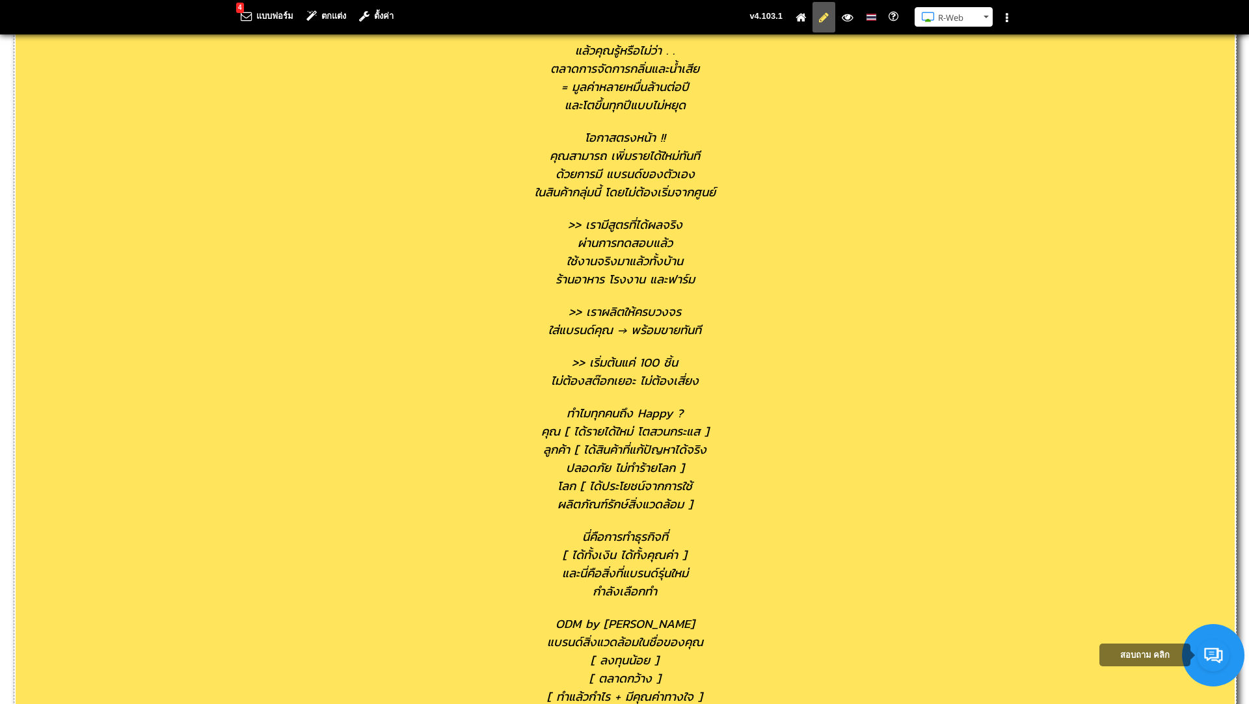
scroll to position [328, 0]
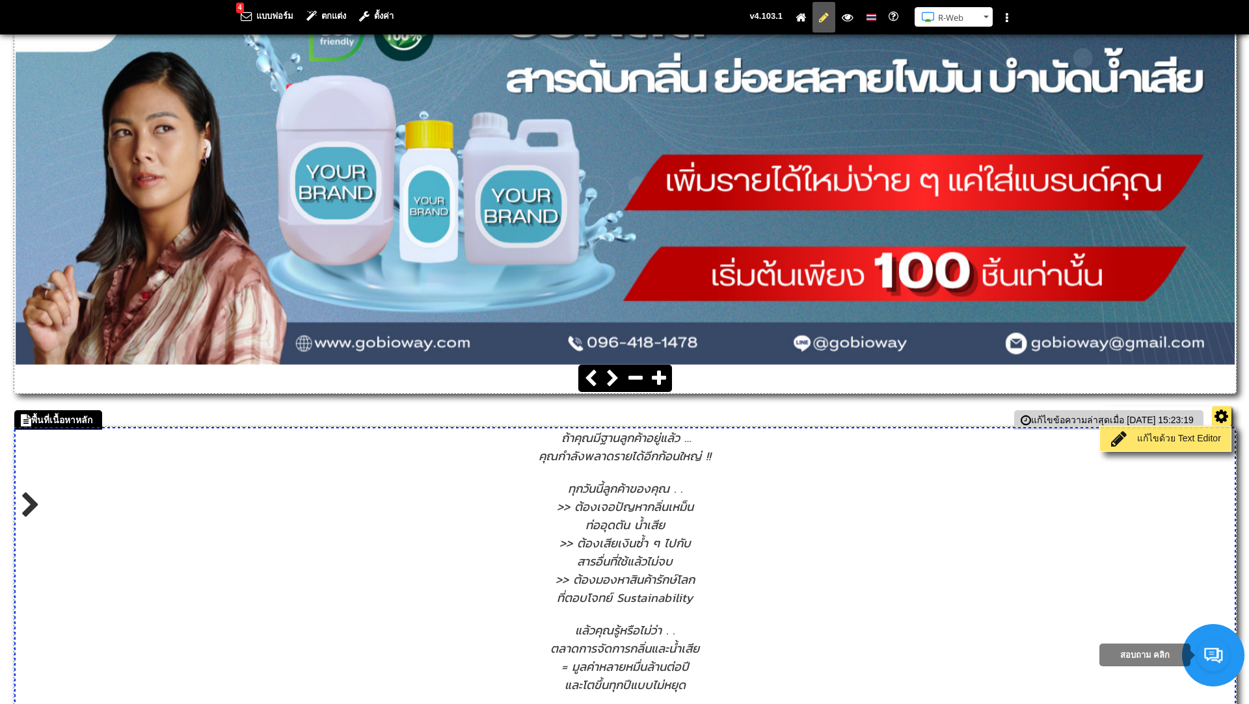
click at [1177, 436] on link "แก้ไขด้วย Text Editor" at bounding box center [1165, 439] width 124 height 18
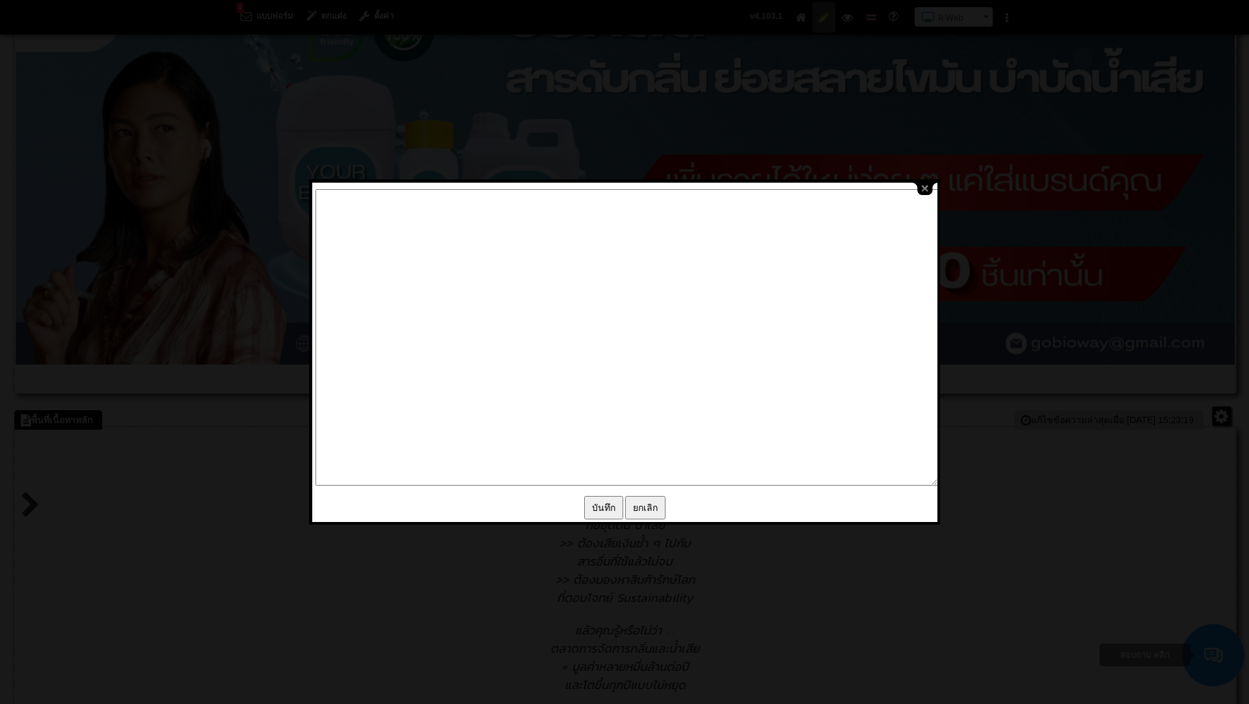
type textarea "<address style="text-align: center;">&nbsp;<span style="font-family: Kanit, san…"
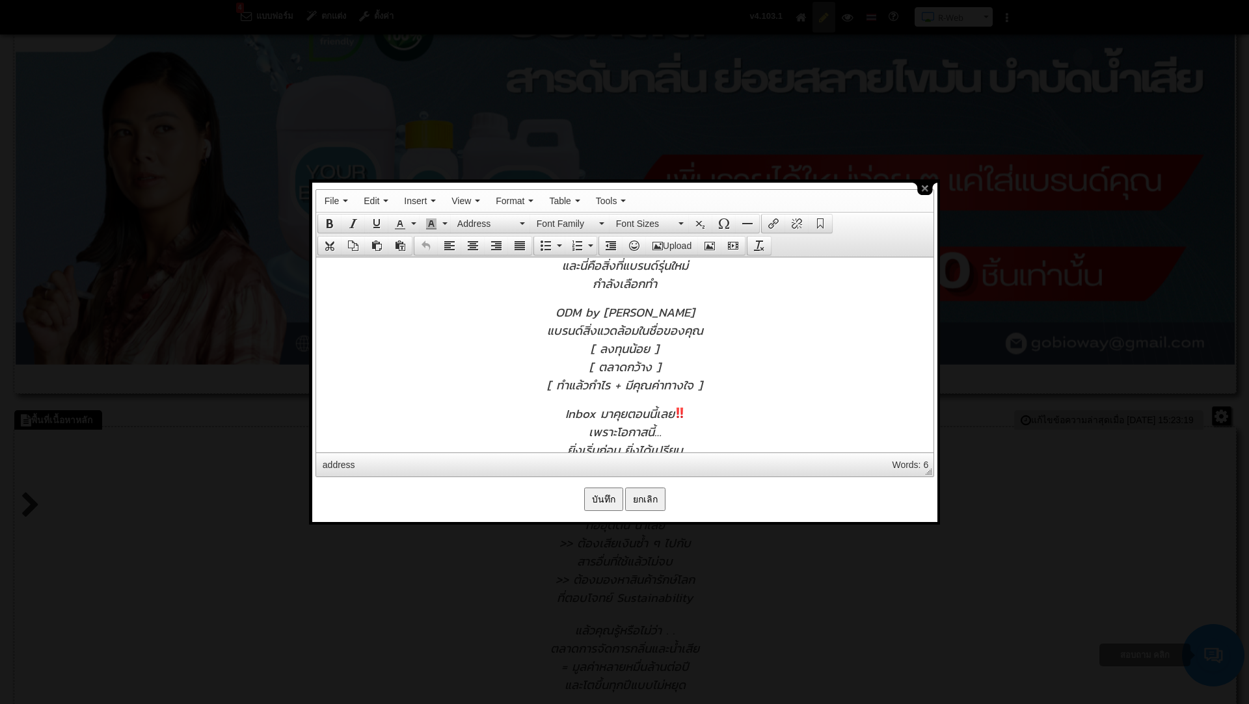
scroll to position [715, 0]
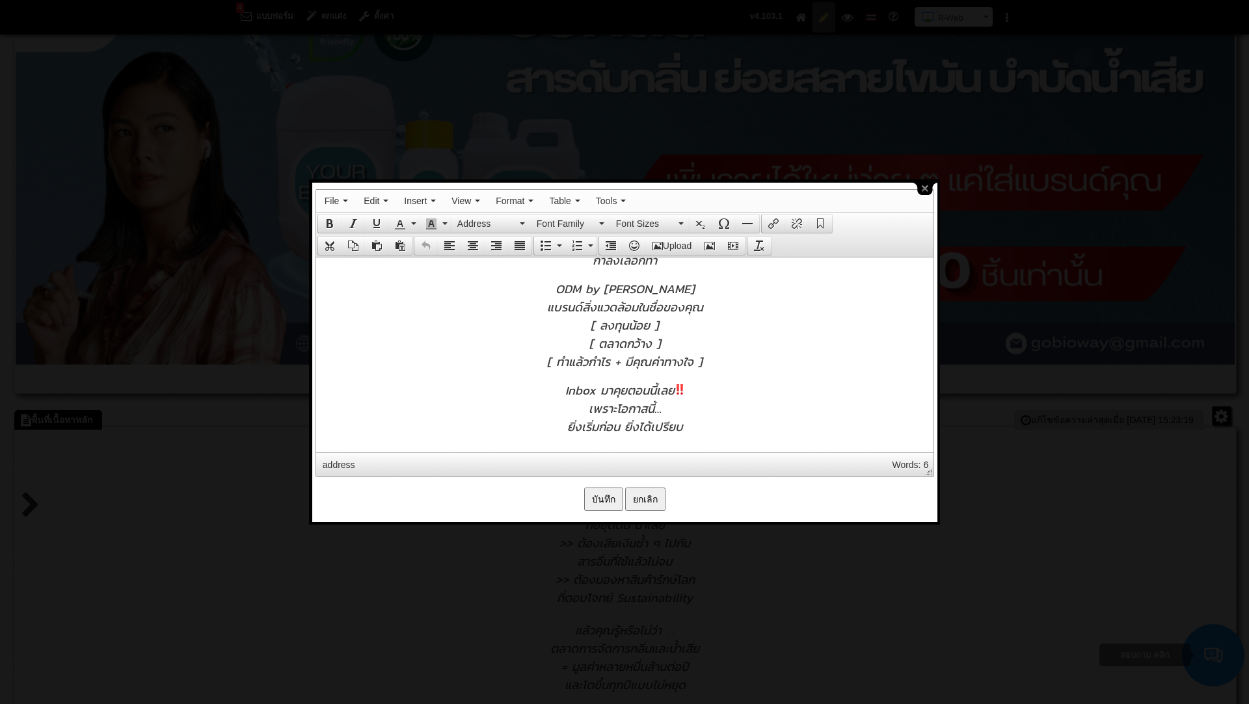
click at [734, 426] on div "ยิ่งเริ่มก่อน ยิ่งได้เปรียบ" at bounding box center [624, 426] width 604 height 18
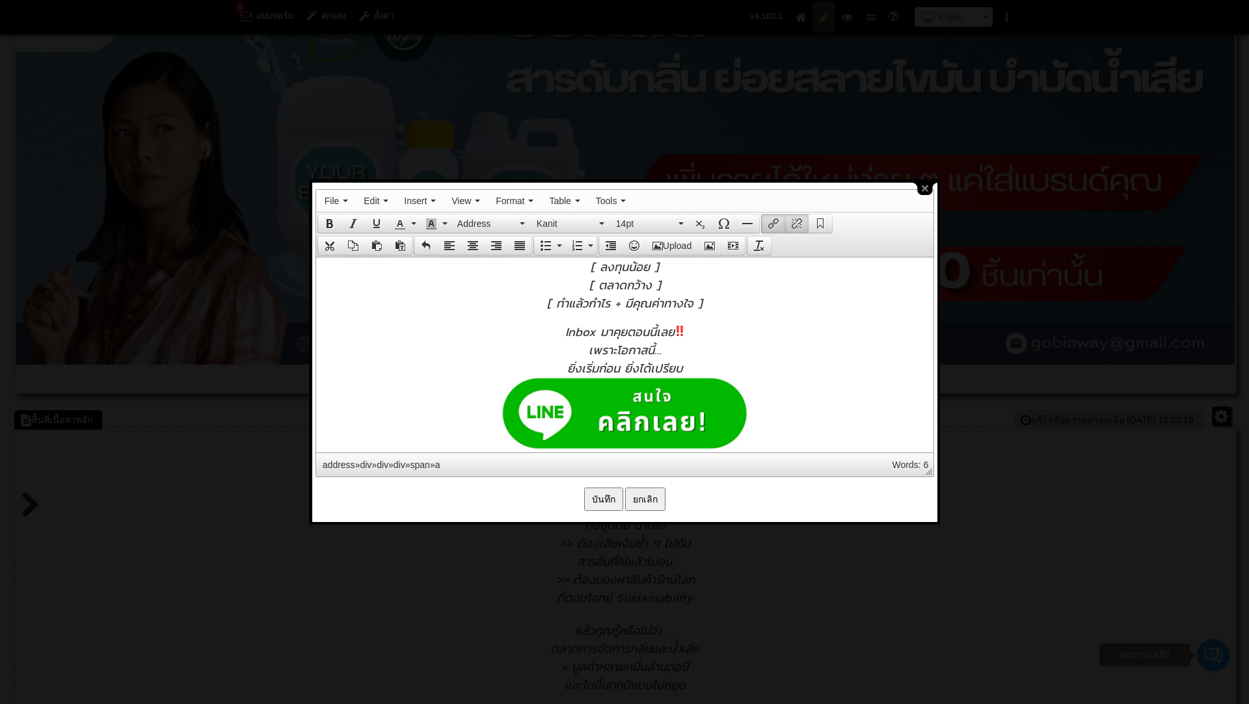
click at [721, 362] on div "ยิ่งเริ่มก่อน ยิ่งได้เปรียบ" at bounding box center [624, 367] width 604 height 18
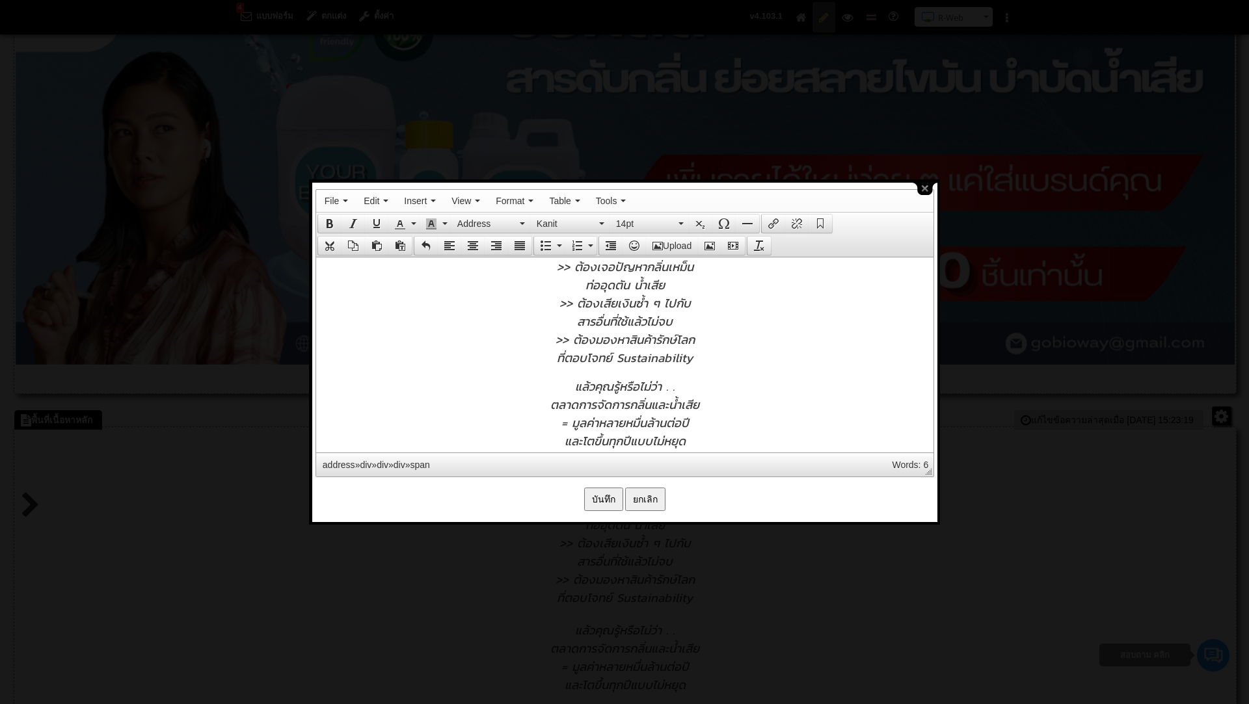
scroll to position [0, 0]
click at [602, 496] on input "บันทึก" at bounding box center [603, 499] width 39 height 23
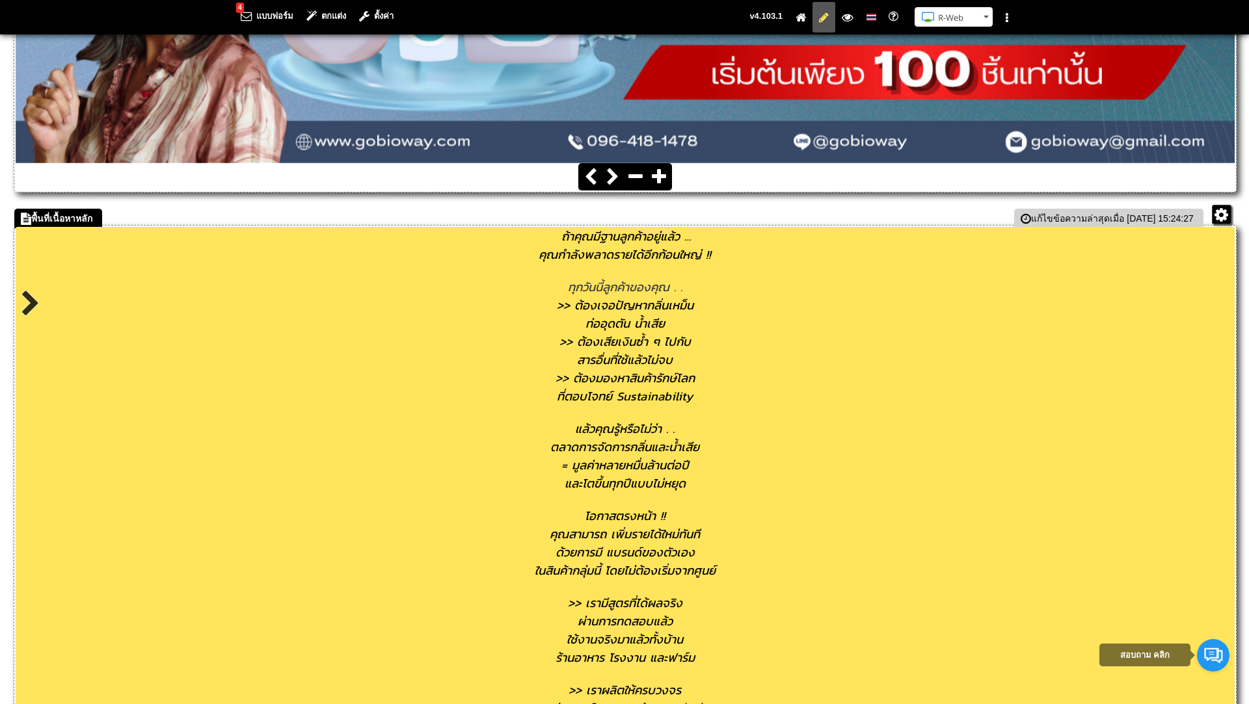
scroll to position [527, 0]
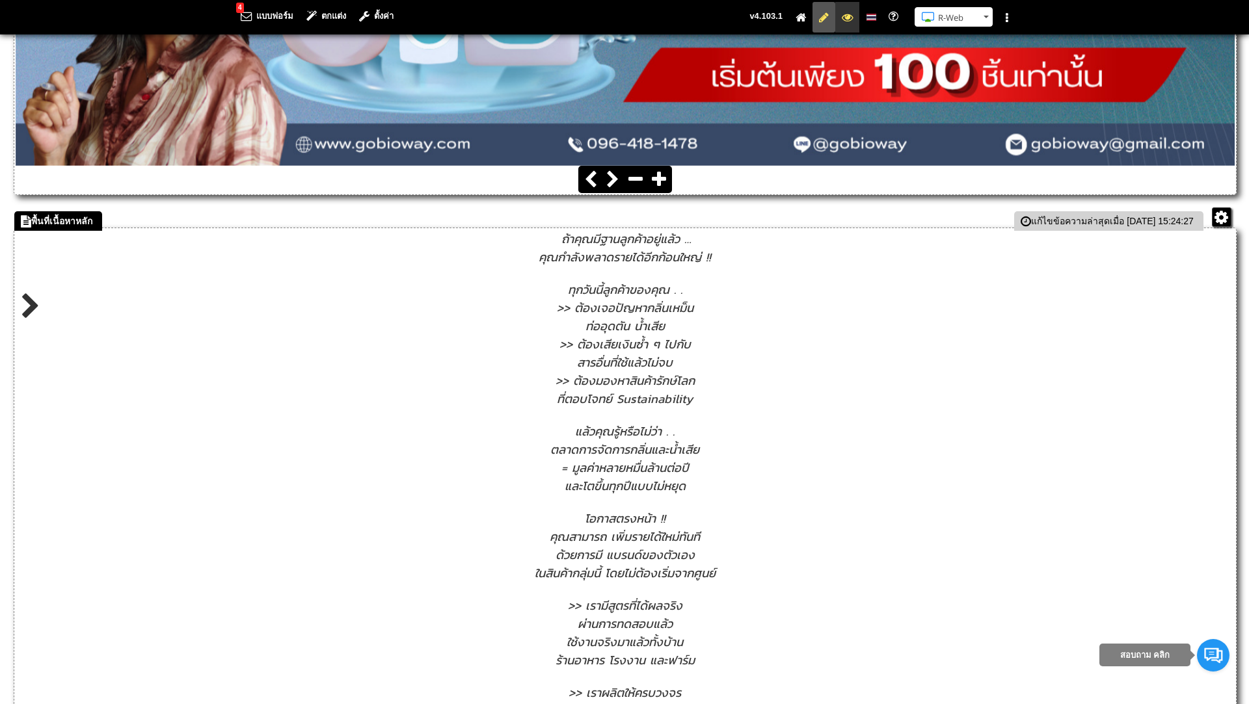
click at [851, 16] on icon at bounding box center [847, 17] width 11 height 8
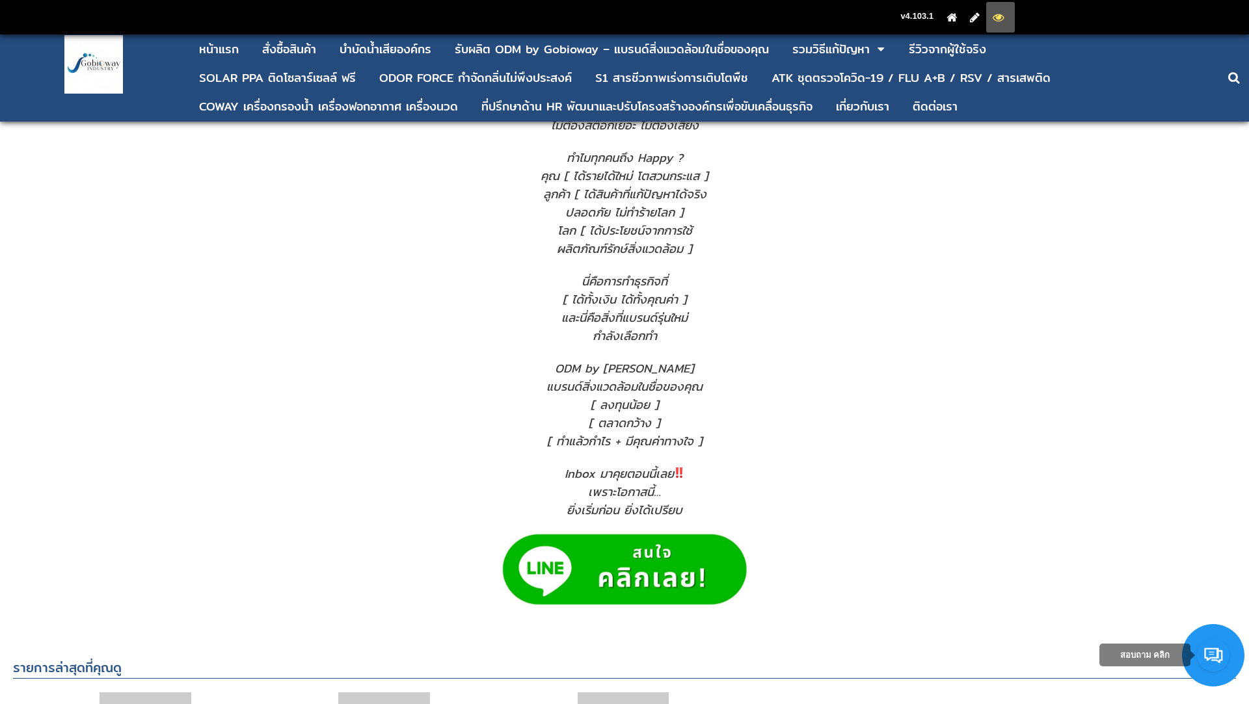
scroll to position [997, 0]
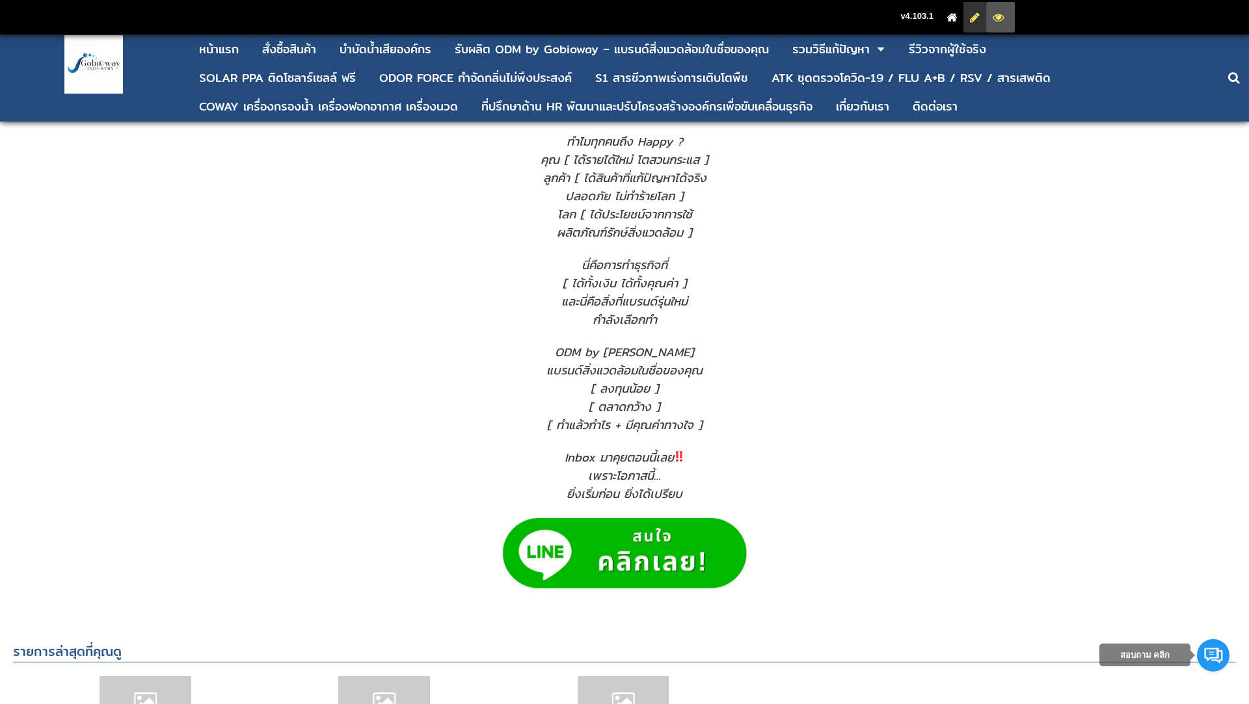
click at [977, 17] on icon at bounding box center [975, 17] width 10 height 8
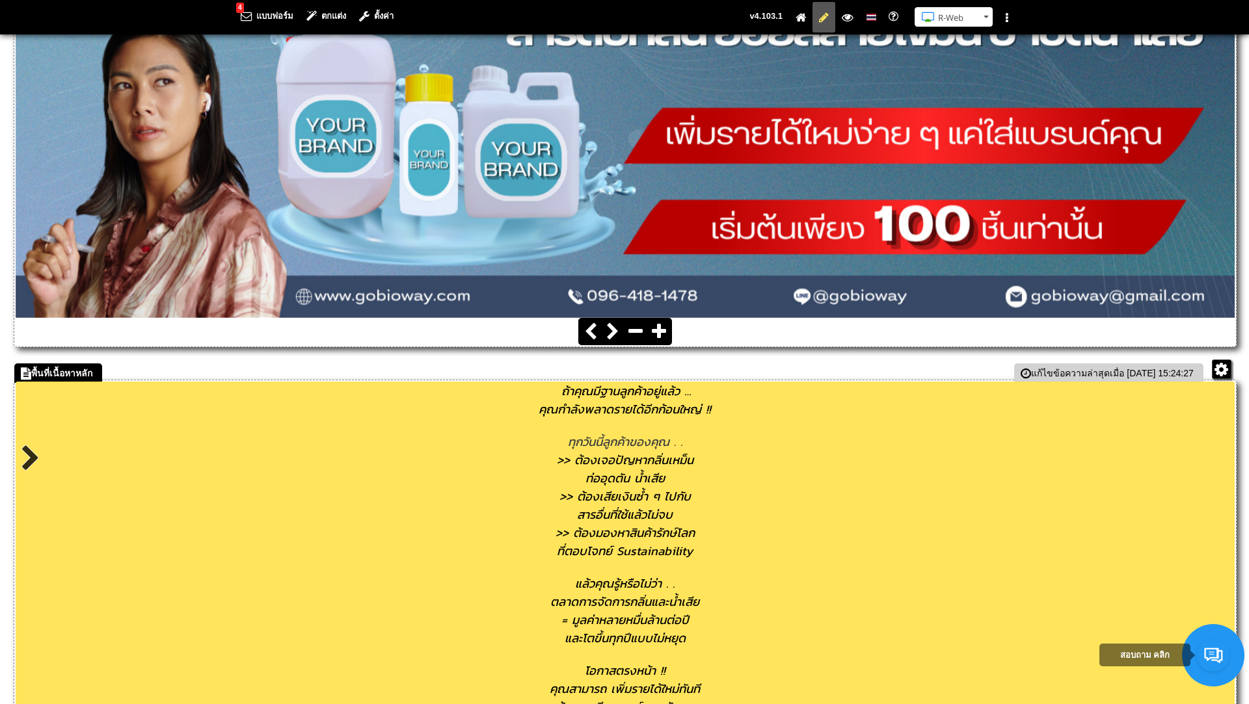
scroll to position [421, 0]
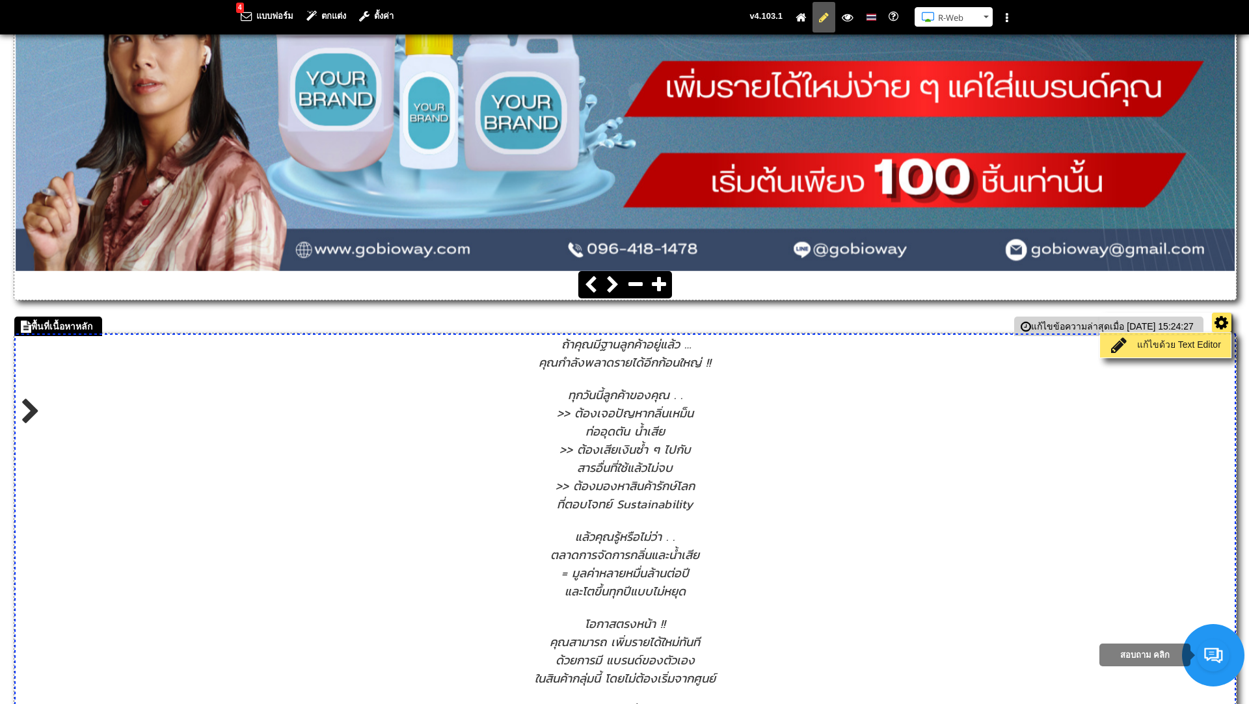
click at [1208, 341] on link "แก้ไขด้วย Text Editor" at bounding box center [1165, 345] width 124 height 18
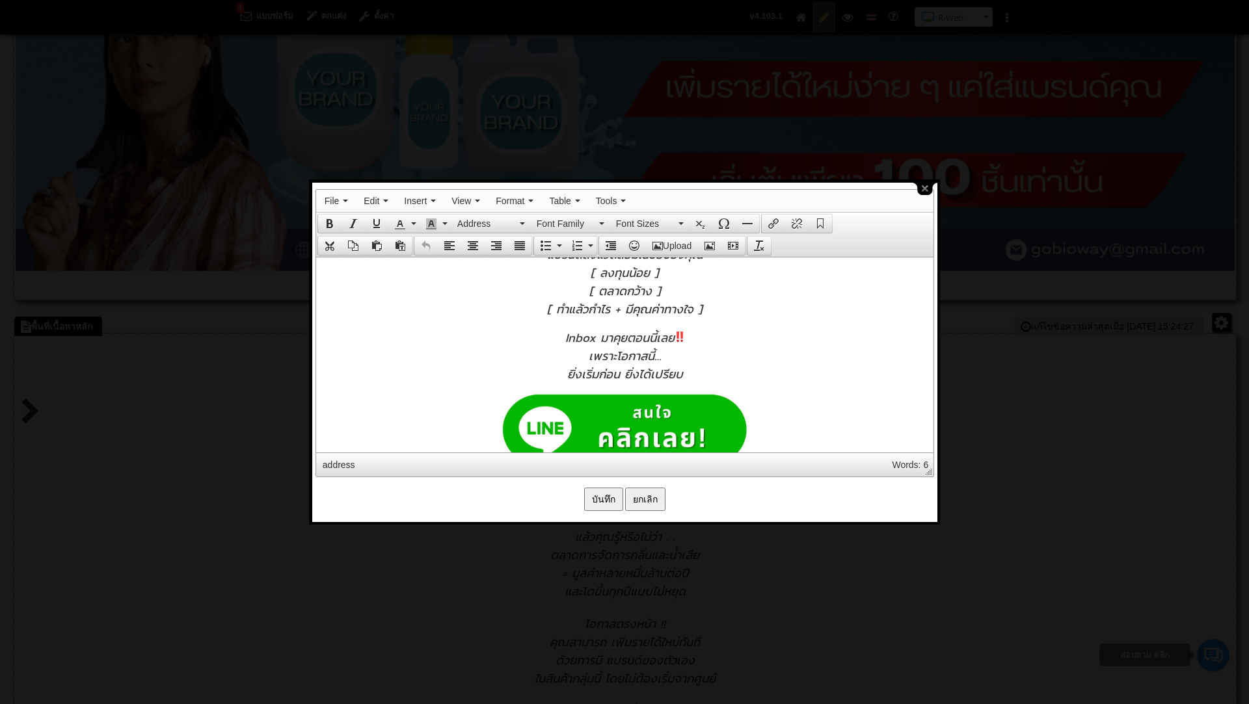
scroll to position [803, 0]
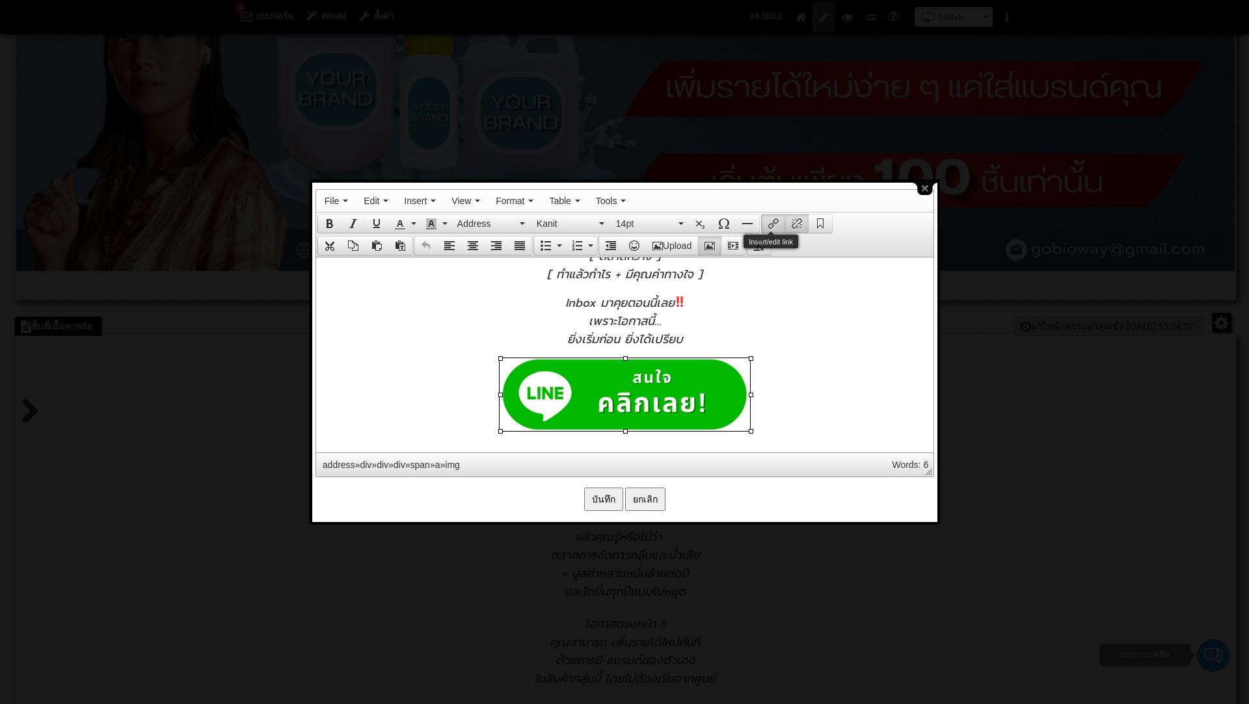
click at [772, 220] on icon "Insert/edit link" at bounding box center [773, 224] width 10 height 10
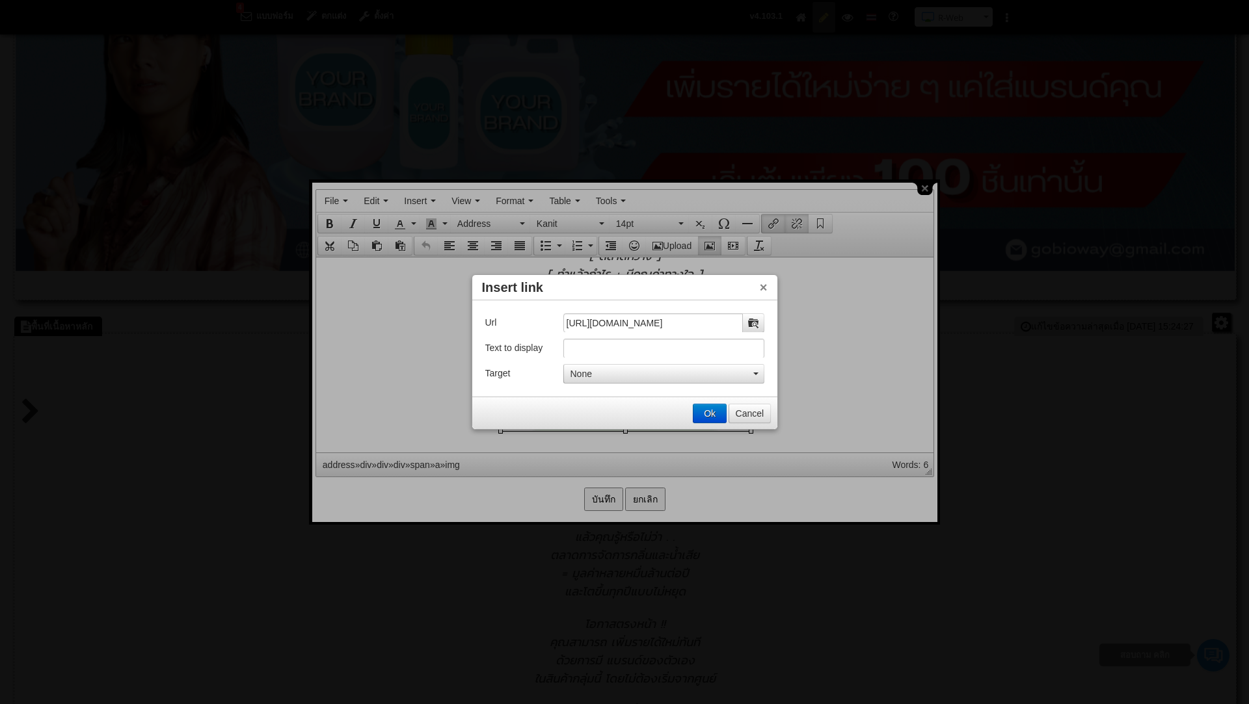
scroll to position [0, 0]
drag, startPoint x: 740, startPoint y: 320, endPoint x: 517, endPoint y: 321, distance: 223.1
click at [517, 321] on div "Url [URL][DOMAIN_NAME]" at bounding box center [624, 323] width 279 height 19
click at [702, 412] on button "Ok" at bounding box center [709, 414] width 33 height 18
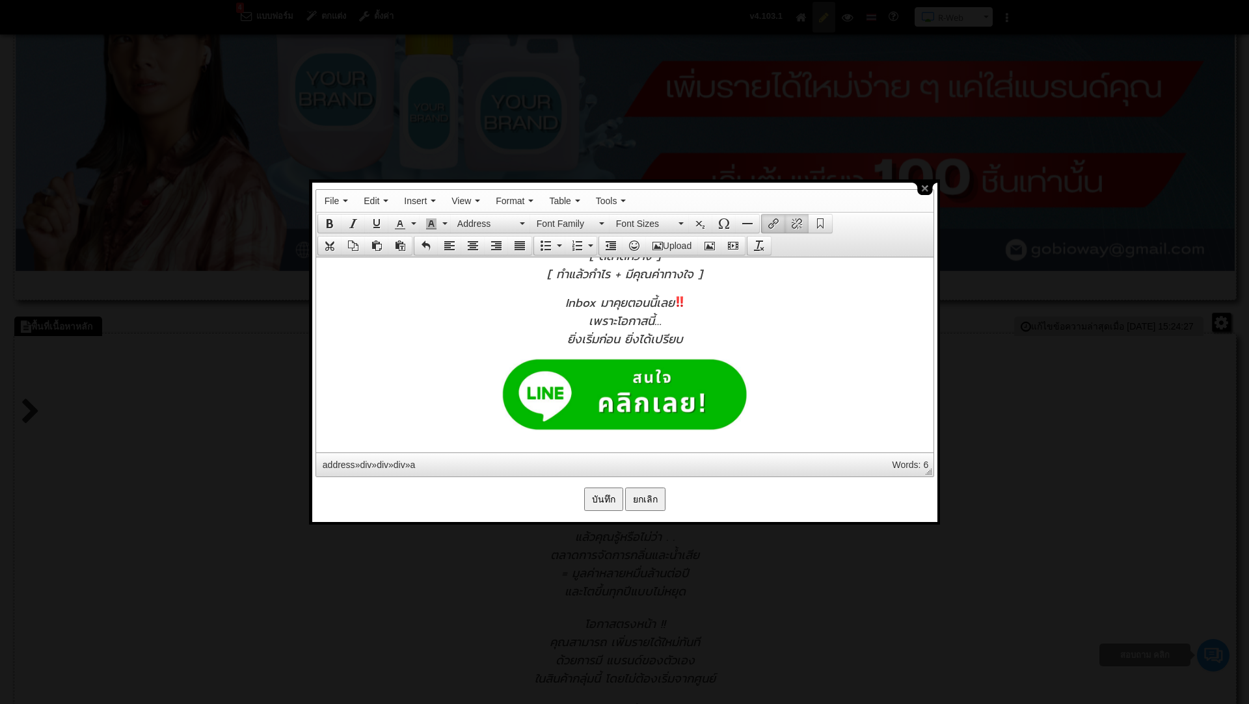
click at [609, 495] on input "บันทึก" at bounding box center [603, 499] width 39 height 23
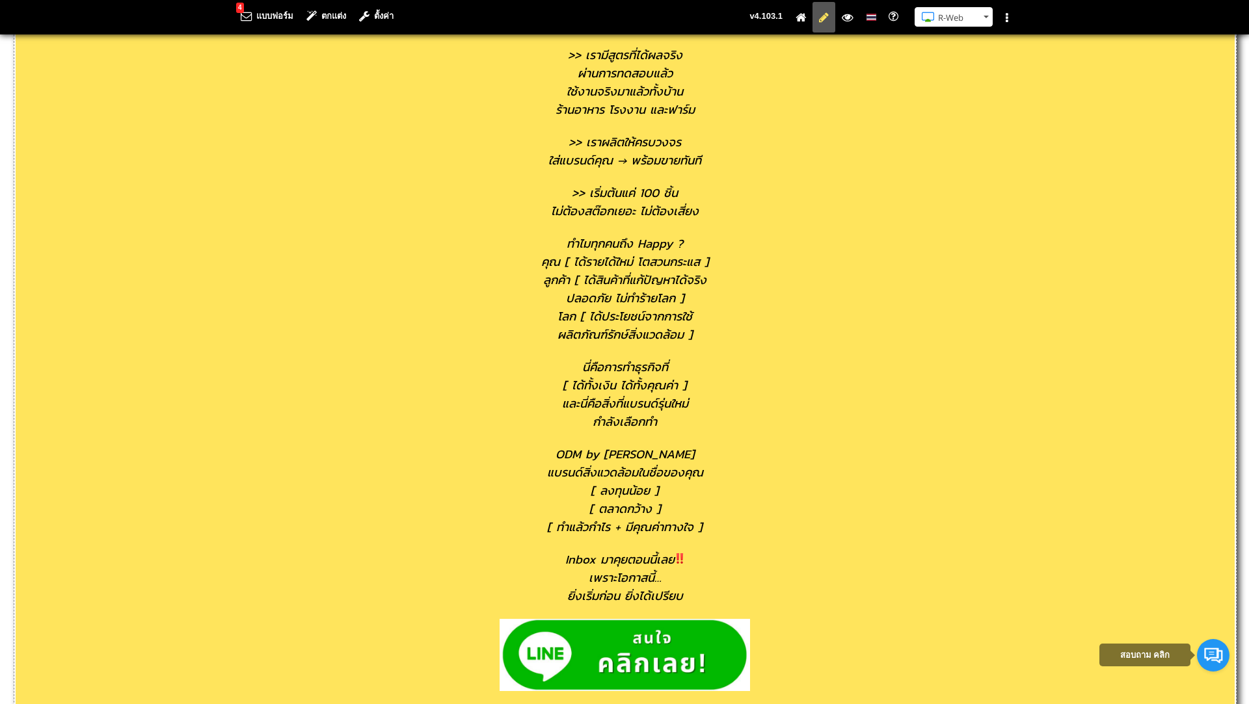
scroll to position [1087, 0]
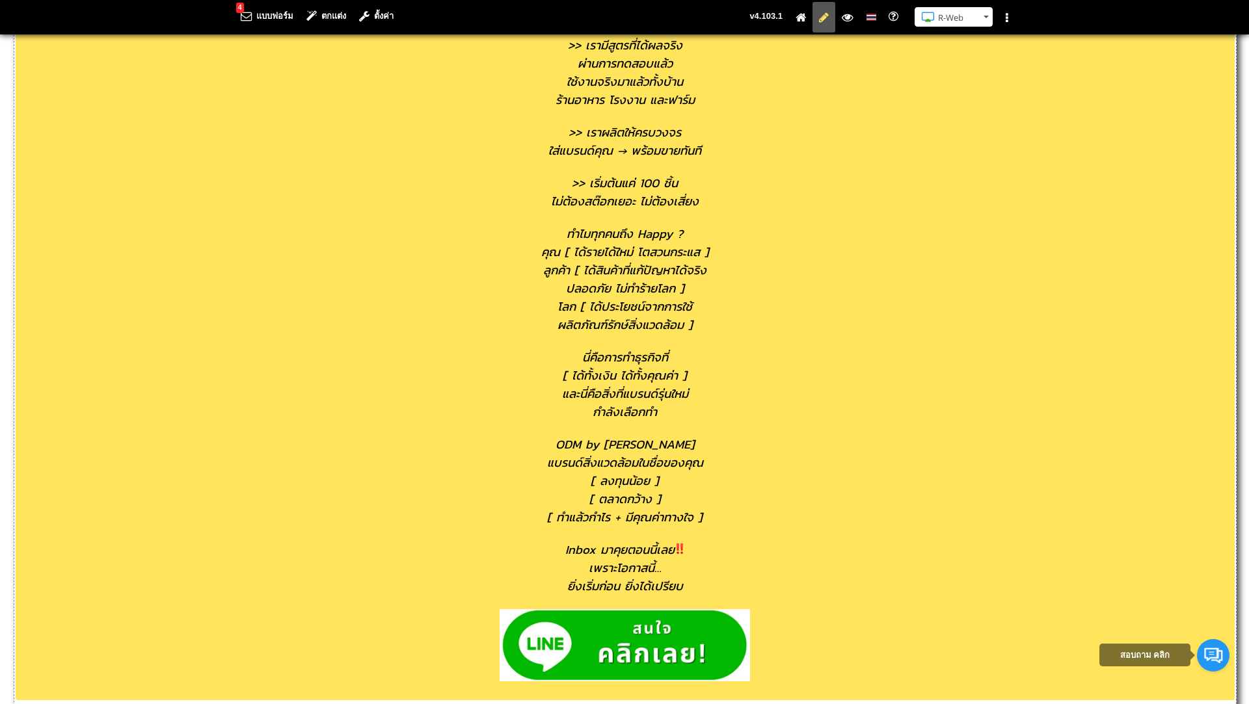
click at [695, 545] on div "Inbox มาคุยตอนนี้เลย" at bounding box center [625, 549] width 1219 height 18
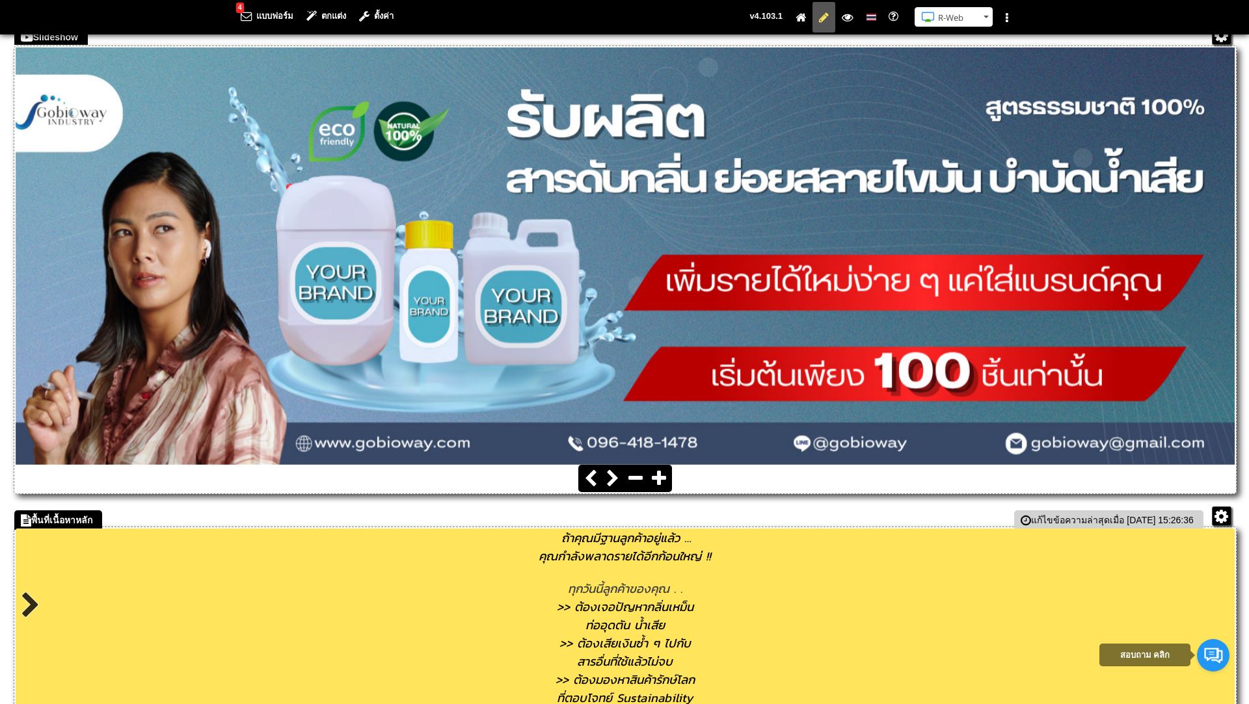
scroll to position [187, 0]
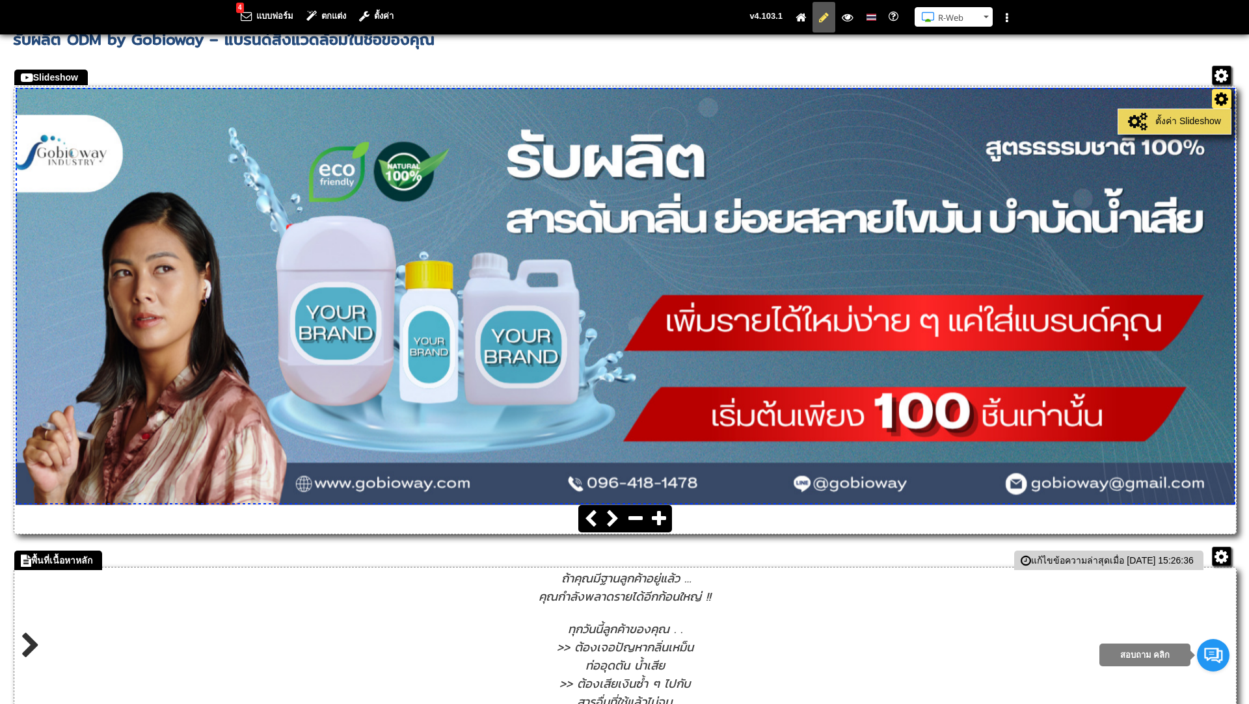
click at [1206, 121] on link "ตั้งค่า Slideshow" at bounding box center [1174, 122] width 106 height 18
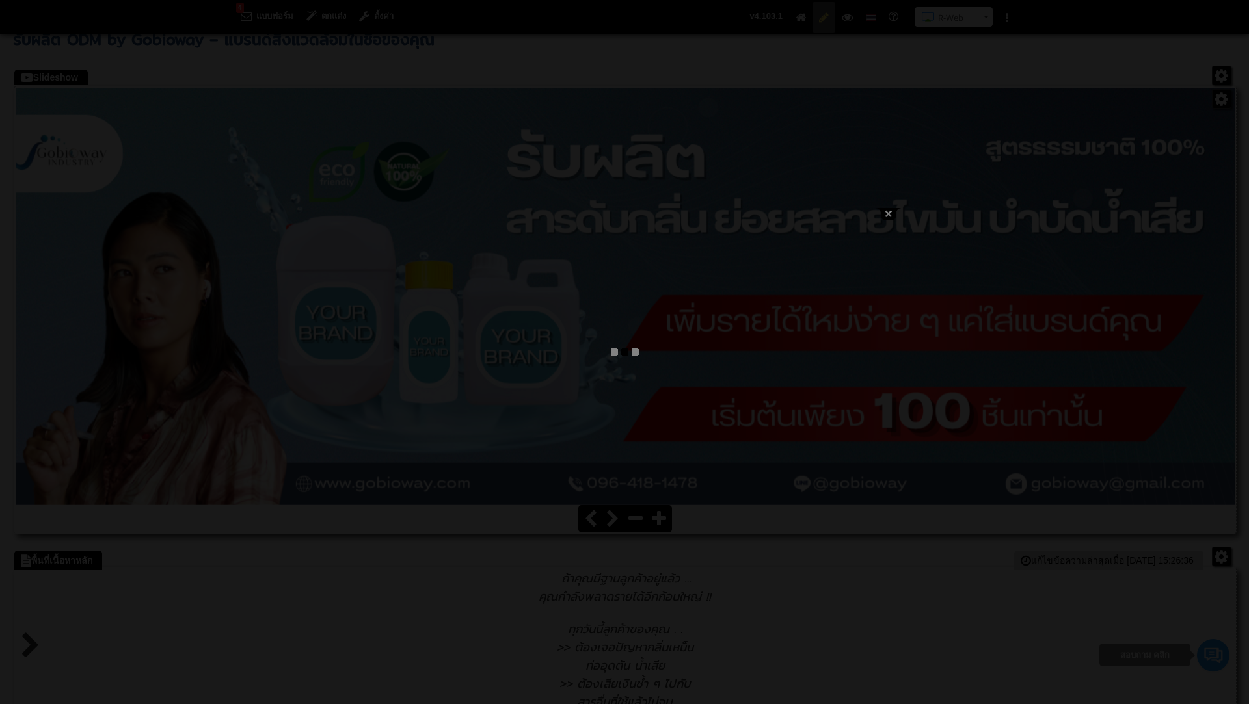
type input "ODM by Gobioway – แบรนด์สิ่งแวดล้อมในชื่อของคุณ"
select select "_self"
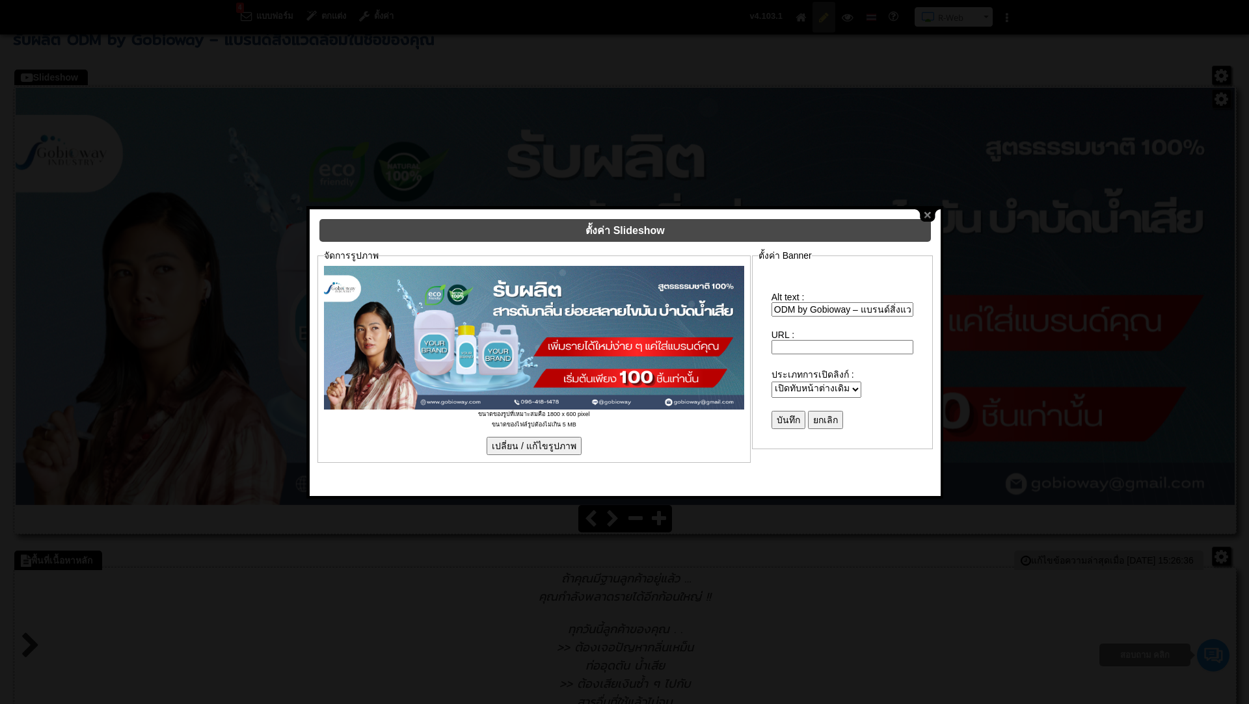
click at [538, 438] on input "เปลี่ยน / แก้ไขรูปภาพ" at bounding box center [534, 446] width 95 height 18
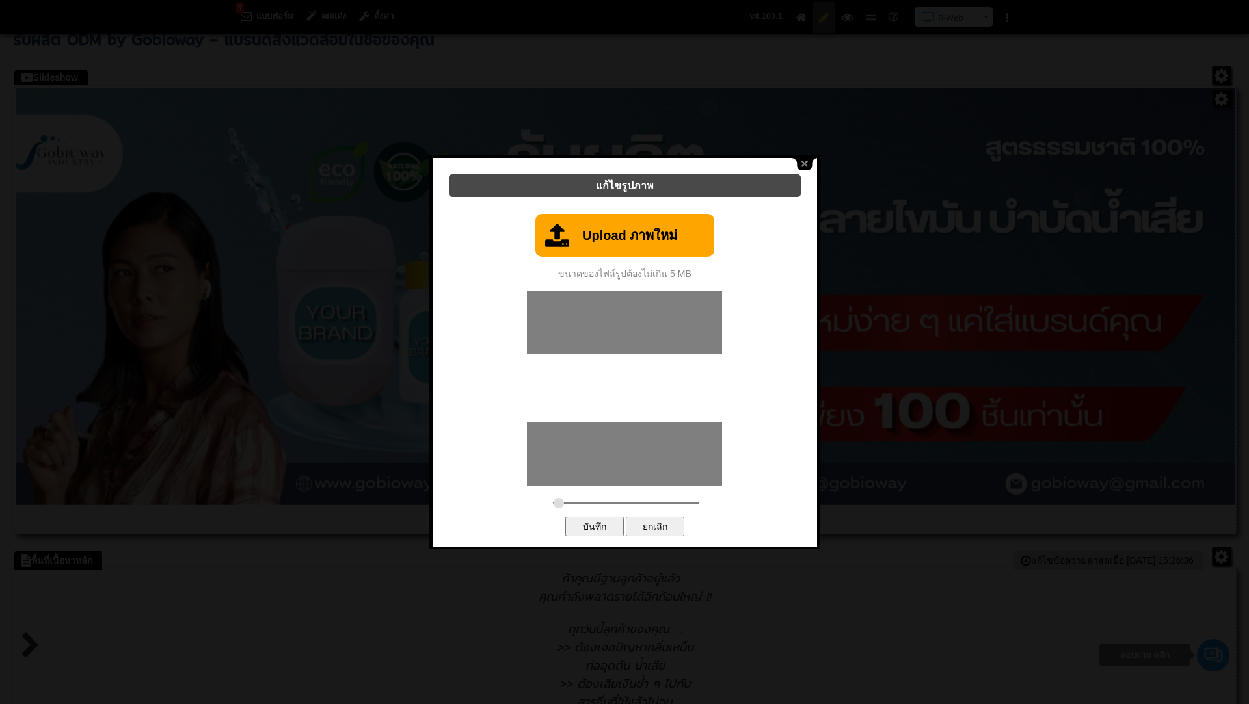
type input "0.1733"
click at [600, 236] on link "Upload ภาพใหม่" at bounding box center [624, 235] width 179 height 43
click at [807, 165] on button "close" at bounding box center [804, 164] width 25 height 12
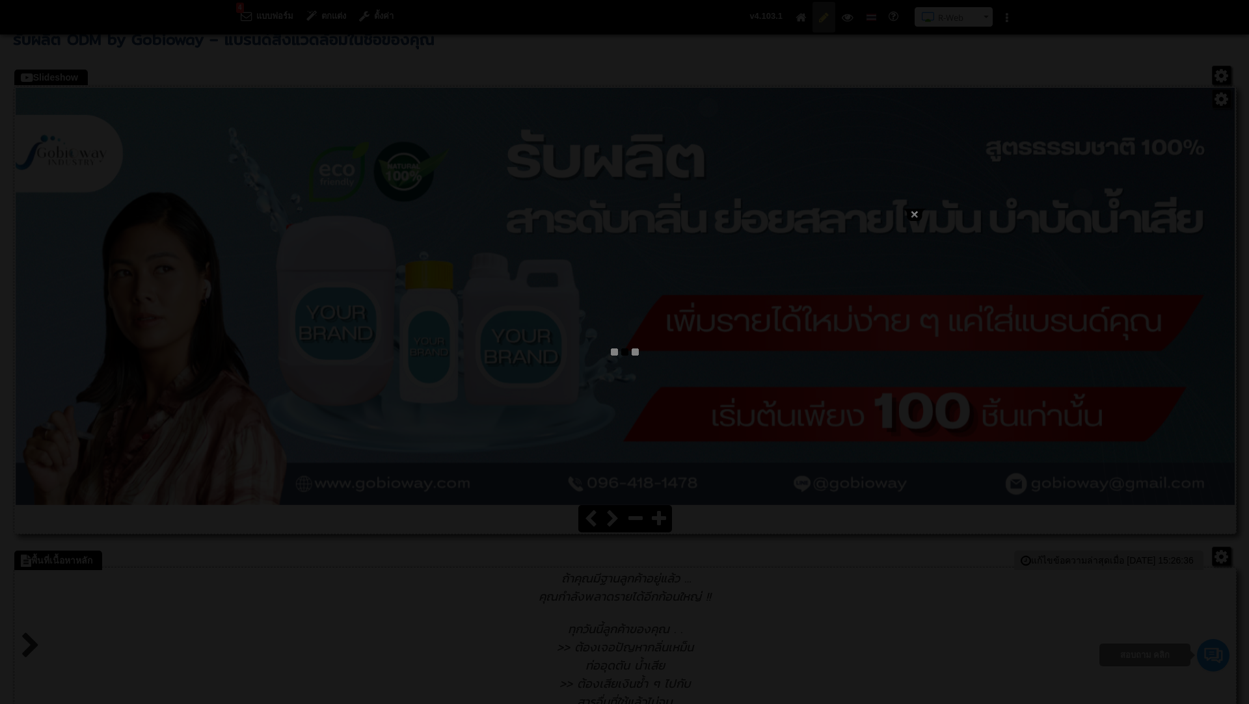
type input "ODM by Gobioway – แบรนด์สิ่งแวดล้อมในชื่อของคุณ"
select select "_self"
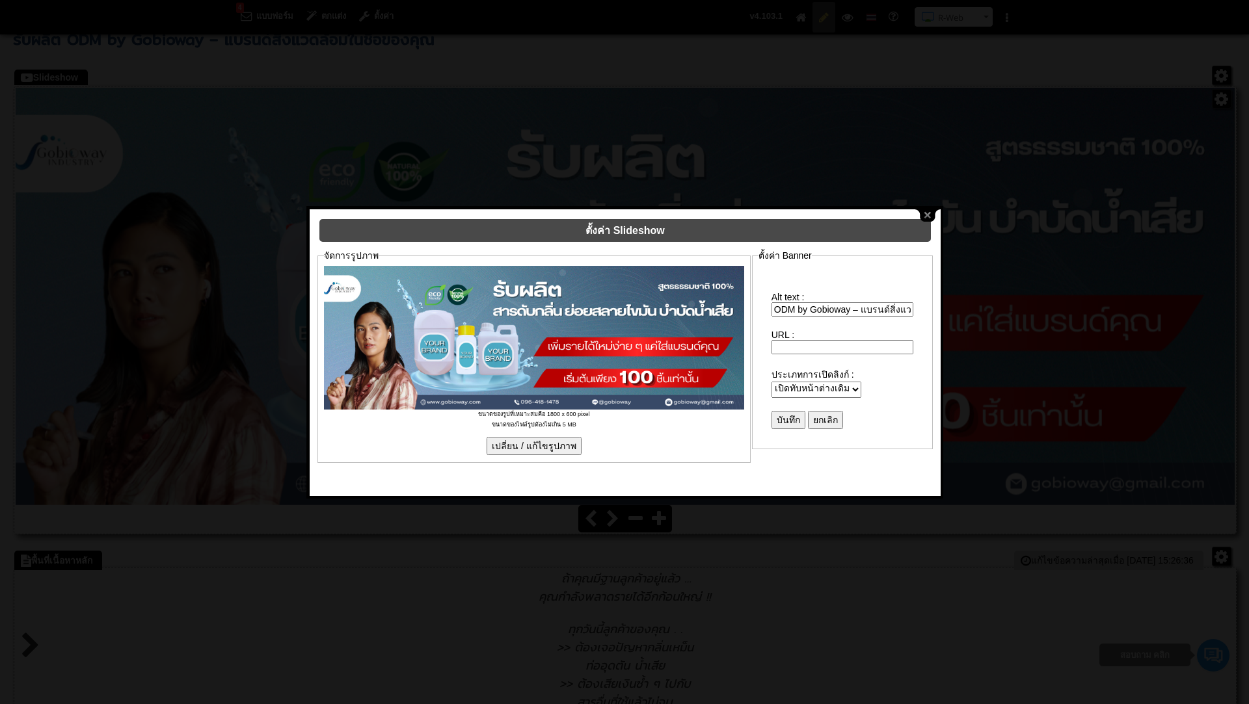
click at [777, 411] on input "บันทึก" at bounding box center [788, 420] width 34 height 18
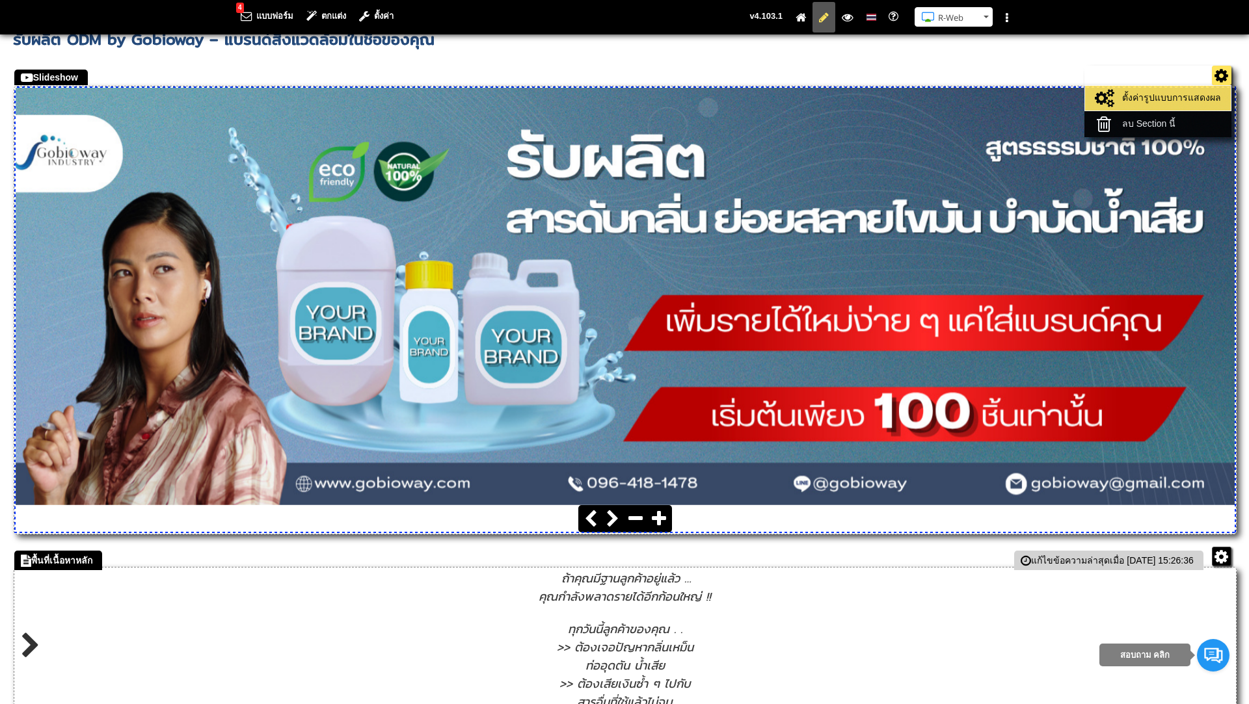
click at [1209, 96] on link "ตั้งค่ารูปแบบการแสดงผล" at bounding box center [1157, 98] width 139 height 18
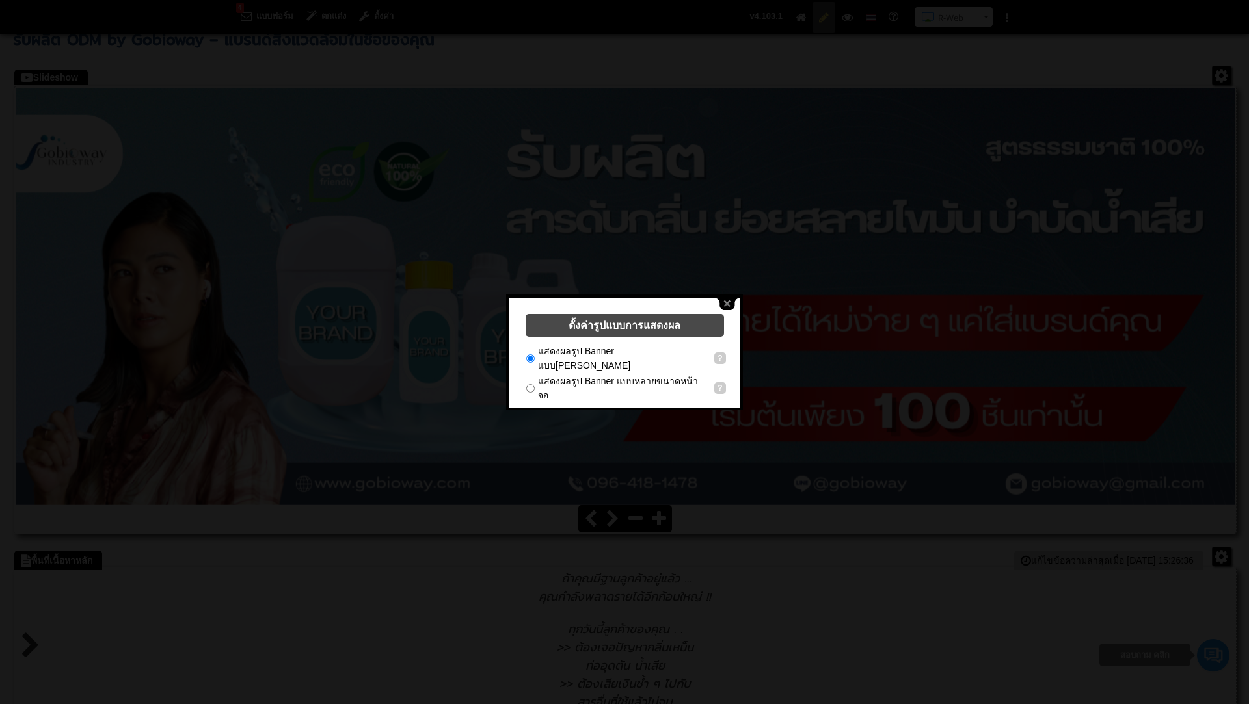
click at [576, 376] on label "แสดงผลรูป Banner แบบหลายขนาดหน้าจอ" at bounding box center [618, 388] width 160 height 25
click at [535, 384] on input "แสดงผลรูป Banner แบบหลายขนาดหน้าจอ" at bounding box center [530, 388] width 8 height 8
radio input "true"
click at [596, 410] on input "บันทึก" at bounding box center [594, 420] width 59 height 20
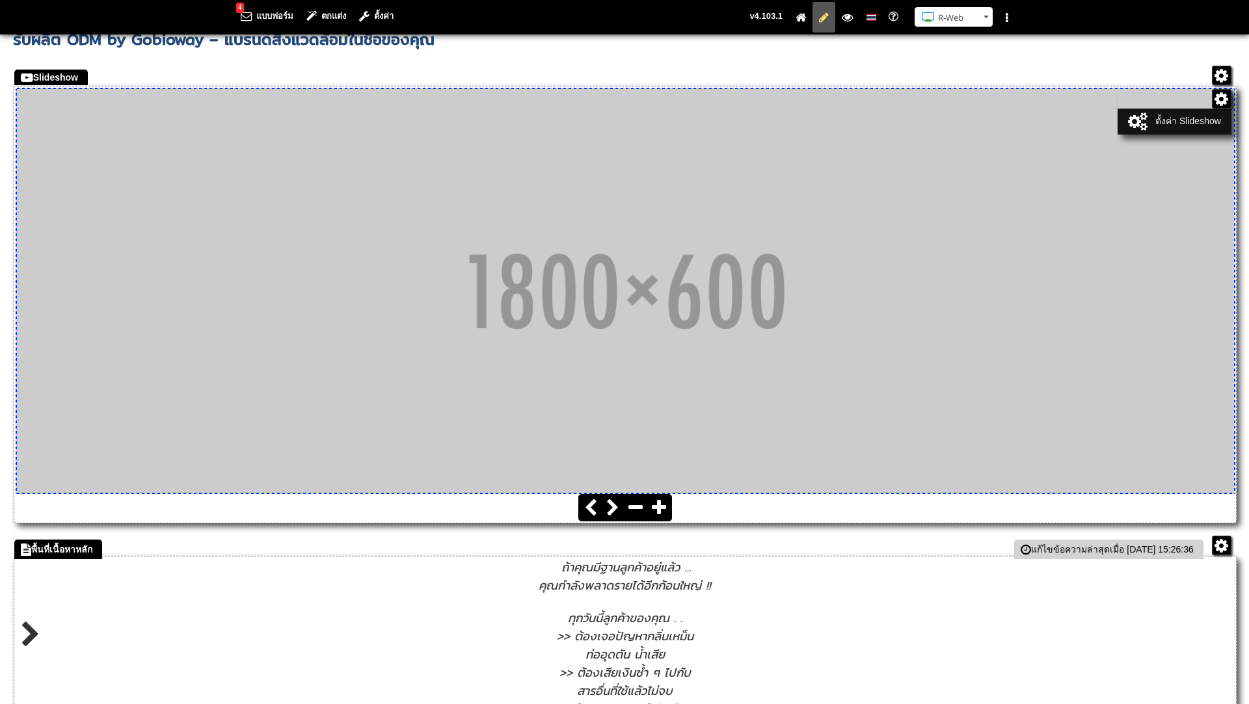
click at [1220, 96] on ul "ตั้งค่า Slideshow" at bounding box center [1174, 112] width 114 height 46
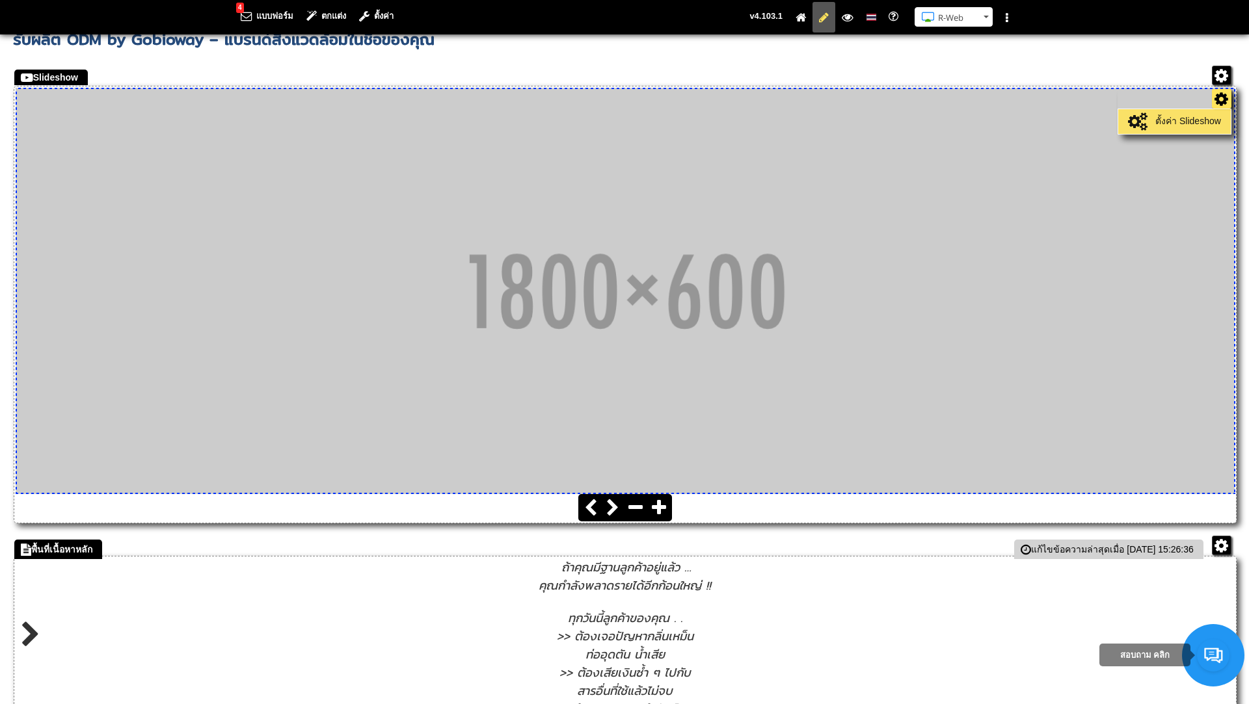
click at [1174, 126] on link "ตั้งค่า Slideshow" at bounding box center [1174, 122] width 106 height 18
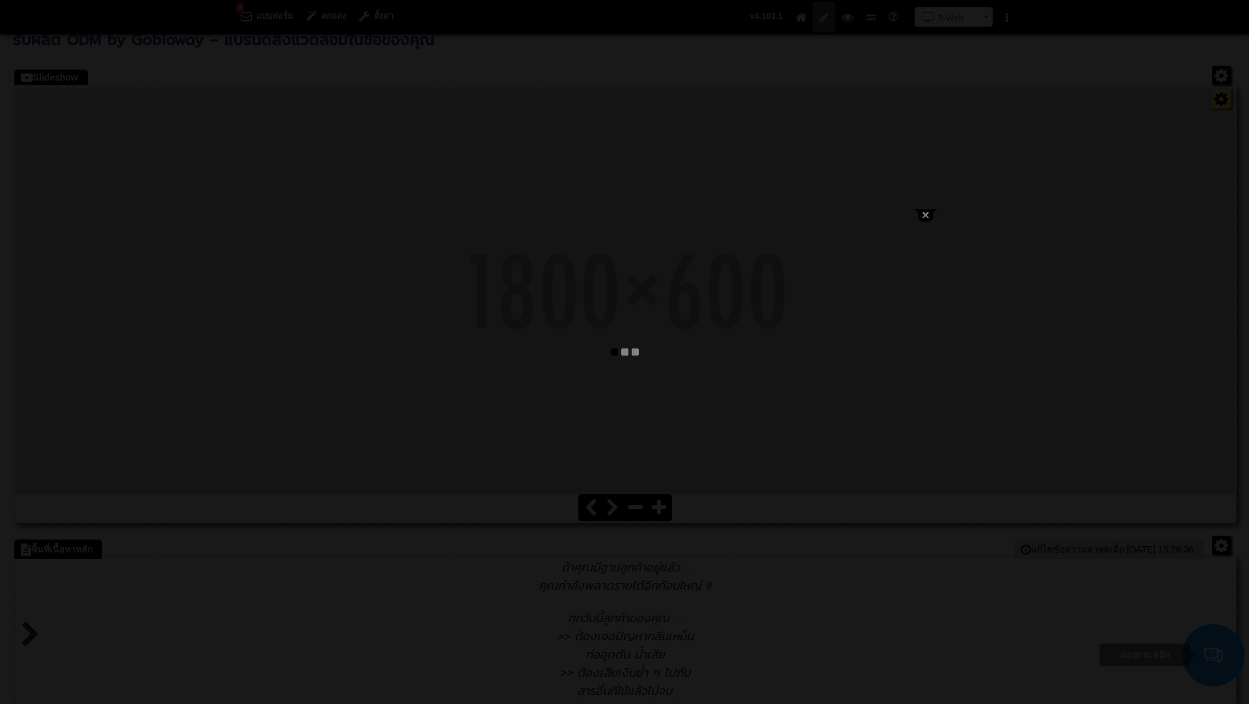
type input "ODM by Gobioway – แบรนด์สิ่งแวดล้อมในชื่อของคุณ"
select select "_self"
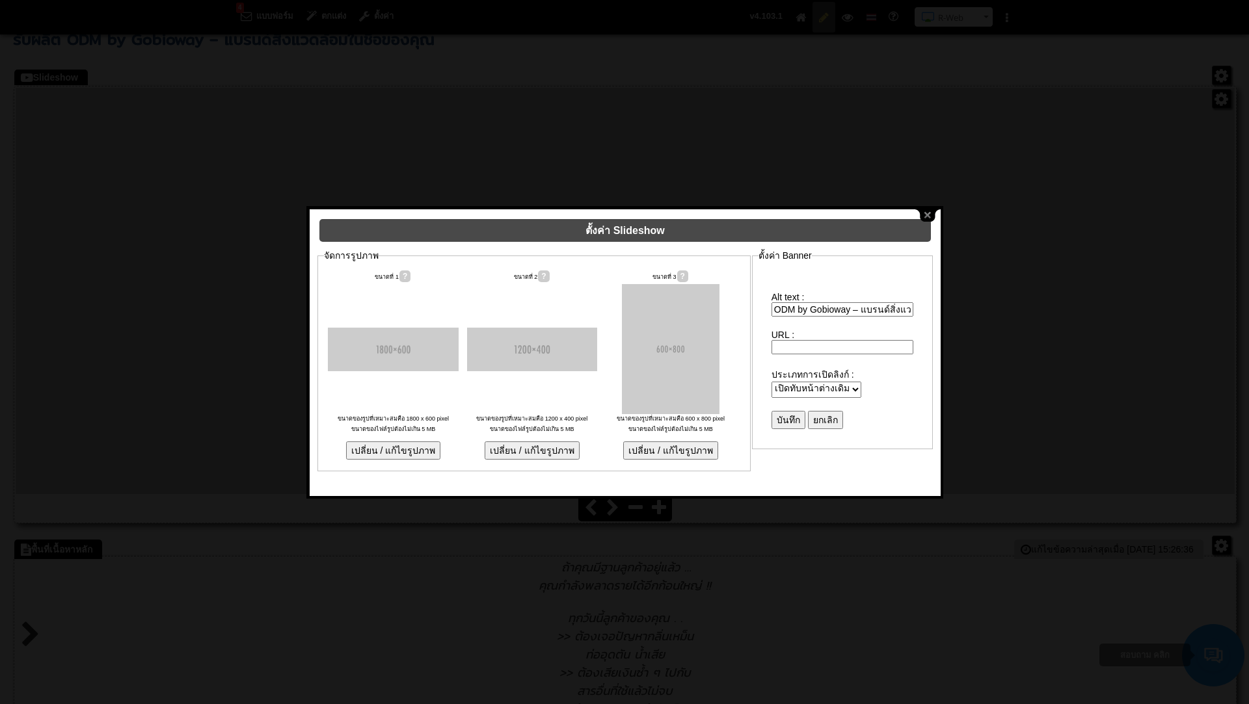
click at [423, 442] on input "เปลี่ยน / แก้ไขรูปภาพ" at bounding box center [393, 451] width 95 height 18
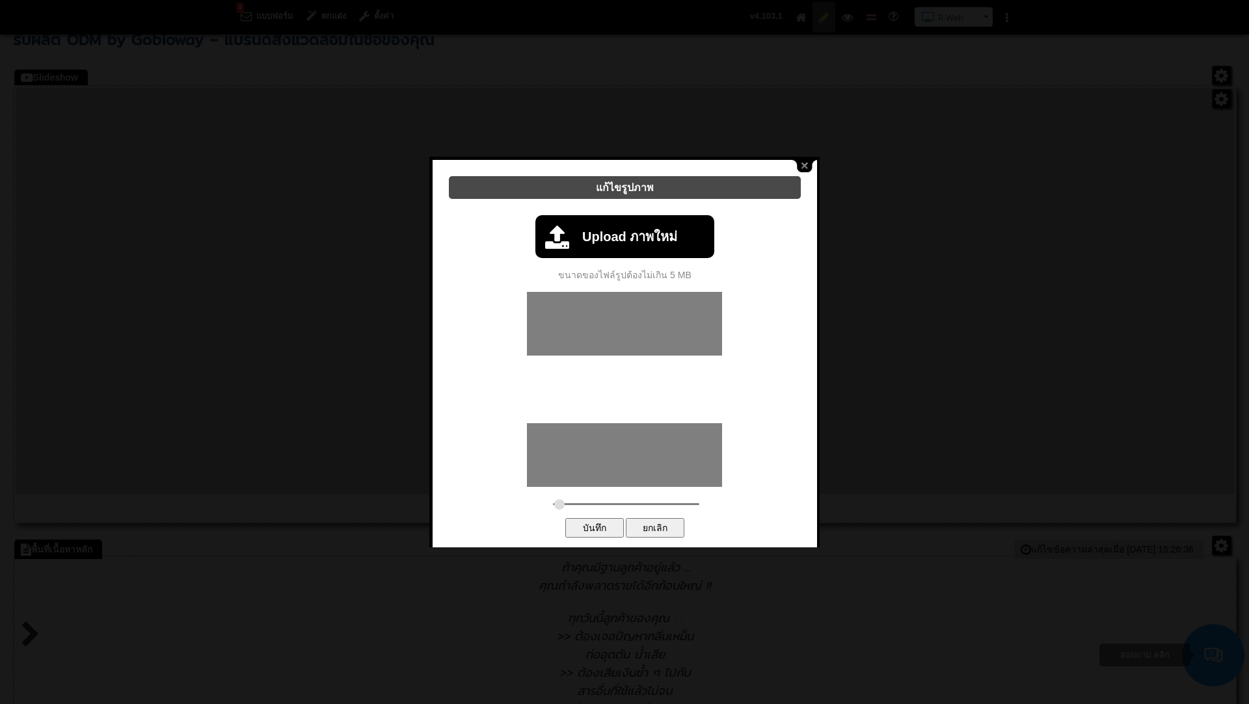
type input "0.5"
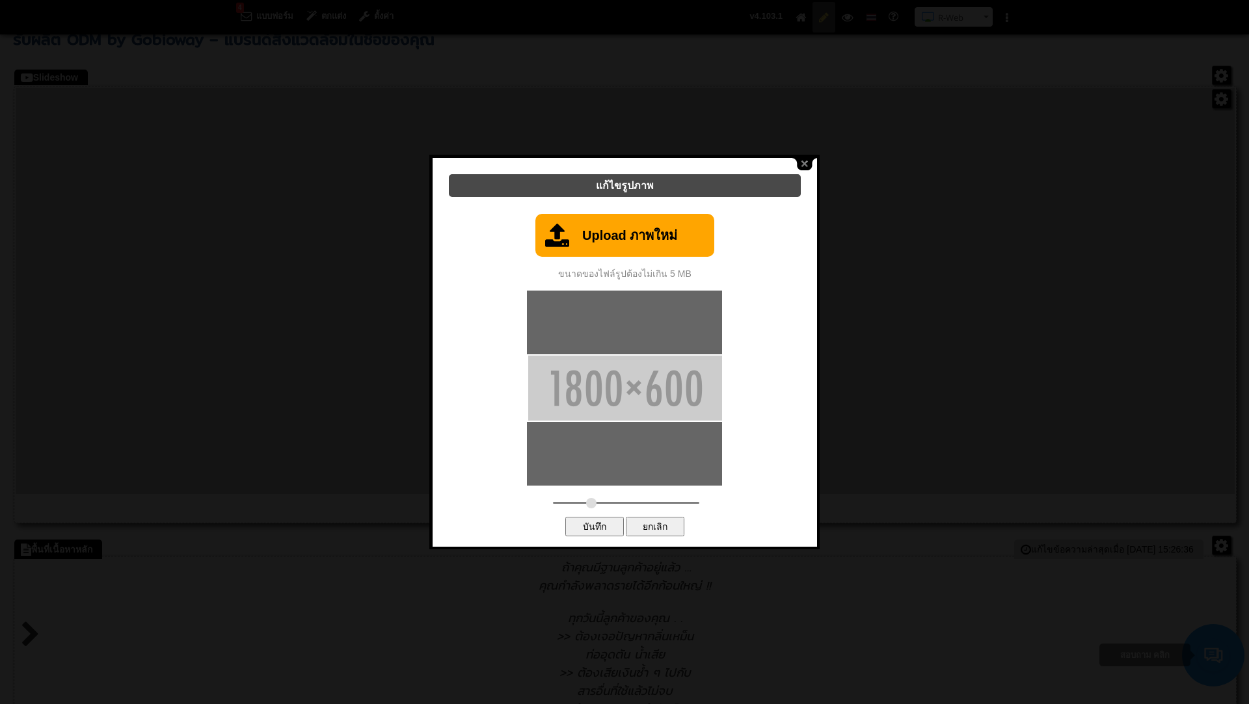
click at [602, 243] on link "Upload ภาพใหม่" at bounding box center [624, 235] width 179 height 43
type input "C:\fakepath\ODM Website Banner PC 1800 x 600.png"
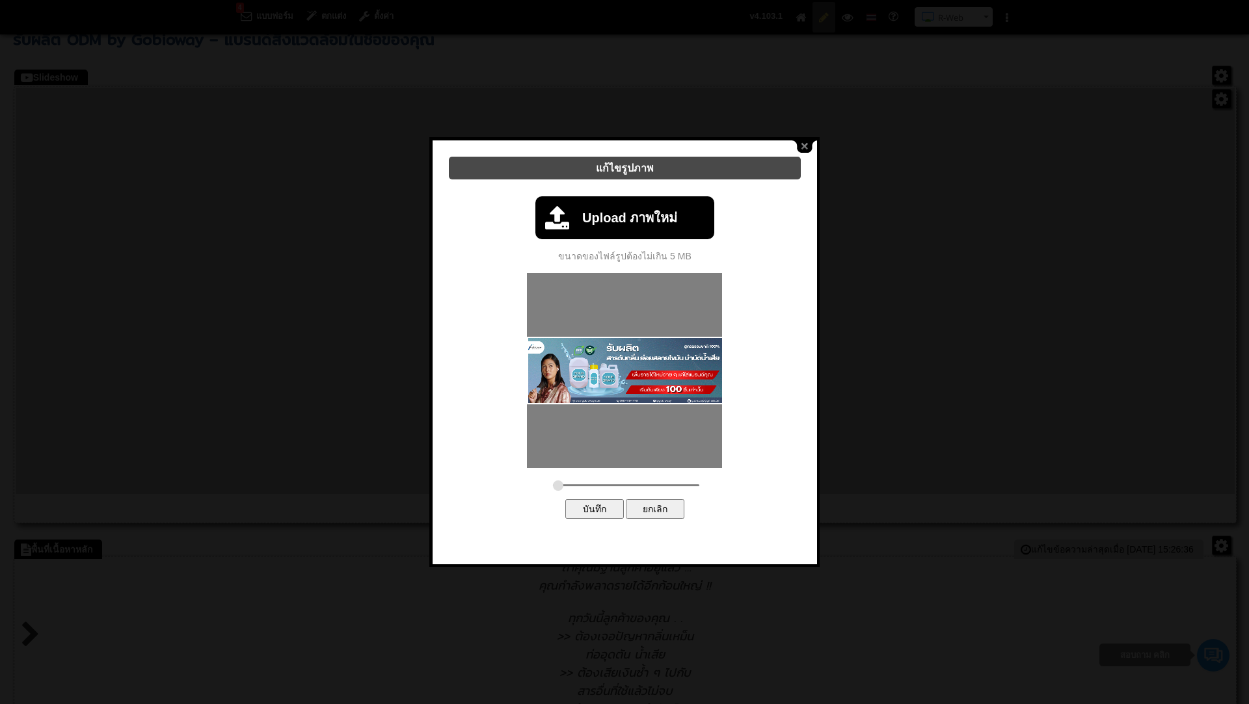
drag, startPoint x: 591, startPoint y: 477, endPoint x: 531, endPoint y: 486, distance: 60.5
type input "0.1733"
click at [553, 486] on input "range" at bounding box center [626, 486] width 146 height 2
click at [598, 500] on input "บันทึก" at bounding box center [594, 510] width 59 height 20
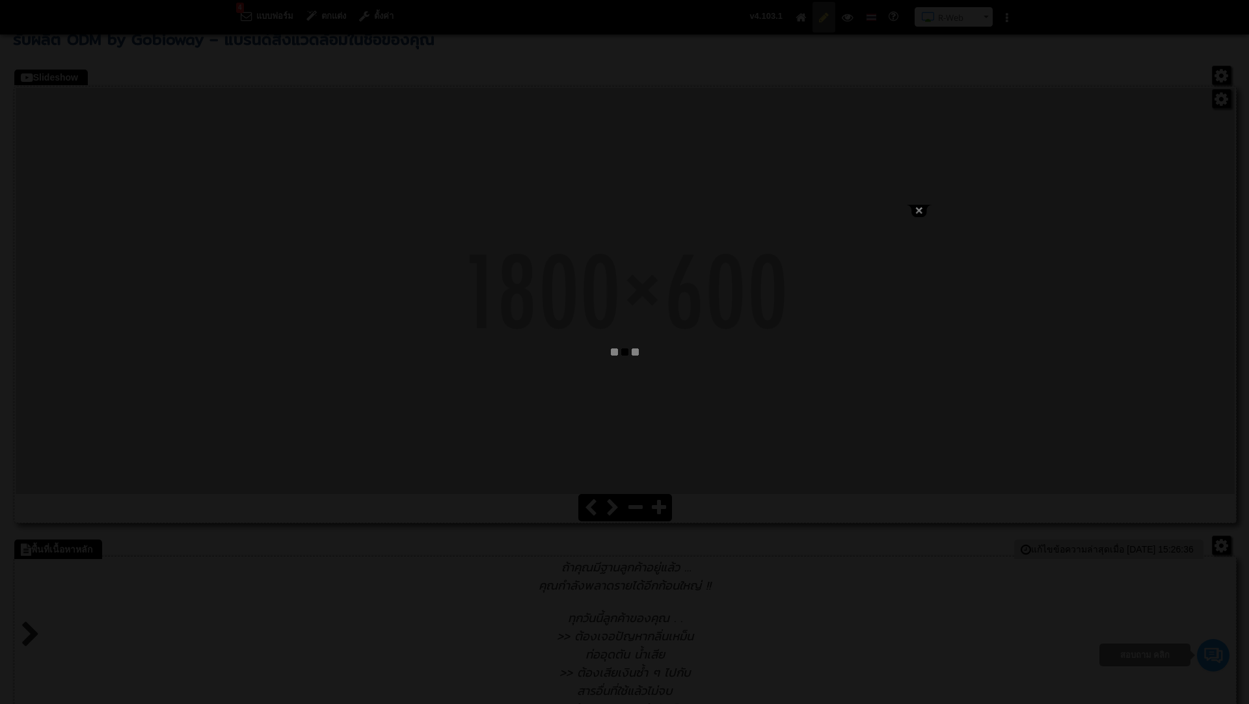
type input "ODM by Gobioway – แบรนด์สิ่งแวดล้อมในชื่อของคุณ"
select select "_self"
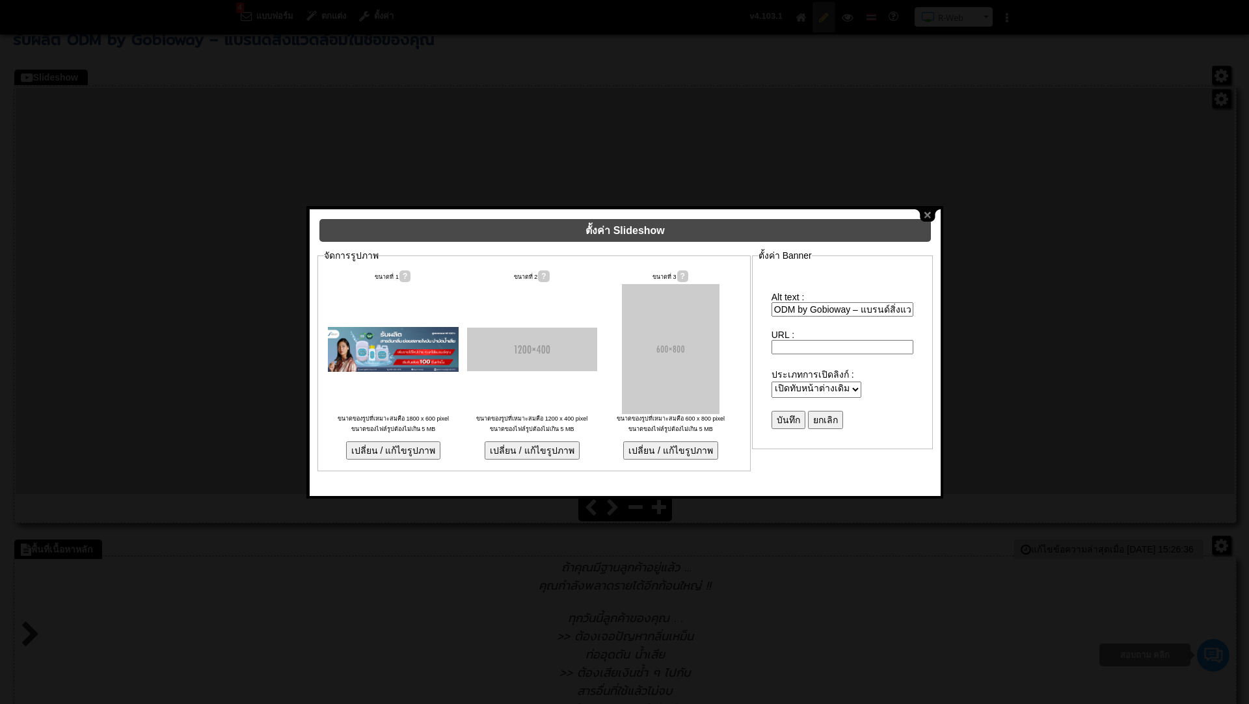
click at [537, 442] on input "เปลี่ยน / แก้ไขรูปภาพ" at bounding box center [532, 451] width 95 height 18
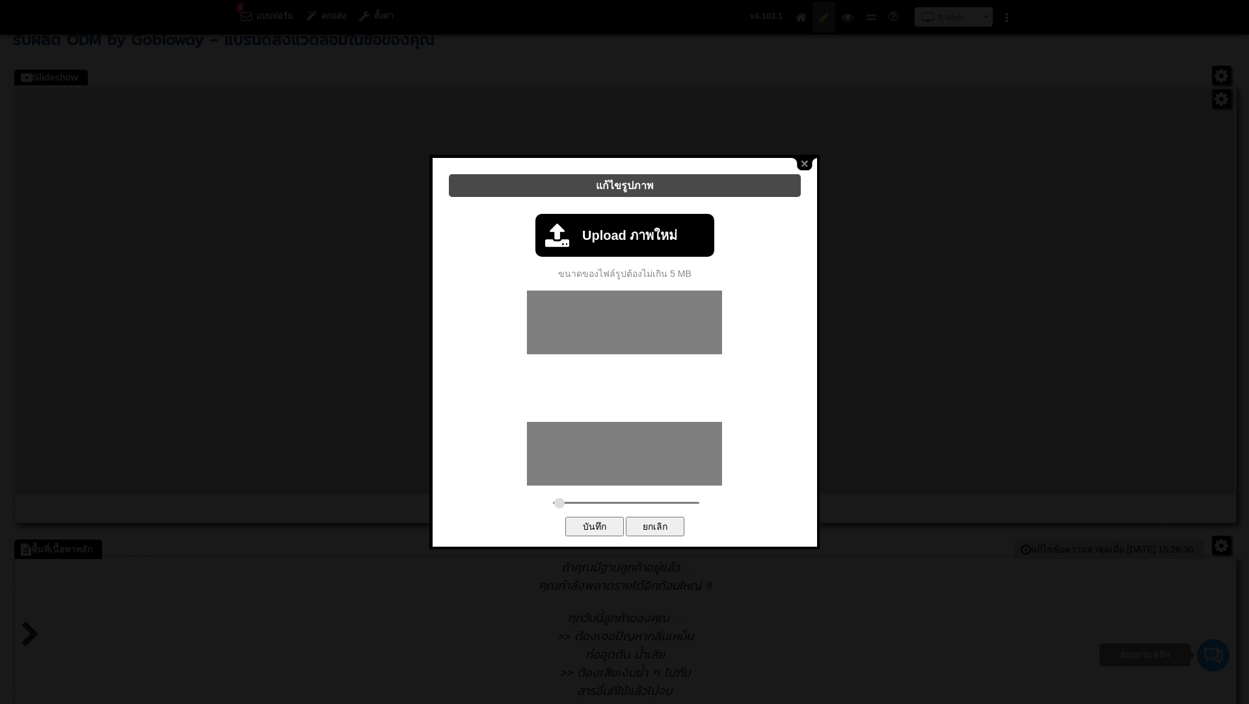
type input "0.75"
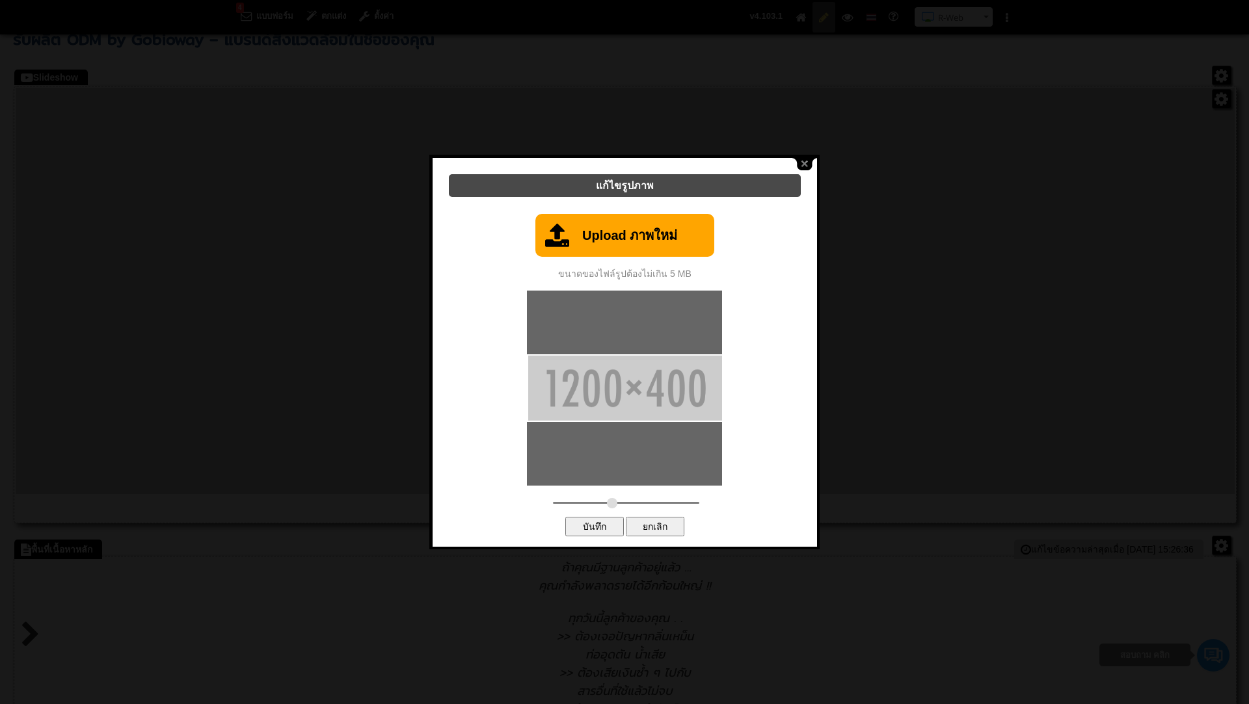
click at [593, 235] on link "Upload ภาพใหม่" at bounding box center [624, 235] width 179 height 43
type input "C:\fakepath\Website Banner 1200 x 400.png"
click at [598, 222] on link "Upload ภาพใหม่" at bounding box center [624, 235] width 179 height 43
type input "C:\fakepath\Website Banner 1200 x 400.png"
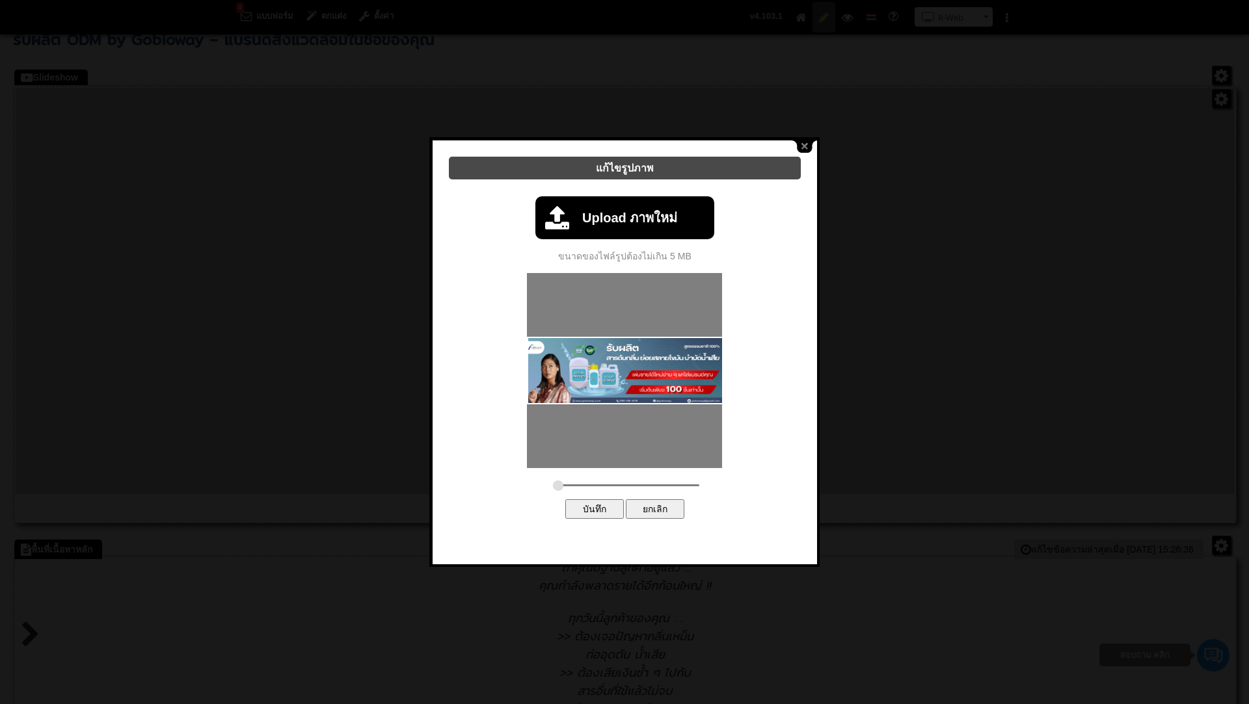
type input "0.1108"
drag, startPoint x: 580, startPoint y: 476, endPoint x: 529, endPoint y: 483, distance: 51.2
click at [529, 483] on div "Upload ภาพใหม่ 100% ขนาดของไฟล์รูปต้องไม่เกิน 5 MB ตัวเลือกขั้นสูง ประเภทของรูป…" at bounding box center [625, 354] width 358 height 336
click at [593, 507] on input "บันทึก" at bounding box center [594, 510] width 59 height 20
click at [595, 500] on input "บันทึก" at bounding box center [594, 510] width 59 height 20
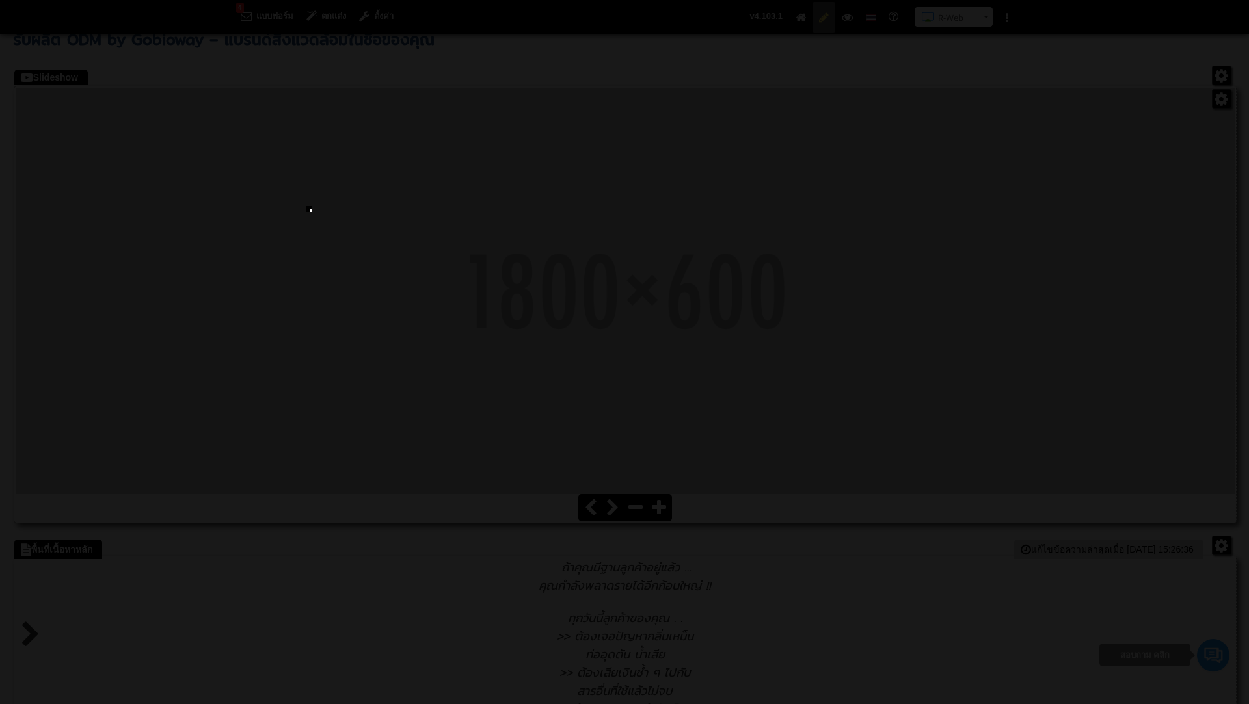
select select "_self"
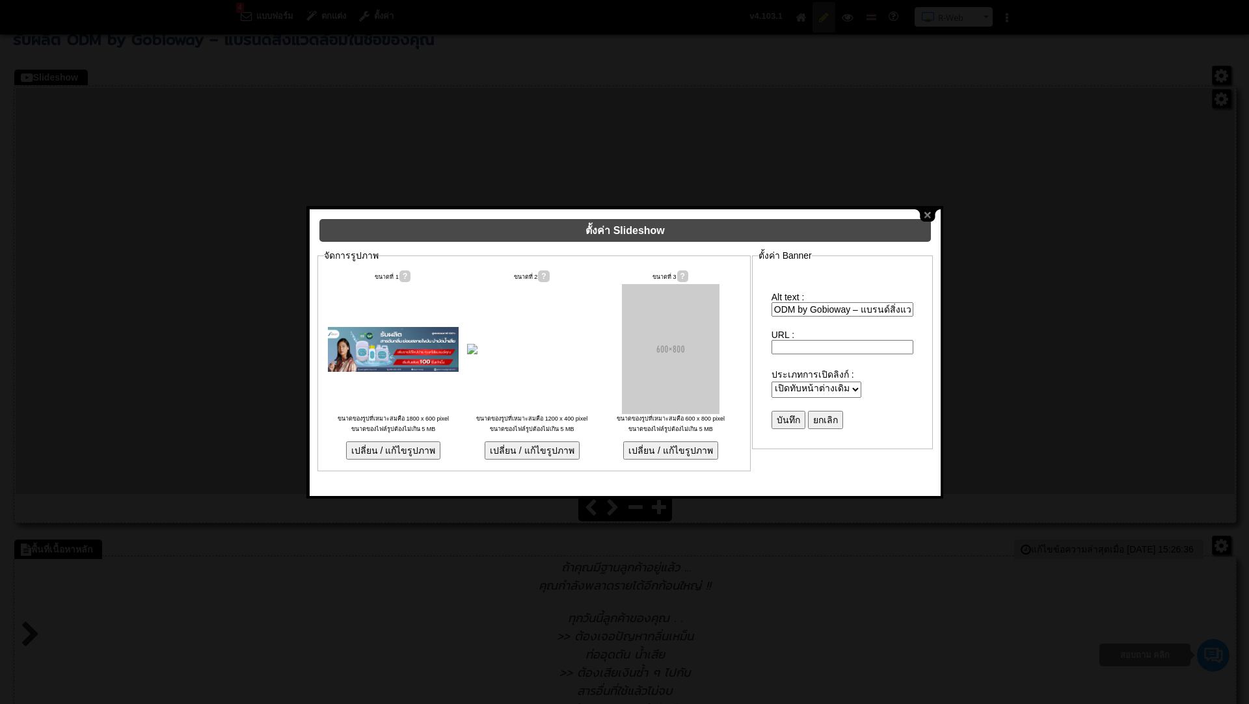
click at [654, 442] on input "เปลี่ยน / แก้ไขรูปภาพ" at bounding box center [670, 451] width 95 height 18
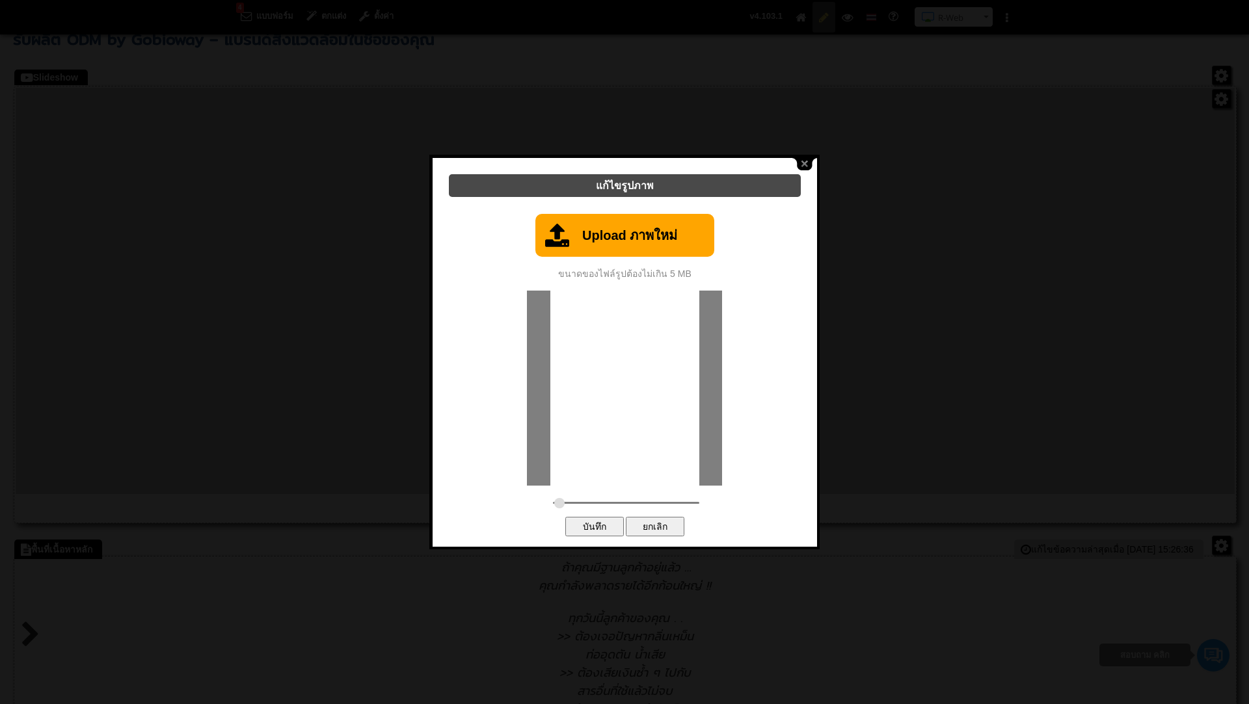
type input "0.5"
click at [608, 238] on link "Upload ภาพใหม่" at bounding box center [624, 235] width 179 height 43
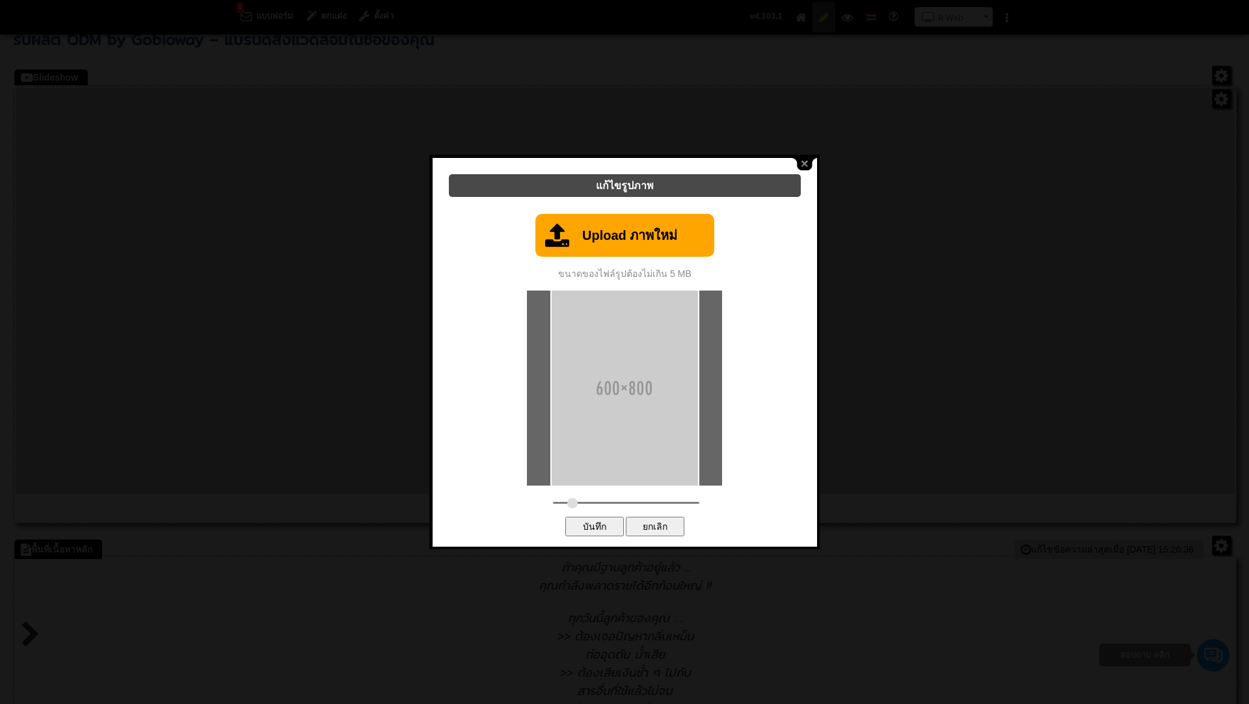
type input "C:\fakepath\Website Banner Mobile 600 x 800.png"
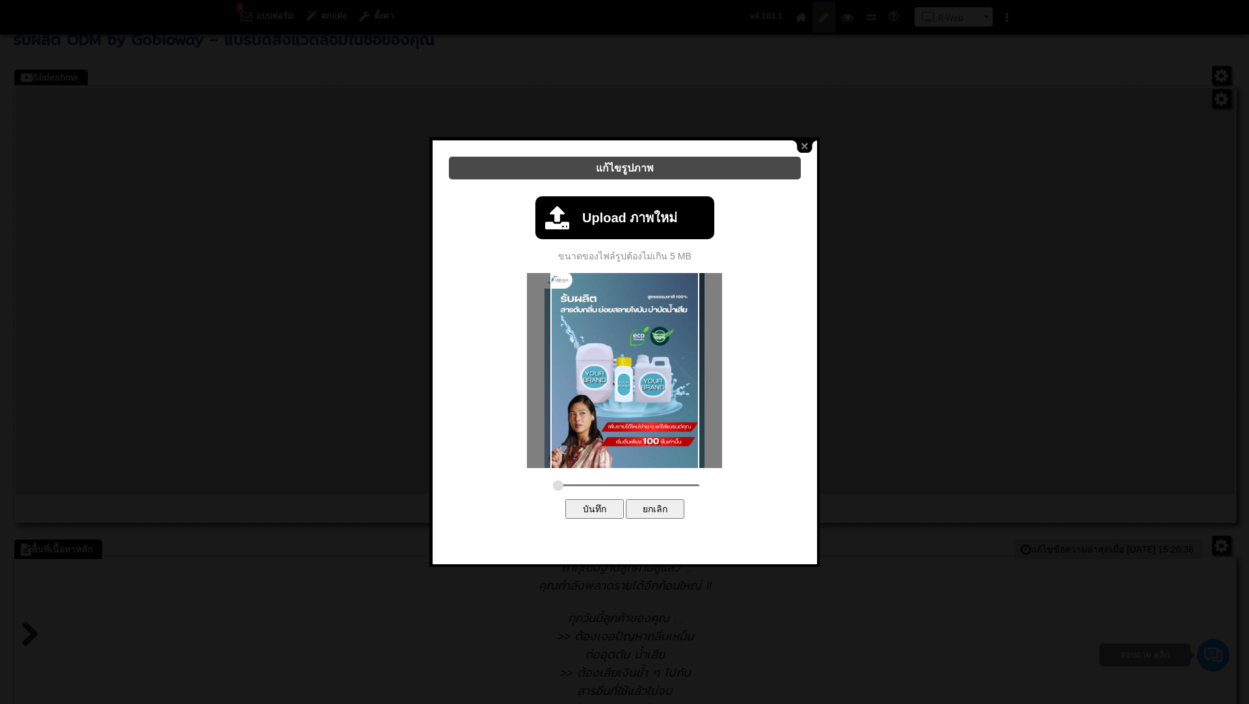
drag, startPoint x: 574, startPoint y: 476, endPoint x: 543, endPoint y: 479, distance: 31.4
type input "0.3817"
click at [553, 485] on input "range" at bounding box center [626, 486] width 146 height 2
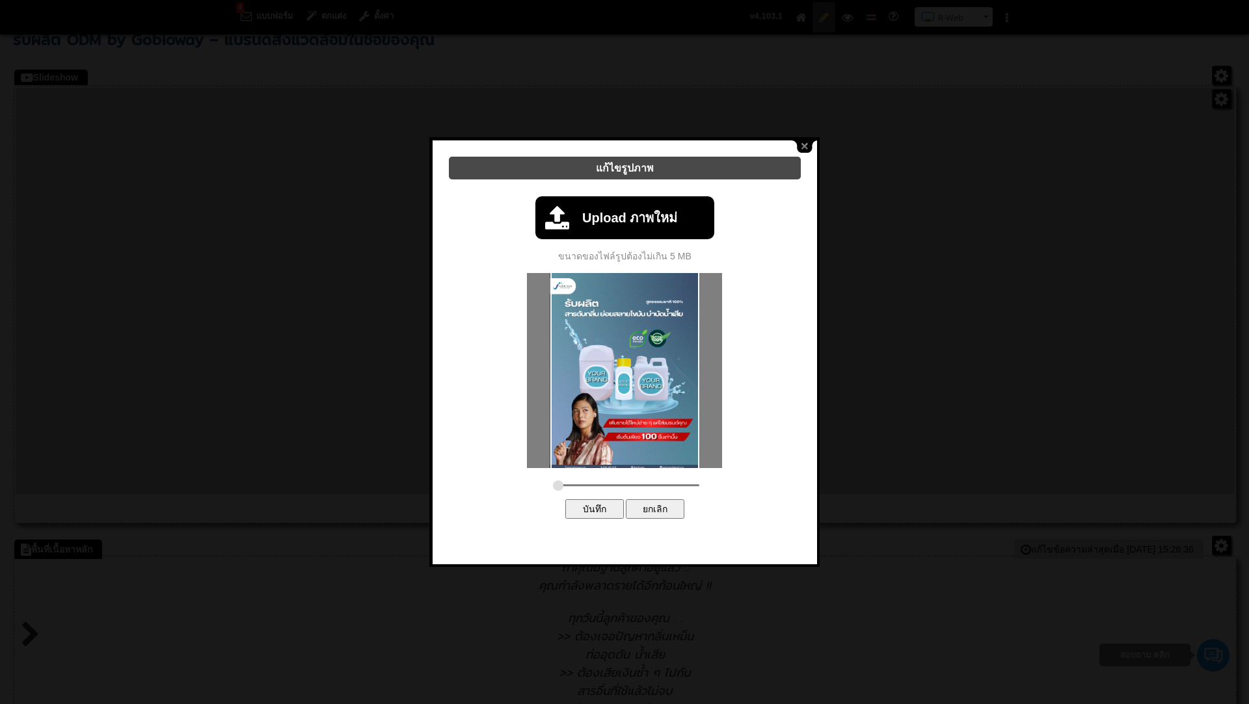
click at [594, 501] on input "บันทึก" at bounding box center [594, 510] width 59 height 20
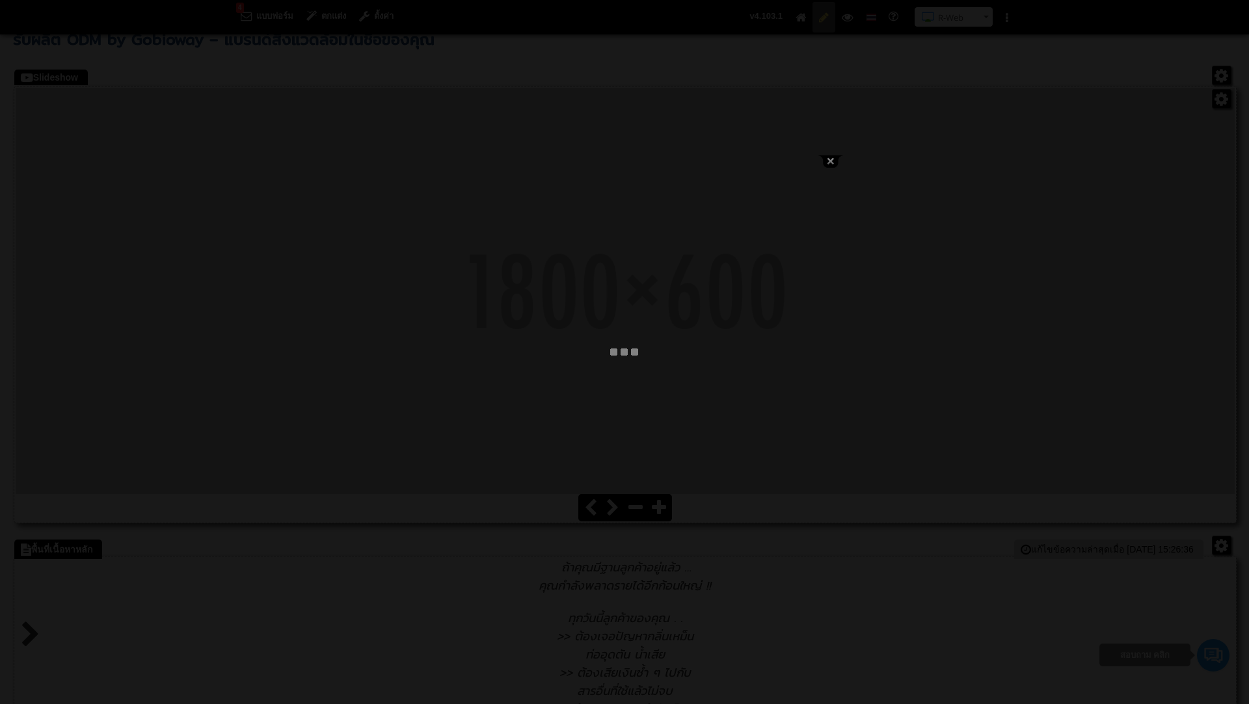
type input "ODM by Gobioway – แบรนด์สิ่งแวดล้อมในชื่อของคุณ"
select select "_self"
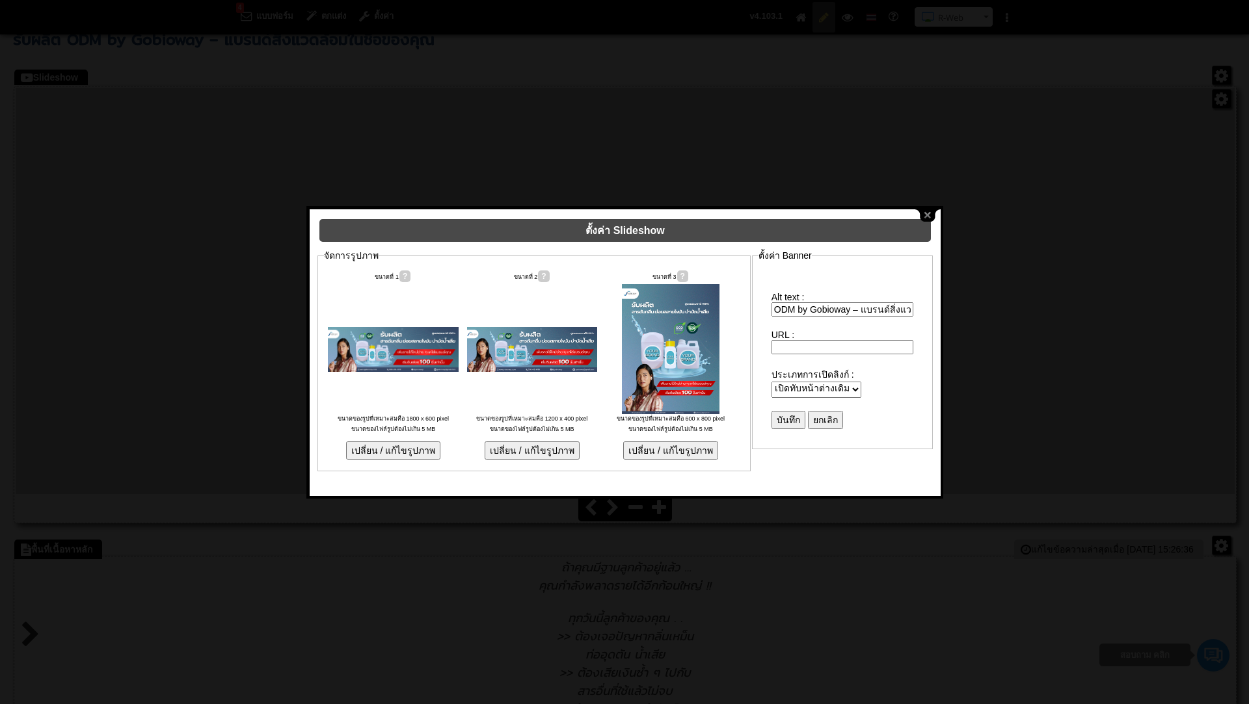
click at [781, 411] on input "บันทึก" at bounding box center [788, 420] width 34 height 18
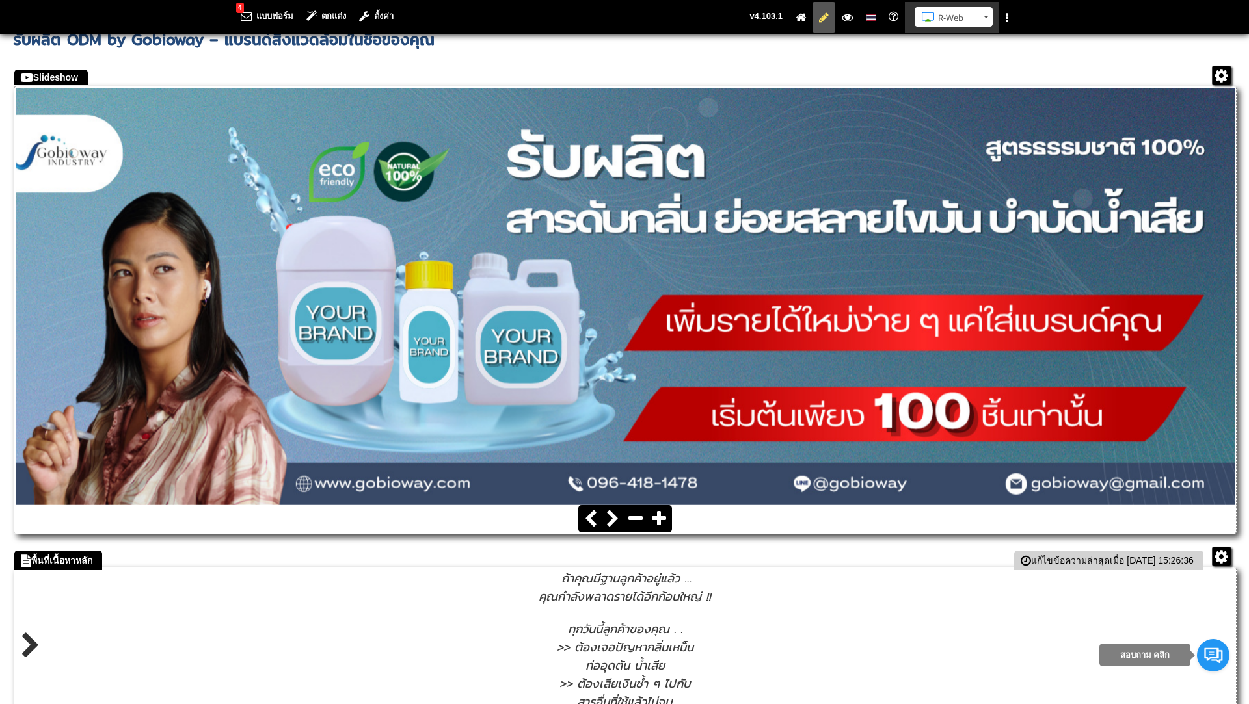
click at [989, 14] on button "R-Web" at bounding box center [953, 17] width 78 height 20
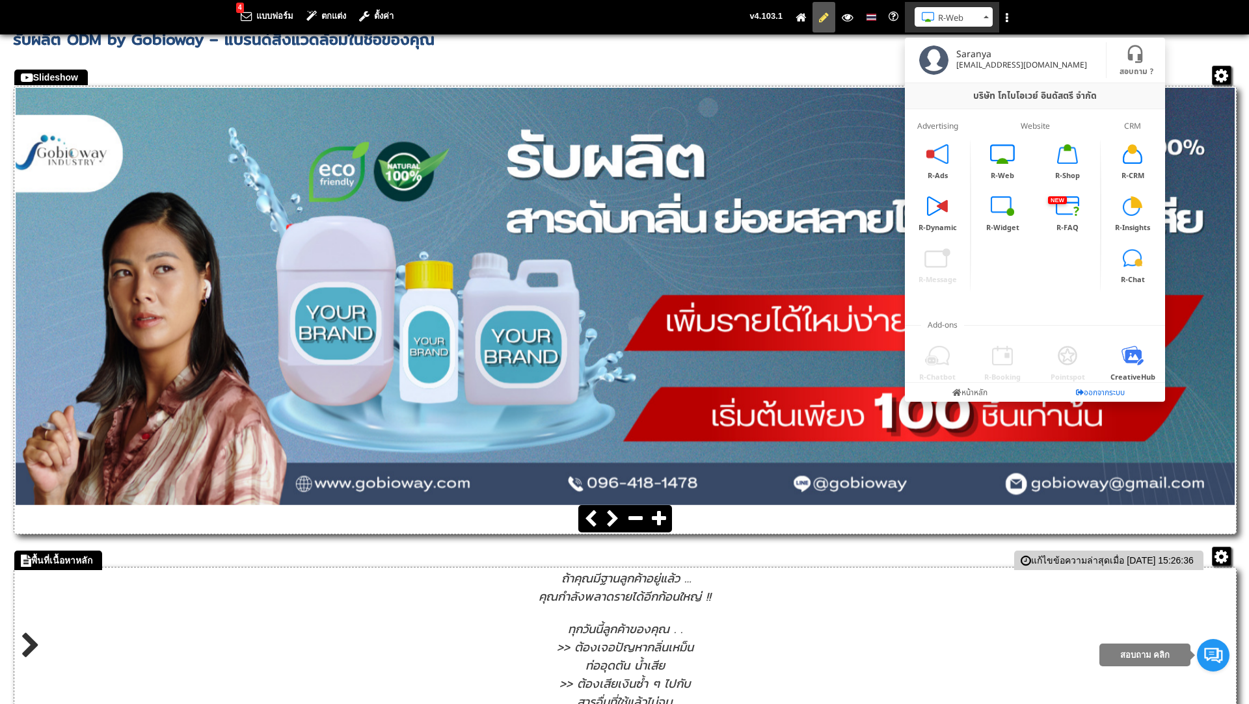
click at [1093, 387] on link "ออกจากระบบ" at bounding box center [1100, 392] width 130 height 19
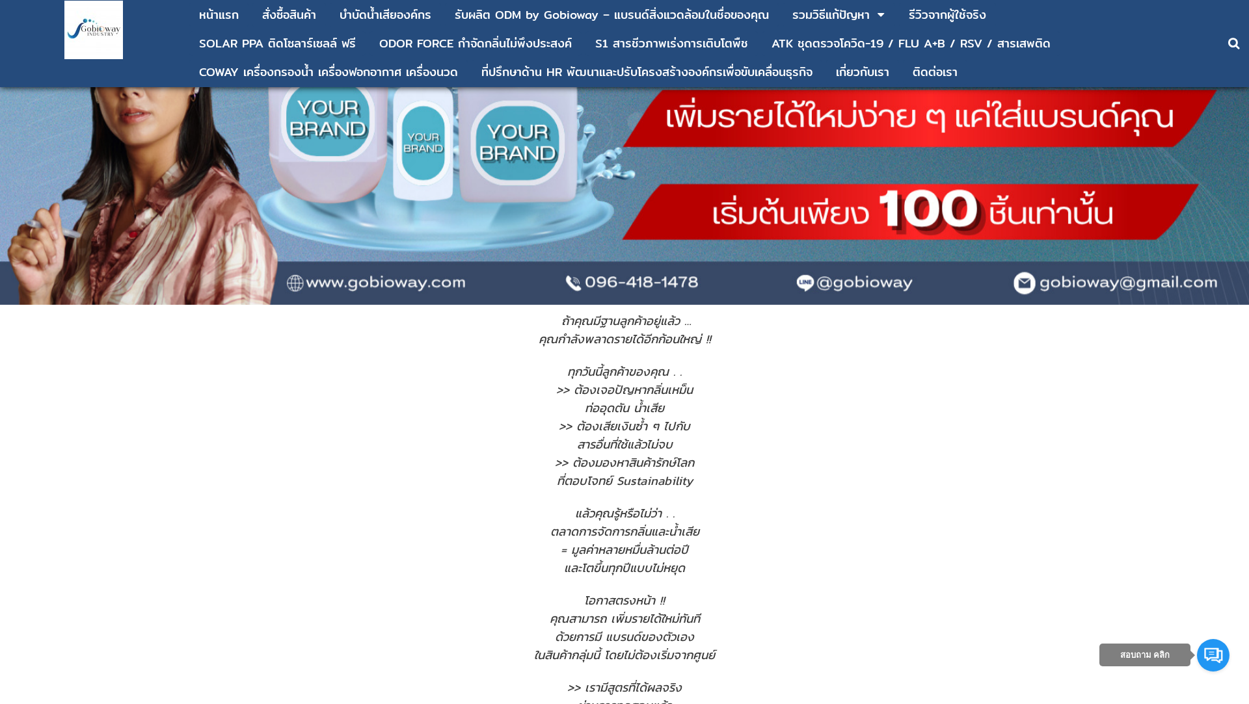
scroll to position [70, 0]
